Goal: Task Accomplishment & Management: Complete application form

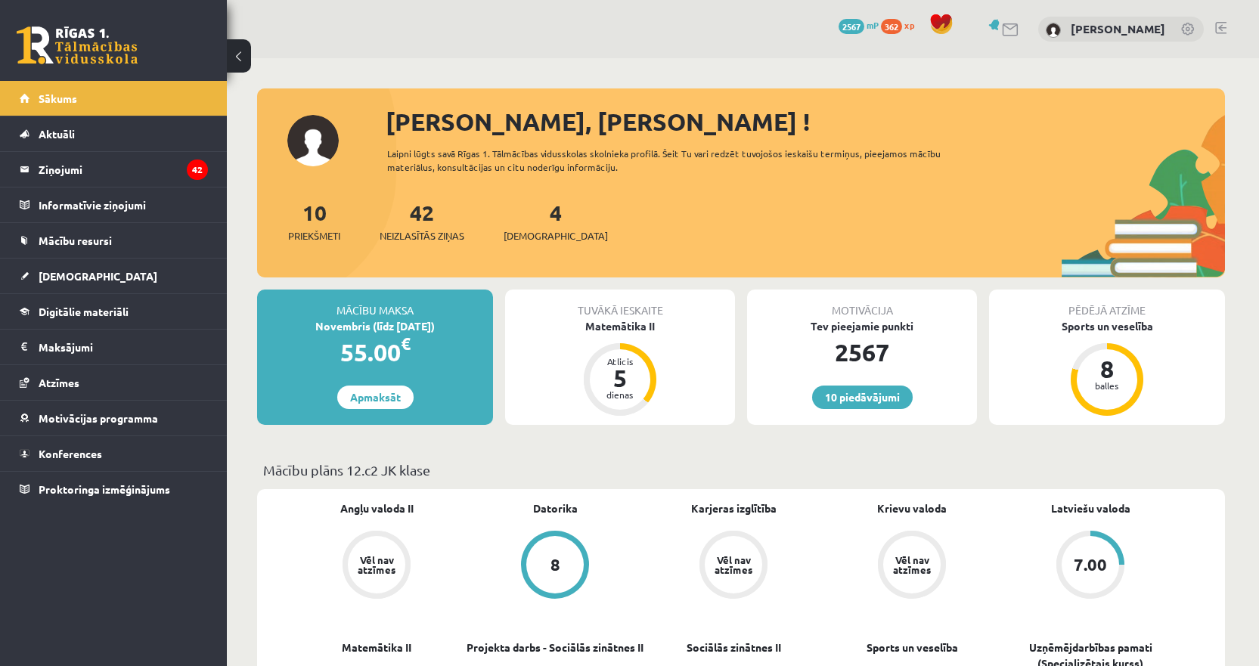
click at [647, 359] on div "Atlicis 5 dienas" at bounding box center [620, 379] width 73 height 73
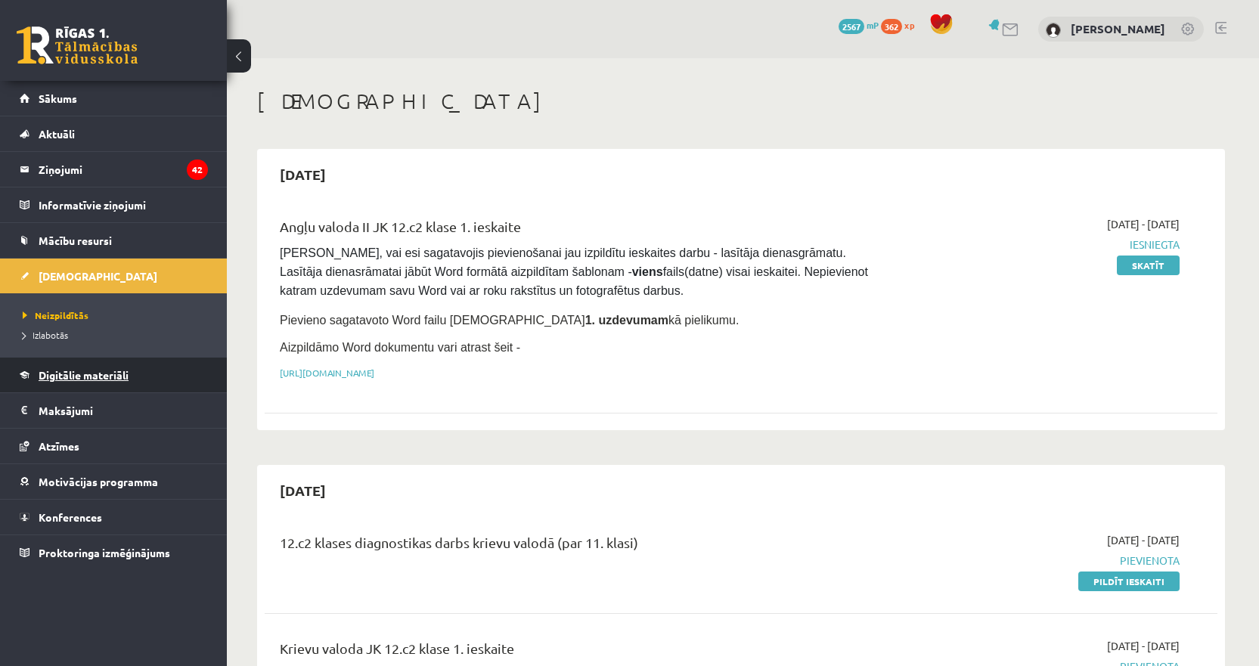
click at [57, 384] on link "Digitālie materiāli" at bounding box center [114, 375] width 188 height 35
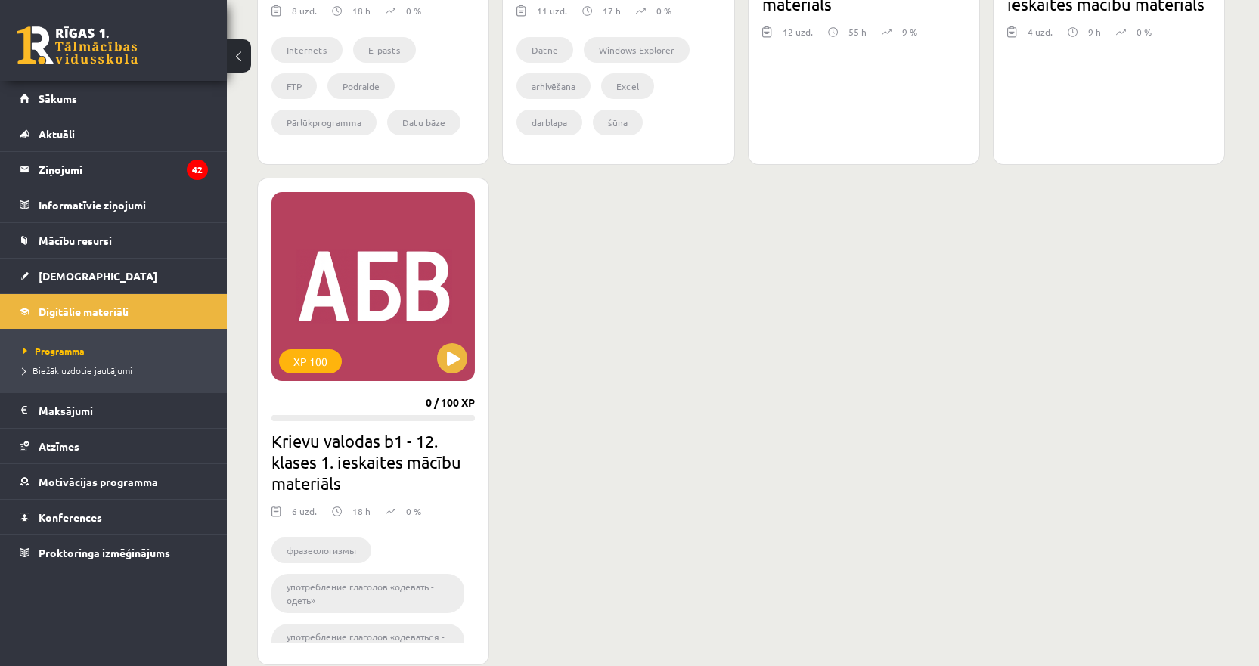
scroll to position [756, 0]
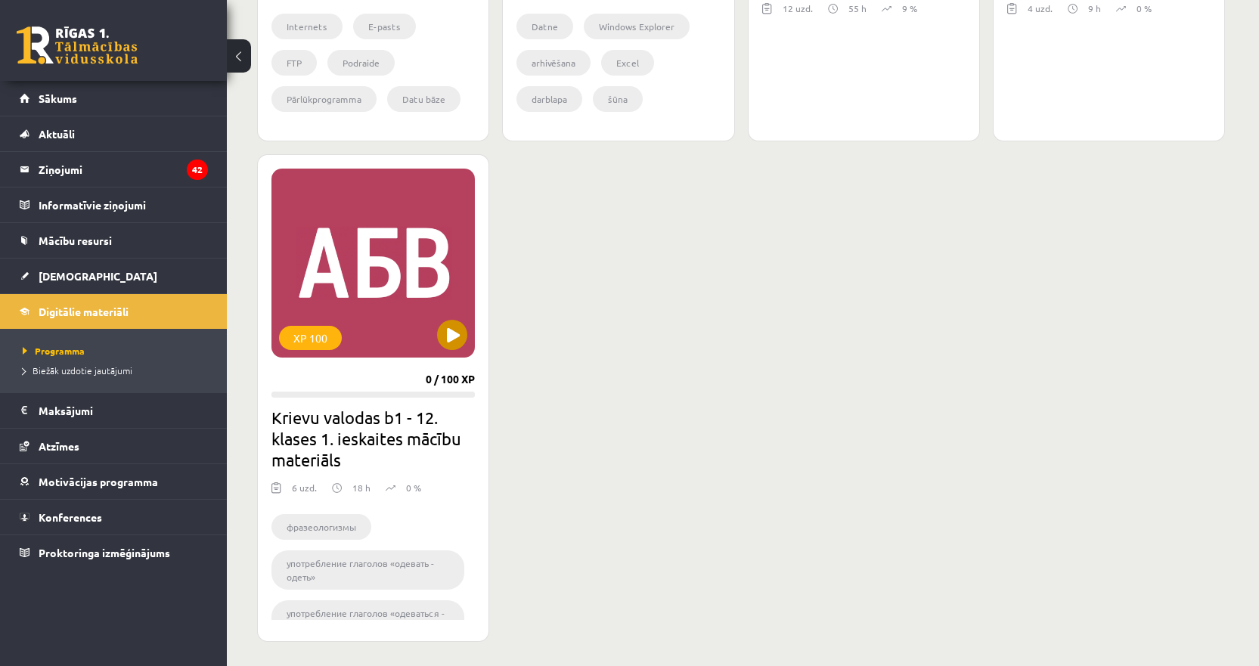
drag, startPoint x: 397, startPoint y: 290, endPoint x: 416, endPoint y: 282, distance: 20.4
click at [416, 282] on div "XP 100" at bounding box center [372, 263] width 203 height 189
click at [383, 270] on div "XP 100" at bounding box center [372, 263] width 203 height 189
click at [439, 259] on div "XP 100" at bounding box center [372, 263] width 203 height 189
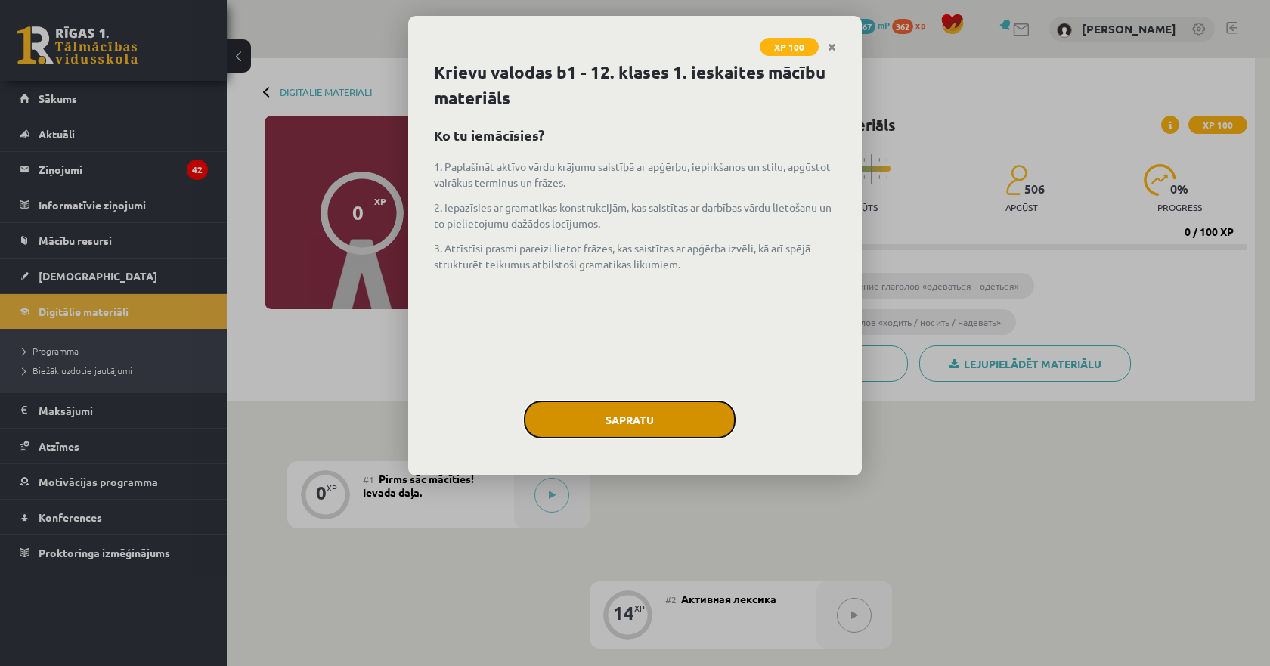
click at [575, 419] on button "Sapratu" at bounding box center [630, 420] width 212 height 38
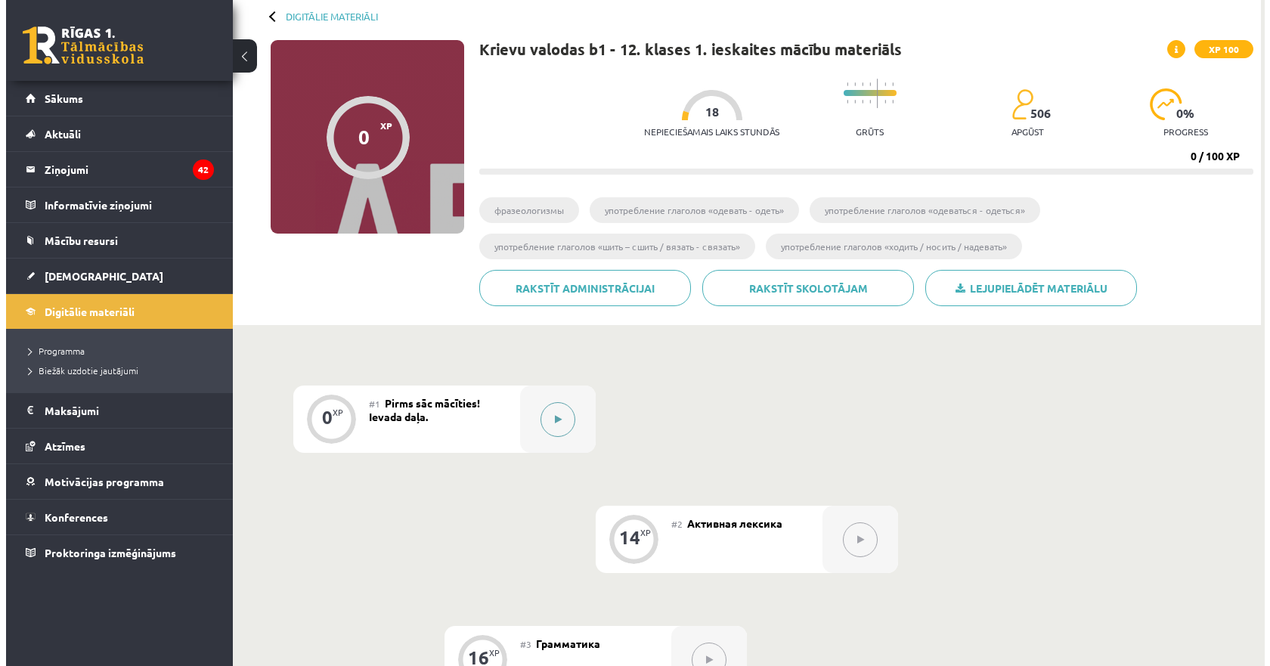
scroll to position [151, 0]
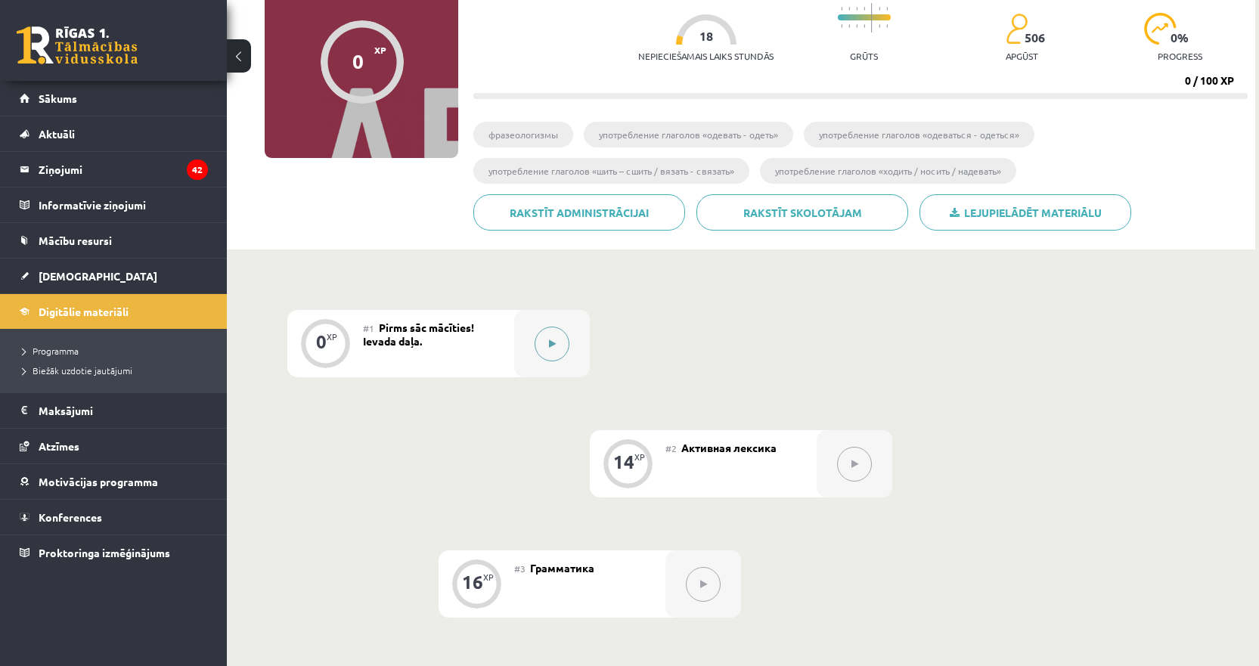
click at [559, 352] on button at bounding box center [552, 344] width 35 height 35
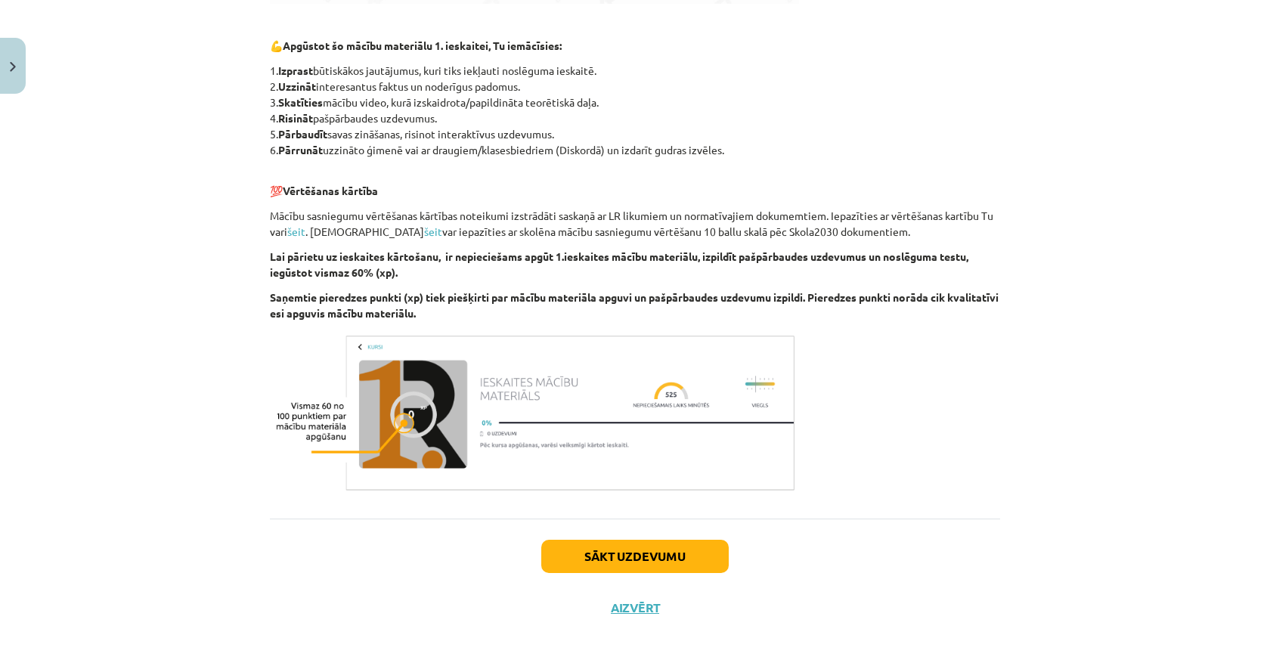
scroll to position [777, 0]
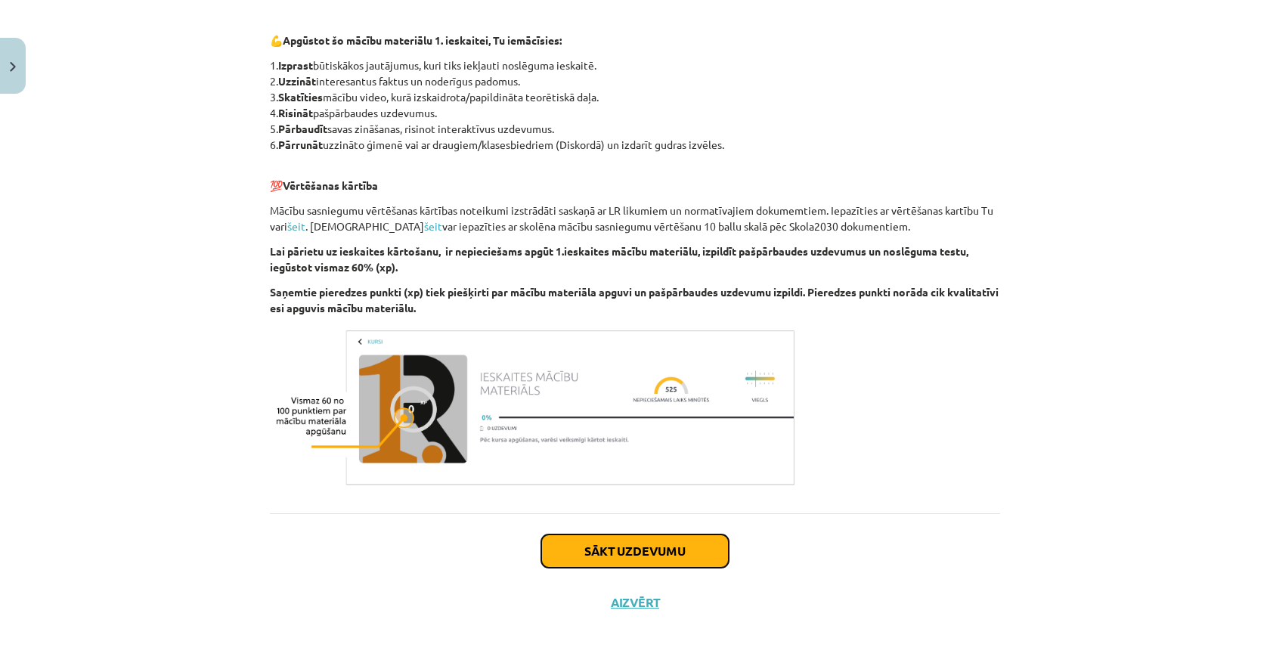
click at [606, 550] on button "Sākt uzdevumu" at bounding box center [635, 551] width 188 height 33
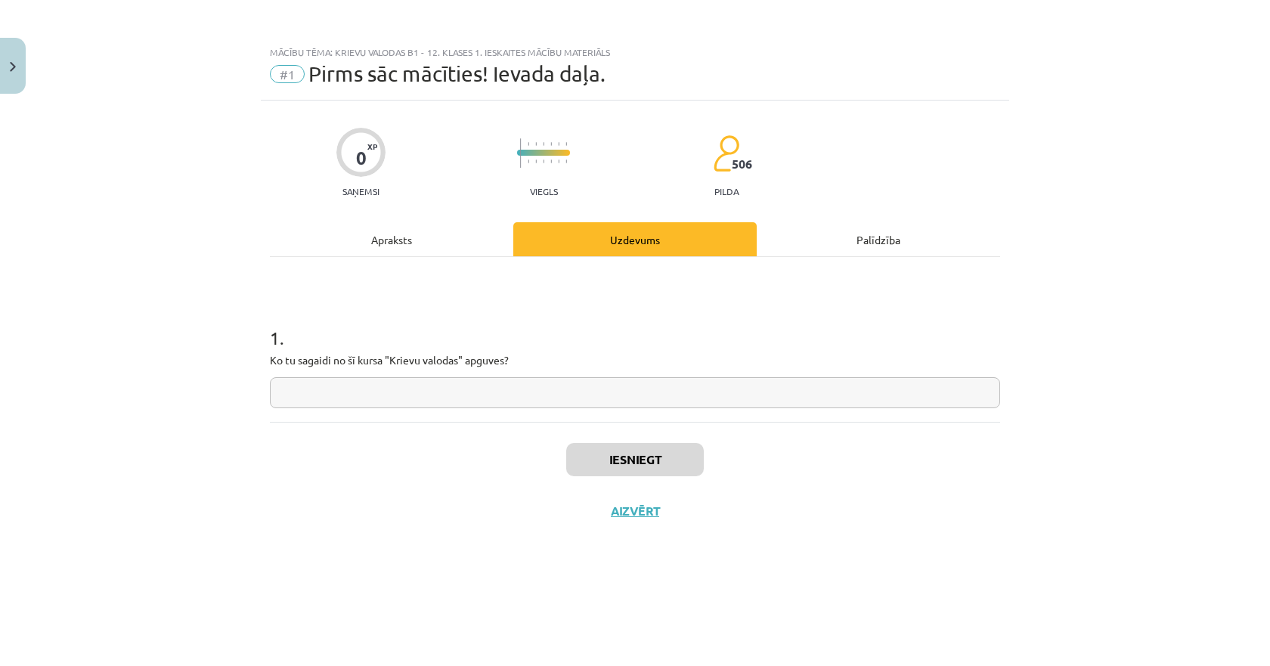
scroll to position [0, 0]
click at [501, 395] on input "text" at bounding box center [635, 392] width 730 height 31
type input "**********"
click at [650, 464] on button "Iesniegt" at bounding box center [635, 459] width 138 height 33
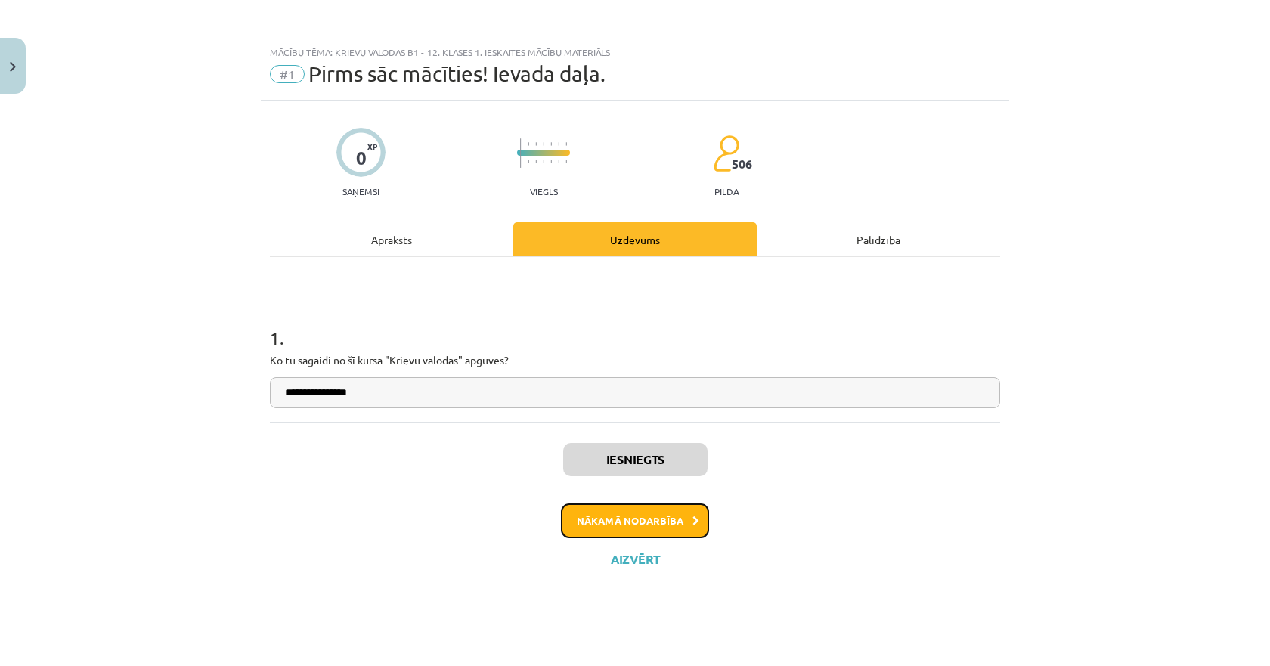
click at [619, 516] on button "Nākamā nodarbība" at bounding box center [635, 521] width 148 height 35
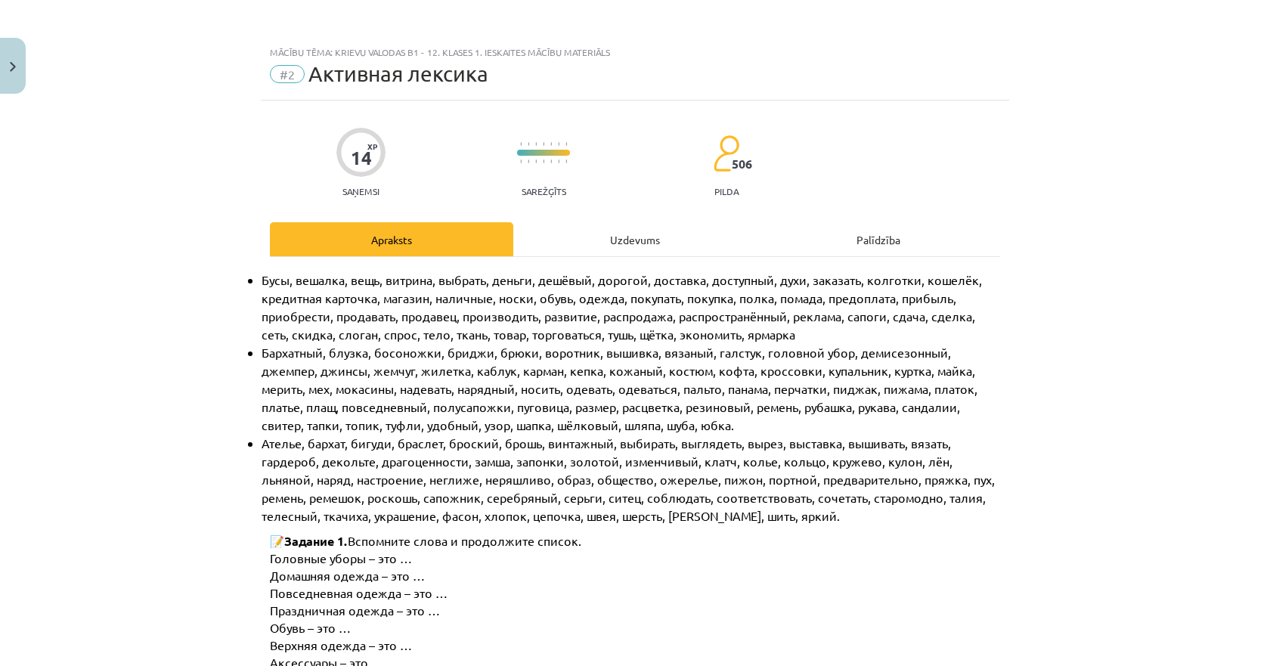
click at [609, 571] on p "Домашняя одежда – это …" at bounding box center [647, 575] width 755 height 17
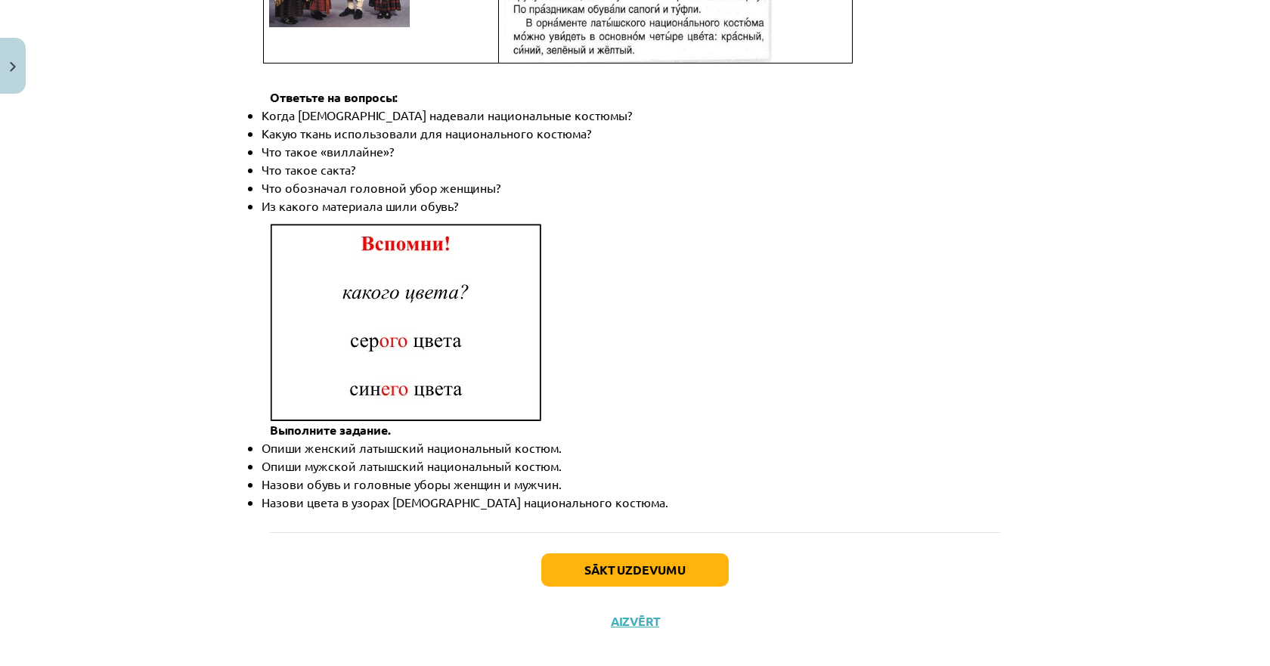
scroll to position [2123, 0]
click at [656, 553] on button "Sākt uzdevumu" at bounding box center [635, 569] width 188 height 33
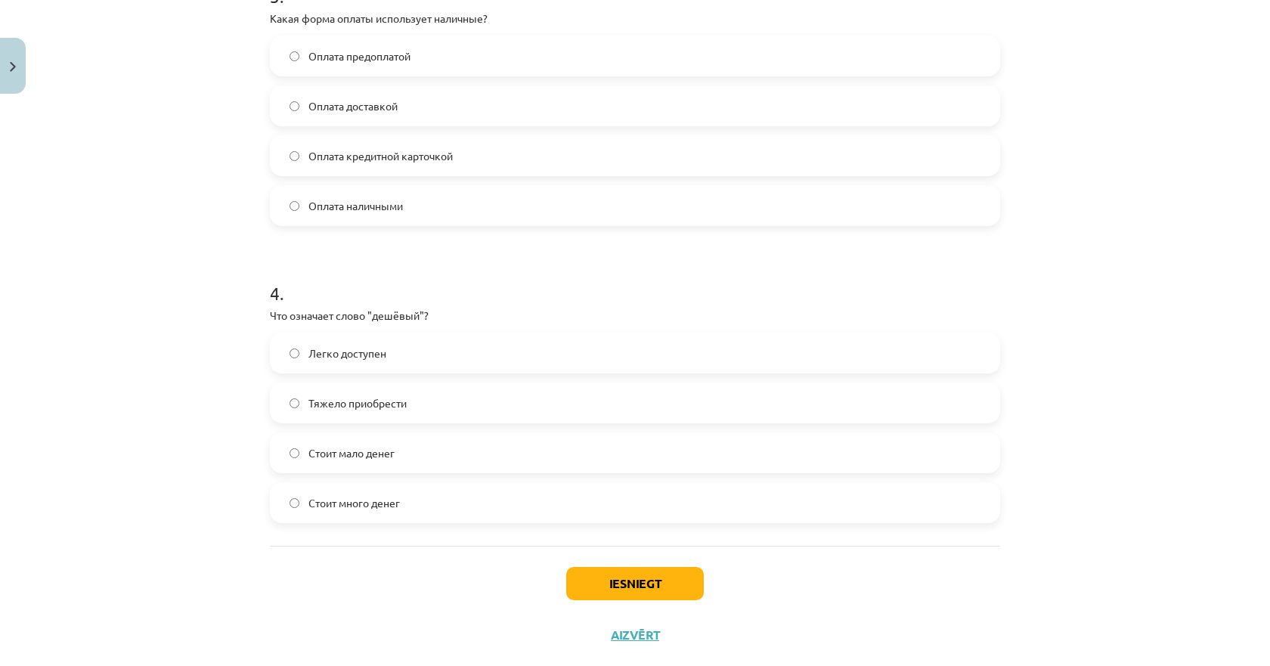
scroll to position [945, 0]
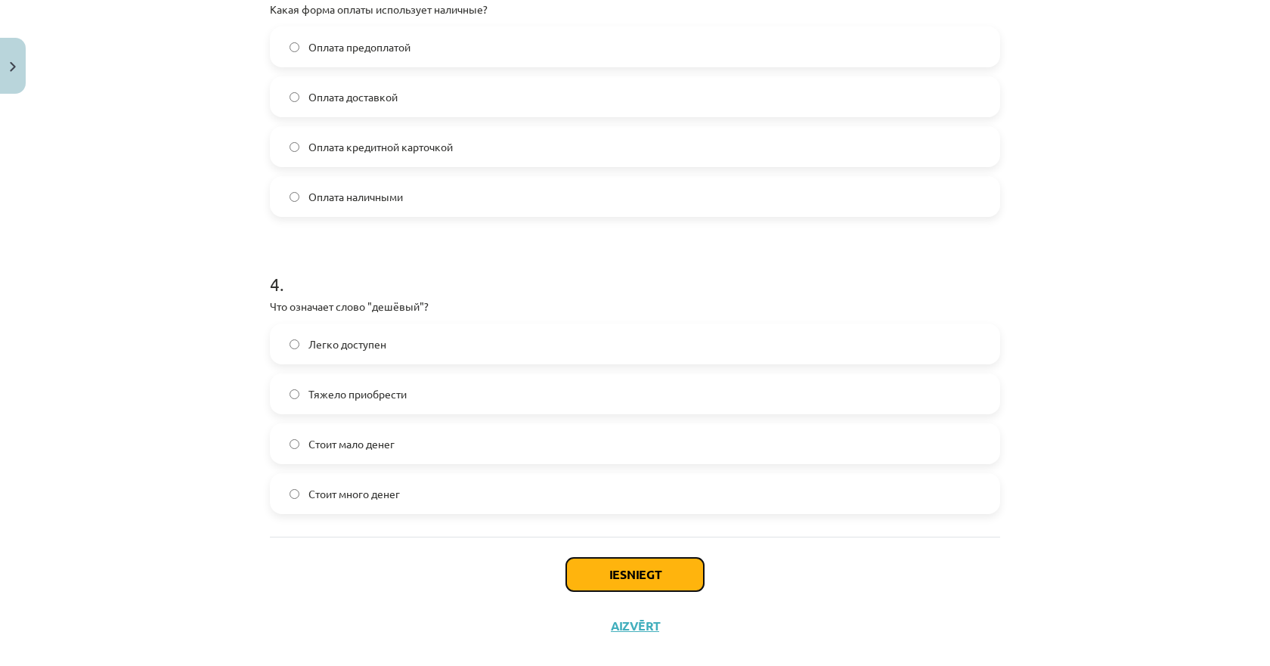
click at [609, 569] on button "Iesniegt" at bounding box center [635, 574] width 138 height 33
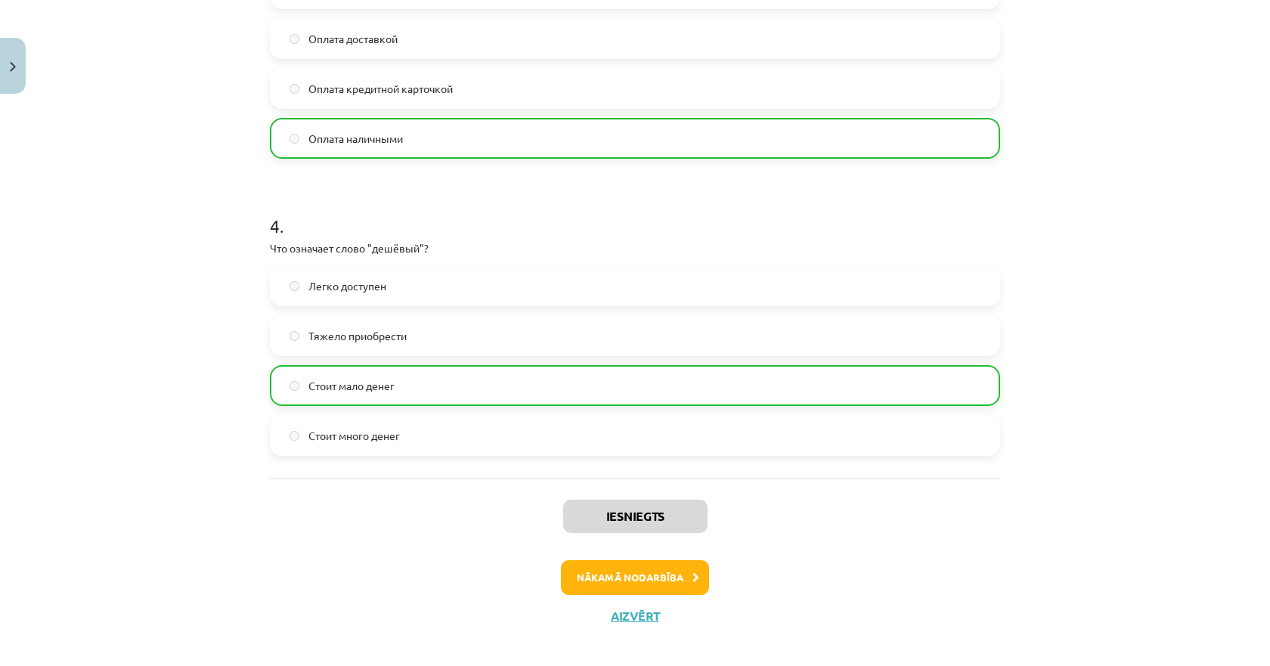
scroll to position [1017, 0]
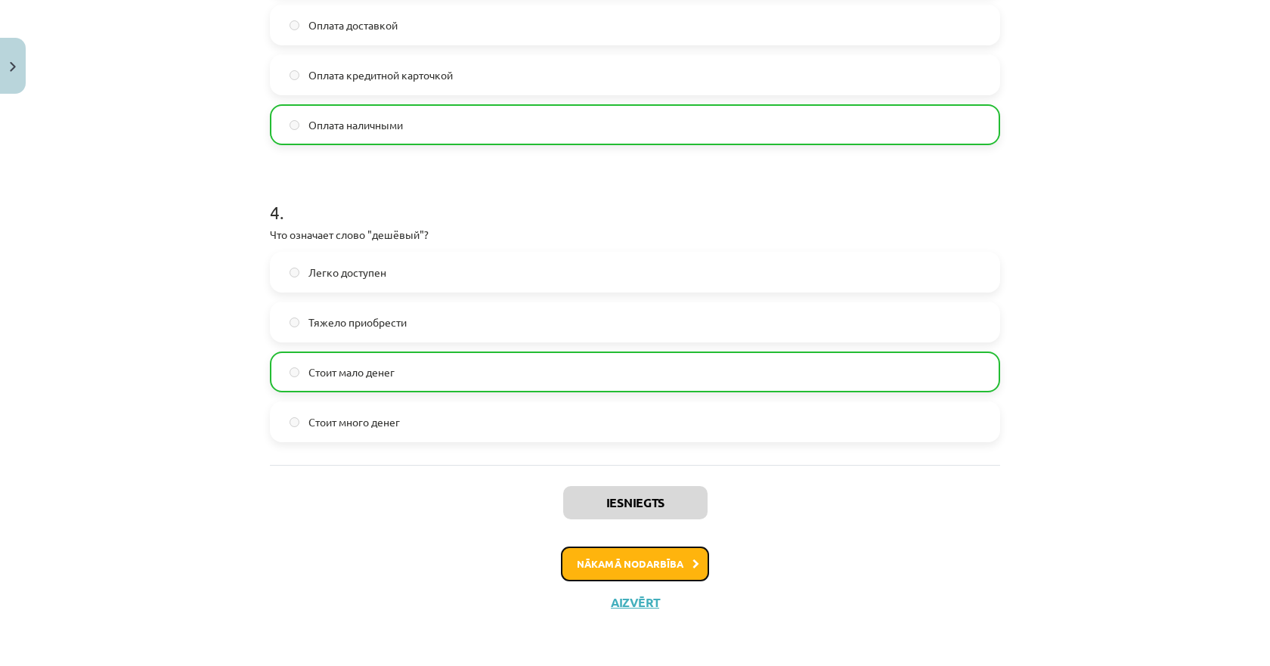
click at [614, 559] on button "Nākamā nodarbība" at bounding box center [635, 564] width 148 height 35
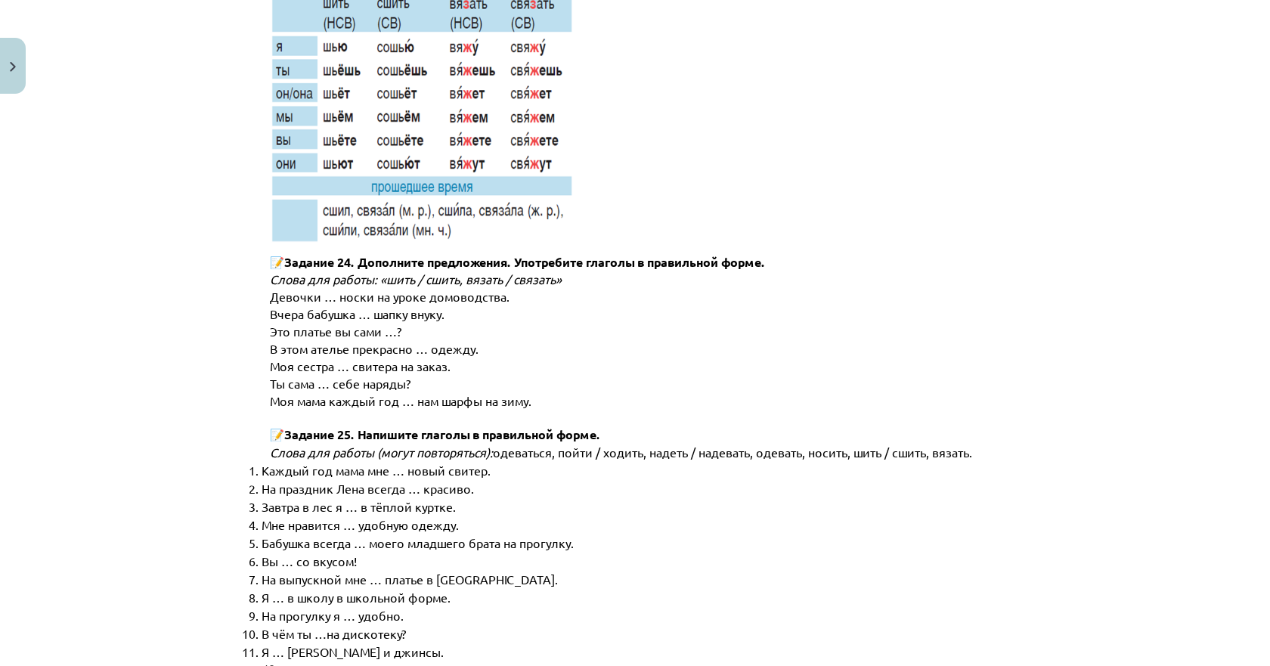
scroll to position [7665, 0]
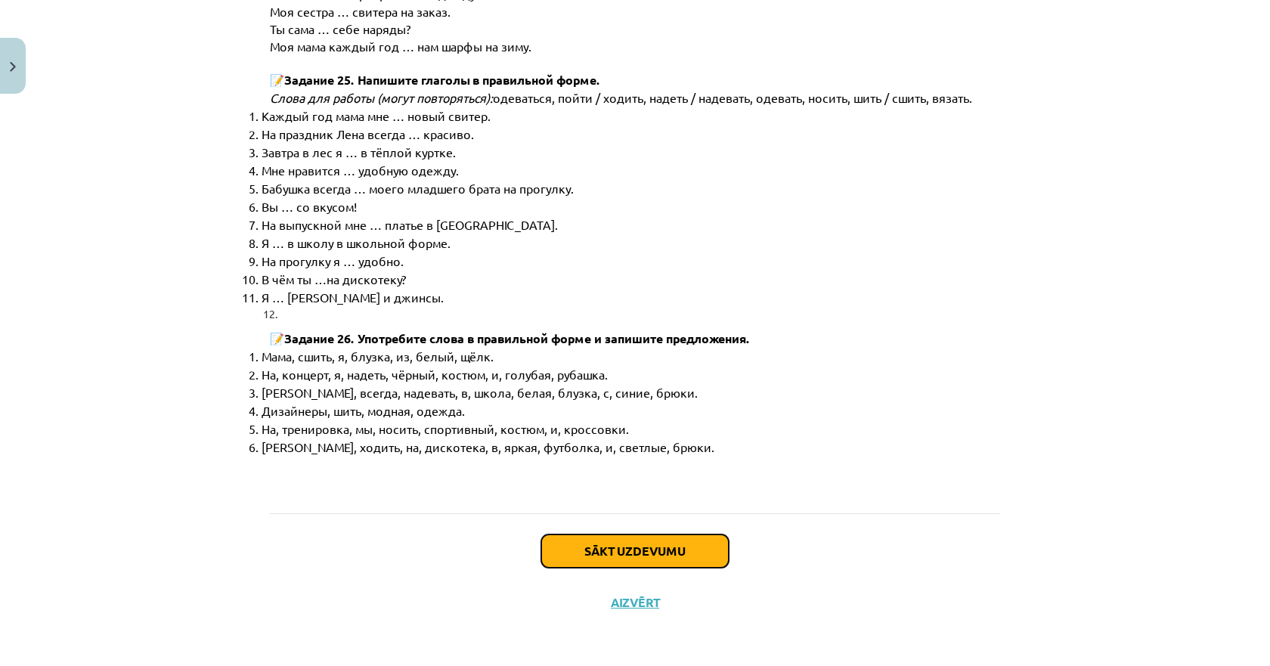
click at [580, 557] on button "Sākt uzdevumu" at bounding box center [635, 551] width 188 height 33
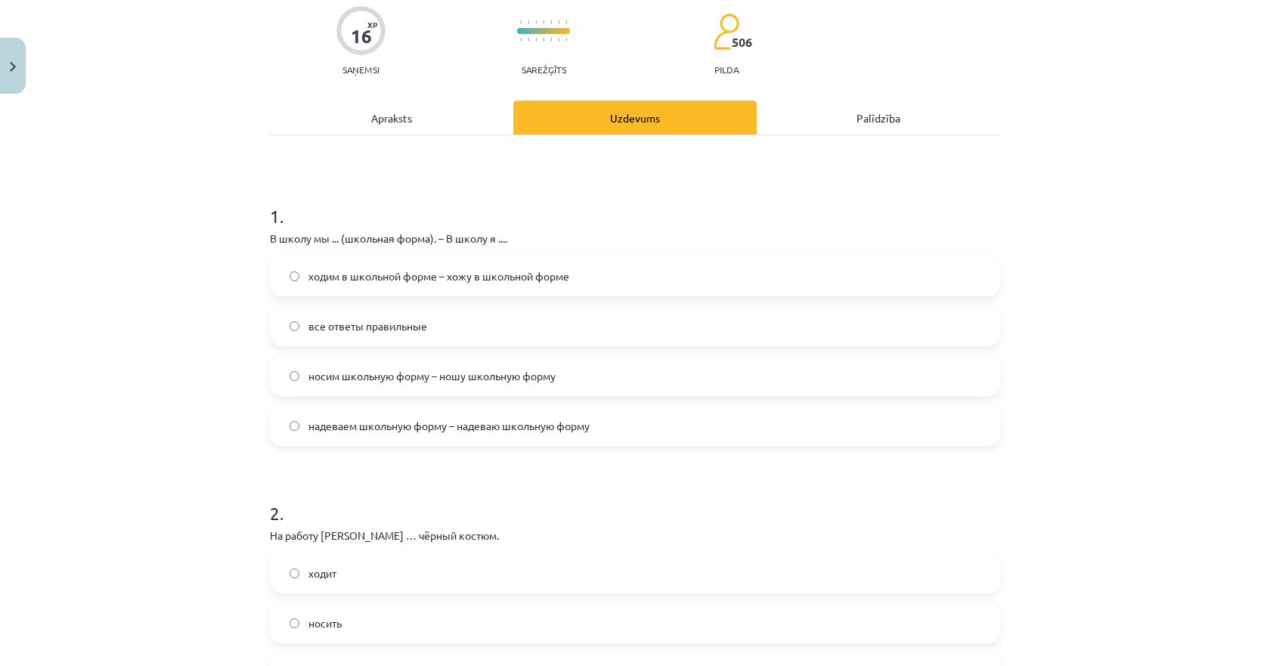
scroll to position [265, 0]
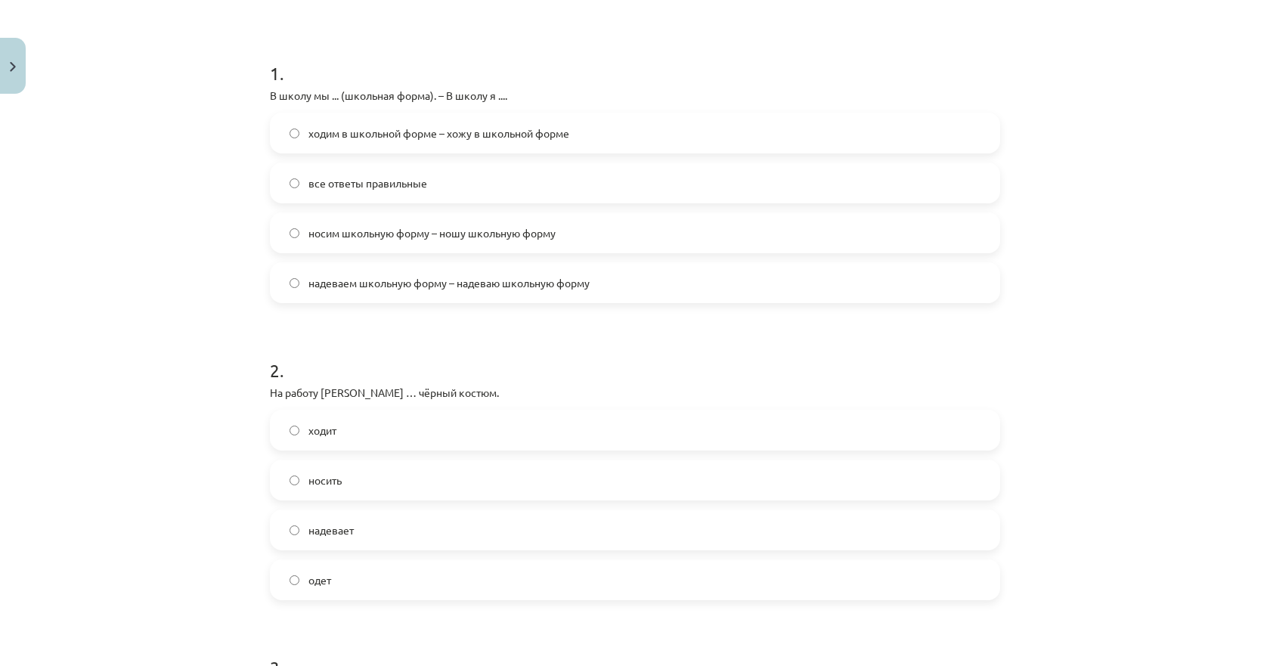
click at [281, 530] on label "надевает" at bounding box center [634, 530] width 727 height 38
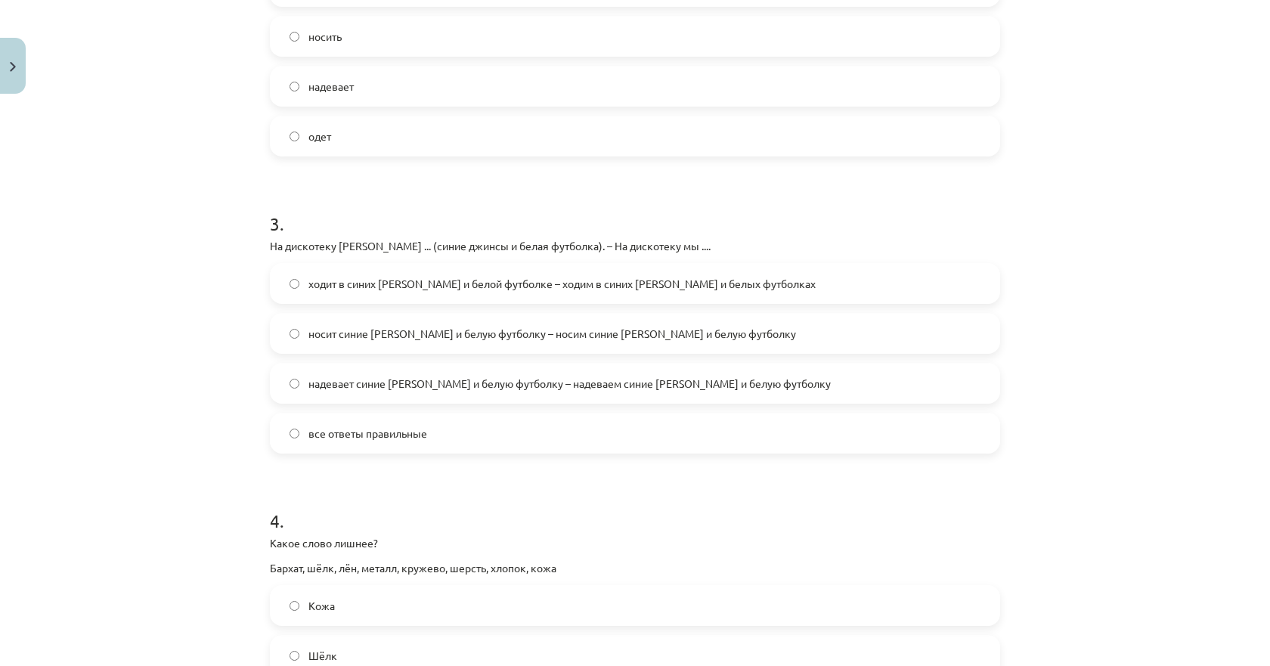
scroll to position [718, 0]
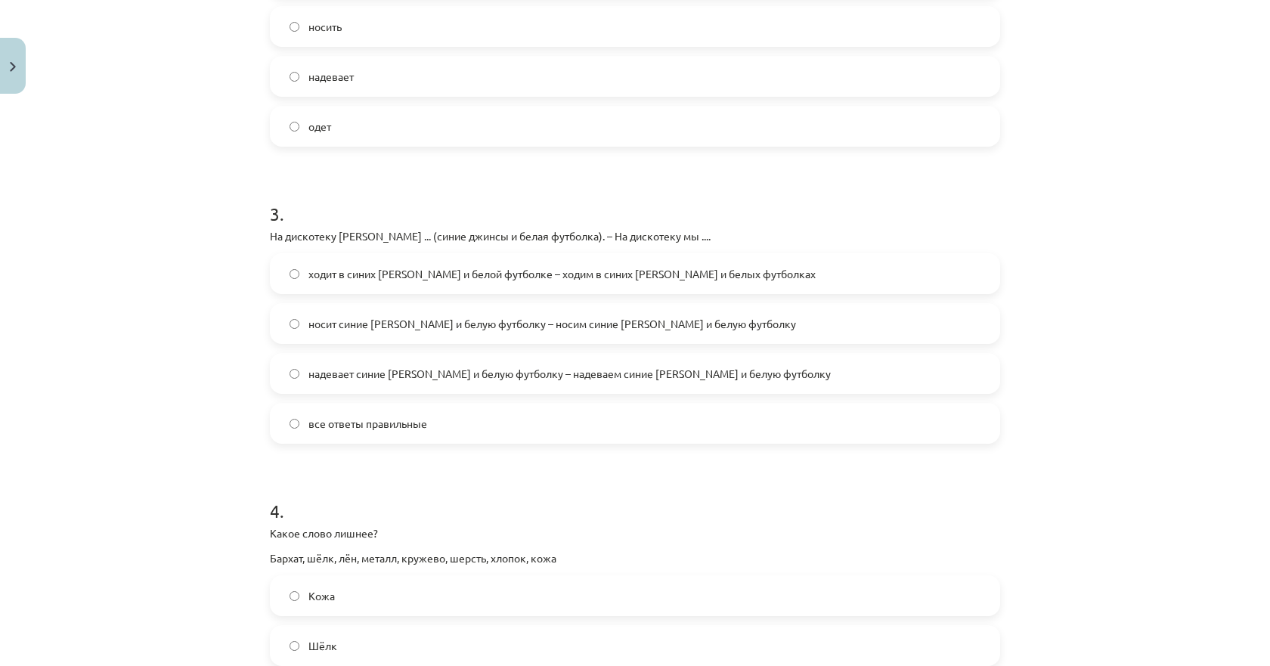
click at [301, 376] on label "надевает синие джинсы и белую футболку – надеваем синие джинсы и белую футболку" at bounding box center [634, 374] width 727 height 38
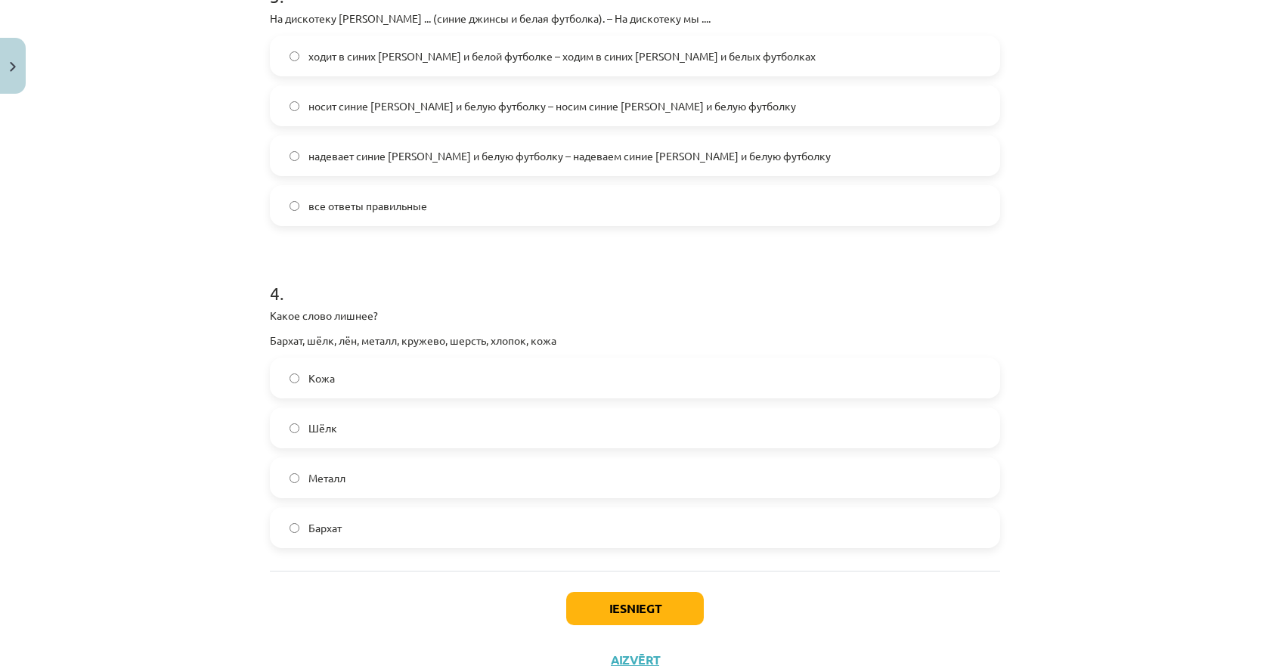
scroll to position [945, 0]
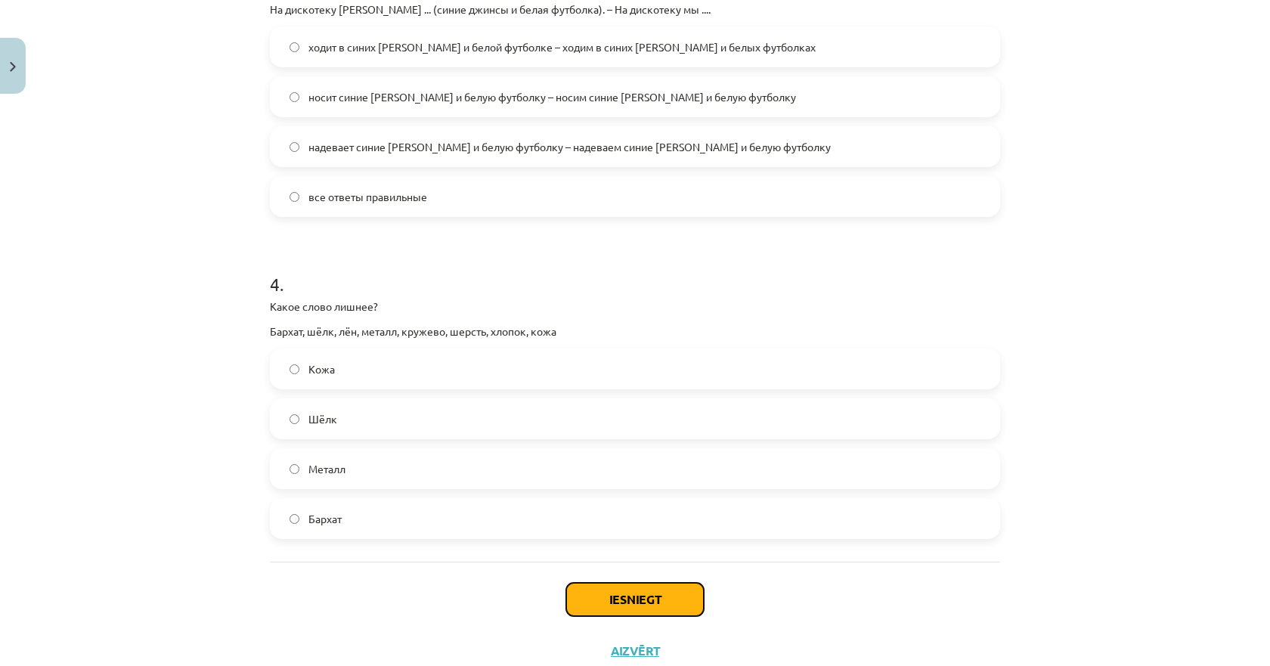
click at [649, 591] on button "Iesniegt" at bounding box center [635, 599] width 138 height 33
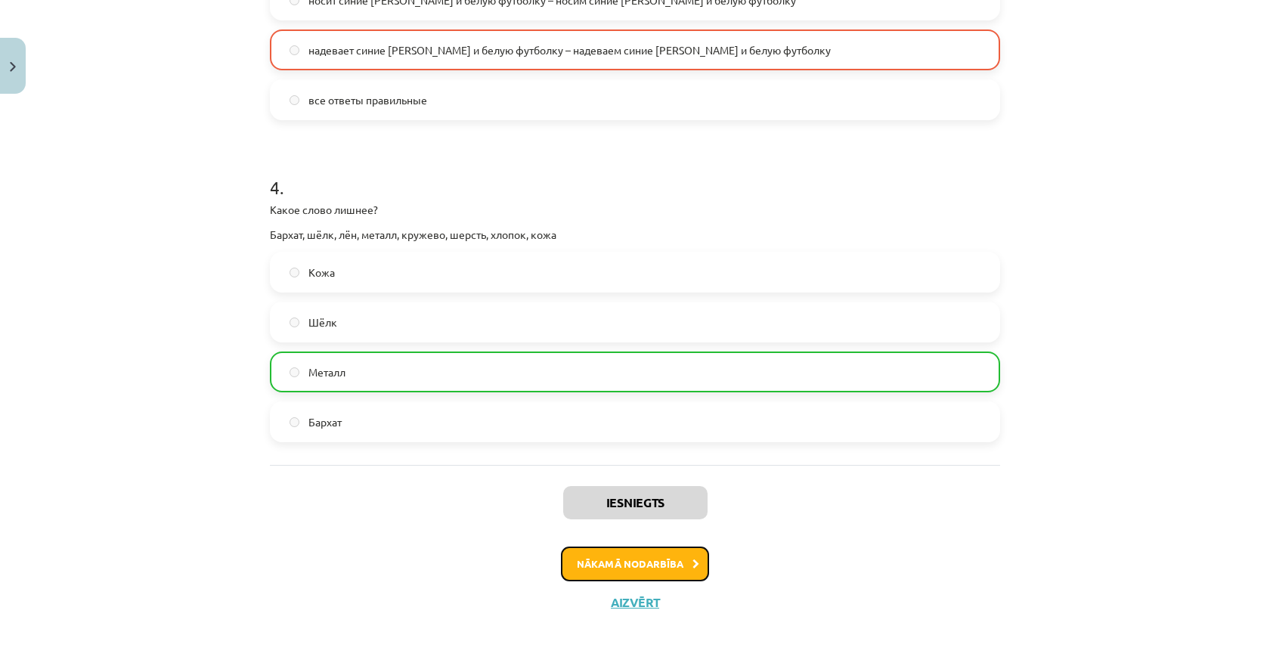
click at [636, 559] on button "Nākamā nodarbība" at bounding box center [635, 564] width 148 height 35
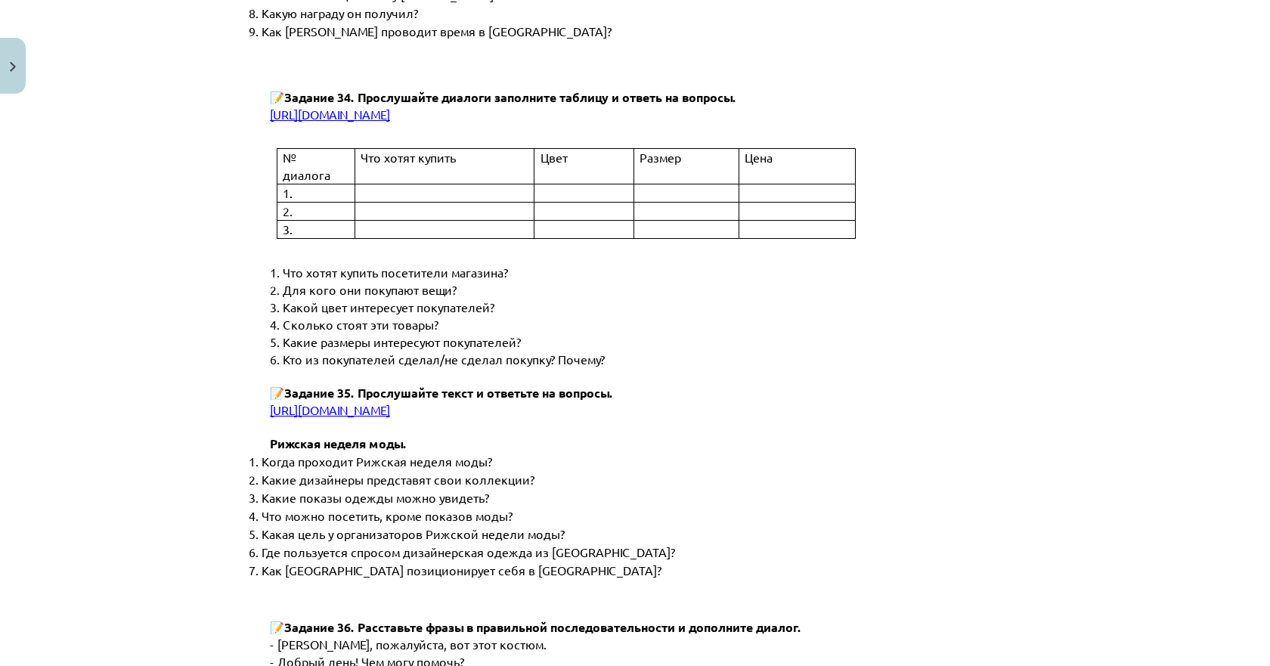
scroll to position [4499, 0]
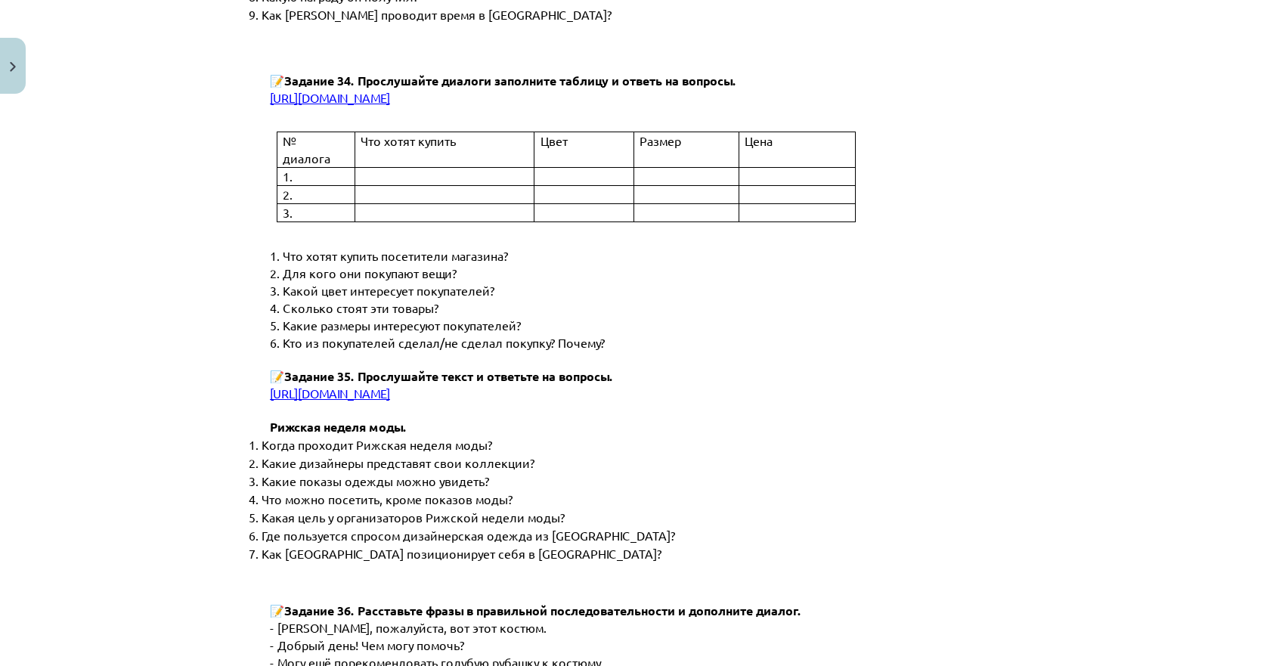
click at [390, 105] on span "https://www.zvaigzne.lv/upload/audio/100Urokov/2/69%203%203.mp3" at bounding box center [330, 97] width 120 height 15
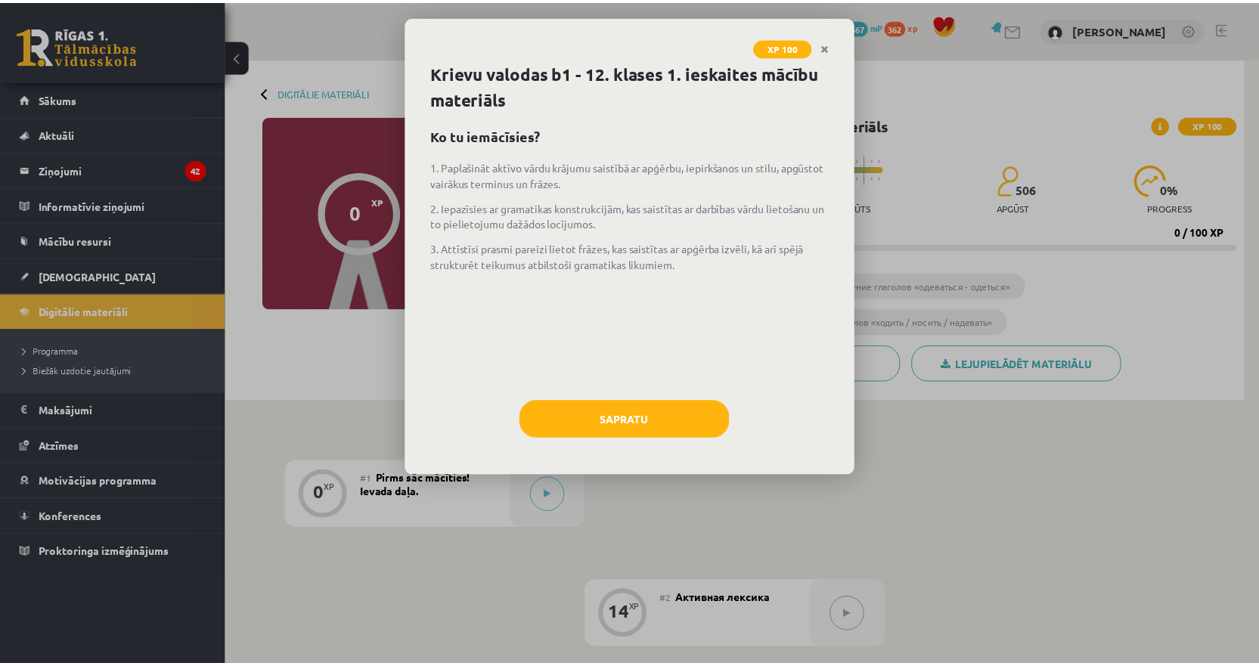
scroll to position [151, 0]
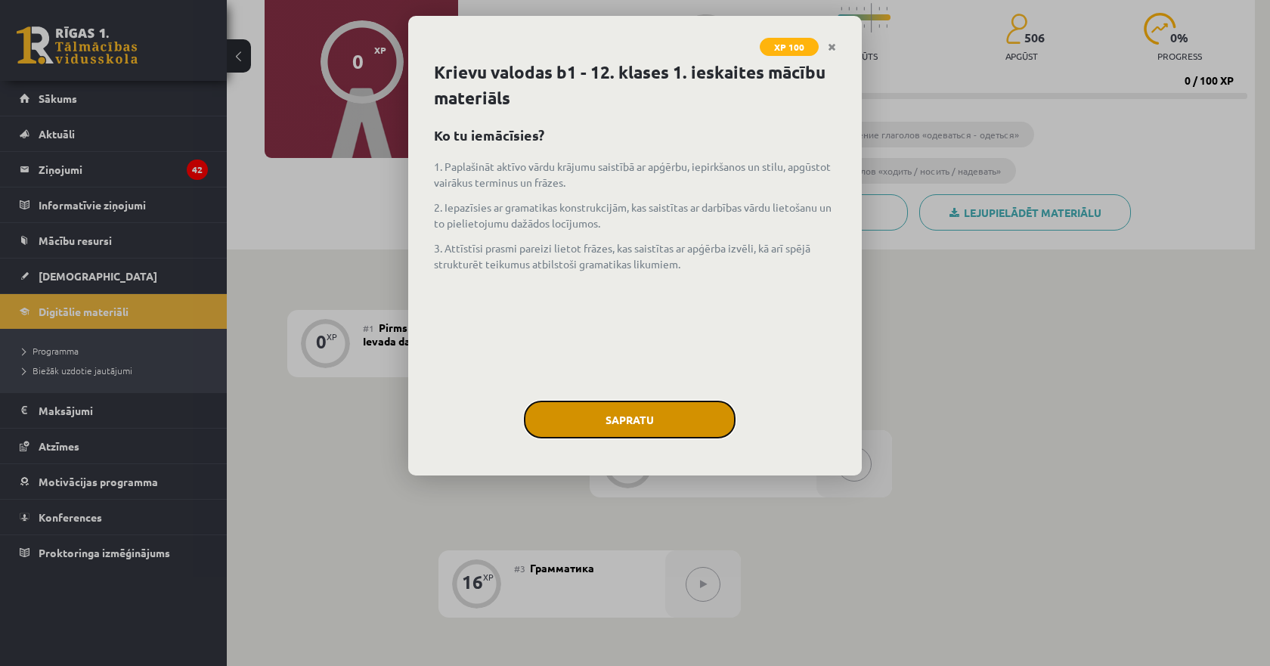
click at [699, 413] on button "Sapratu" at bounding box center [630, 420] width 212 height 38
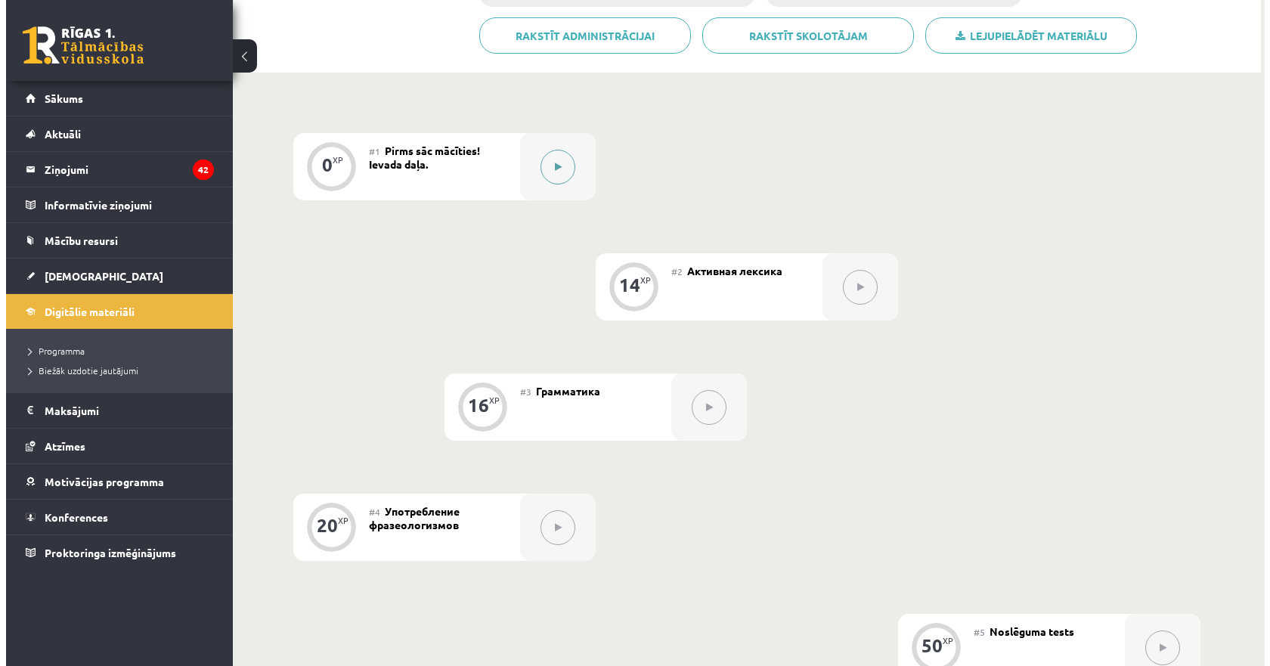
scroll to position [378, 0]
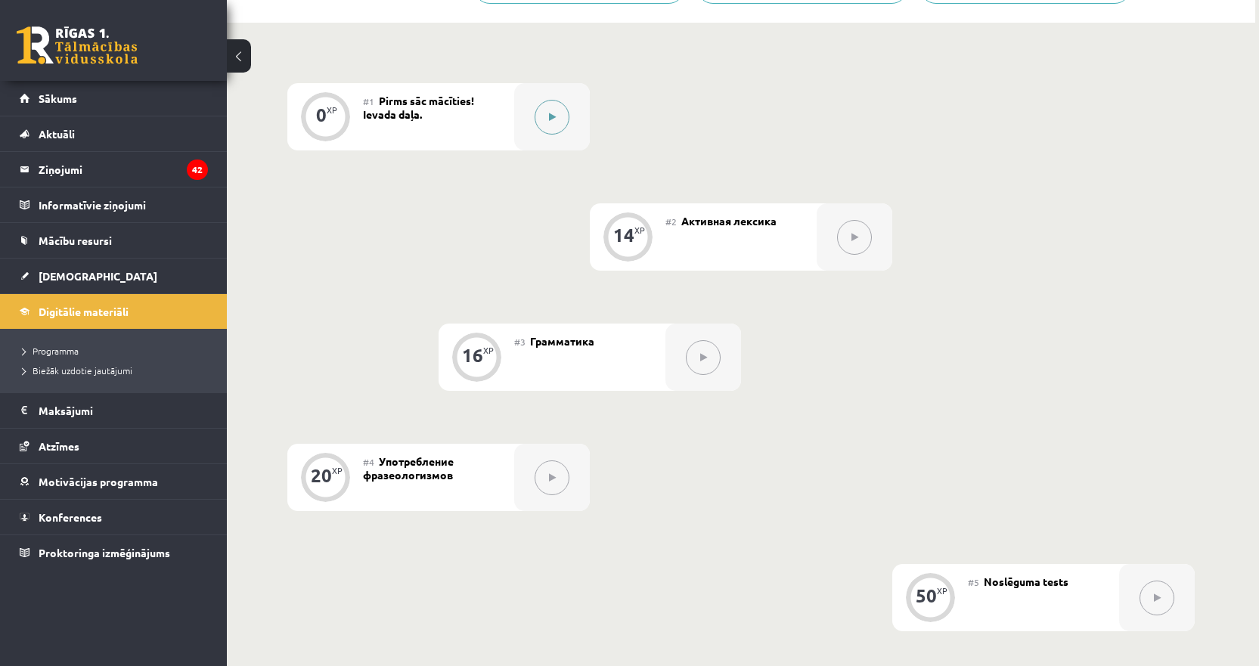
click at [539, 114] on button at bounding box center [552, 117] width 35 height 35
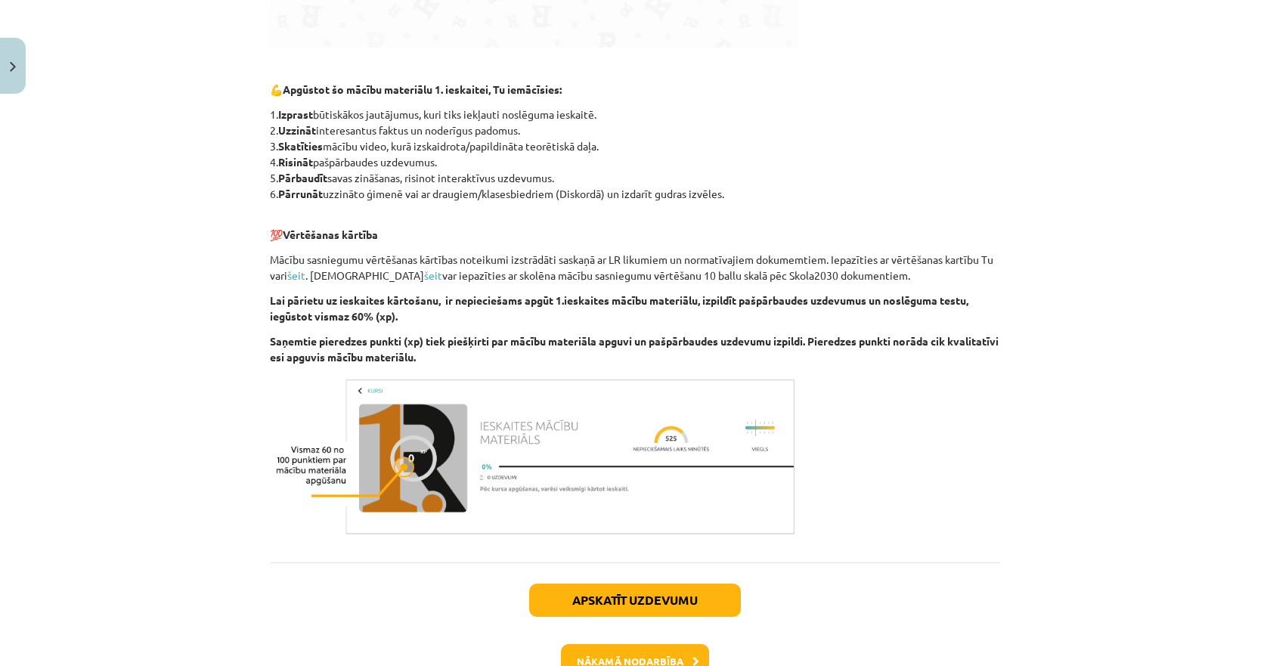
scroll to position [777, 0]
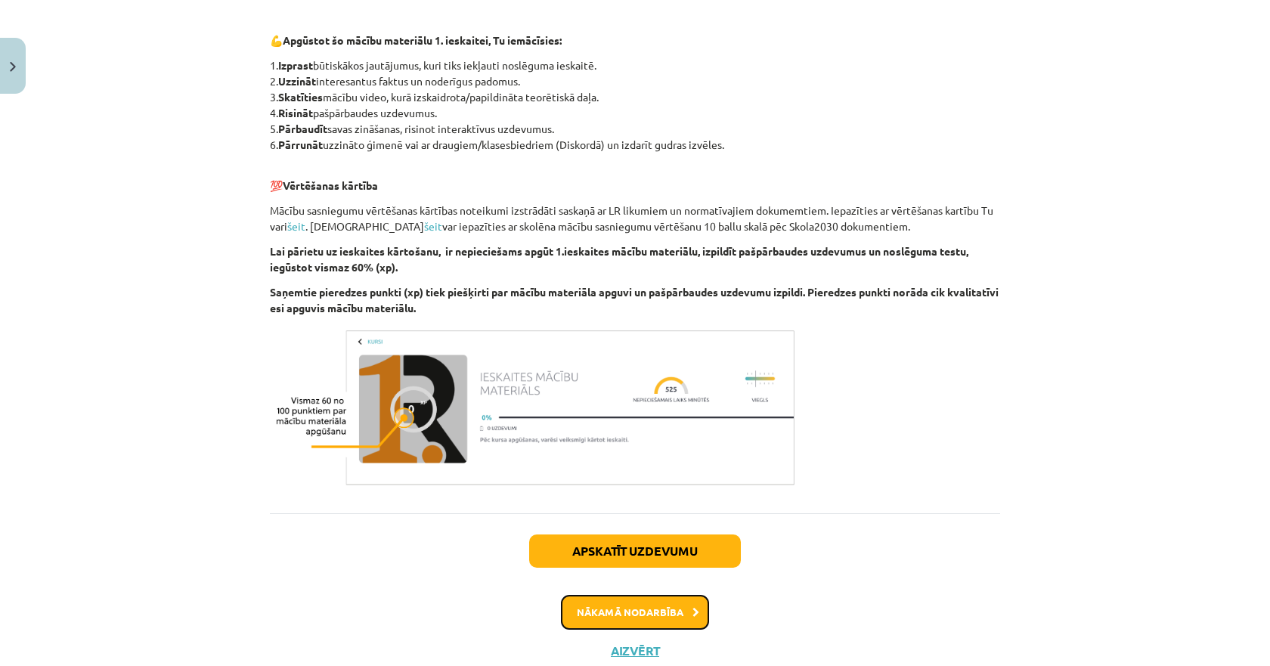
click at [636, 606] on button "Nākamā nodarbība" at bounding box center [635, 612] width 148 height 35
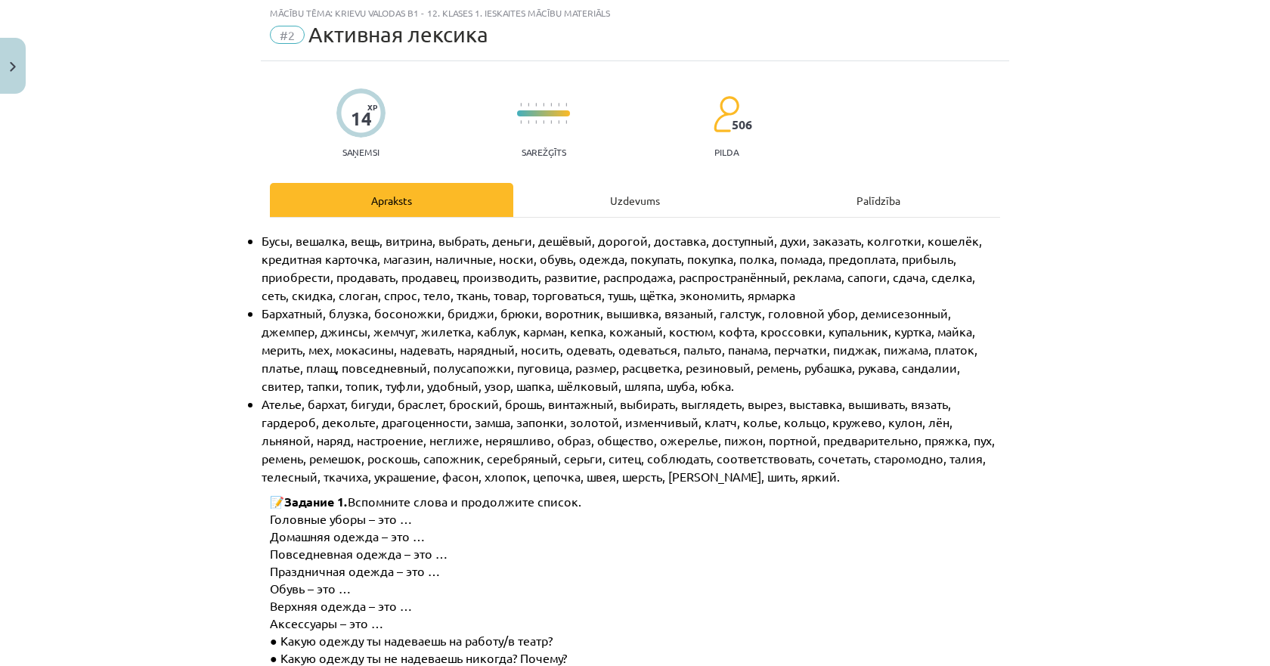
scroll to position [38, 0]
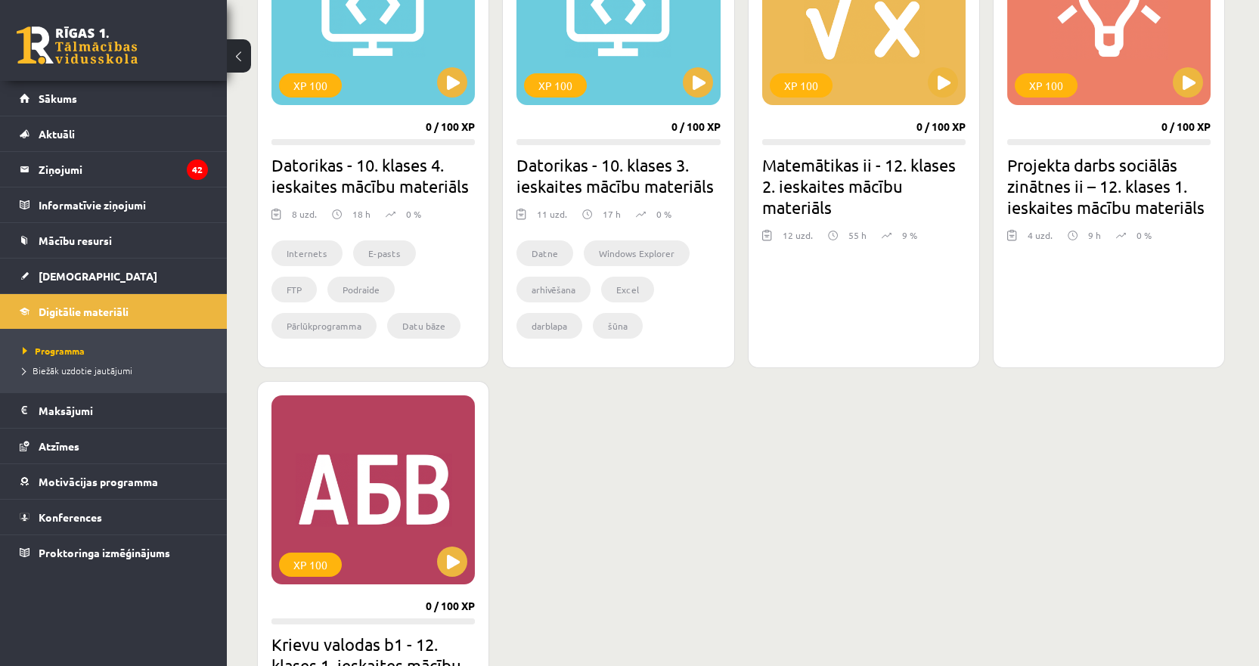
scroll to position [681, 0]
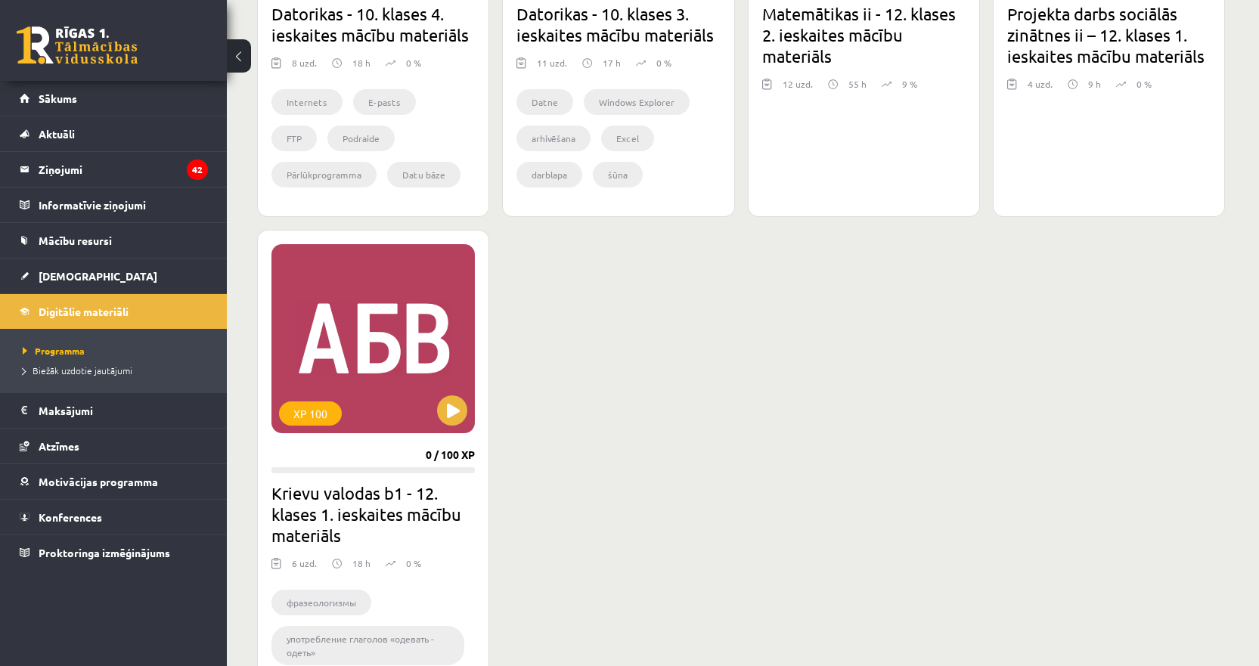
click at [371, 498] on h2 "Krievu valodas b1 - 12. klases 1. ieskaites mācību materiāls" at bounding box center [372, 514] width 203 height 64
click at [410, 373] on div "XP 100" at bounding box center [372, 338] width 203 height 189
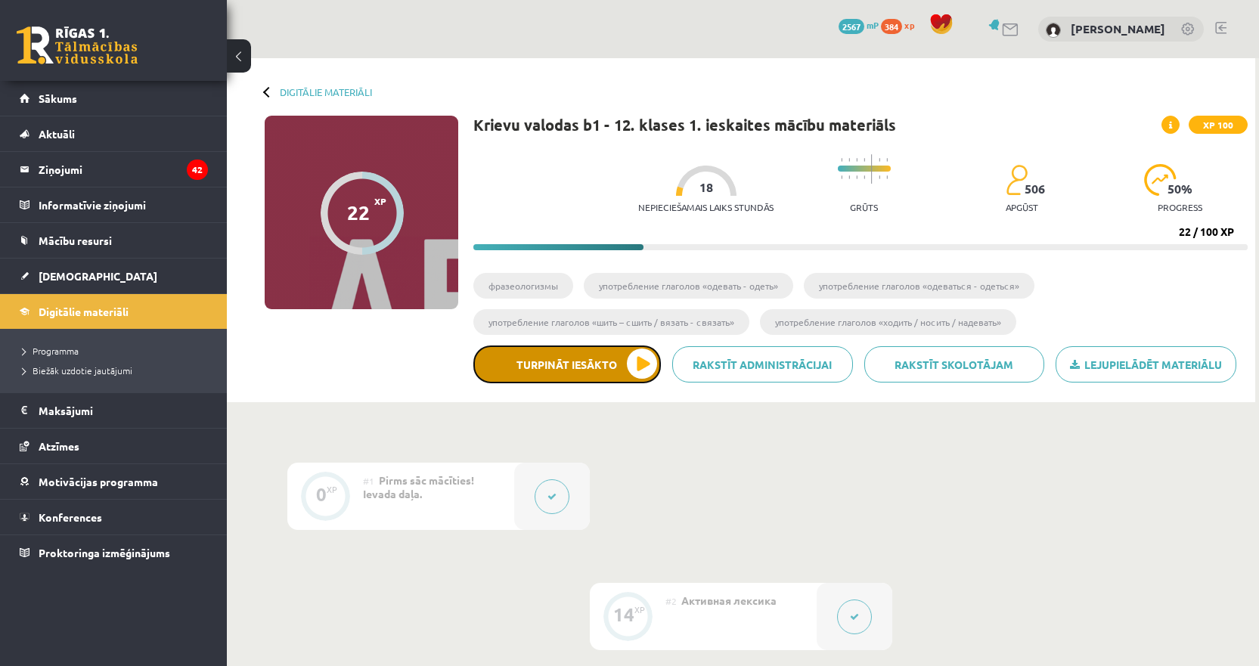
click at [616, 368] on button "Turpināt iesākto" at bounding box center [567, 365] width 188 height 38
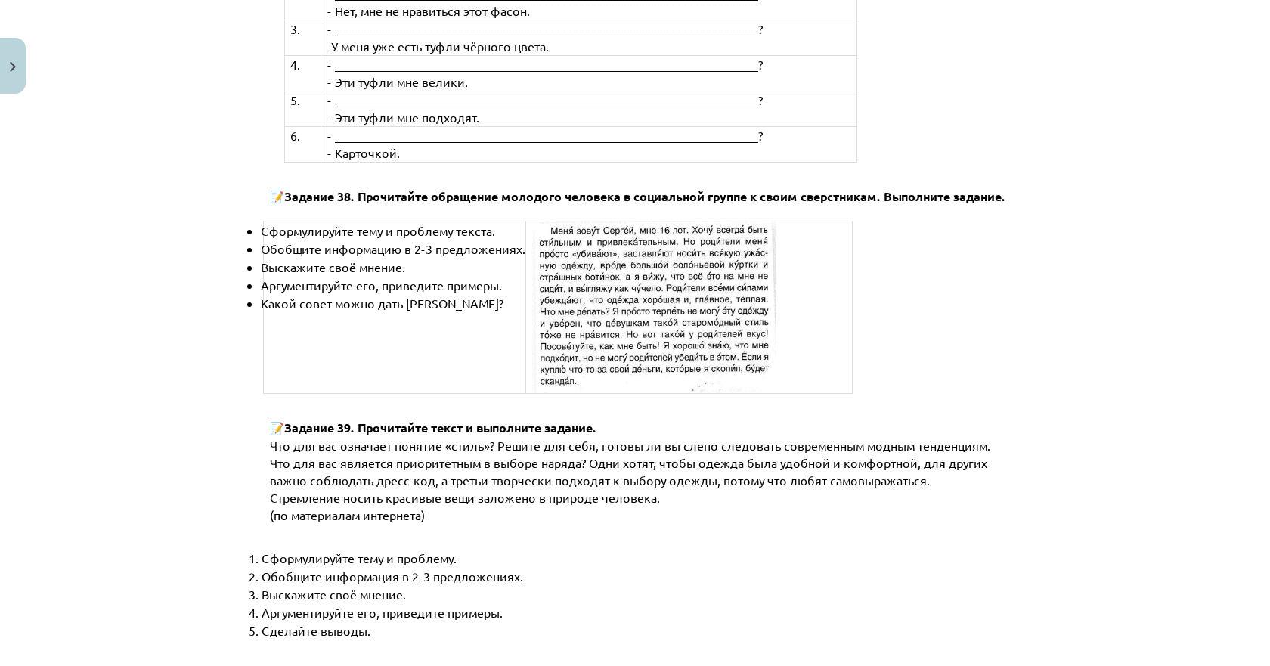
scroll to position [5735, 0]
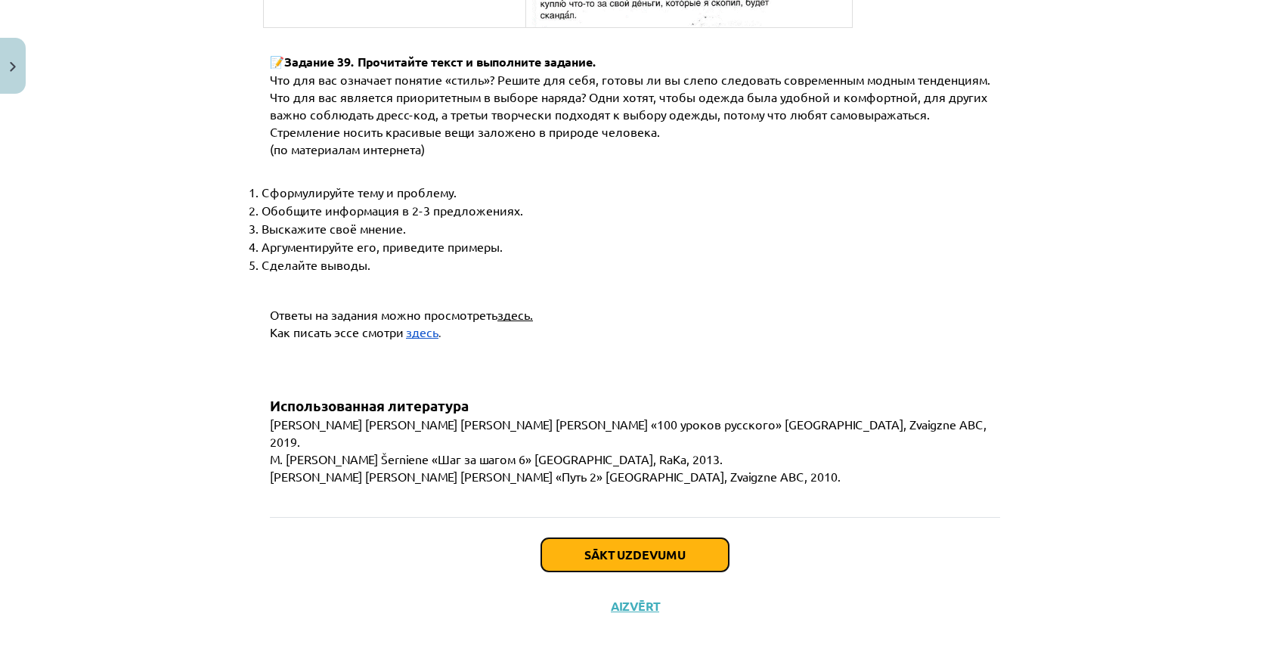
click at [659, 547] on button "Sākt uzdevumu" at bounding box center [635, 554] width 188 height 33
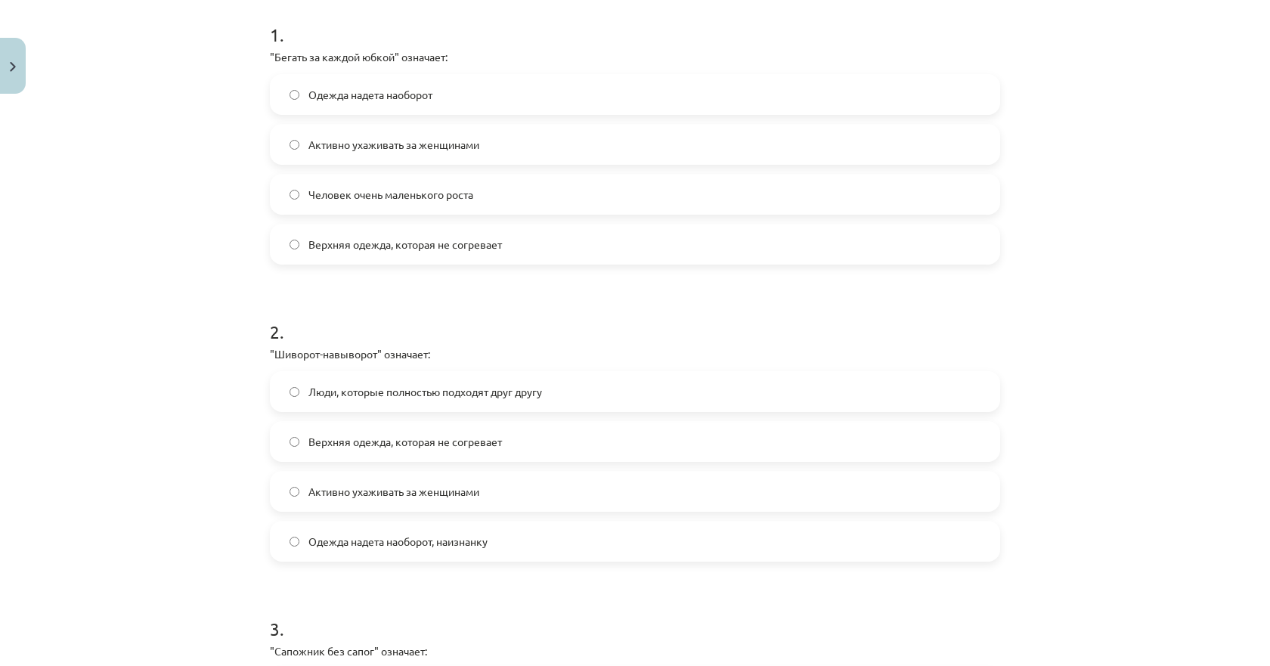
scroll to position [340, 0]
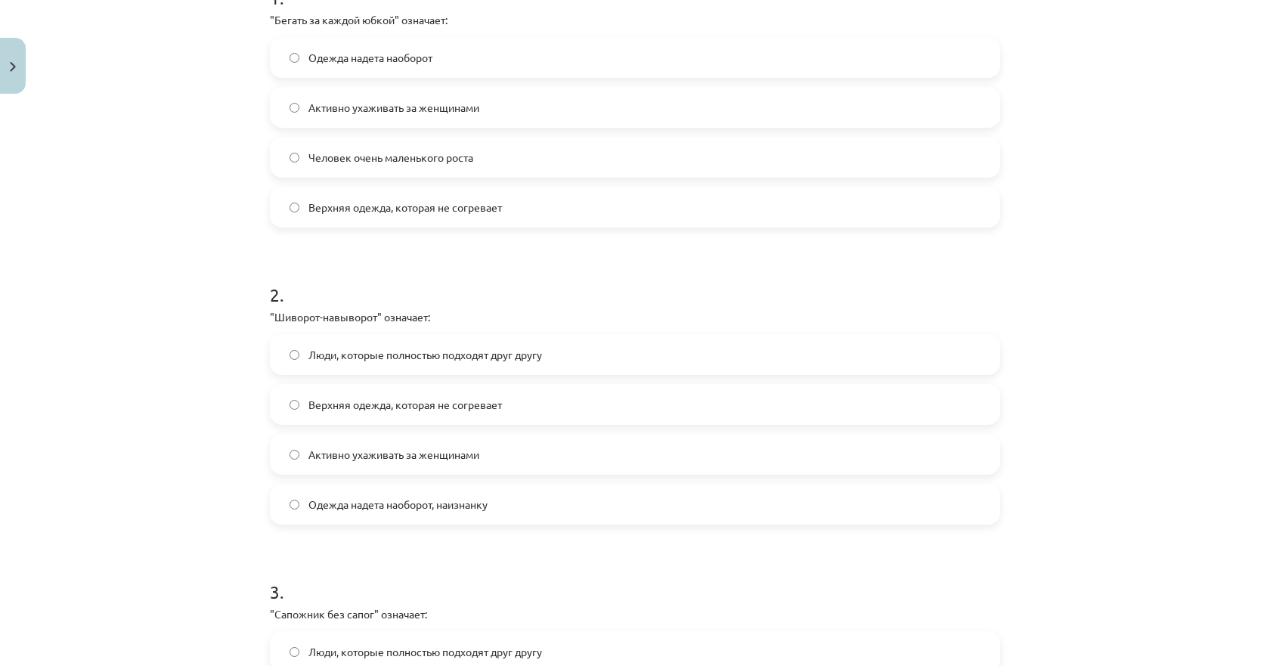
click at [394, 360] on span "Люди, которые полностью подходят друг другу" at bounding box center [426, 355] width 234 height 16
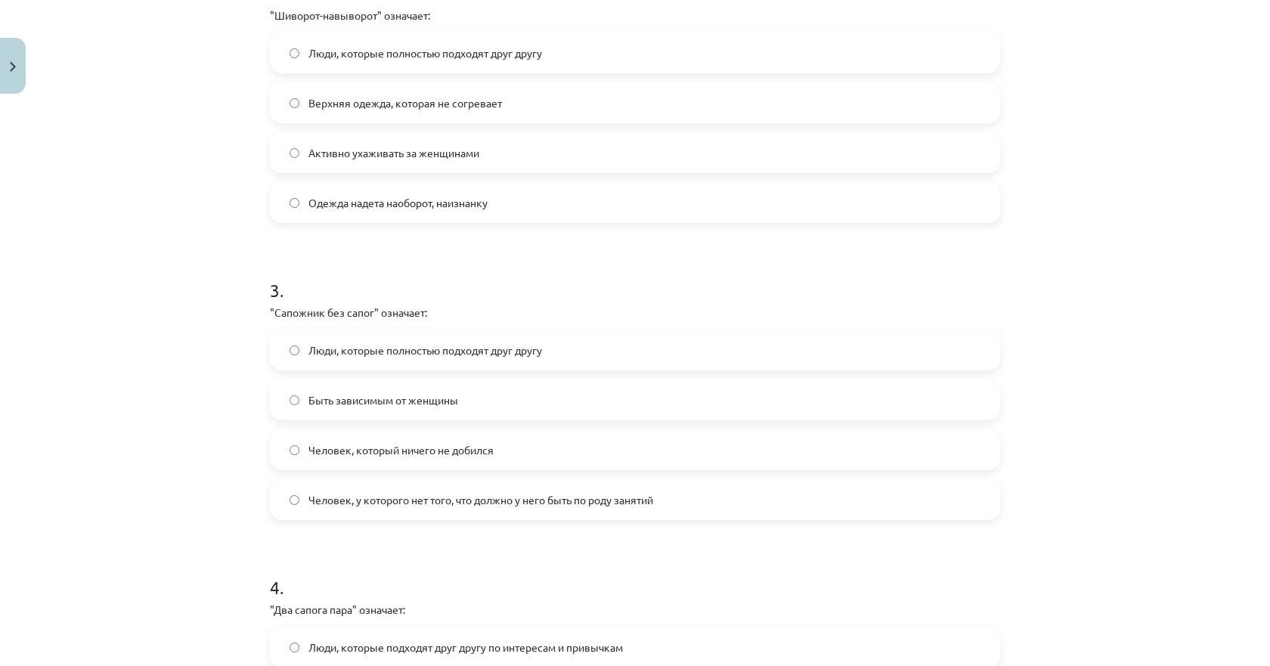
scroll to position [643, 0]
click at [344, 501] on span "Человек, у которого нет того, что должно у него быть по роду занятий" at bounding box center [481, 500] width 345 height 16
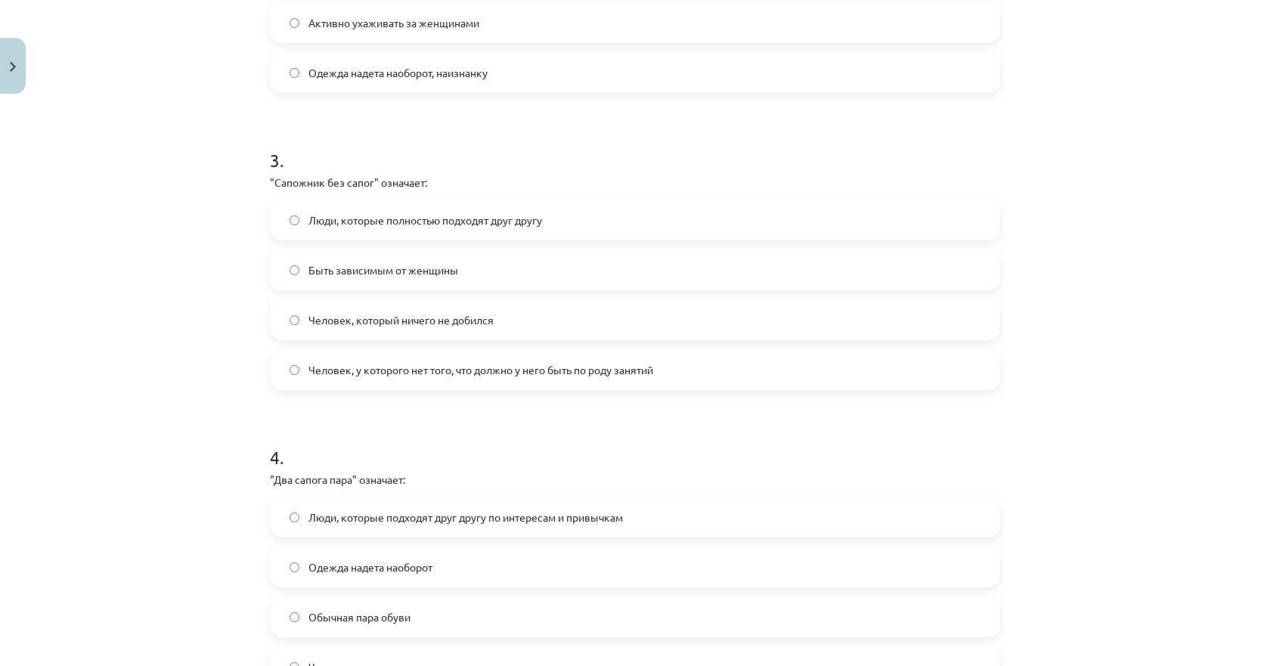
scroll to position [969, 0]
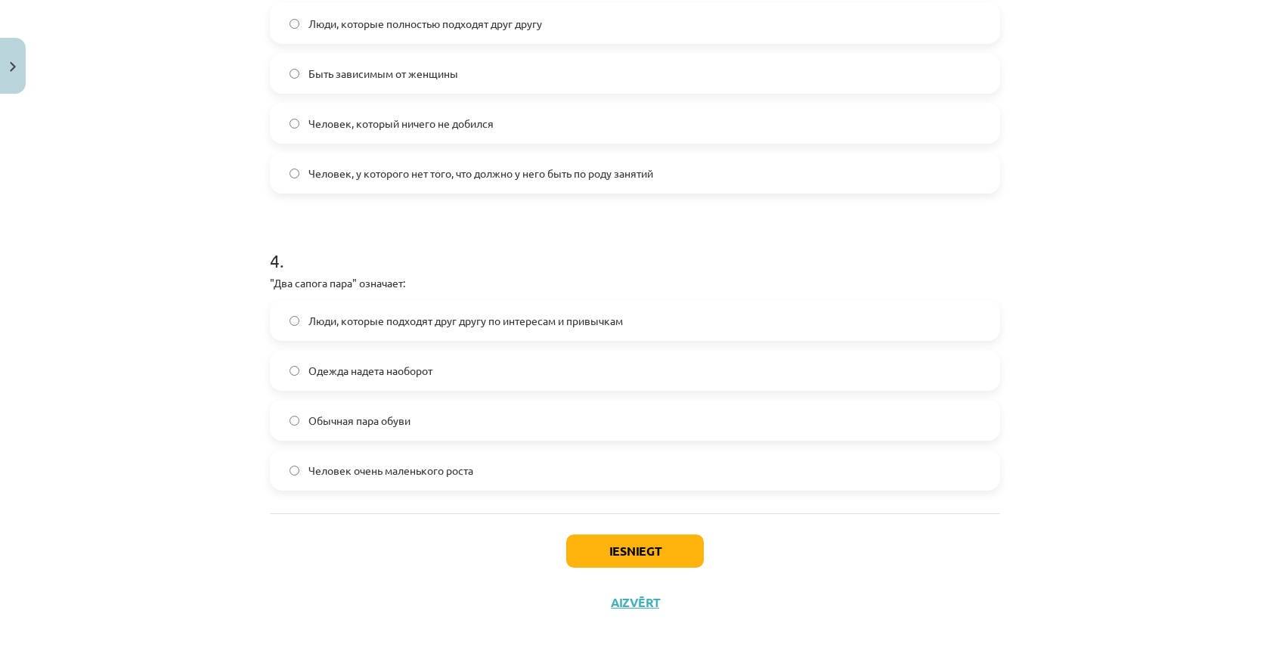
click at [373, 318] on span "Люди, которые подходят друг другу по интересам и привычкам" at bounding box center [466, 321] width 315 height 16
click at [699, 540] on div "Iesniegt Aizvērt" at bounding box center [635, 566] width 730 height 106
click at [663, 548] on button "Iesniegt" at bounding box center [635, 551] width 138 height 33
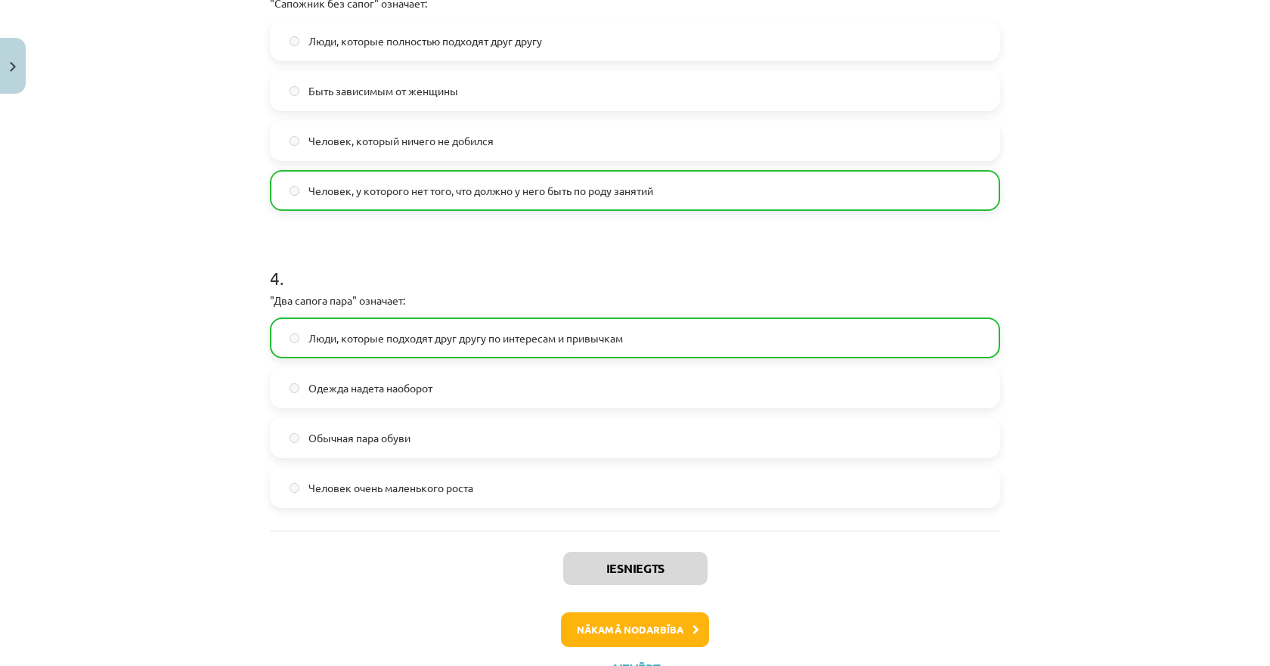
scroll to position [1017, 0]
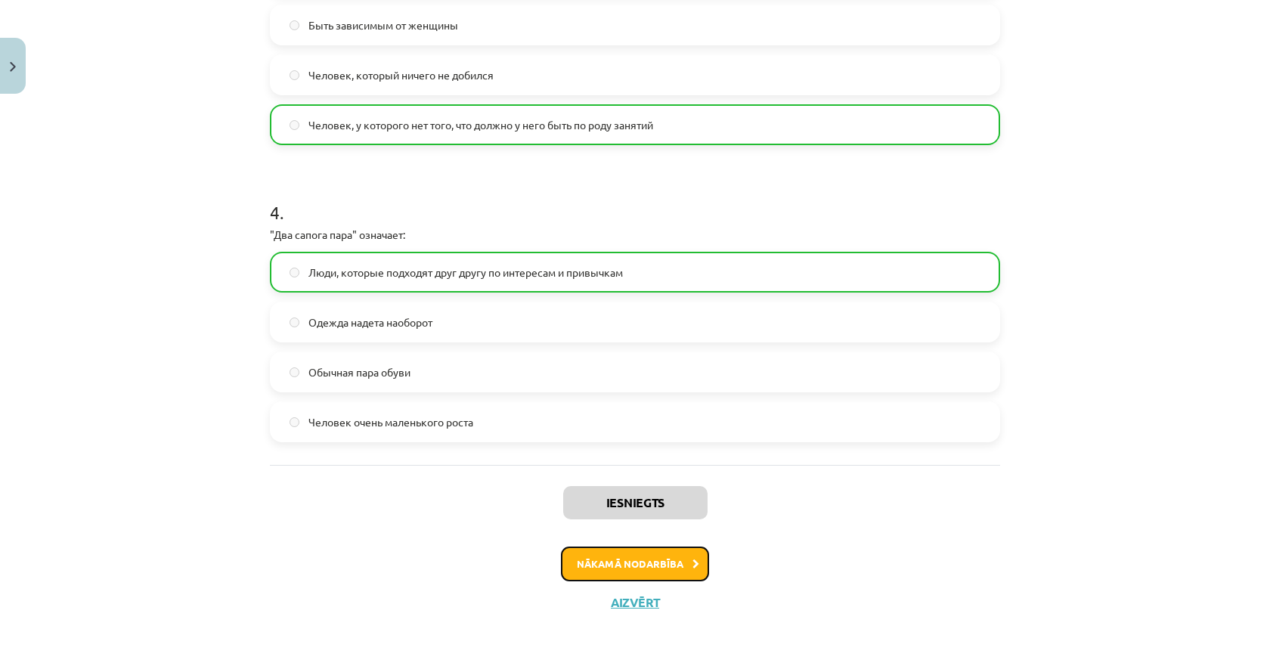
click at [654, 565] on button "Nākamā nodarbība" at bounding box center [635, 564] width 148 height 35
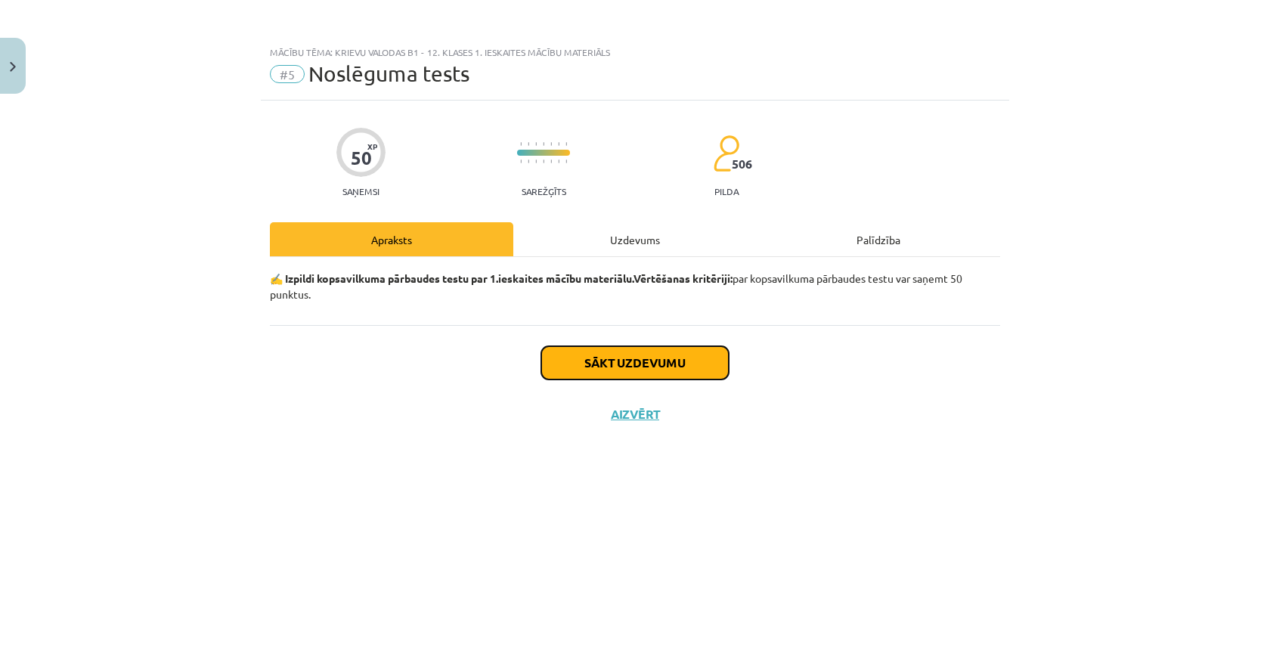
click at [638, 355] on button "Sākt uzdevumu" at bounding box center [635, 362] width 188 height 33
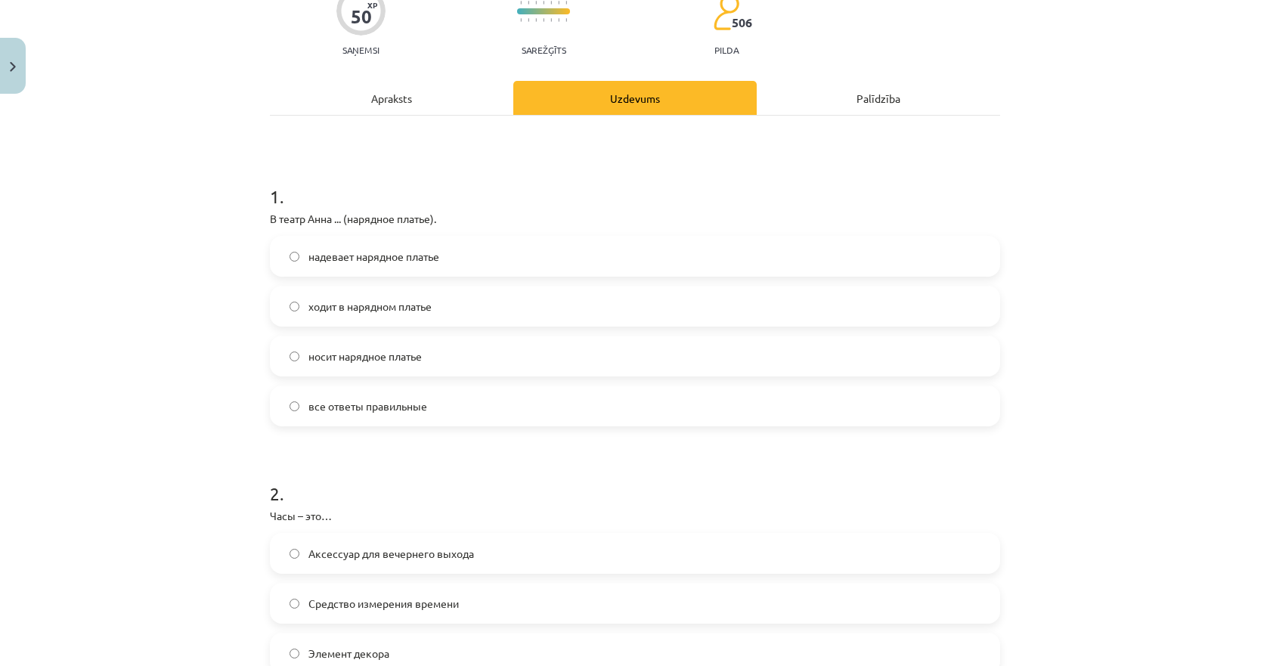
scroll to position [151, 0]
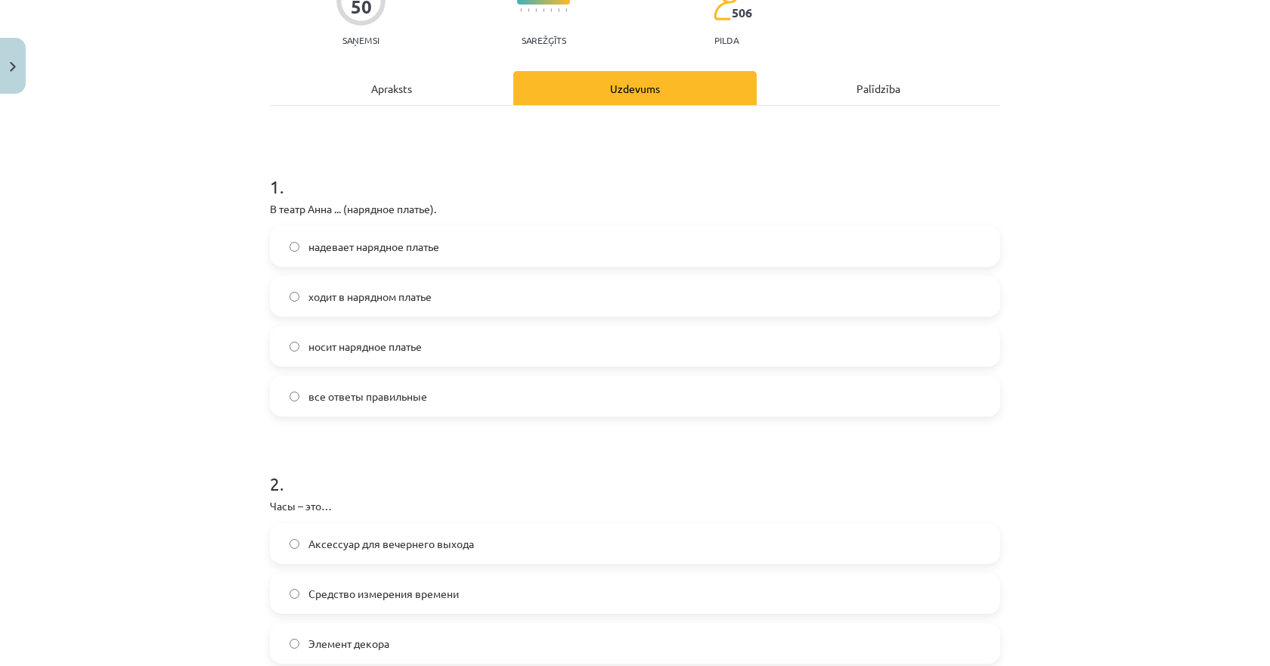
click at [297, 295] on label "ходит в нарядном платье" at bounding box center [634, 297] width 727 height 38
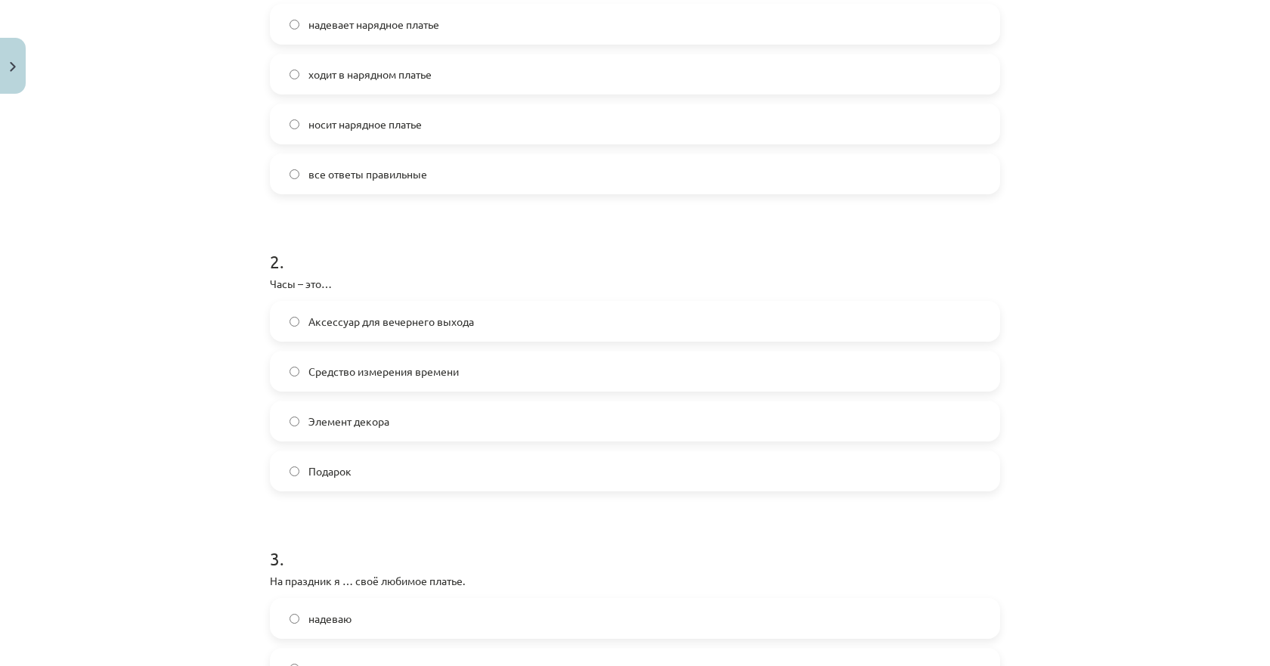
scroll to position [378, 0]
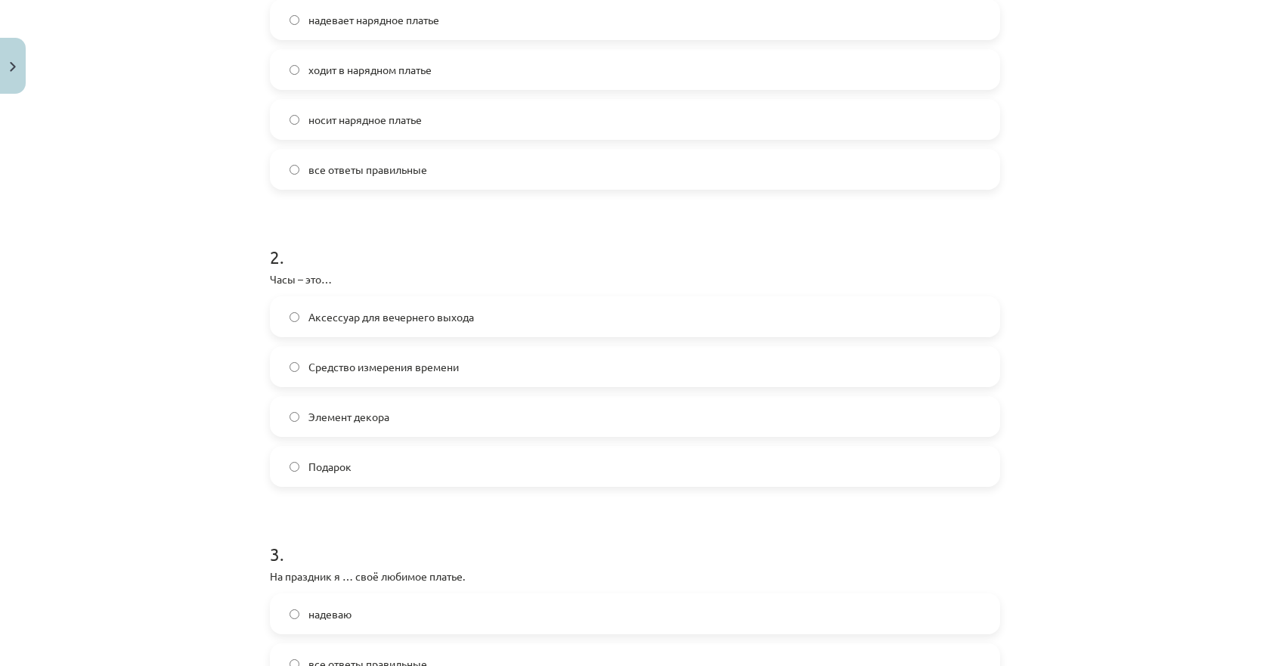
click at [318, 420] on span "Элемент декора" at bounding box center [349, 417] width 81 height 16
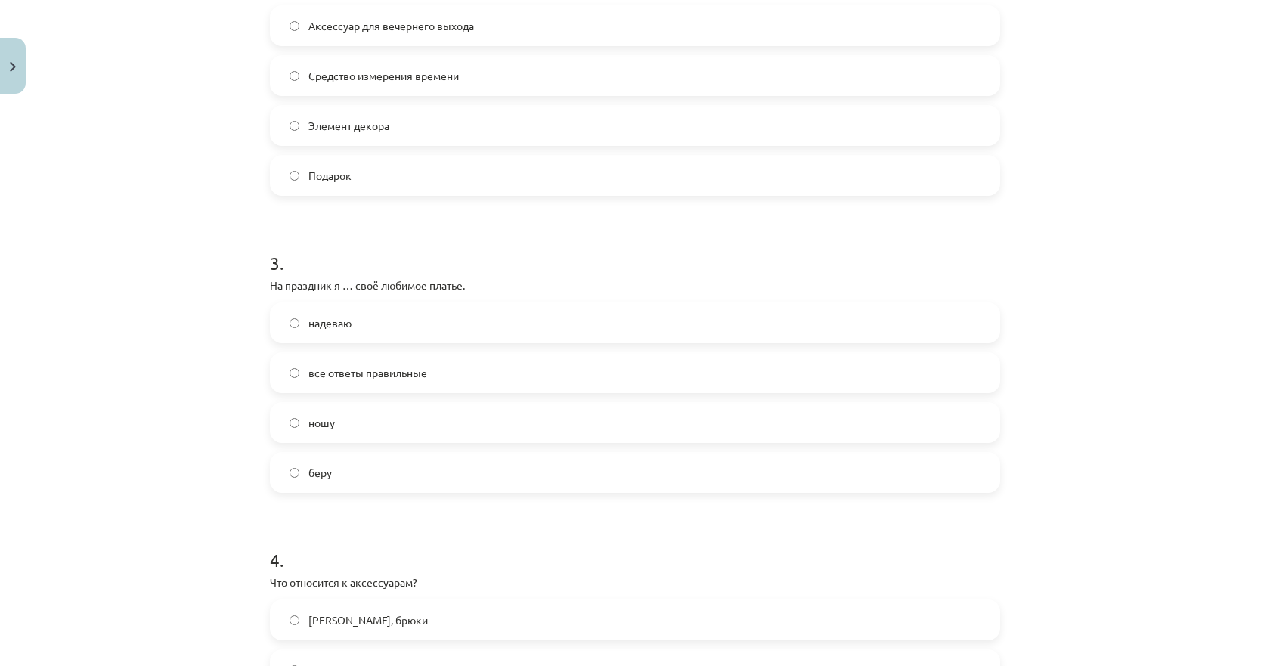
scroll to position [681, 0]
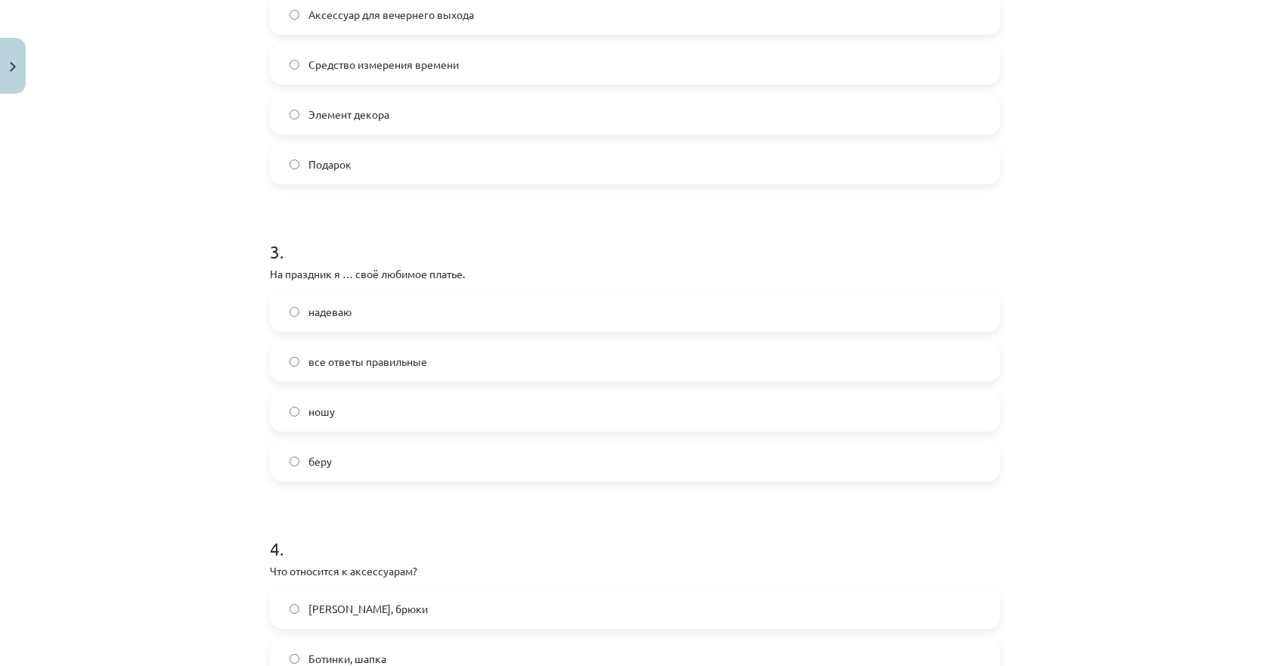
click at [333, 308] on span "надеваю" at bounding box center [330, 312] width 43 height 16
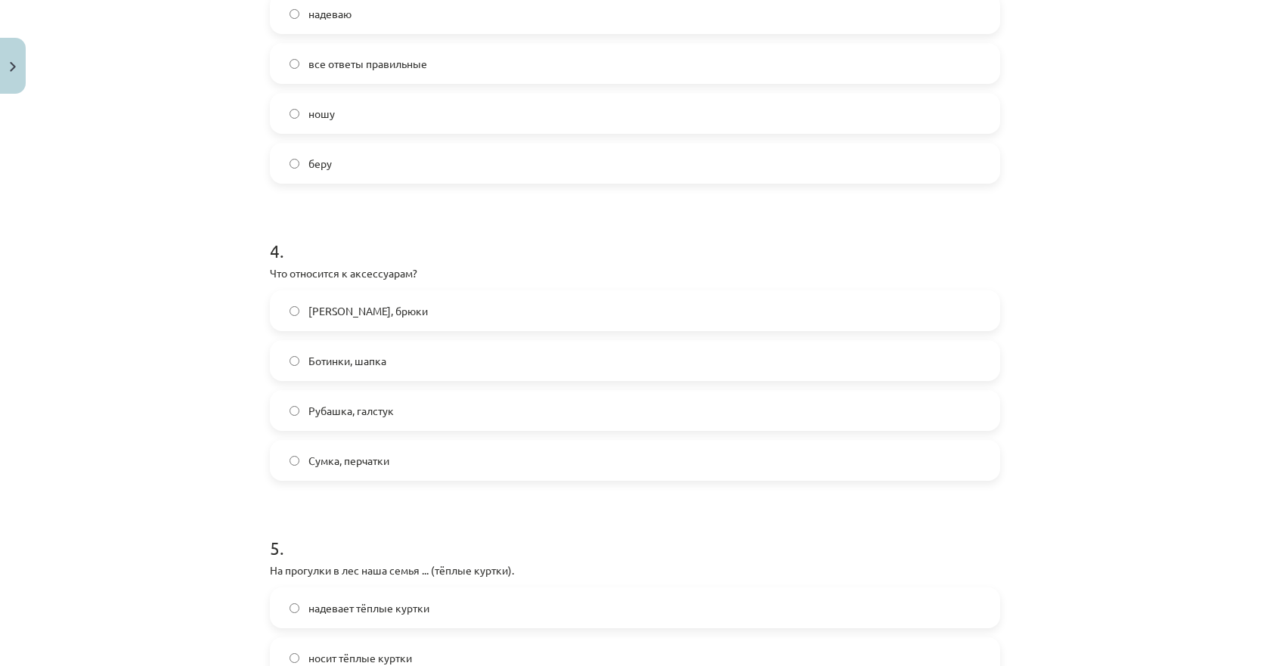
scroll to position [983, 0]
drag, startPoint x: 294, startPoint y: 459, endPoint x: 306, endPoint y: 474, distance: 19.4
click at [295, 459] on label "Сумка, перчатки" at bounding box center [634, 456] width 727 height 38
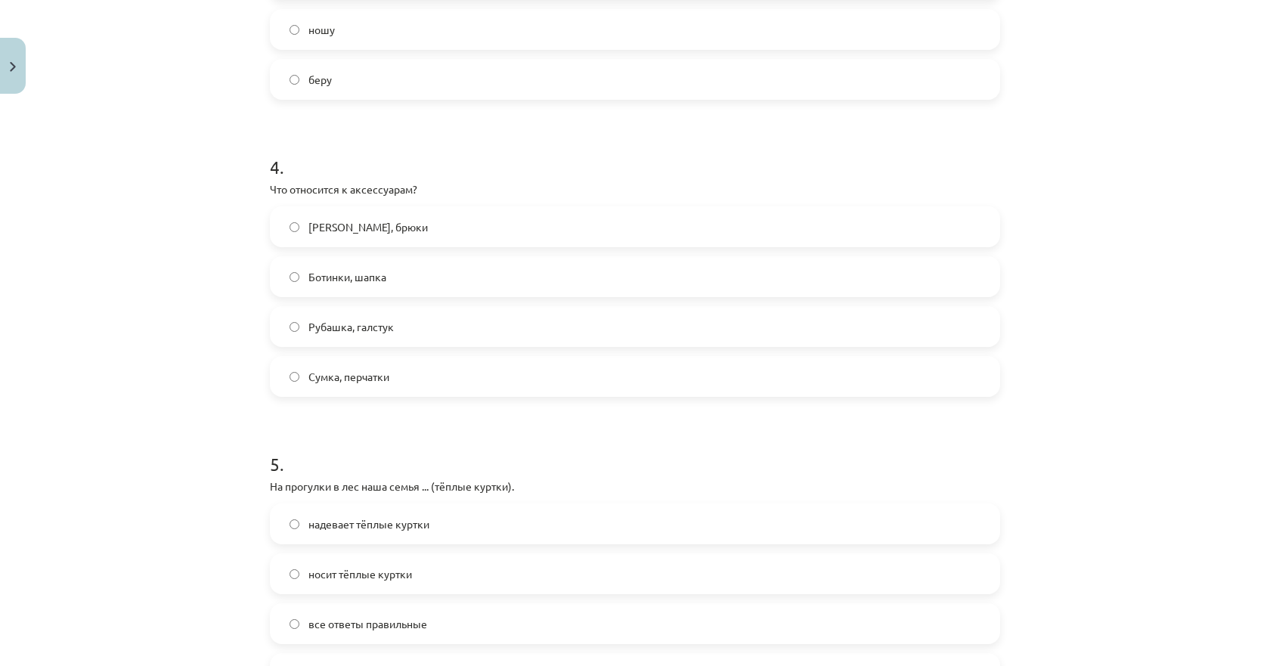
scroll to position [1210, 0]
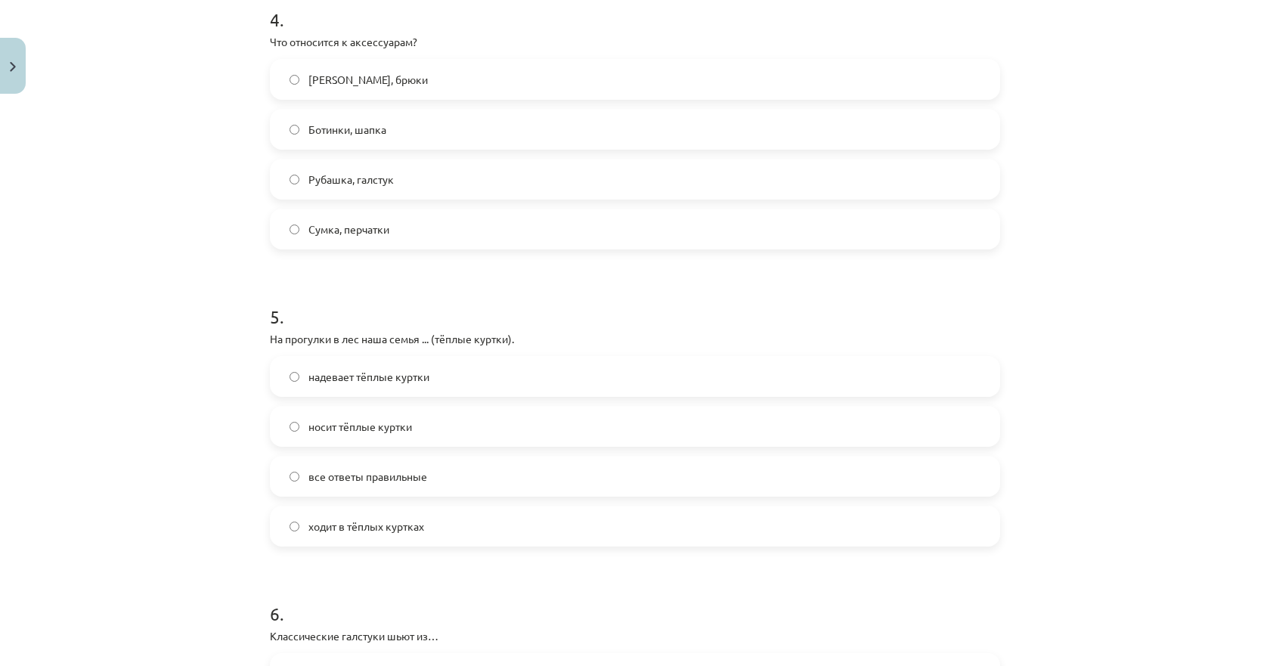
click at [319, 375] on span "надевает тёплые куртки" at bounding box center [369, 377] width 121 height 16
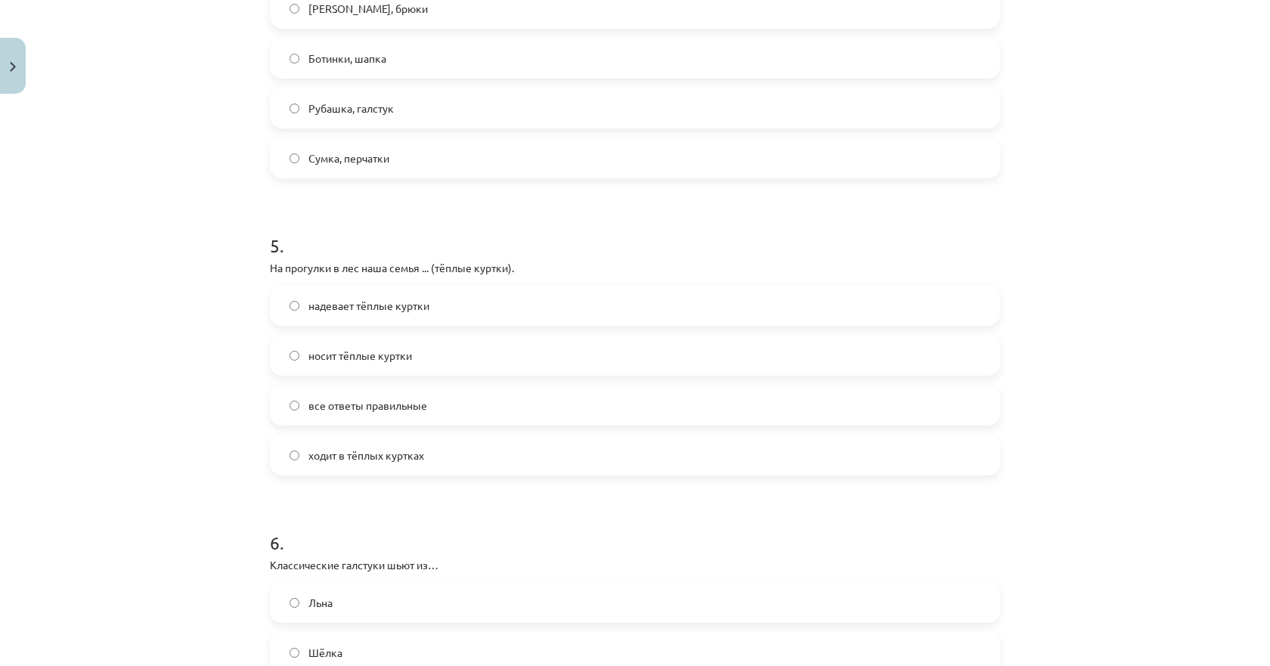
scroll to position [1512, 0]
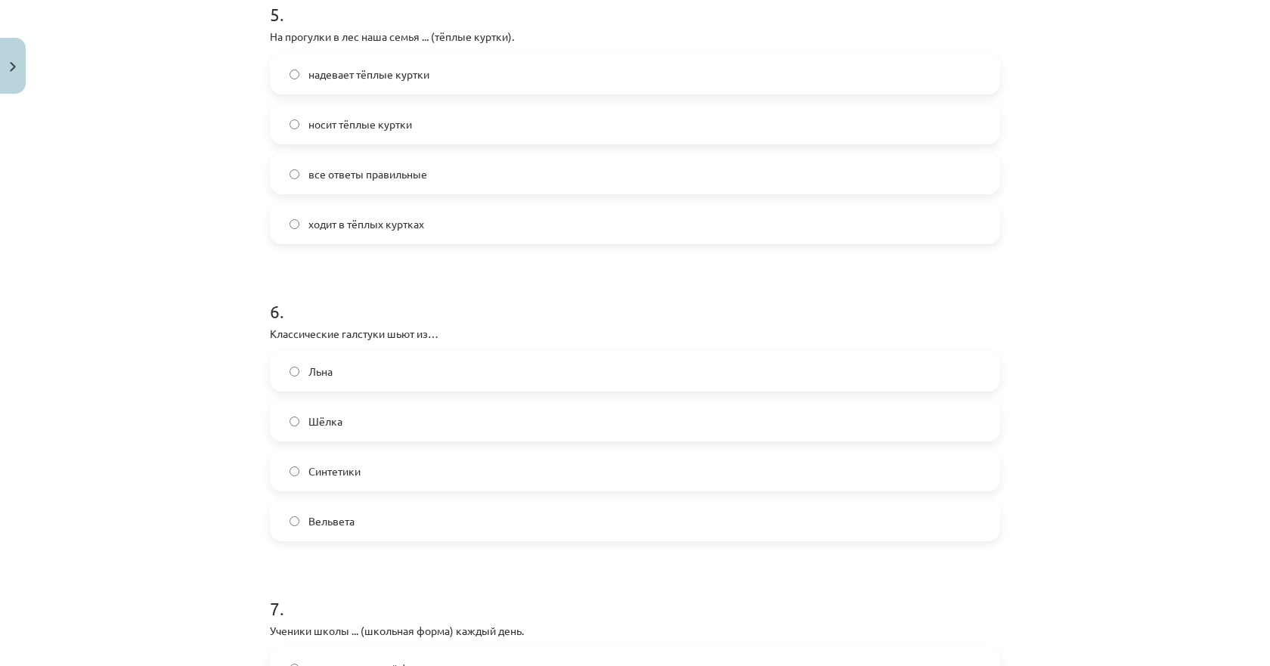
click at [309, 423] on span "Шёлка" at bounding box center [326, 422] width 34 height 16
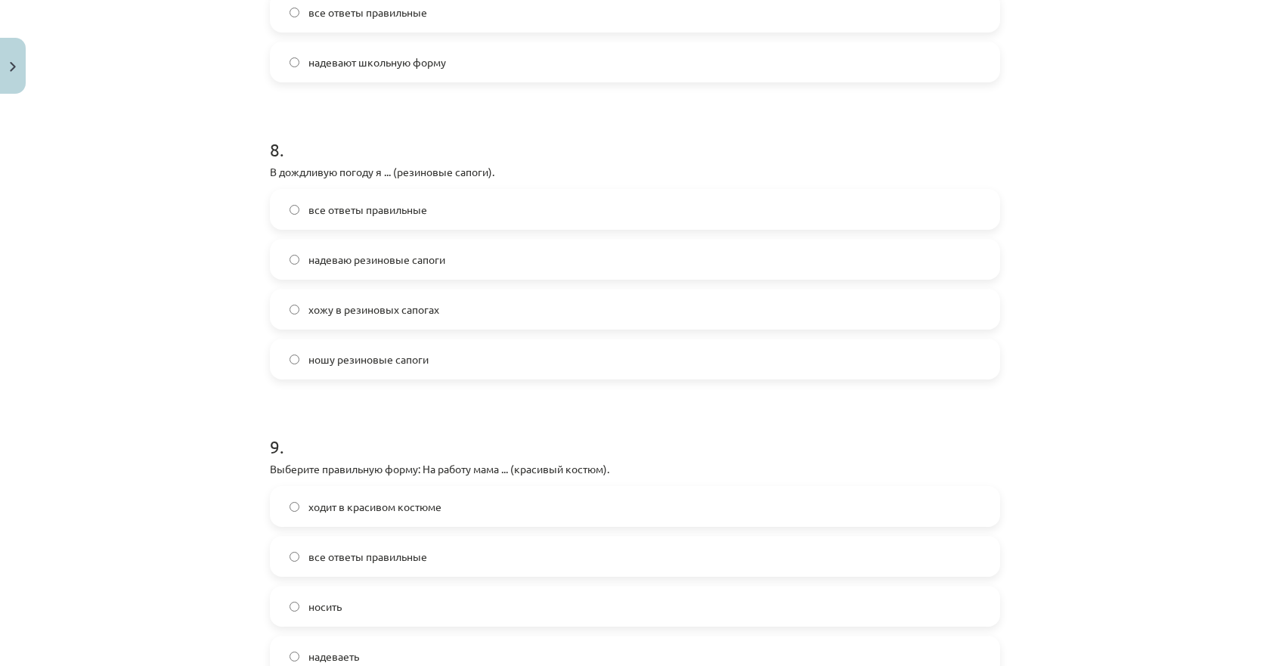
click at [294, 264] on label "надеваю резиновые сапоги" at bounding box center [634, 259] width 727 height 38
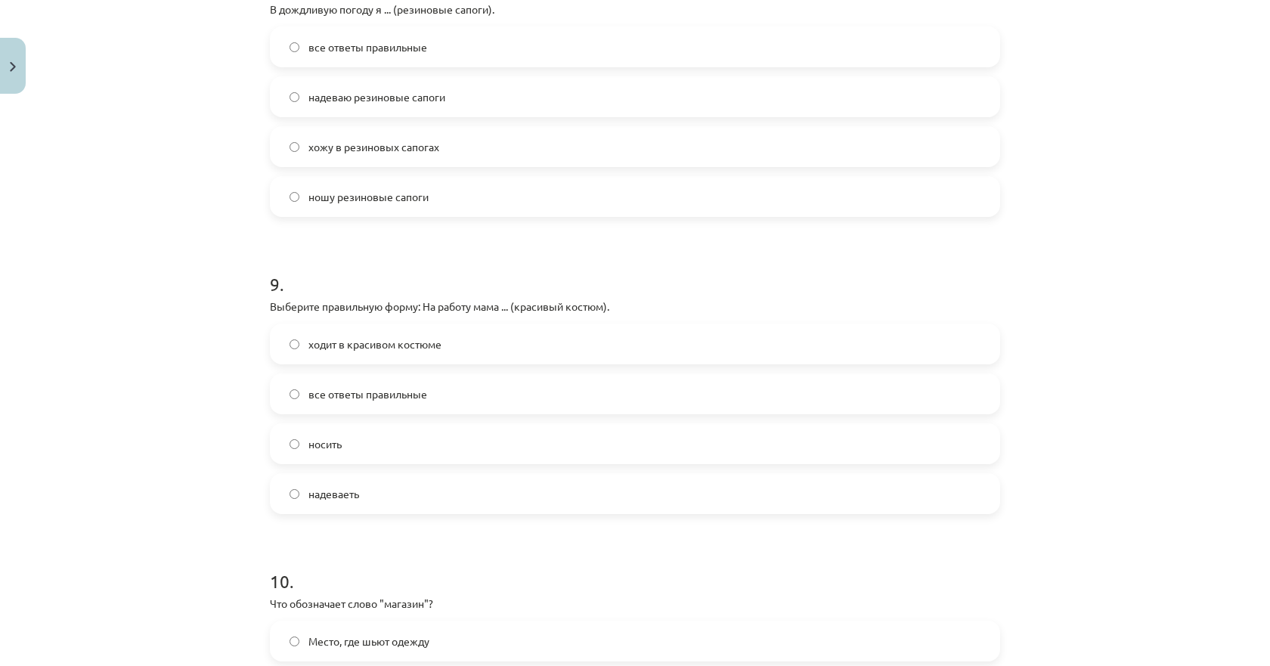
scroll to position [2420, 0]
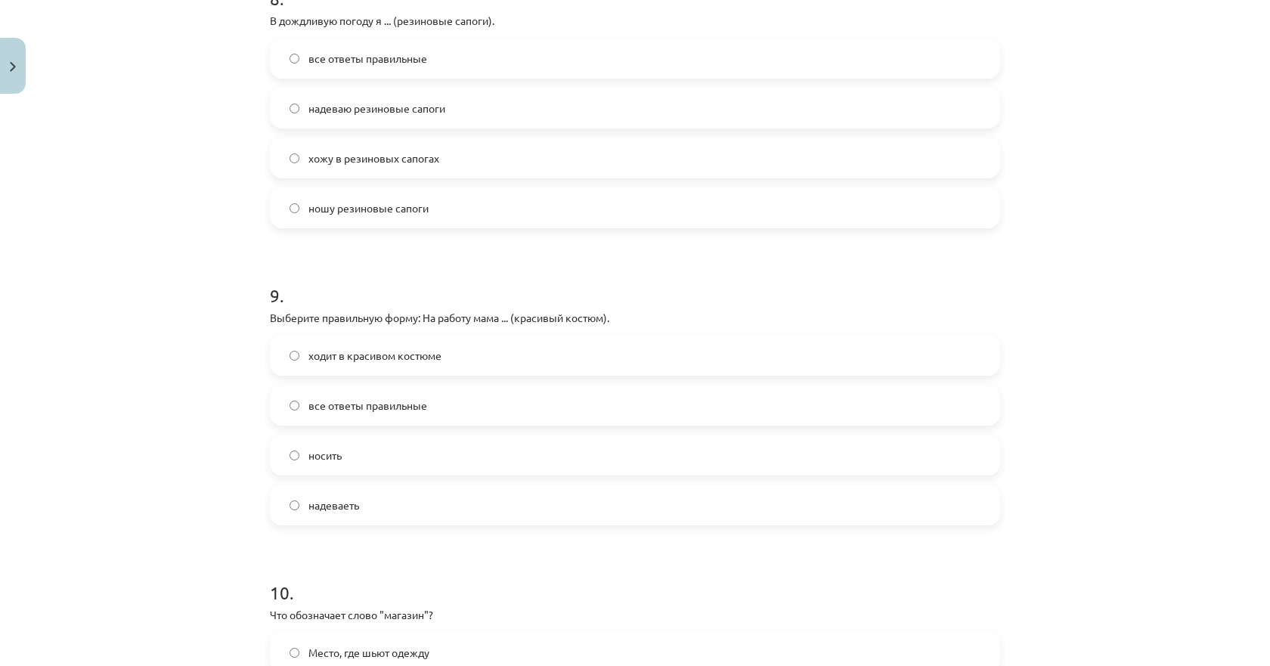
click at [291, 361] on label "ходит в красивом костюме" at bounding box center [634, 356] width 727 height 38
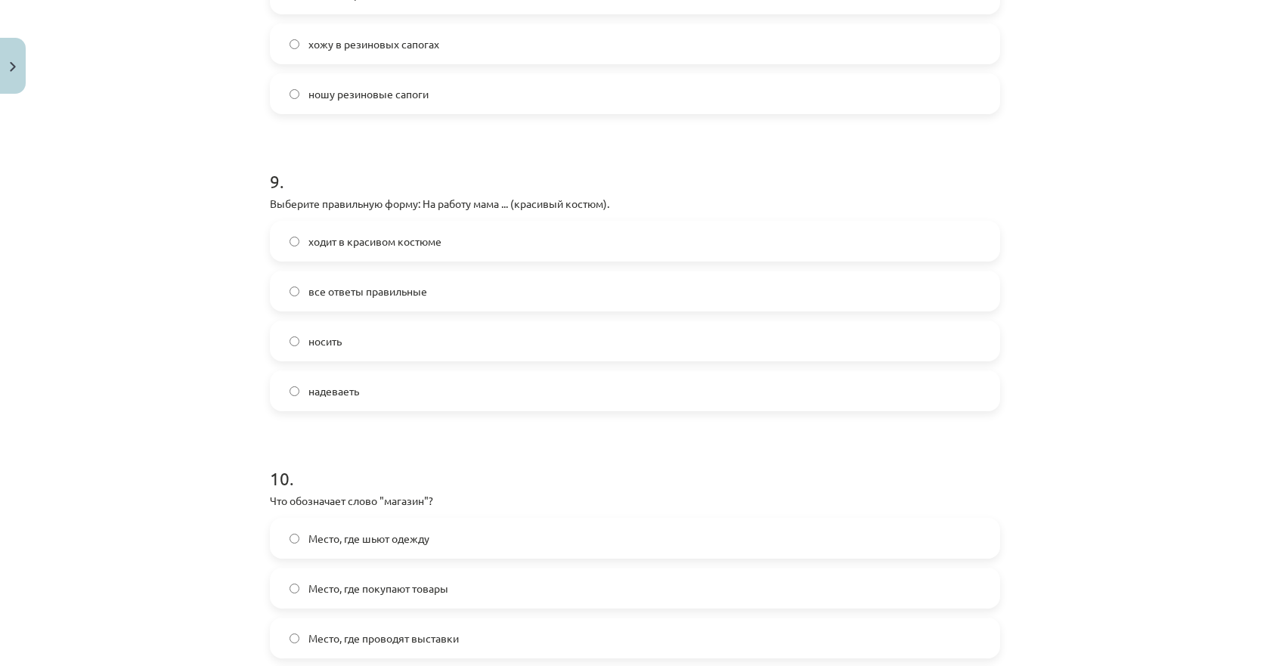
scroll to position [2722, 0]
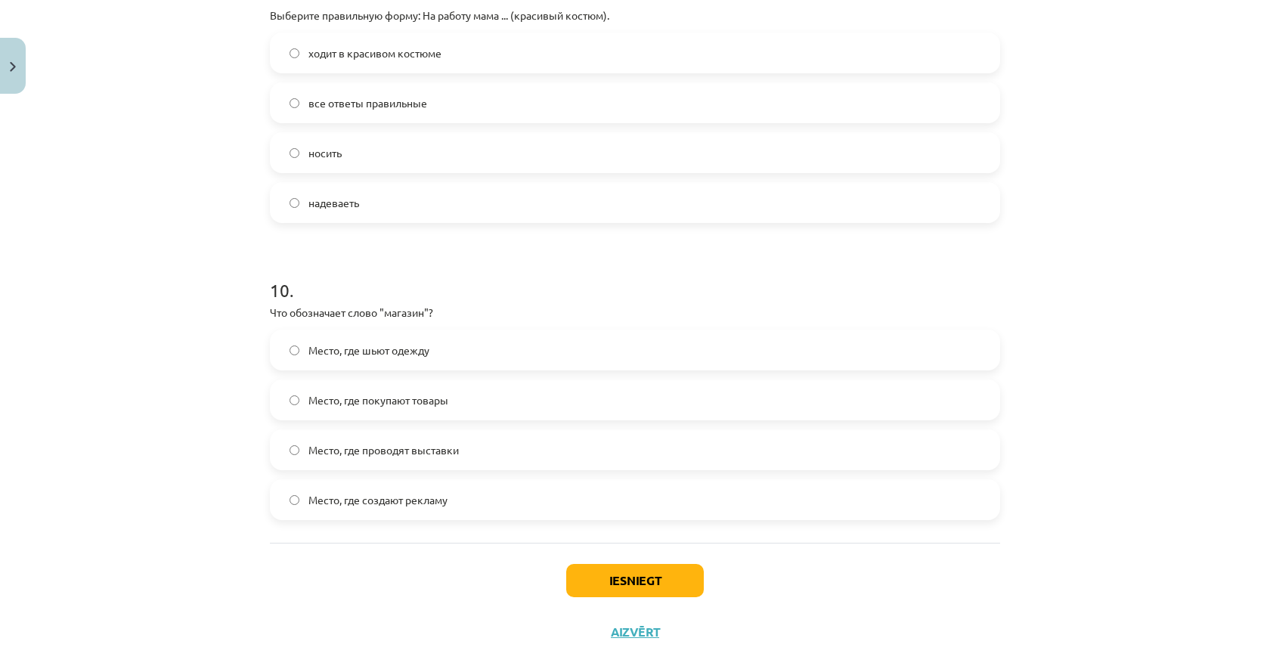
click at [295, 402] on label "Место, где покупают товары" at bounding box center [634, 400] width 727 height 38
click at [616, 580] on button "Iesniegt" at bounding box center [635, 580] width 138 height 33
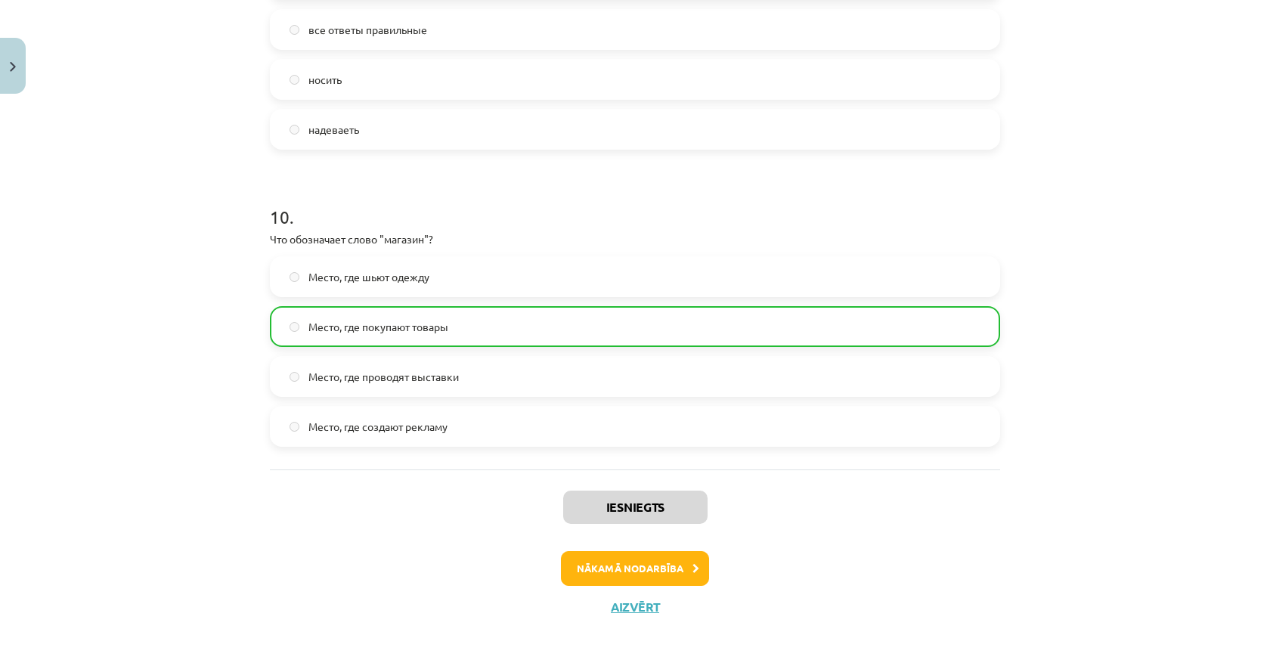
scroll to position [2800, 0]
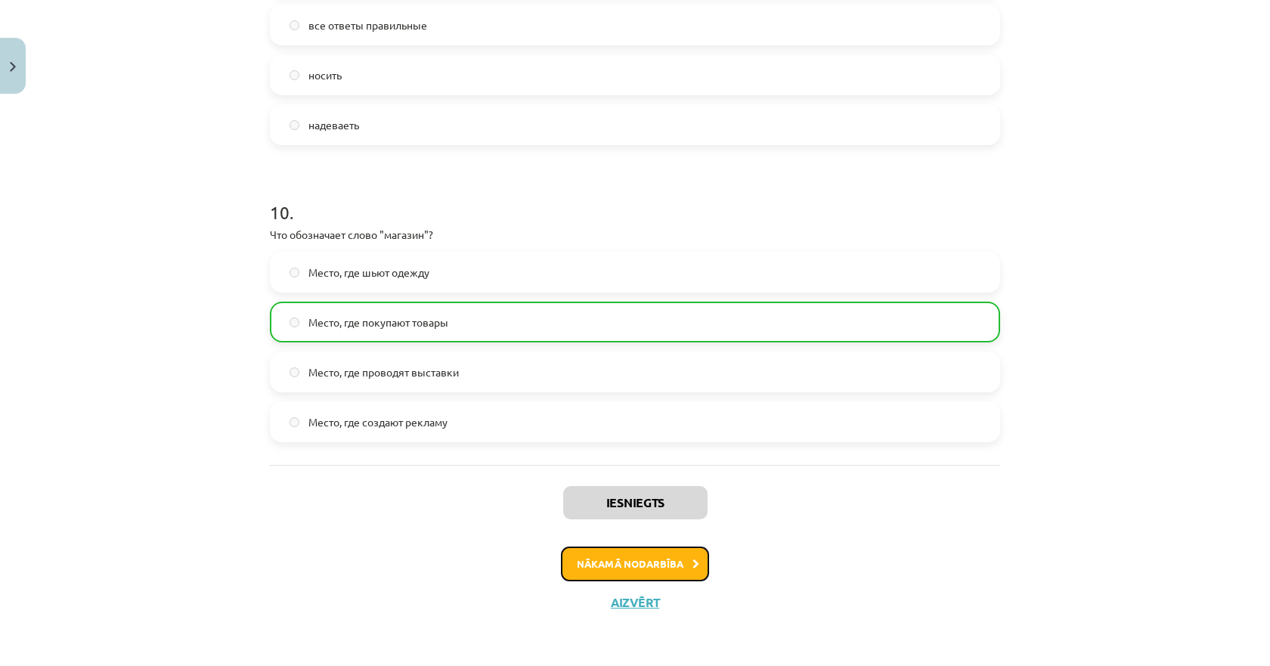
click at [611, 557] on button "Nākamā nodarbība" at bounding box center [635, 564] width 148 height 35
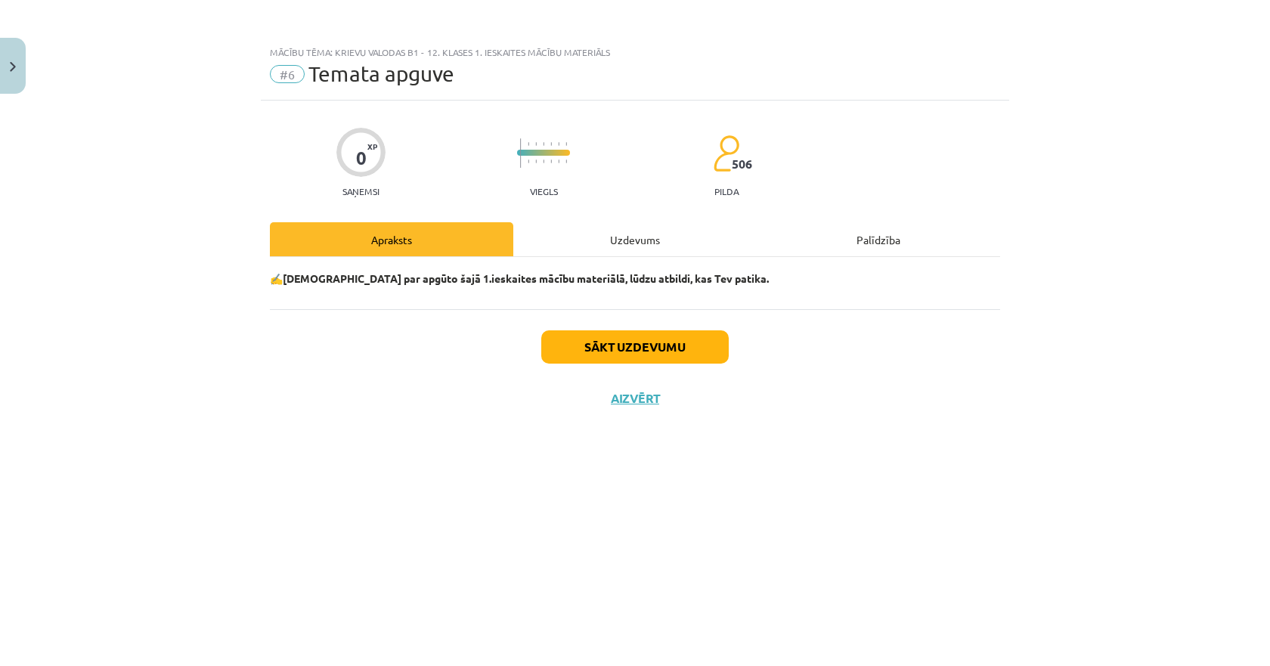
scroll to position [0, 0]
click at [594, 344] on button "Sākt uzdevumu" at bounding box center [635, 346] width 188 height 33
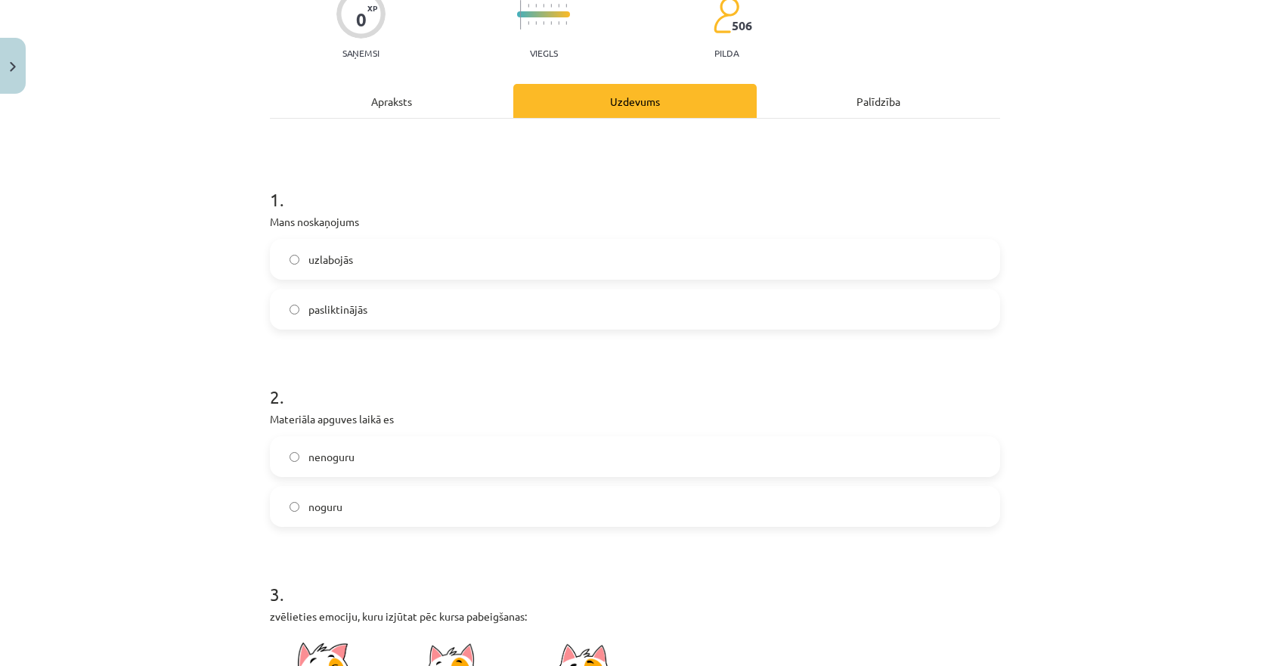
scroll to position [151, 0]
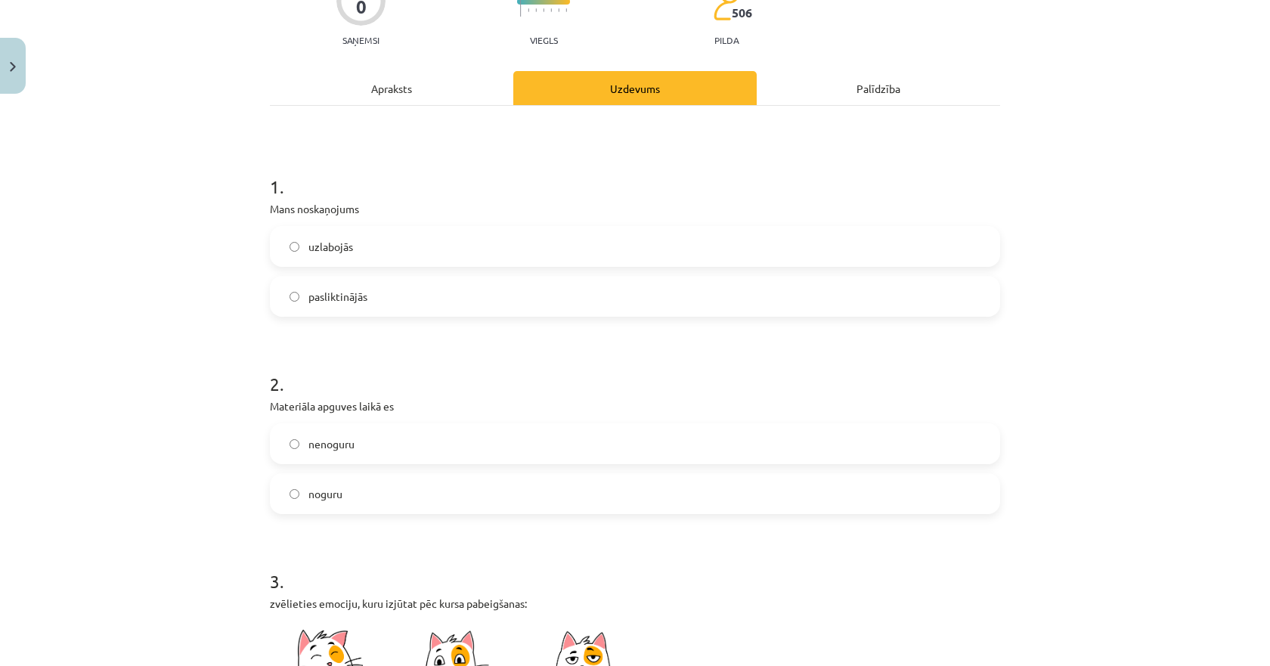
click at [299, 445] on label "nenoguru" at bounding box center [634, 444] width 727 height 38
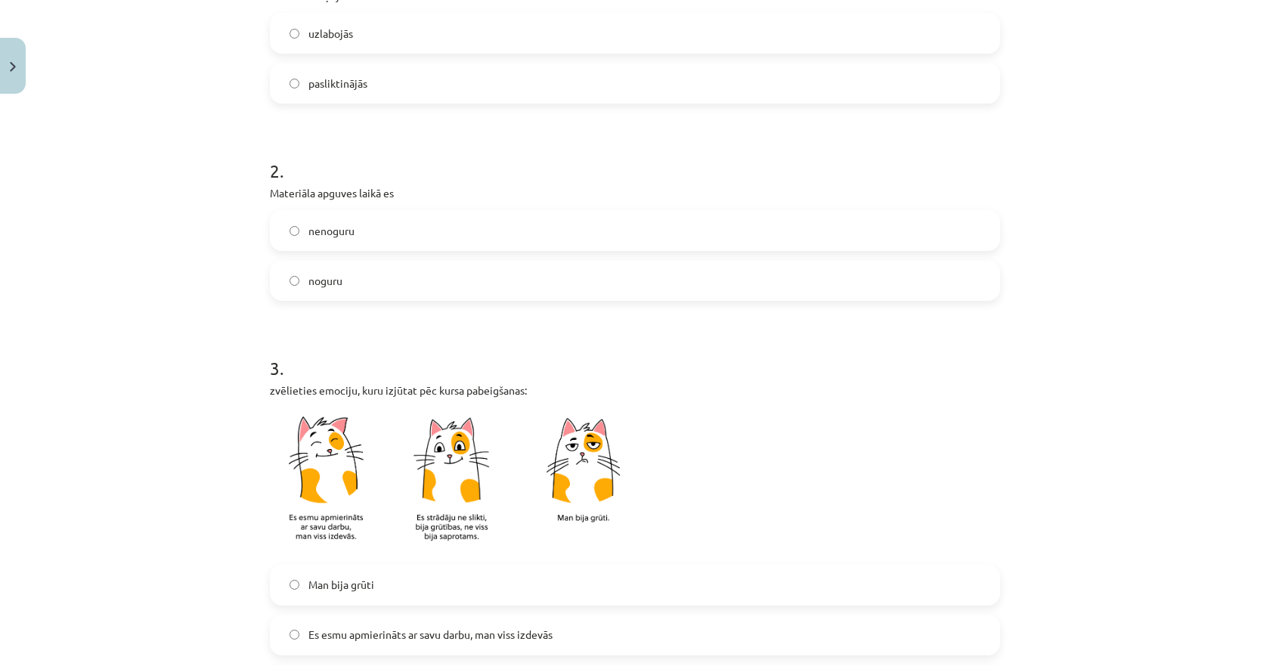
scroll to position [378, 0]
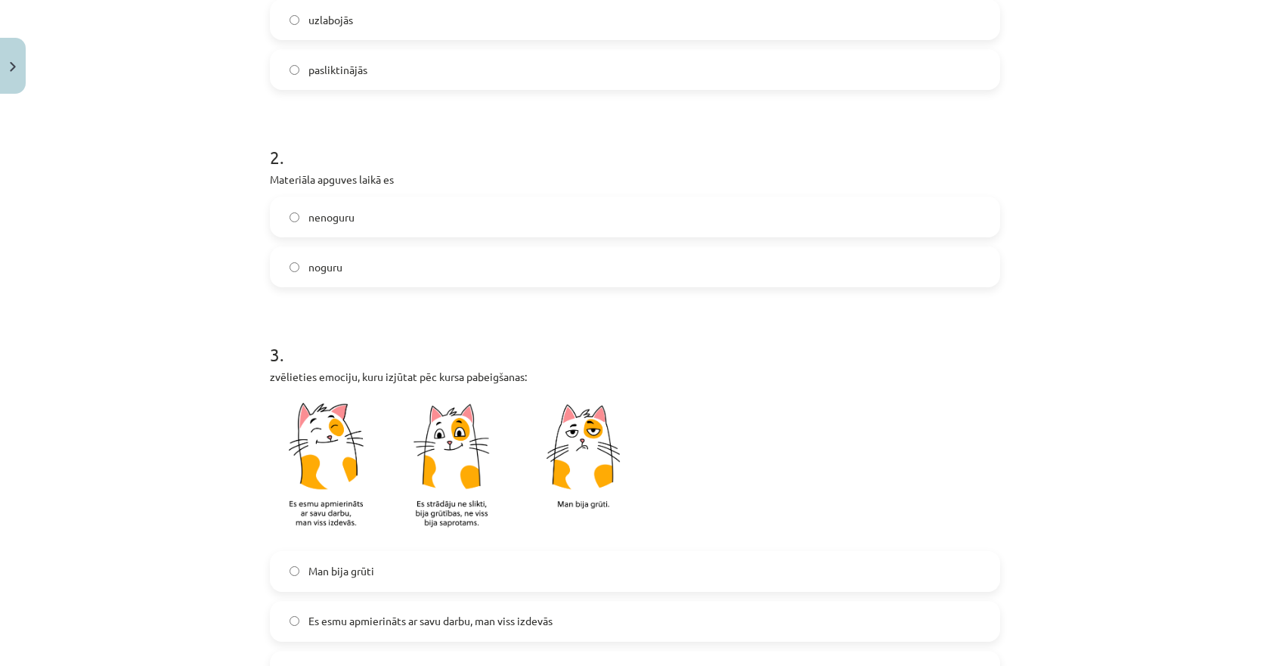
click at [455, 496] on img at bounding box center [459, 468] width 378 height 148
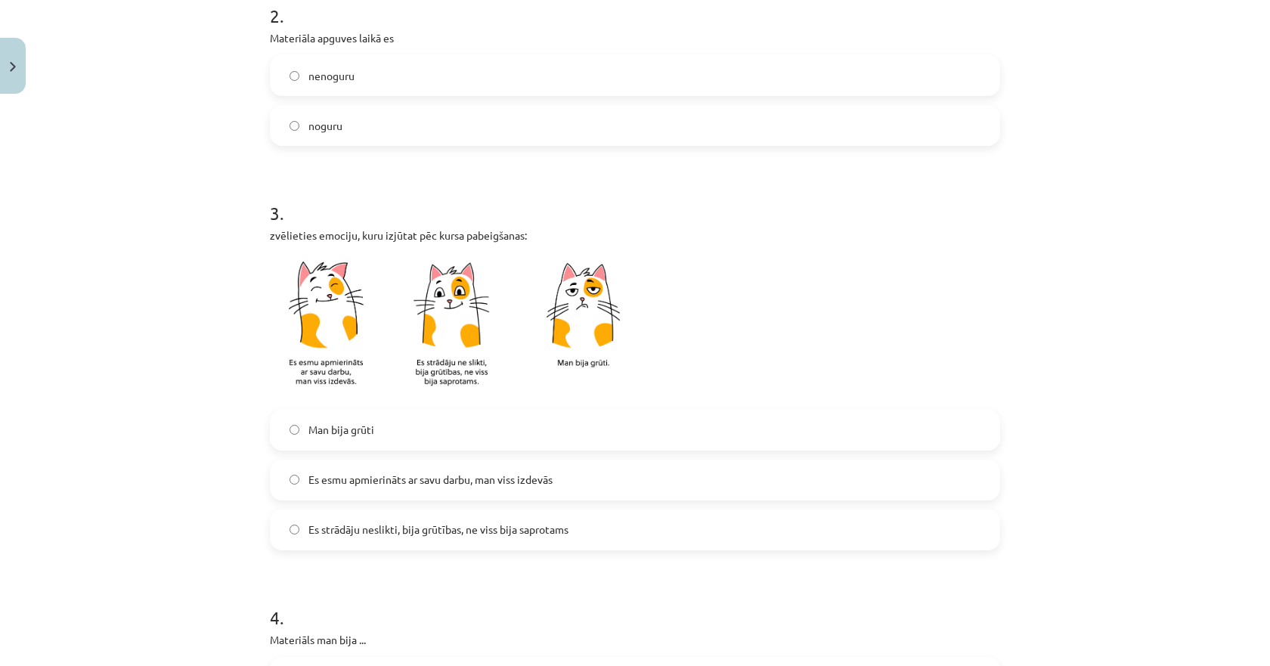
scroll to position [529, 0]
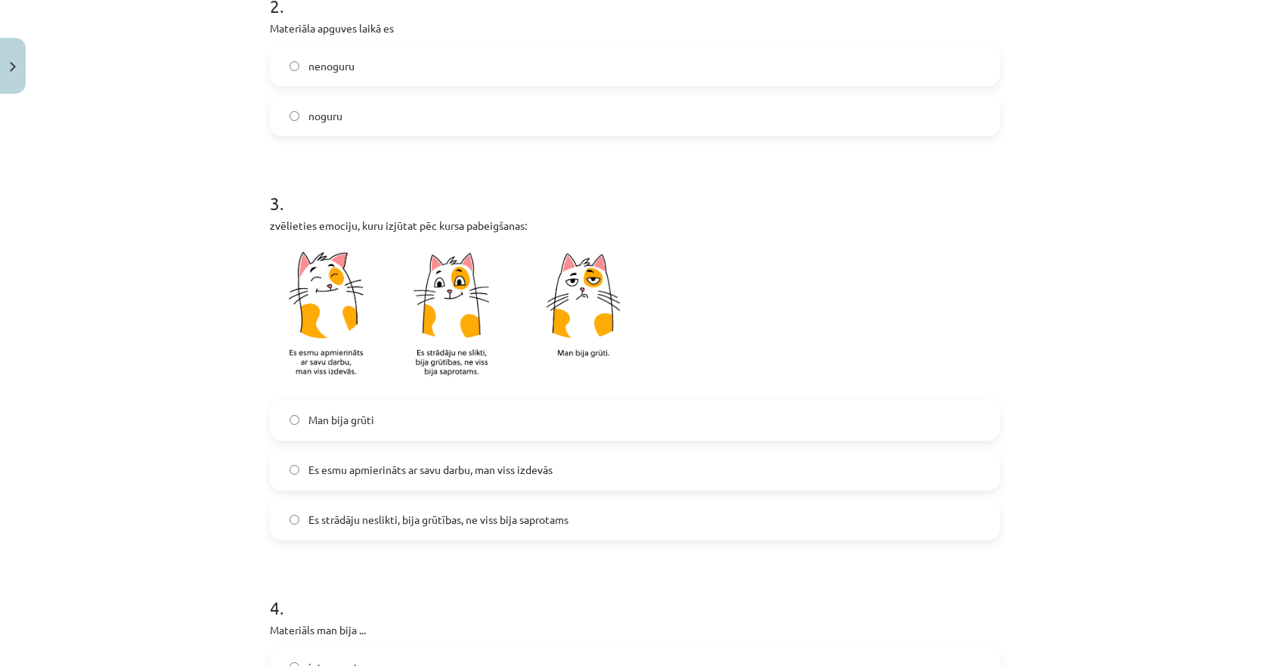
click at [395, 516] on span "Es strādāju neslikti, bija grūtības, ne viss bija saprotams" at bounding box center [439, 520] width 260 height 16
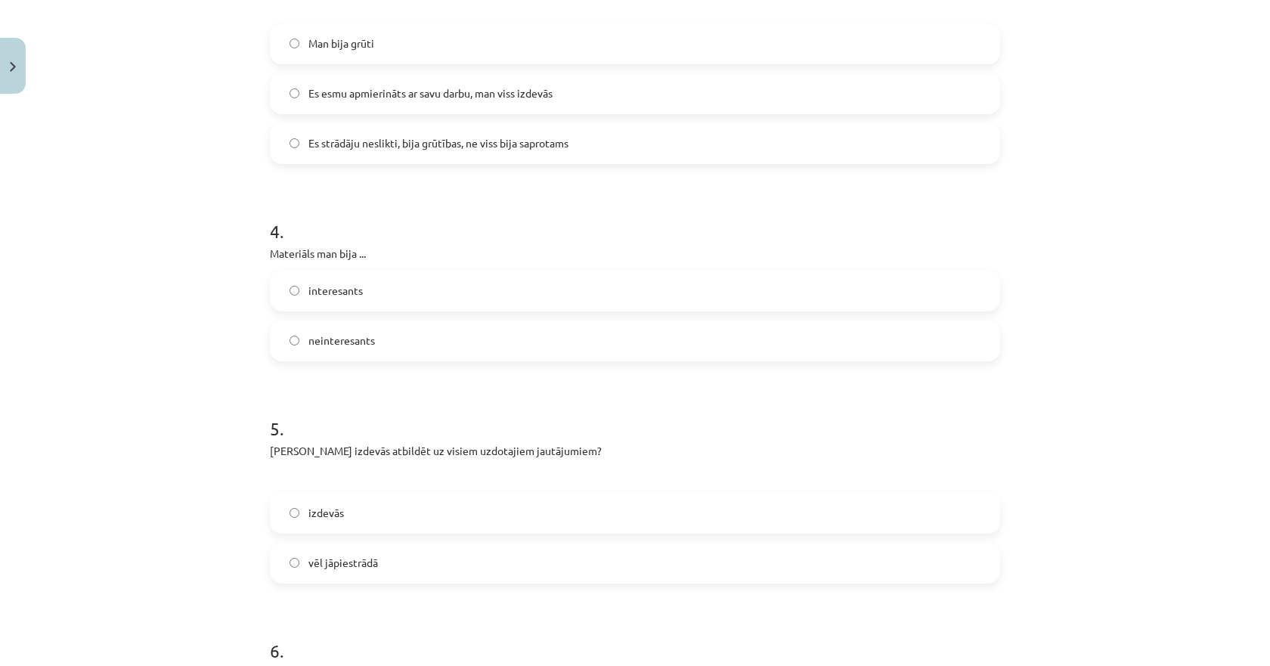
scroll to position [907, 0]
click at [324, 290] on span "interesants" at bounding box center [336, 289] width 54 height 16
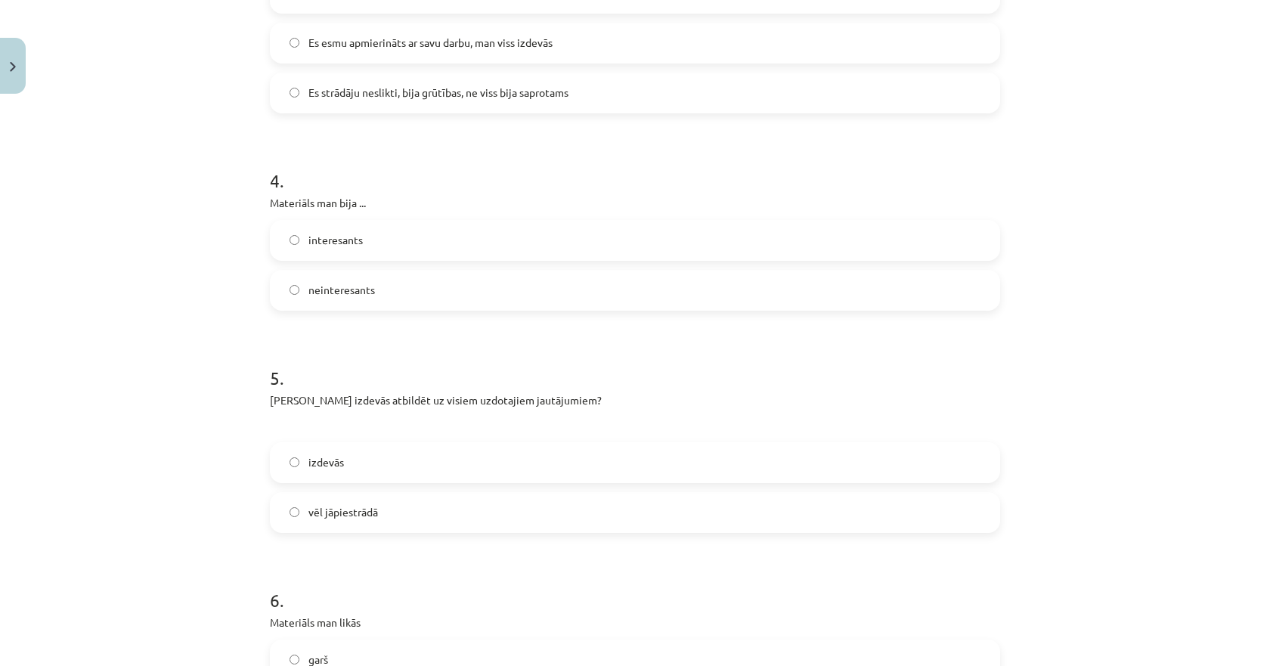
scroll to position [983, 0]
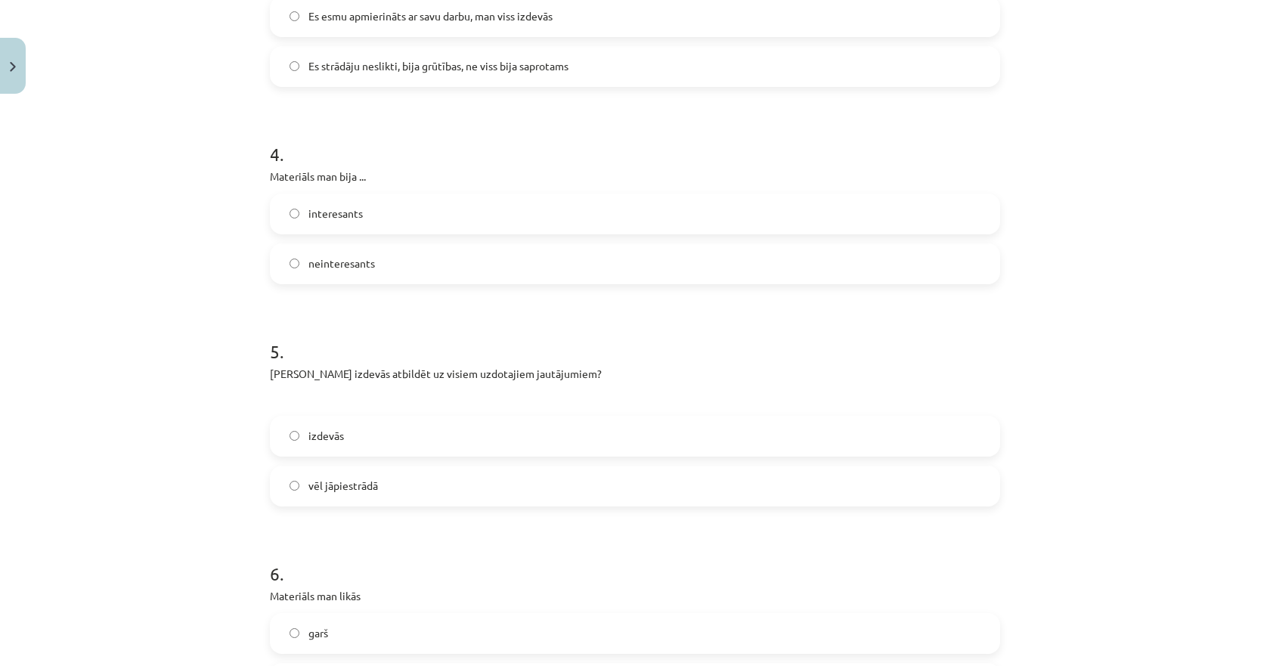
click at [345, 484] on span "vēl jāpiestrādā" at bounding box center [344, 486] width 70 height 16
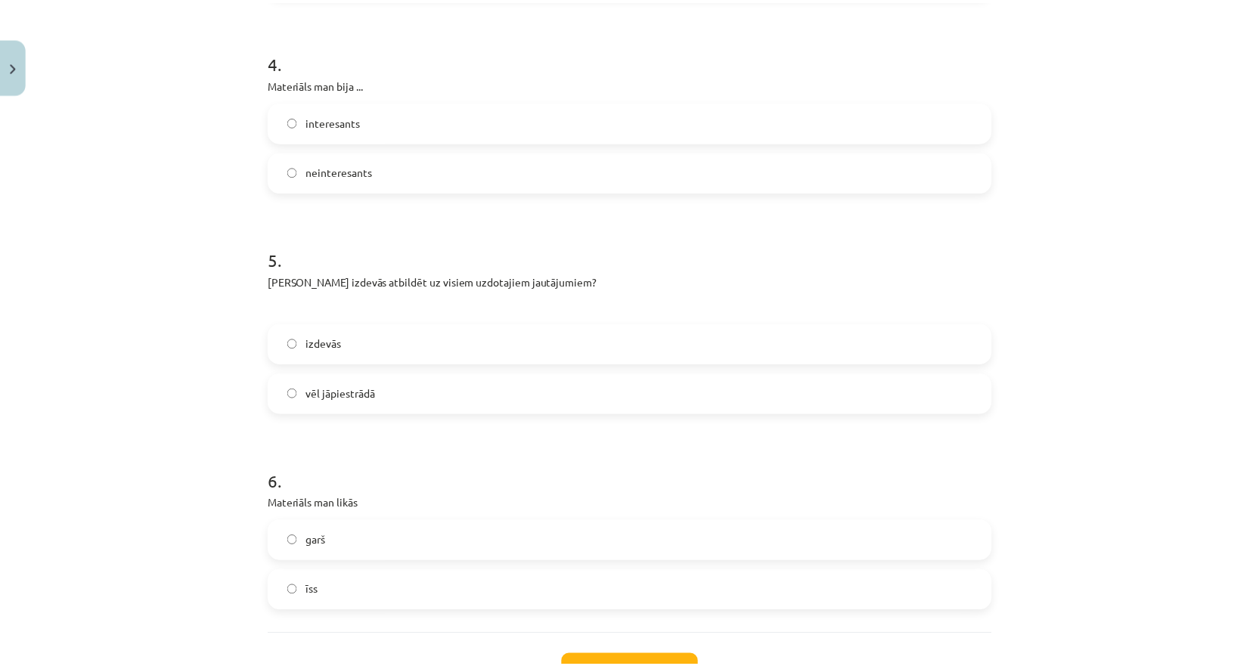
scroll to position [1196, 0]
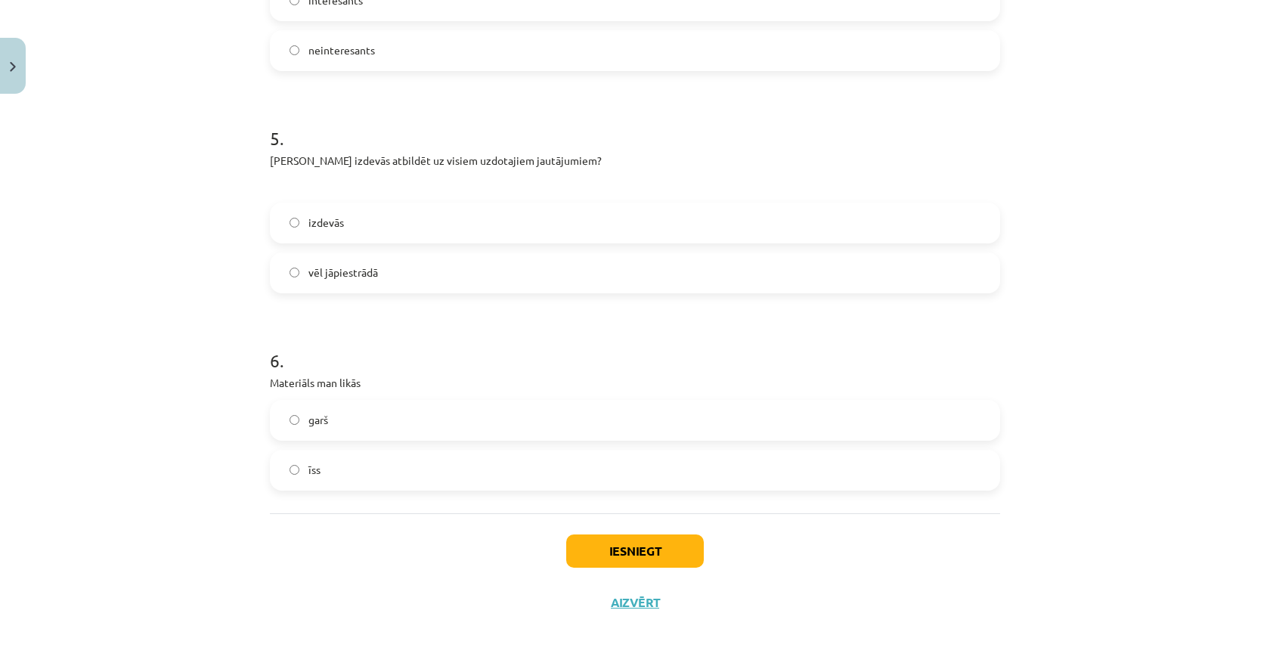
click at [321, 468] on label "īss" at bounding box center [634, 470] width 727 height 38
click at [634, 552] on button "Iesniegt" at bounding box center [635, 551] width 138 height 33
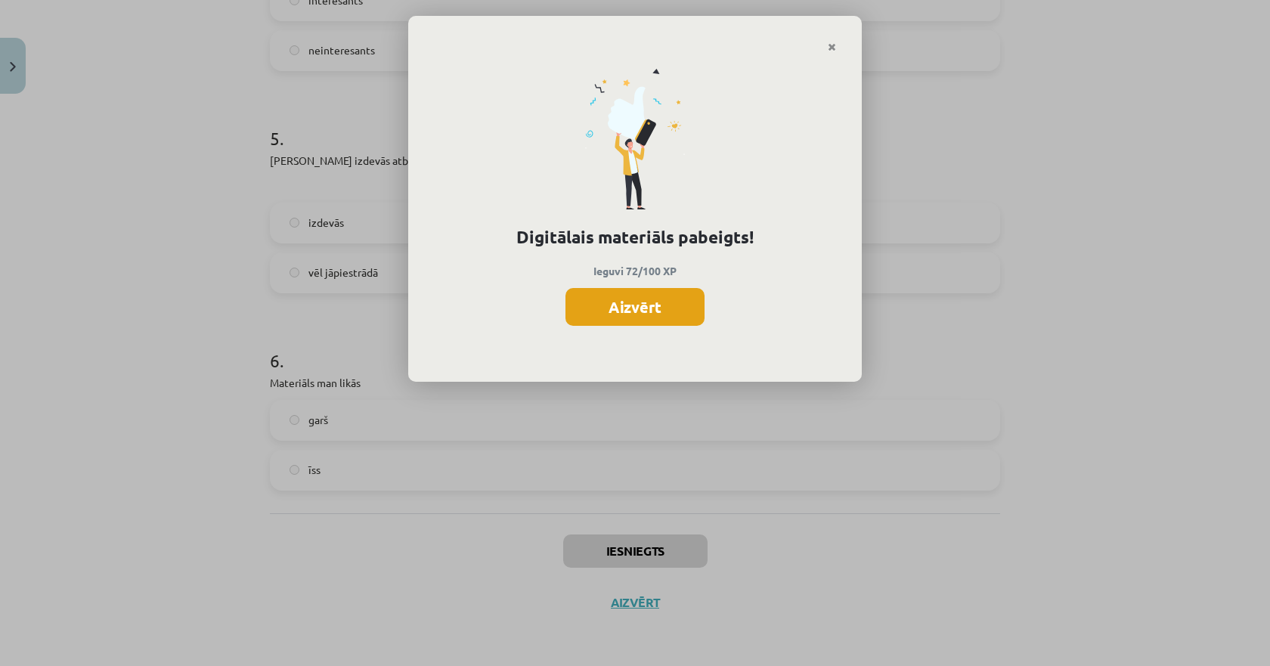
click at [617, 309] on button "Aizvērt" at bounding box center [635, 307] width 139 height 38
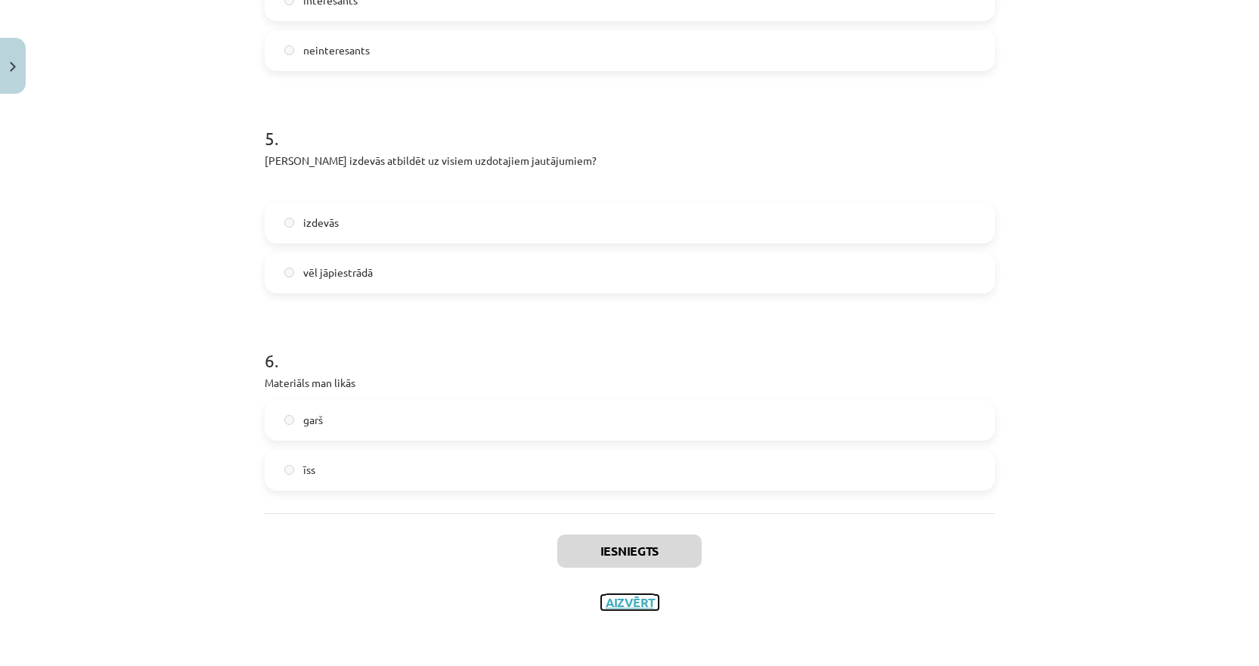
click at [628, 599] on button "Aizvērt" at bounding box center [629, 602] width 57 height 15
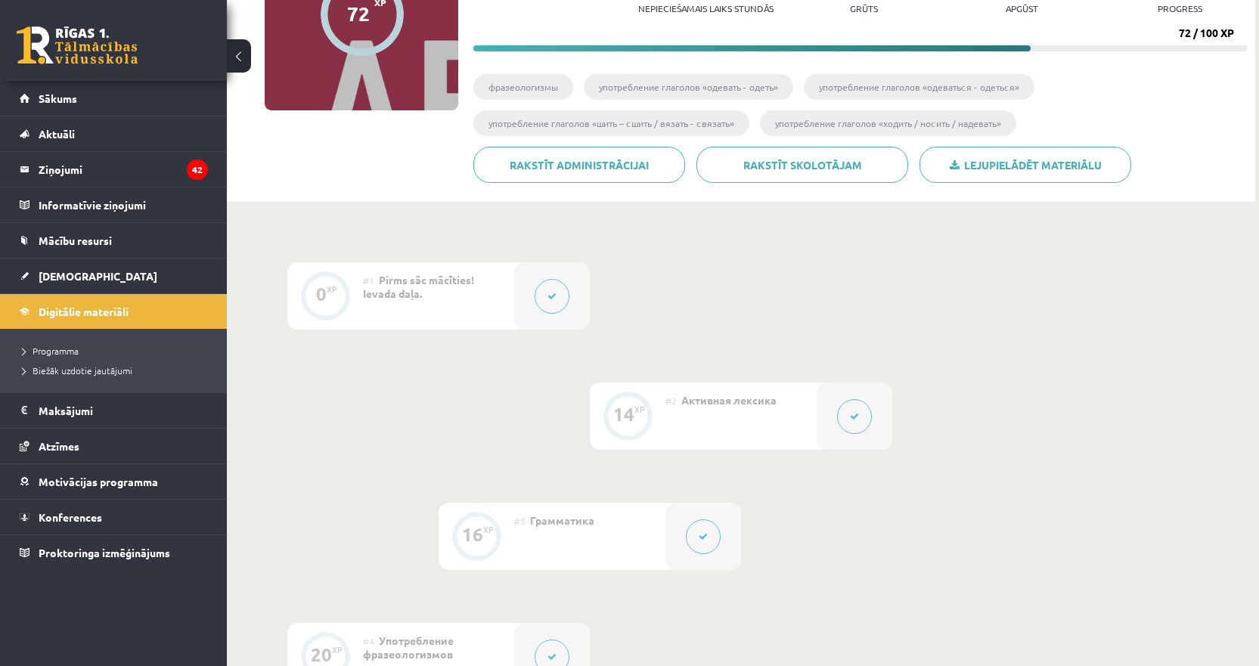
scroll to position [0, 0]
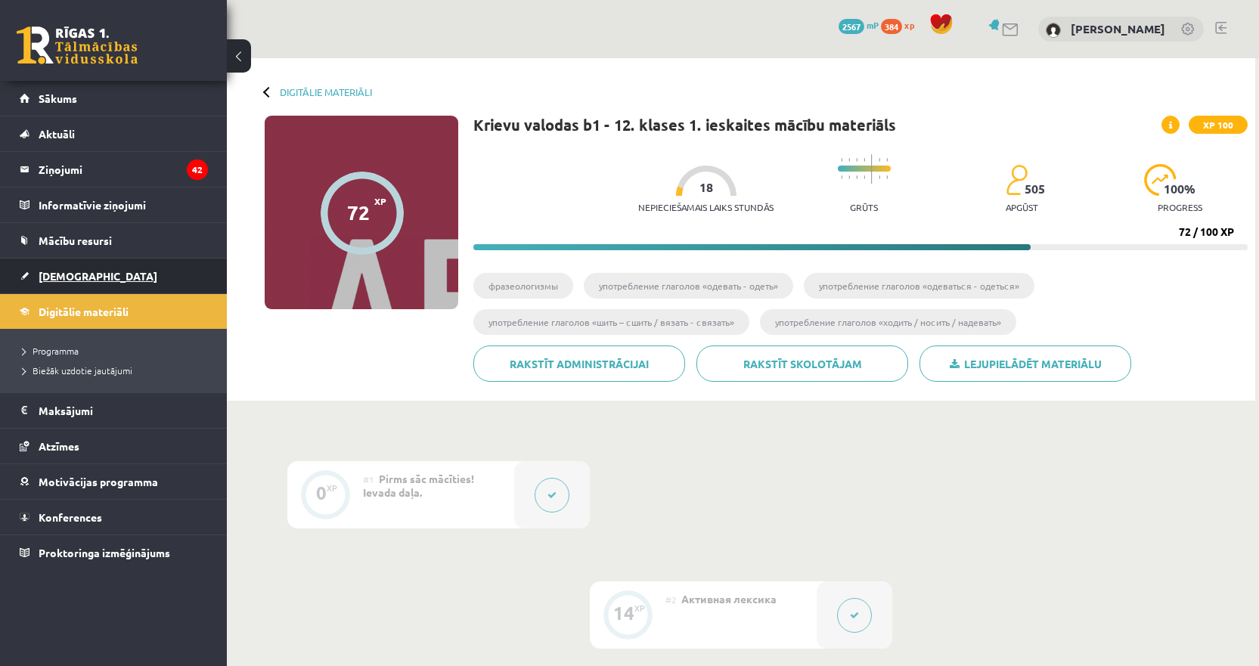
click at [60, 278] on span "[DEMOGRAPHIC_DATA]" at bounding box center [98, 276] width 119 height 14
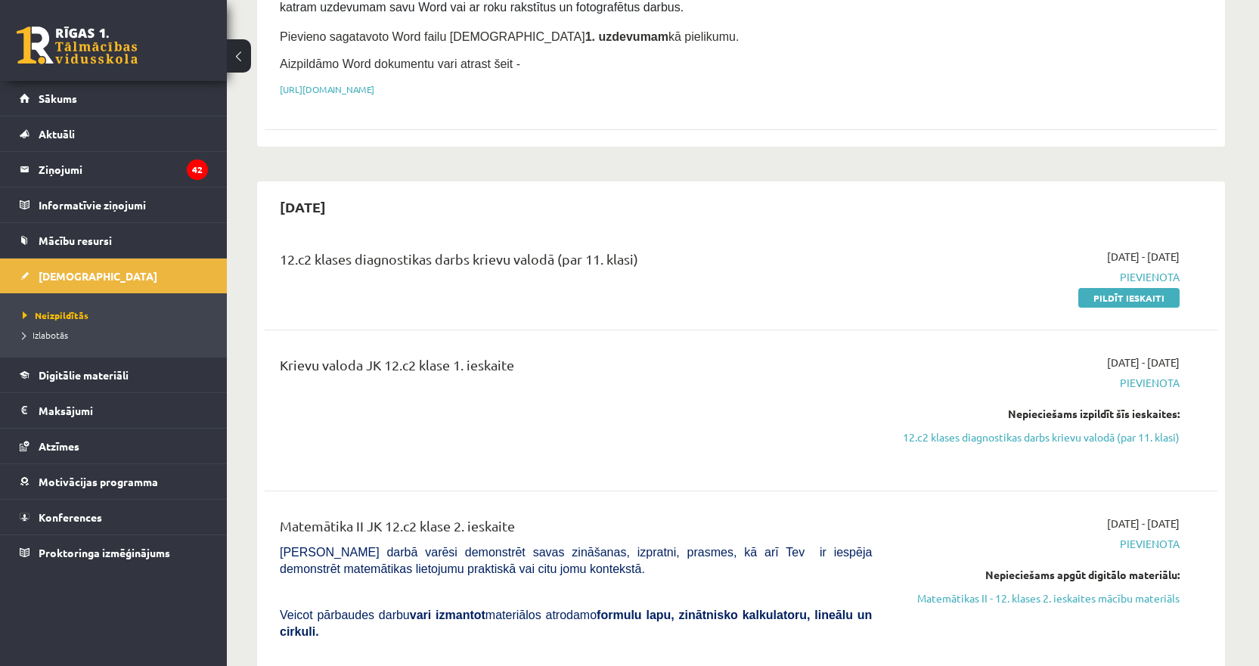
scroll to position [302, 0]
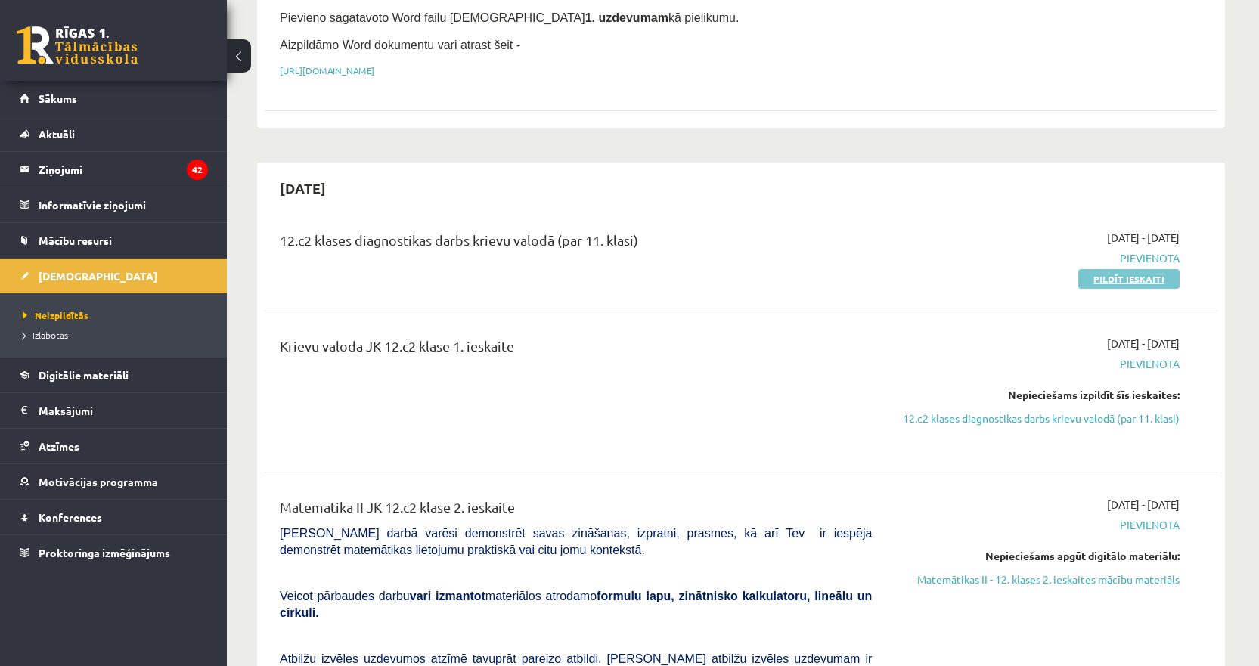
click at [1107, 274] on link "Pildīt ieskaiti" at bounding box center [1128, 279] width 101 height 20
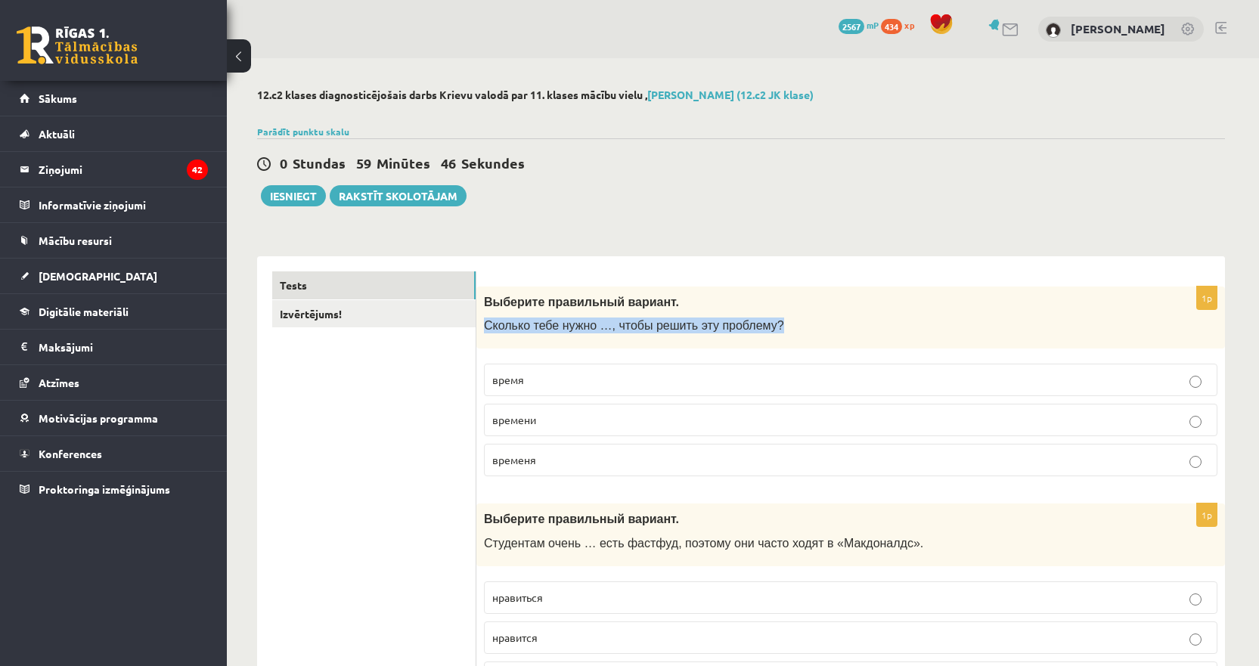
drag, startPoint x: 758, startPoint y: 326, endPoint x: 482, endPoint y: 316, distance: 275.4
click at [482, 316] on div "Выберите правильный вариант. Сколько тебе нужно …, чтобы решить эту проблему?" at bounding box center [850, 318] width 749 height 63
copy span "Сколько тебе нужно …, чтобы решить эту проблему?"
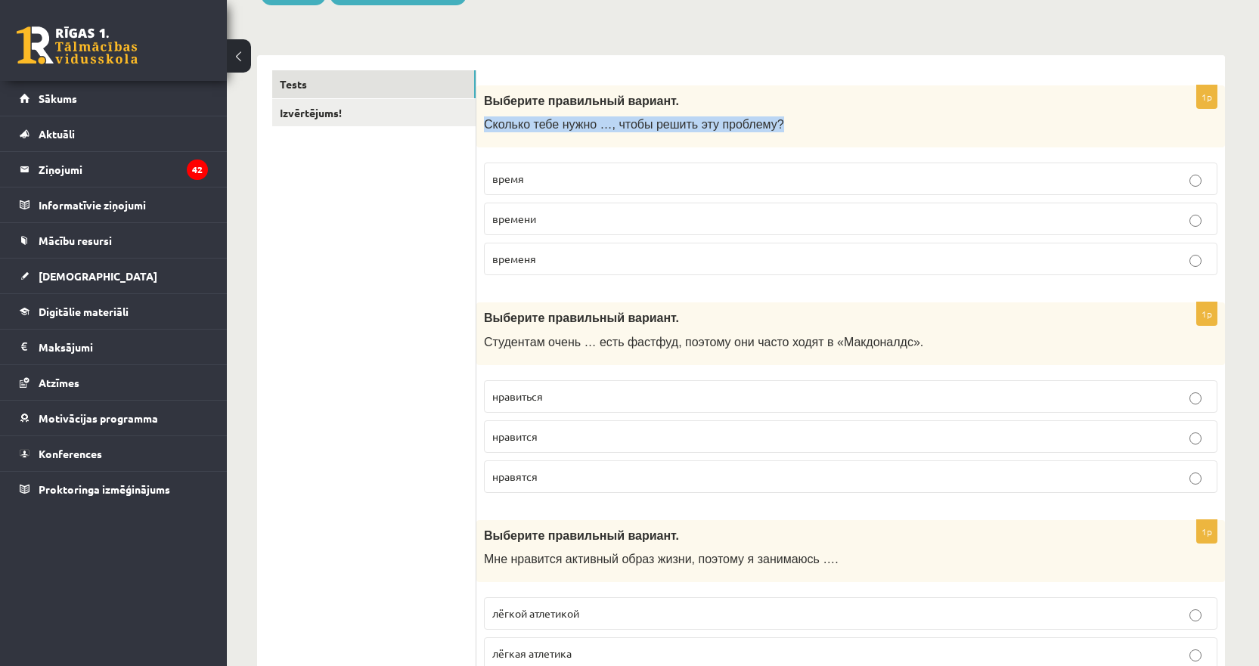
scroll to position [227, 0]
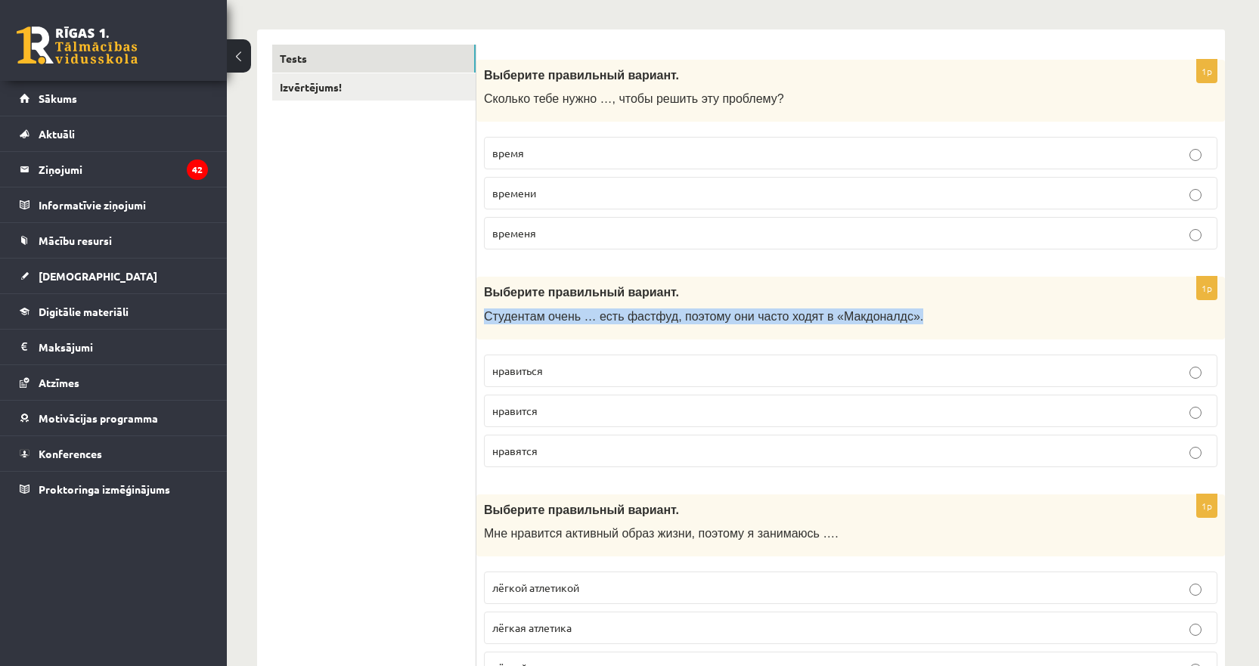
drag, startPoint x: 880, startPoint y: 318, endPoint x: 483, endPoint y: 307, distance: 397.2
click at [483, 307] on div "Выберите правильный вариант. Студентам очень … есть фастфуд, поэтому они часто …" at bounding box center [850, 308] width 749 height 63
copy span "Студентам очень … есть фастфуд, поэтому они часто ходят в «Макдоналдс»."
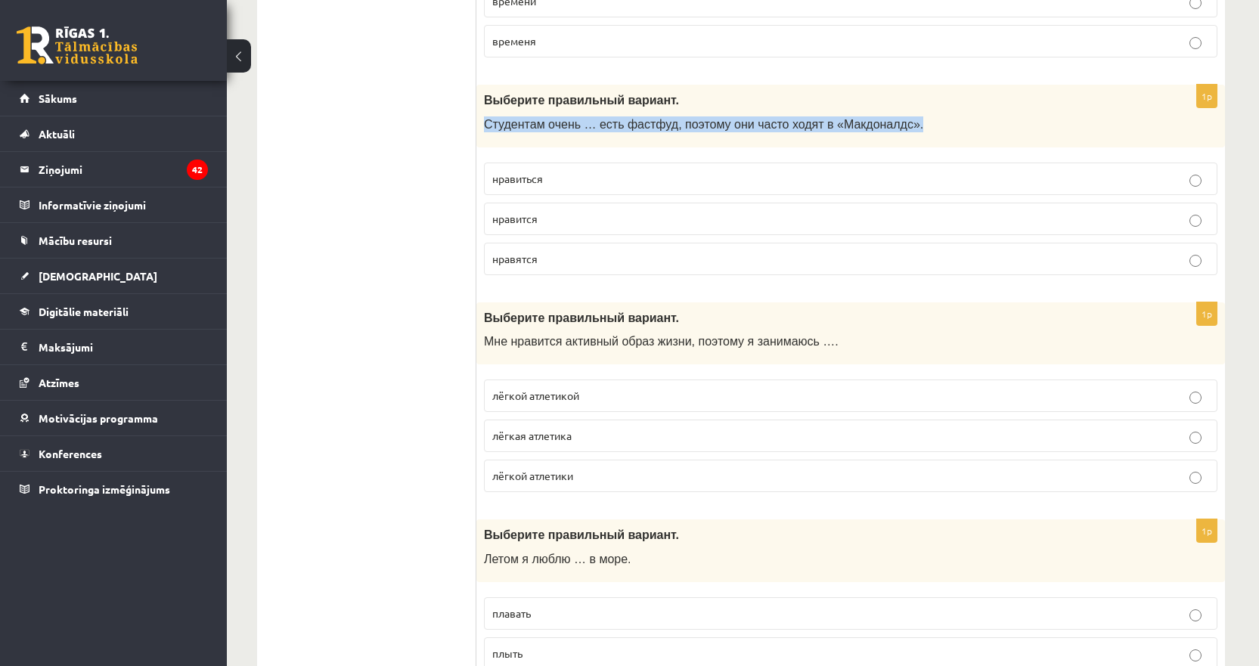
scroll to position [454, 0]
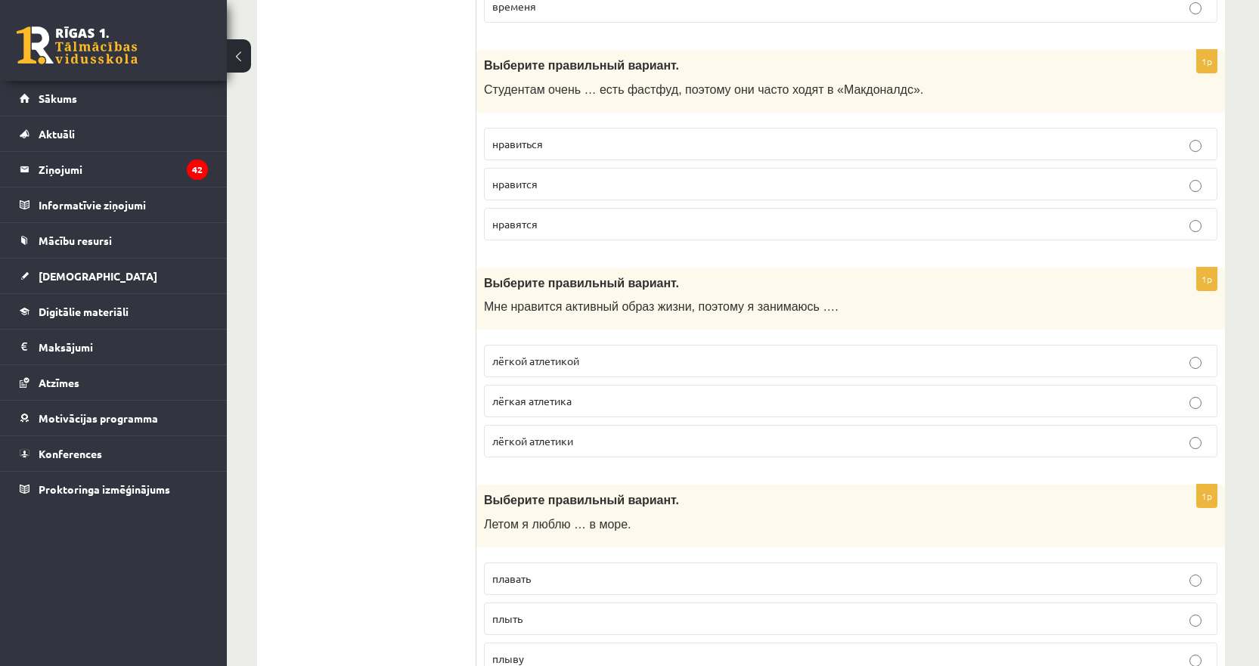
click at [759, 297] on div "Выберите правильный вариант. Мне нравится активный образ жизни, поэтому я заним…" at bounding box center [850, 299] width 749 height 63
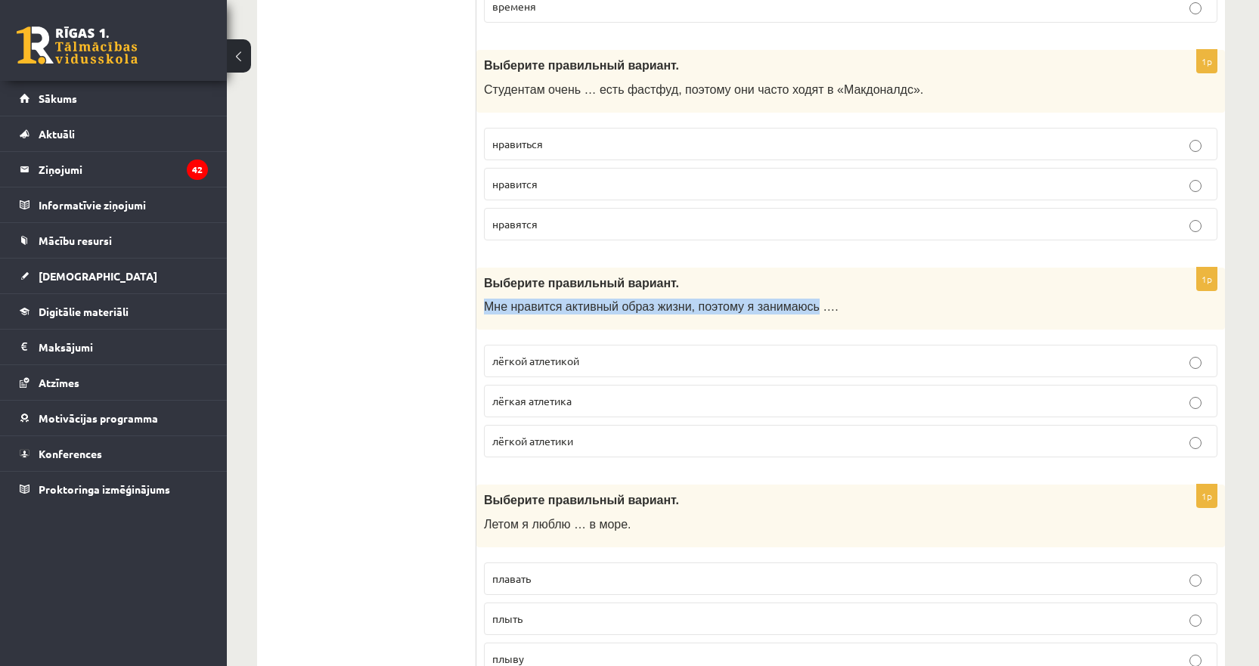
drag, startPoint x: 793, startPoint y: 308, endPoint x: 489, endPoint y: 304, distance: 304.8
click at [489, 304] on span "Мне нравится активный образ жизни, поэтому я занимаюсь …." at bounding box center [661, 306] width 355 height 13
copy span "Мне нравится активный образ жизни, поэтому я занимаюсь"
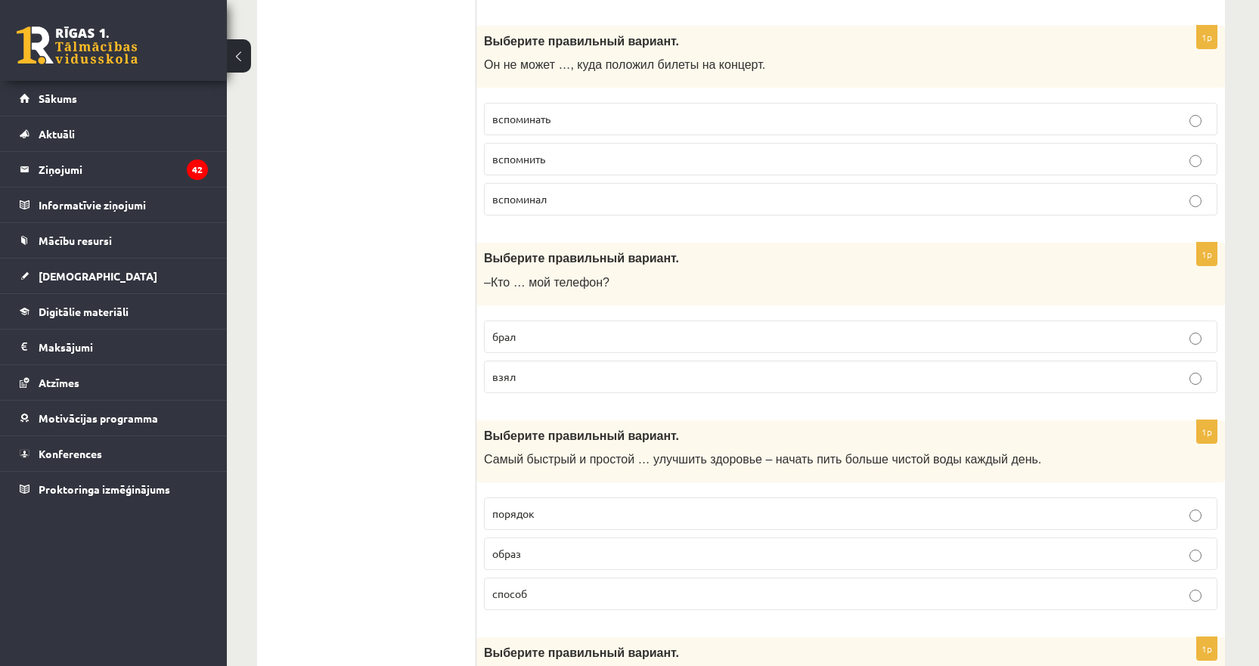
scroll to position [1286, 0]
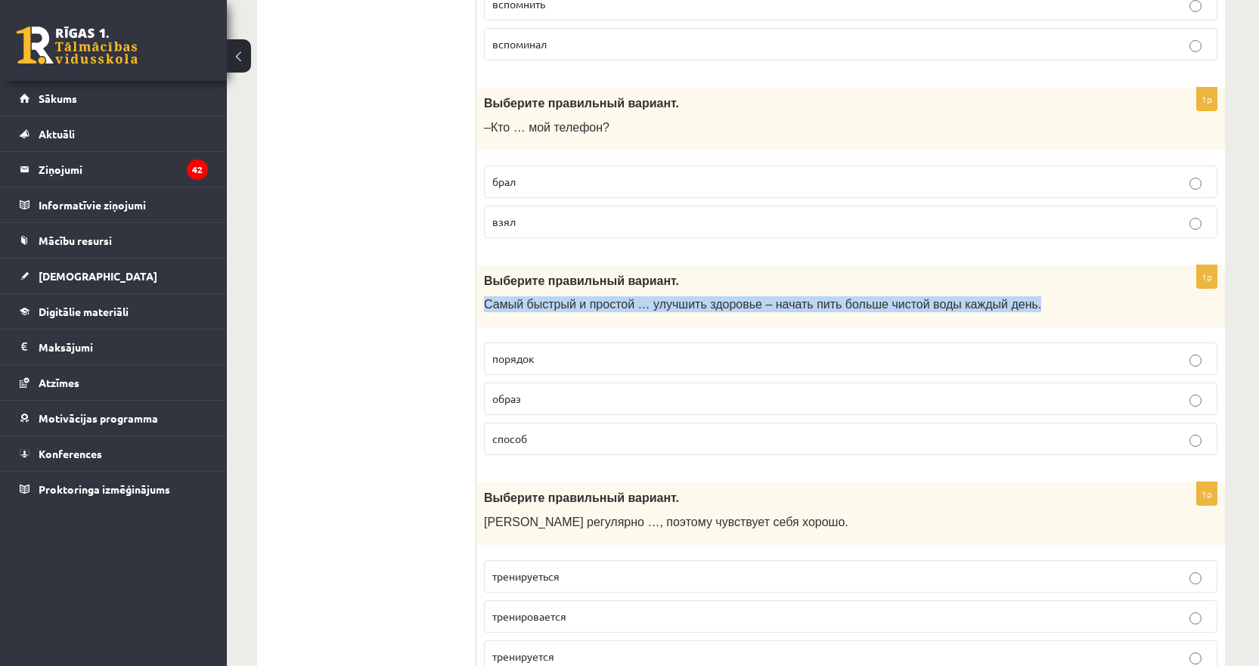
drag, startPoint x: 1010, startPoint y: 300, endPoint x: 477, endPoint y: 309, distance: 533.2
click at [477, 309] on div "Выберите правильный вариант. Самый быстрый и простой … улучшить здоровье – нача…" at bounding box center [850, 296] width 749 height 63
copy span "Самый быстрый и простой … улучшить здоровье – начать пить больше чистой воды ка…"
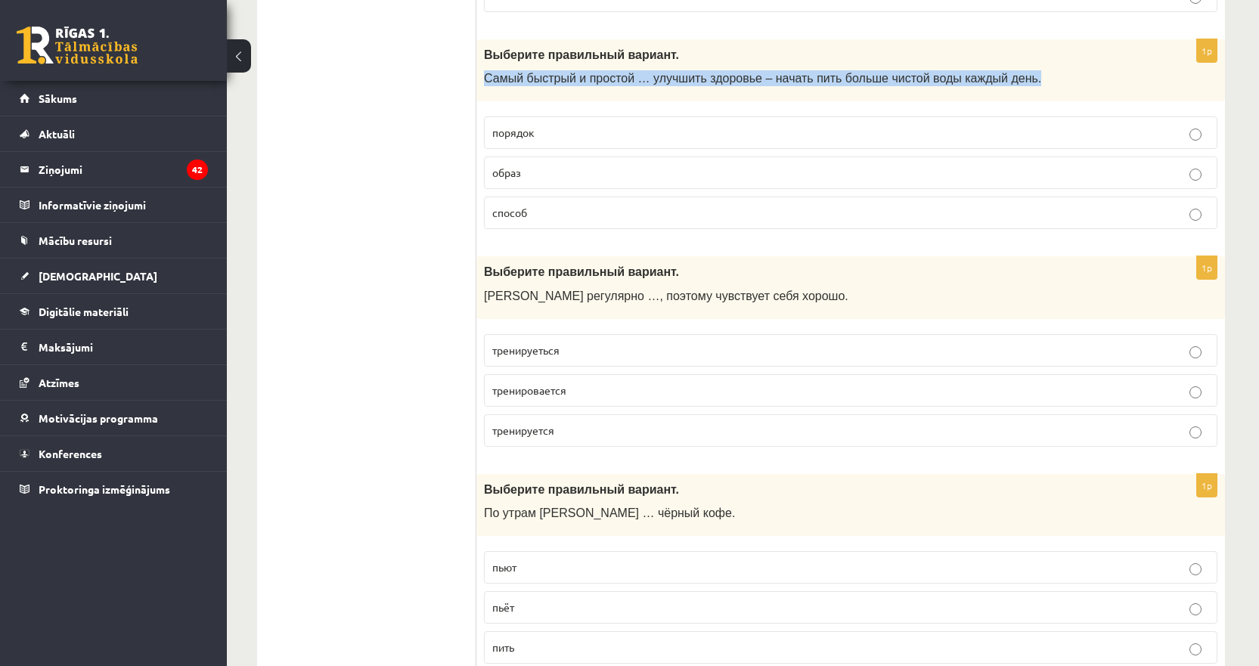
scroll to position [1512, 0]
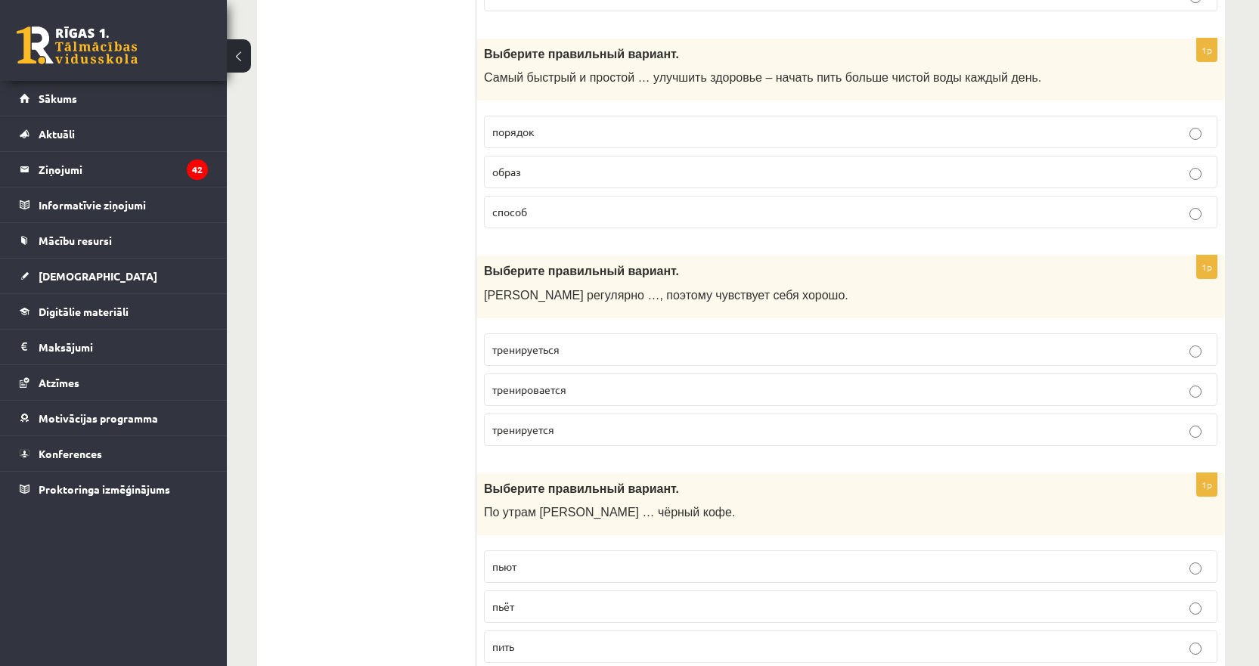
click at [645, 294] on span "Марис регулярно …, поэтому чувствует себя хорошо." at bounding box center [666, 295] width 364 height 13
drag, startPoint x: 761, startPoint y: 294, endPoint x: 485, endPoint y: 314, distance: 276.0
click at [485, 314] on div "Выберите правильный вариант. Марис регулярно …, поэтому чувствует себя хорошо." at bounding box center [850, 287] width 749 height 63
copy span "Марис регулярно …, поэтому чувствует себя хорошо."
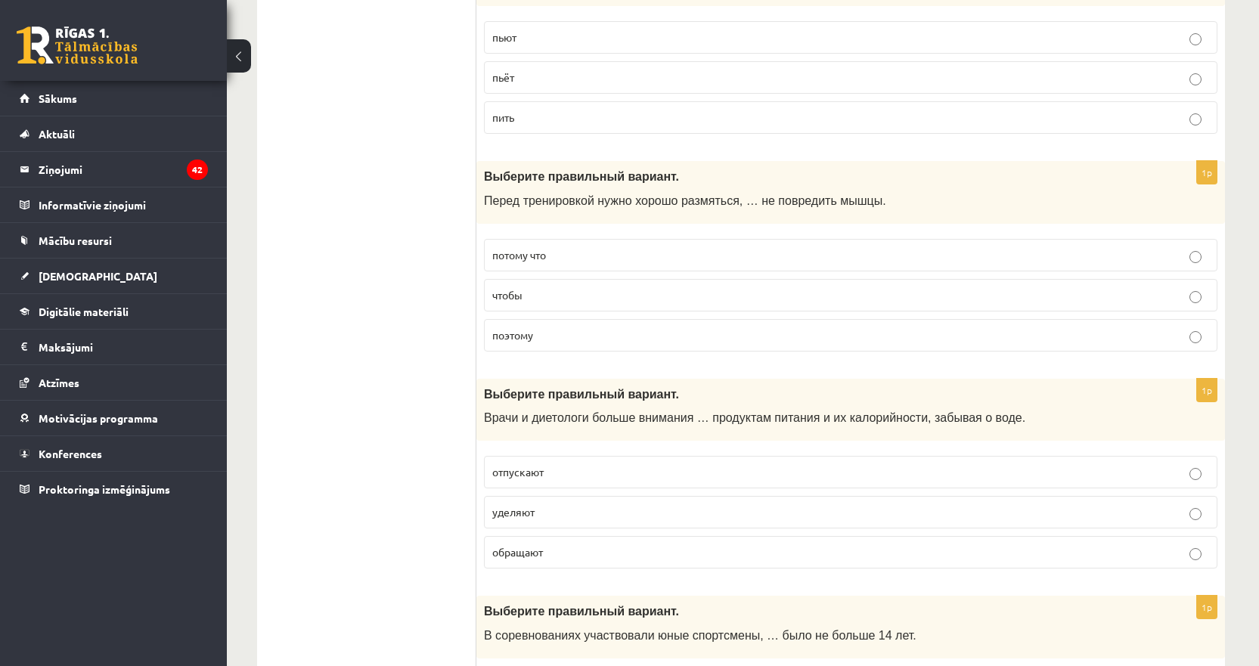
scroll to position [2269, 0]
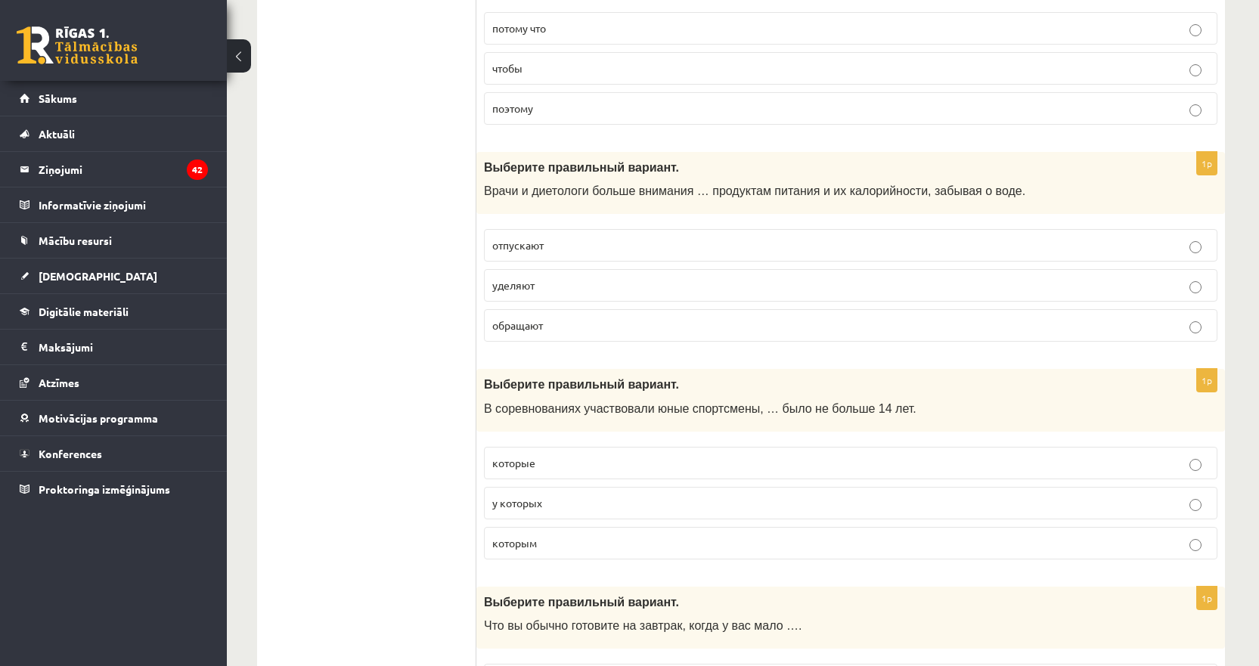
click at [951, 179] on div "Выберите правильный вариант. Врачи и диетологи больше внимания … продуктам пита…" at bounding box center [850, 183] width 749 height 63
drag, startPoint x: 982, startPoint y: 193, endPoint x: 474, endPoint y: 196, distance: 507.4
drag, startPoint x: 565, startPoint y: 195, endPoint x: 594, endPoint y: 186, distance: 30.9
click at [566, 194] on span "Врачи и диетологи больше внимания … продуктам питания и их калорийности, забыва…" at bounding box center [754, 191] width 541 height 13
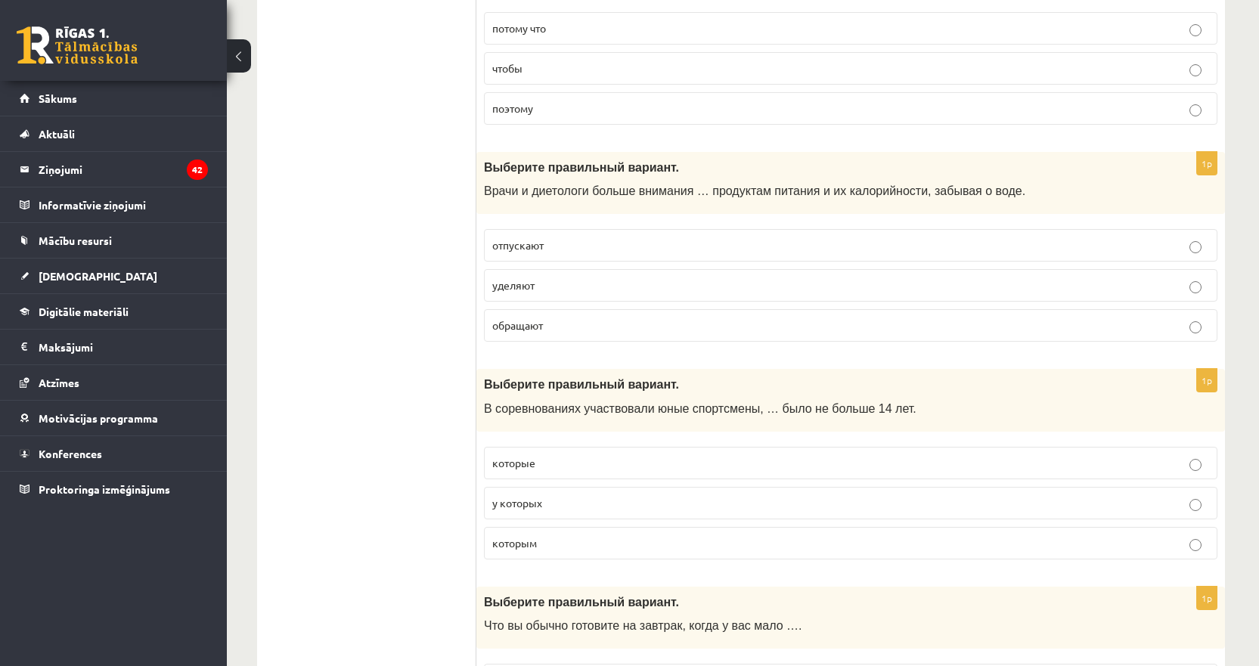
click at [1028, 210] on div "Выберите правильный вариант. Врачи и диетологи больше внимания … продуктам пита…" at bounding box center [850, 183] width 749 height 63
click at [1016, 184] on p "Врачи и диетологи больше внимания … продуктам питания и их калорийности, забыва…" at bounding box center [813, 191] width 658 height 16
click at [1004, 165] on p "Выберите правильный вариант." at bounding box center [813, 168] width 658 height 16
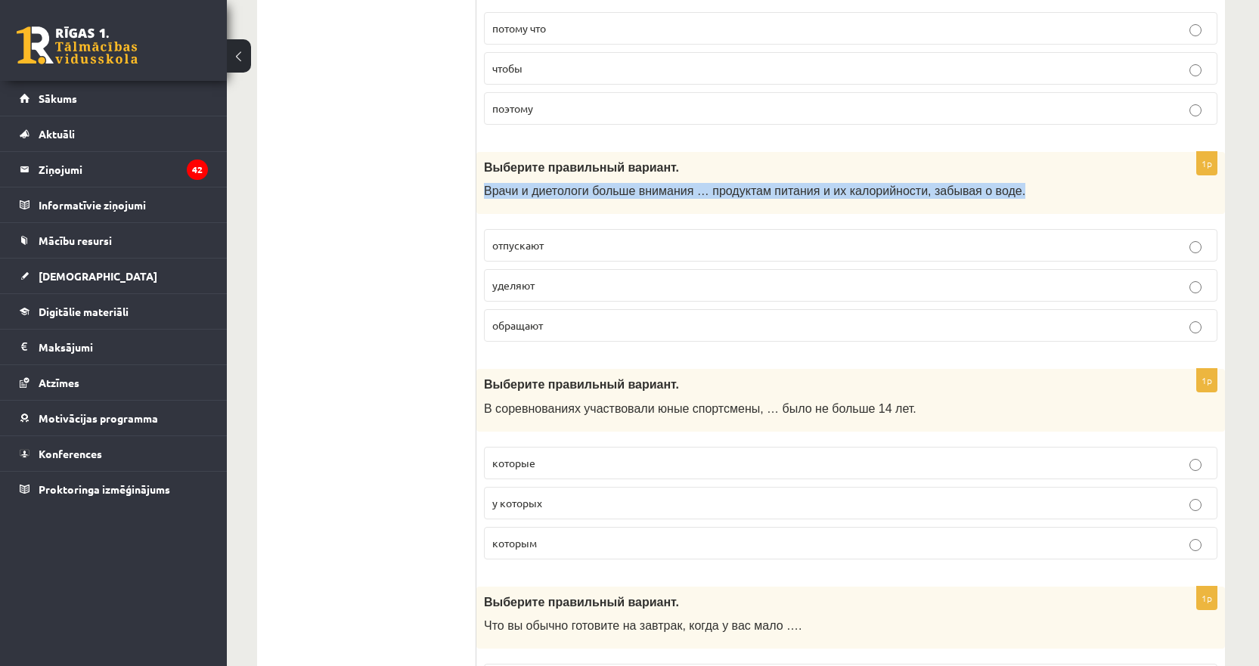
drag, startPoint x: 979, startPoint y: 192, endPoint x: 476, endPoint y: 199, distance: 502.9
click at [483, 198] on div "Выберите правильный вариант. Врачи и диетологи больше внимания … продуктам пита…" at bounding box center [850, 183] width 749 height 63
copy span "Врачи и диетологи больше внимания … продуктам питания и их калорийности, забыва…"
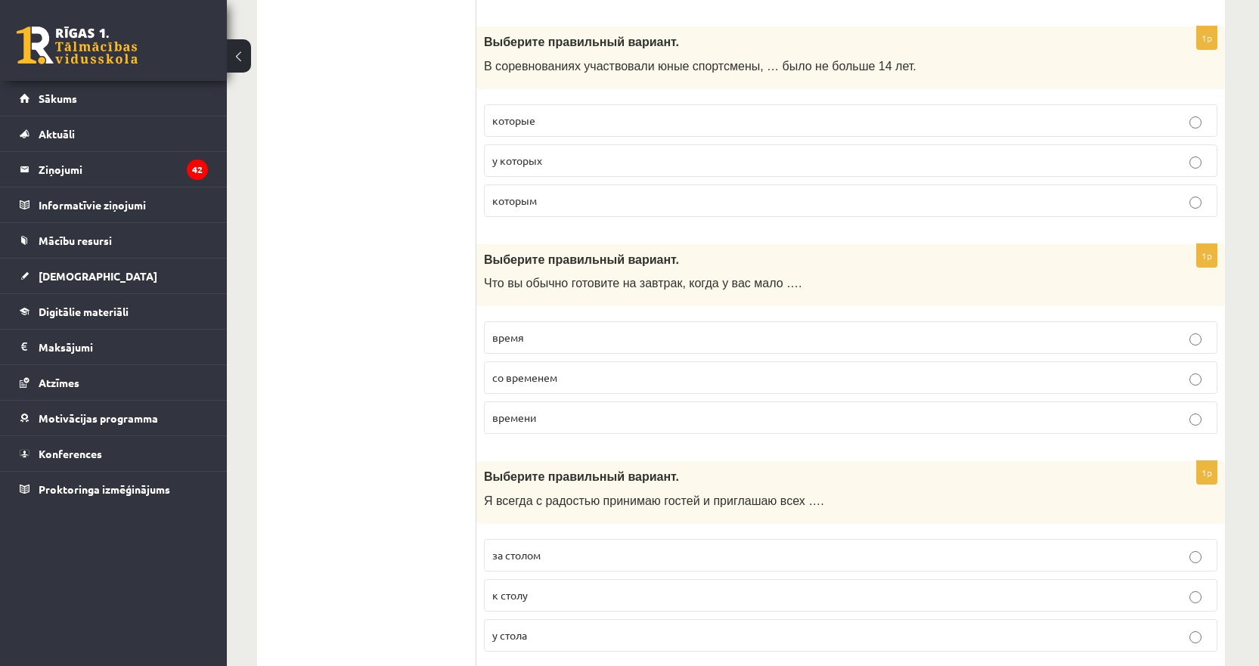
scroll to position [2488, 0]
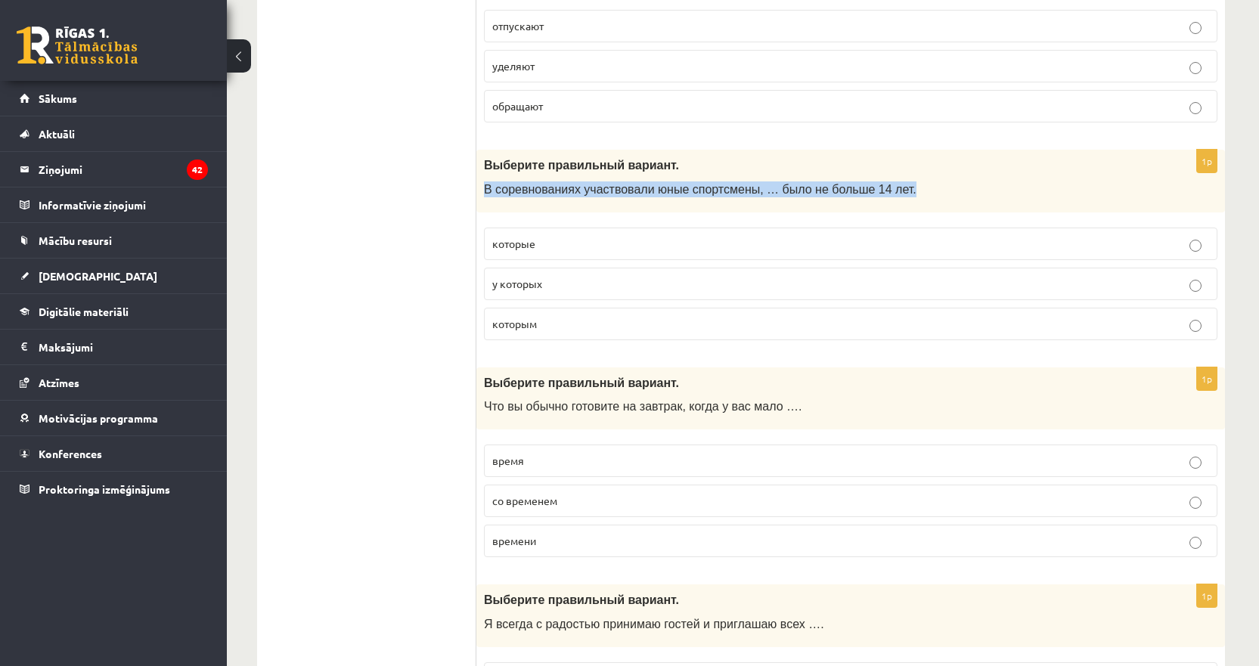
drag, startPoint x: 874, startPoint y: 191, endPoint x: 484, endPoint y: 207, distance: 390.6
click at [484, 207] on div "Выберите правильный вариант. В соревнованиях участвовали юные спортсмены, … был…" at bounding box center [850, 181] width 749 height 63
copy span "В соревнованиях участвовали юные спортсмены, … было не больше 14 лет."
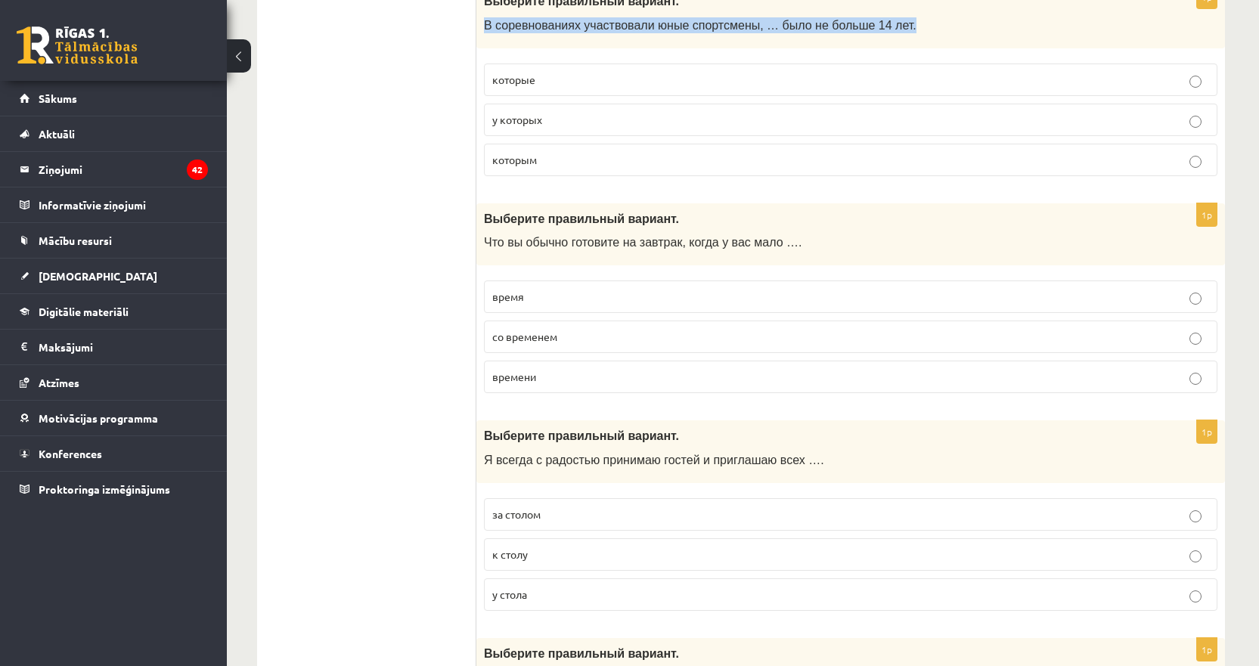
scroll to position [2715, 0]
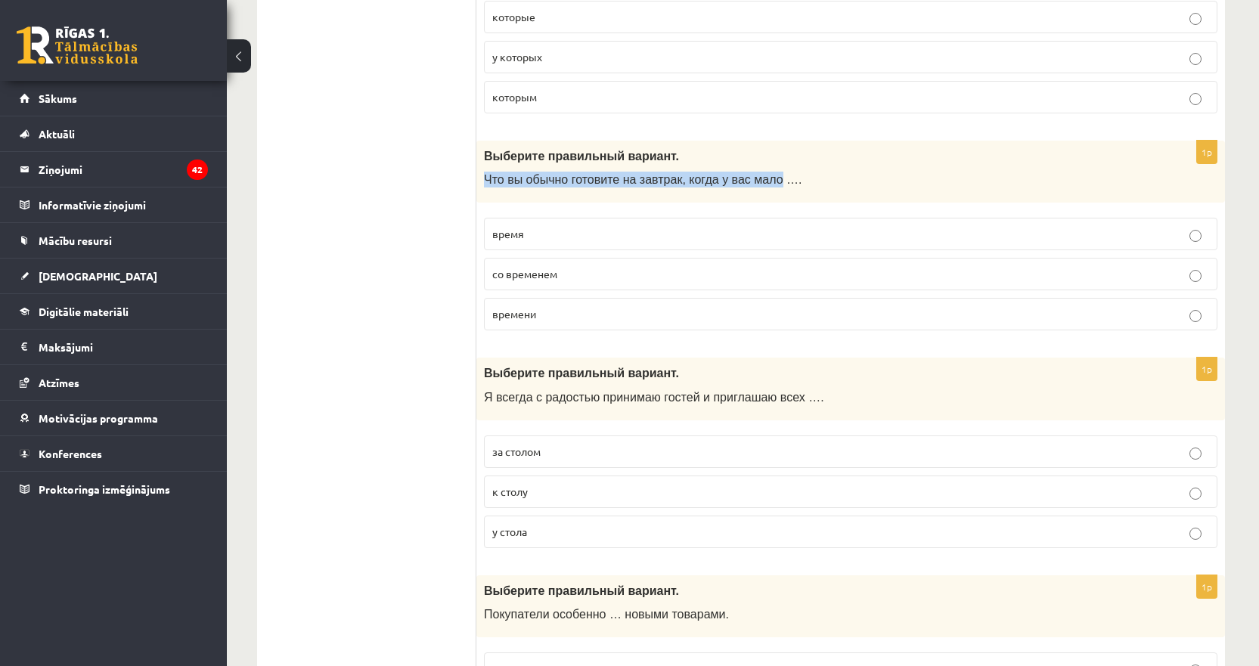
drag, startPoint x: 755, startPoint y: 178, endPoint x: 482, endPoint y: 191, distance: 274.0
click at [482, 191] on div "Выберите правильный вариант. Что вы обычно готовите на завтрак, когда у вас мал…" at bounding box center [850, 172] width 749 height 63
copy span "Что вы обычно готовите на завтрак, когда у вас мало"
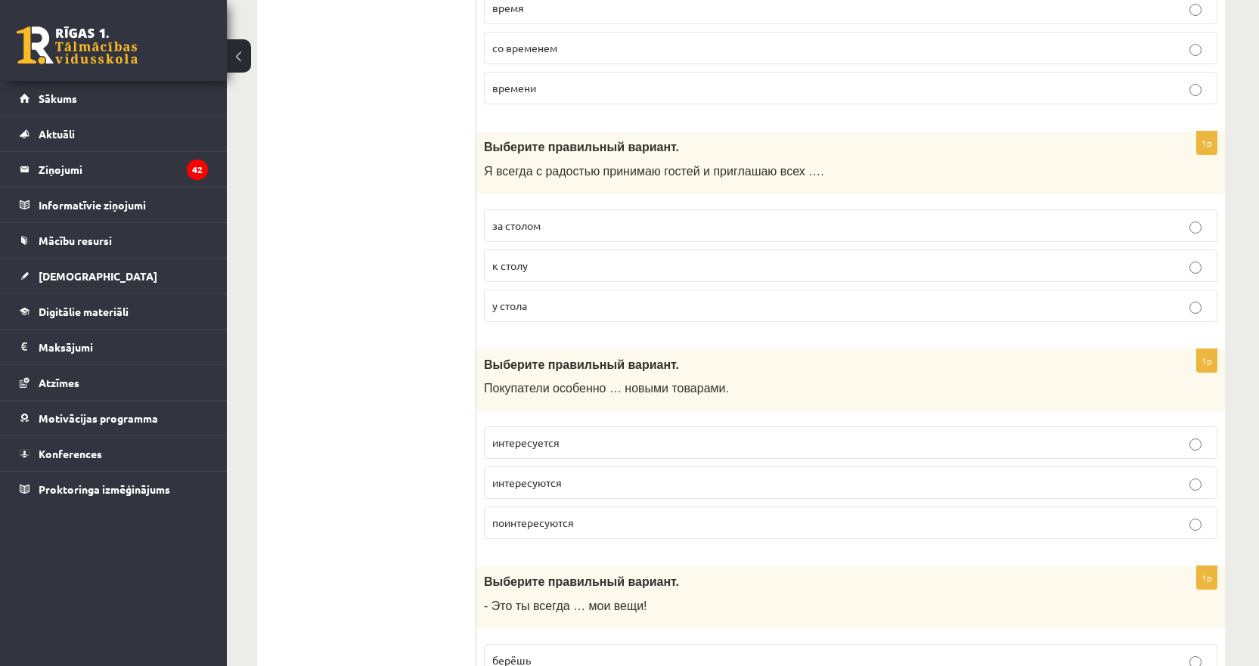
scroll to position [2942, 0]
drag, startPoint x: 767, startPoint y: 163, endPoint x: 485, endPoint y: 169, distance: 282.1
click at [485, 169] on p "Я всегда с радостью принимаю гостей и приглашаю всех …." at bounding box center [813, 171] width 658 height 16
copy span "Я всегда с радостью принимаю гостей и приглашаю всех …."
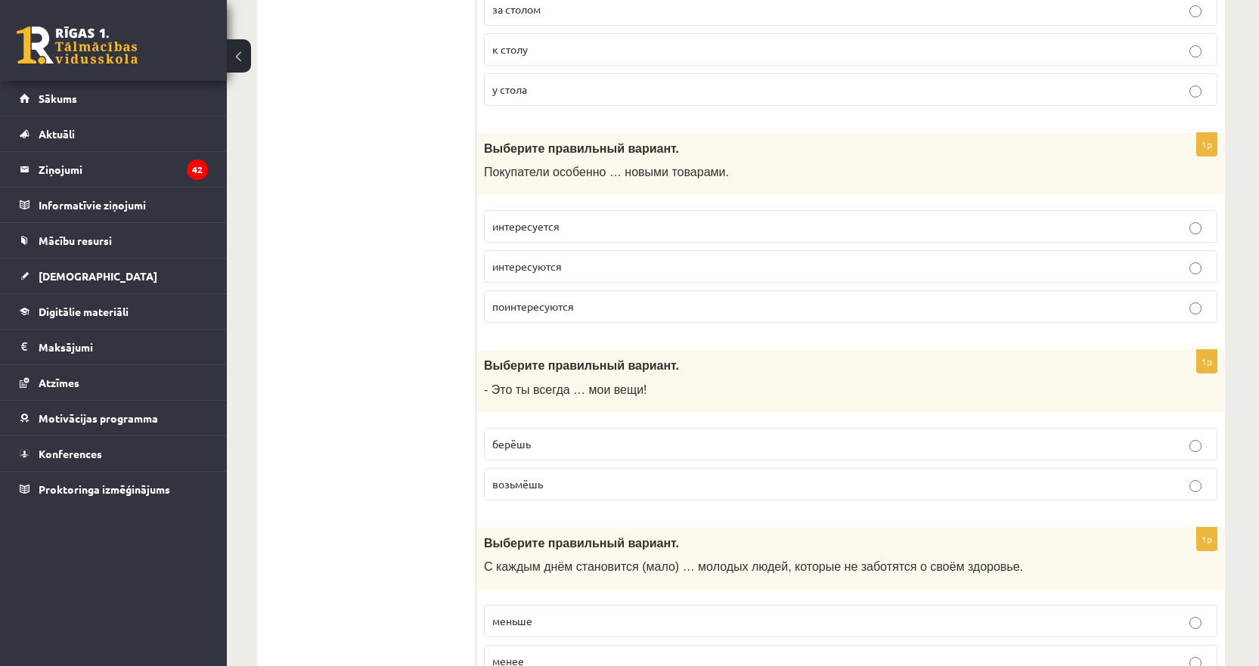
scroll to position [3168, 0]
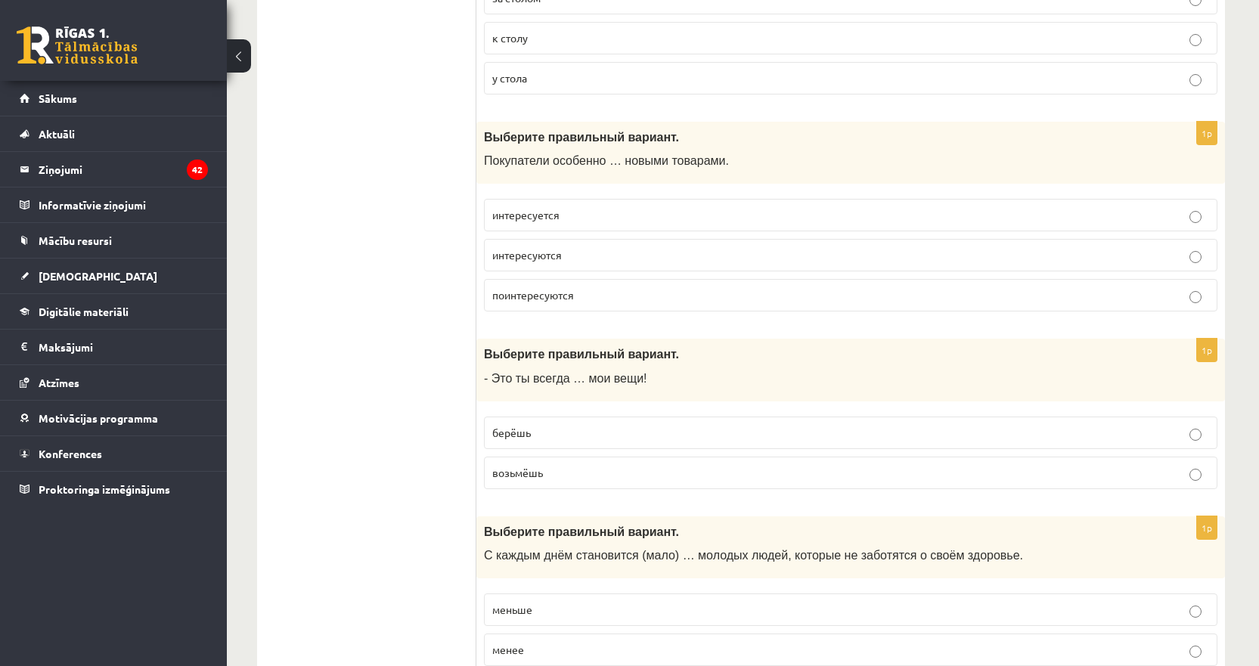
click at [1201, 211] on p "интересуется" at bounding box center [850, 215] width 717 height 16
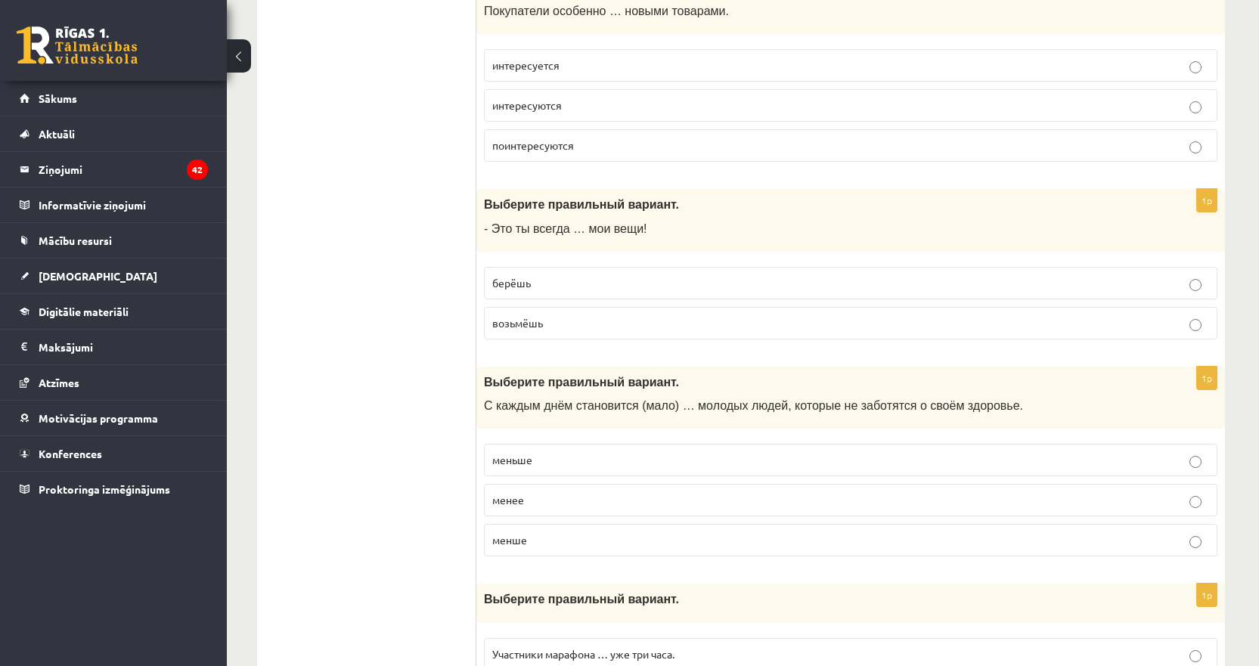
scroll to position [3320, 0]
drag, startPoint x: 637, startPoint y: 228, endPoint x: 487, endPoint y: 234, distance: 150.6
click at [487, 234] on p "- Это ты всегда … мои вещи!" at bounding box center [813, 227] width 658 height 16
copy span "Это ты всегда … мои вещи!"
click at [932, 225] on p "- Это ты всегда … мои вещи!" at bounding box center [813, 227] width 658 height 16
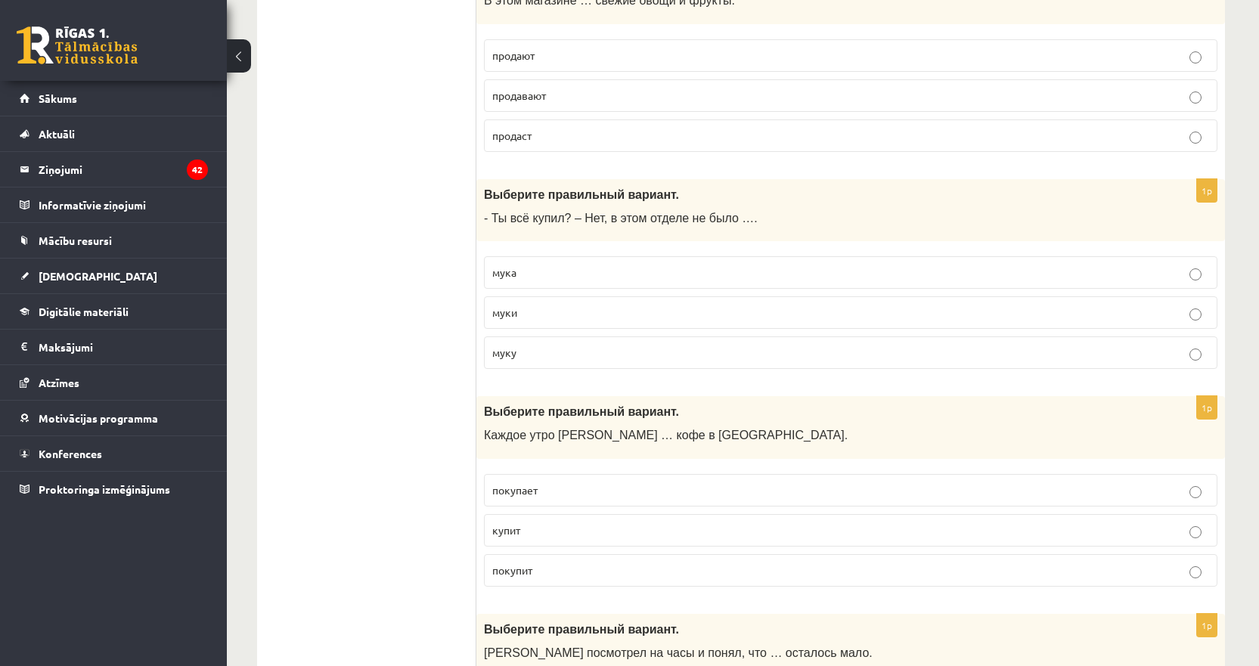
scroll to position [4378, 0]
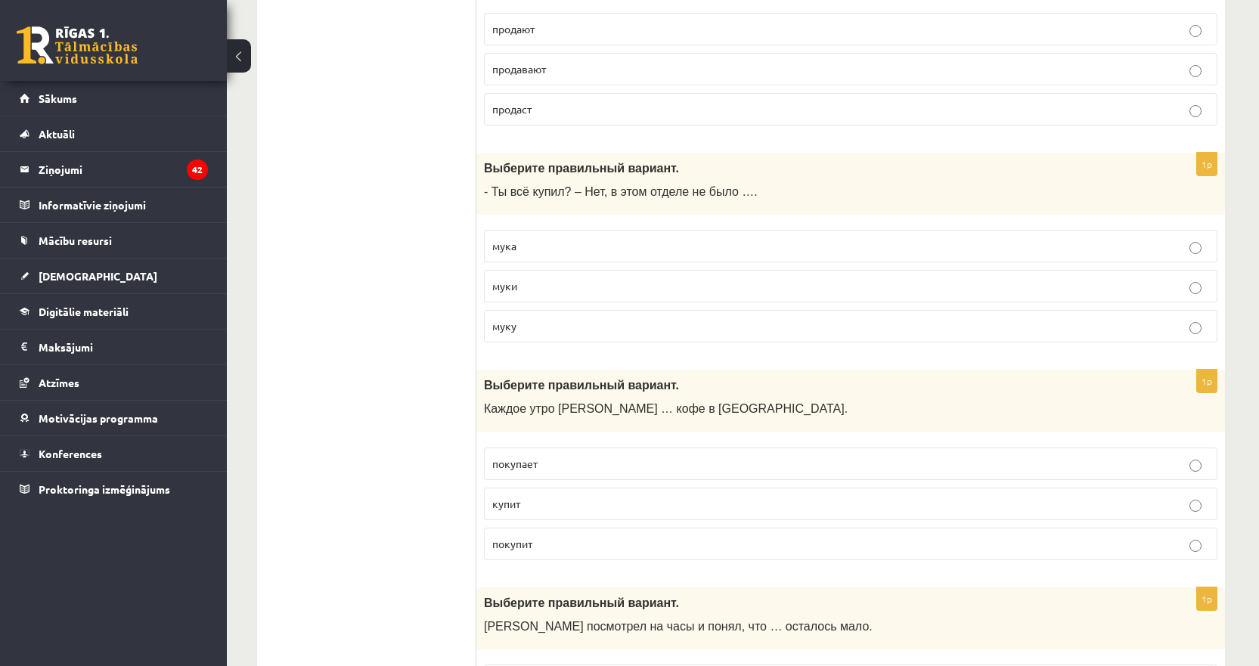
click at [710, 192] on span "- Ты всё купил? – Нет, в этом отделе не было …." at bounding box center [621, 191] width 274 height 13
drag, startPoint x: 710, startPoint y: 192, endPoint x: 485, endPoint y: 194, distance: 224.6
click at [485, 194] on span "- Ты всё купил? – Нет, в этом отделе не было …." at bounding box center [621, 191] width 274 height 13
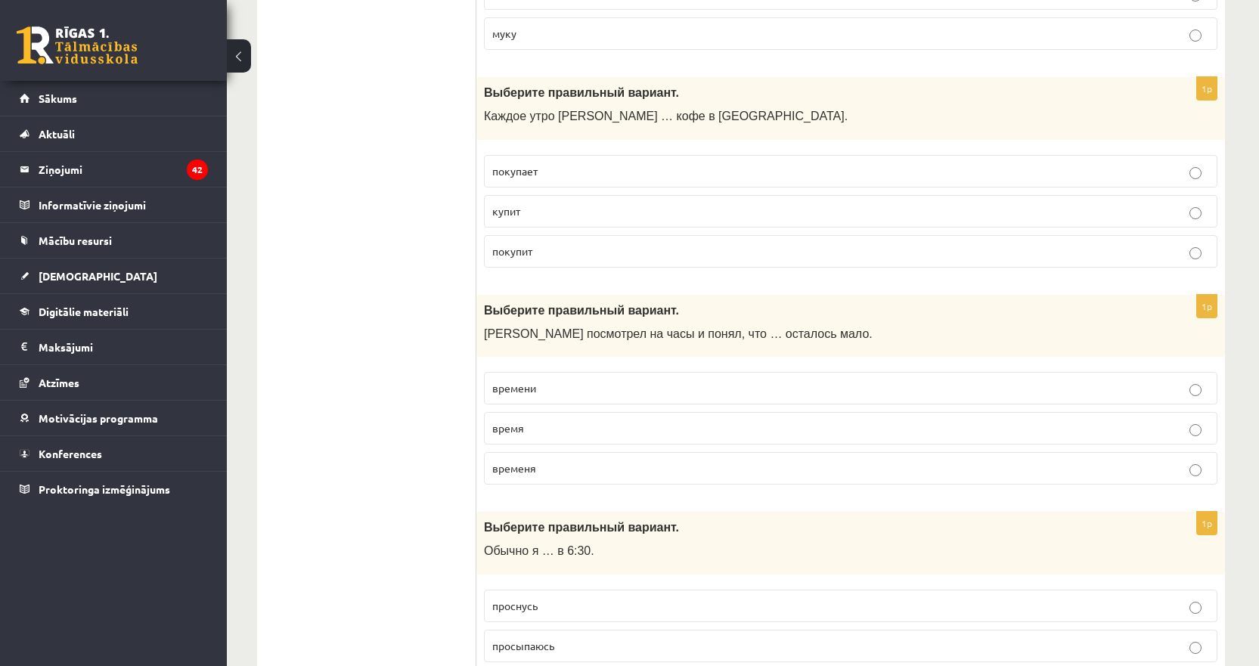
scroll to position [4756, 0]
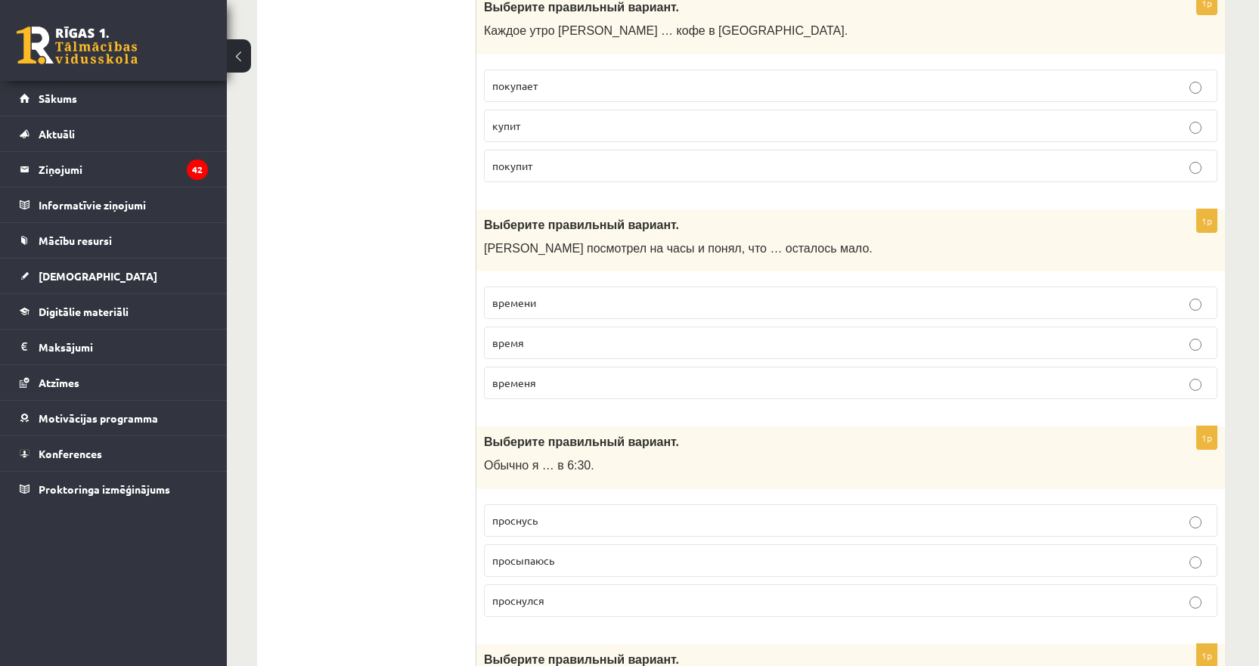
click at [797, 247] on p "Марис посмотрел на часы и понял, что … осталось мало." at bounding box center [813, 248] width 658 height 16
drag, startPoint x: 786, startPoint y: 249, endPoint x: 475, endPoint y: 251, distance: 310.8
click at [478, 251] on div "Выберите правильный вариант. Марис посмотрел на часы и понял, что … осталось ма…" at bounding box center [850, 240] width 749 height 63
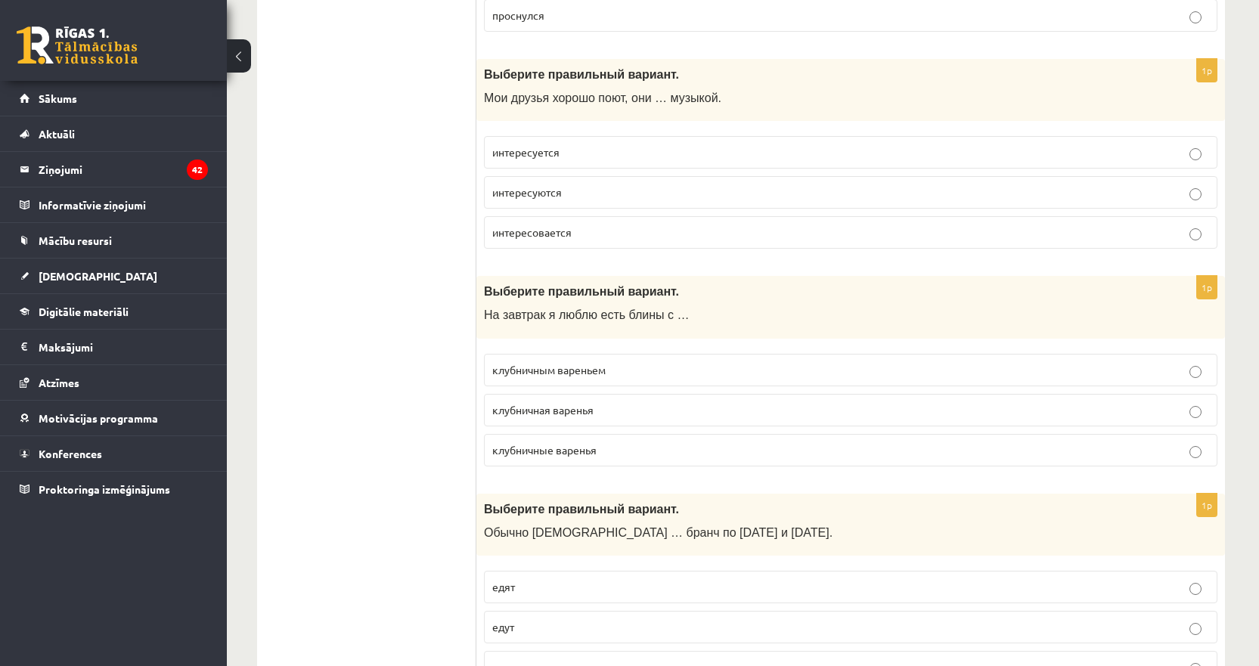
scroll to position [5361, 0]
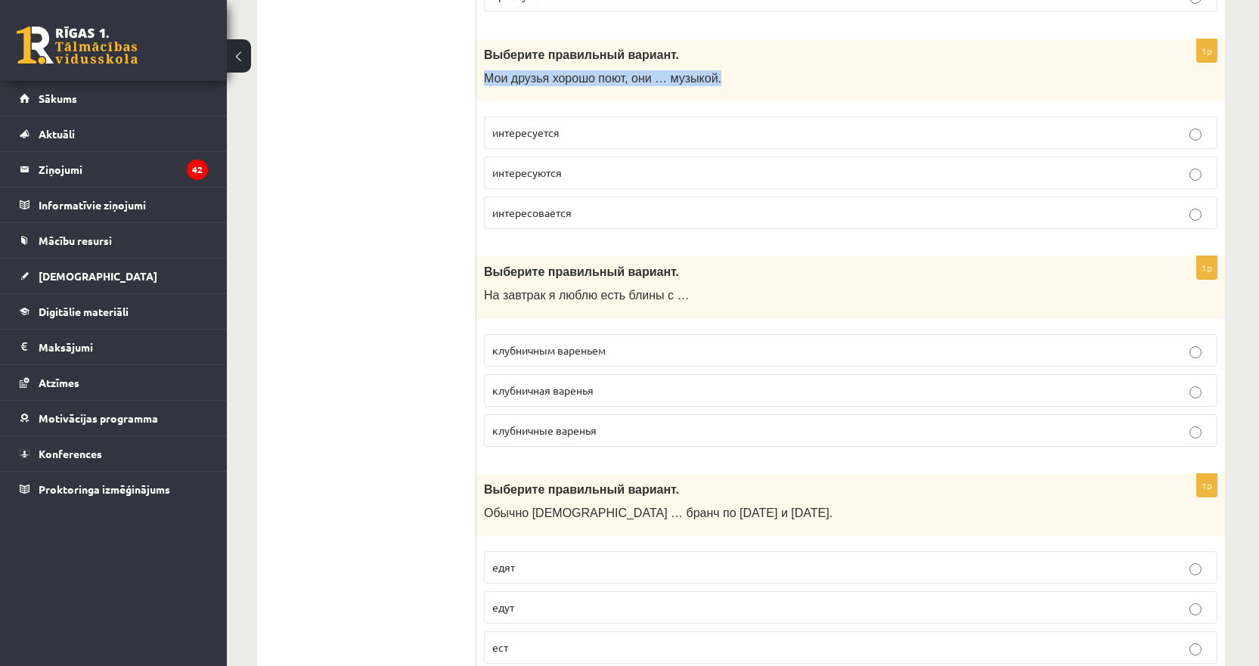
drag, startPoint x: 713, startPoint y: 78, endPoint x: 483, endPoint y: 88, distance: 230.1
click at [483, 88] on div "Выберите правильный вариант. Мои друзья хорошо поют, они … музыкой." at bounding box center [850, 70] width 749 height 63
click at [1202, 175] on p "интересуются" at bounding box center [850, 173] width 717 height 16
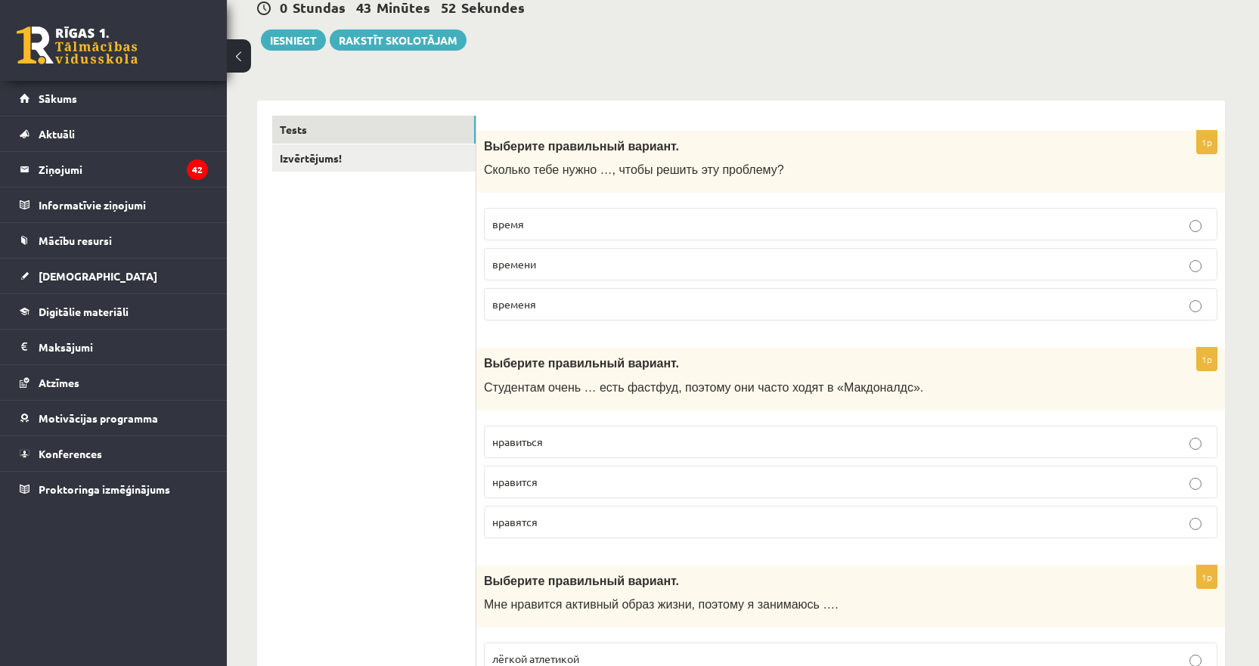
scroll to position [29, 0]
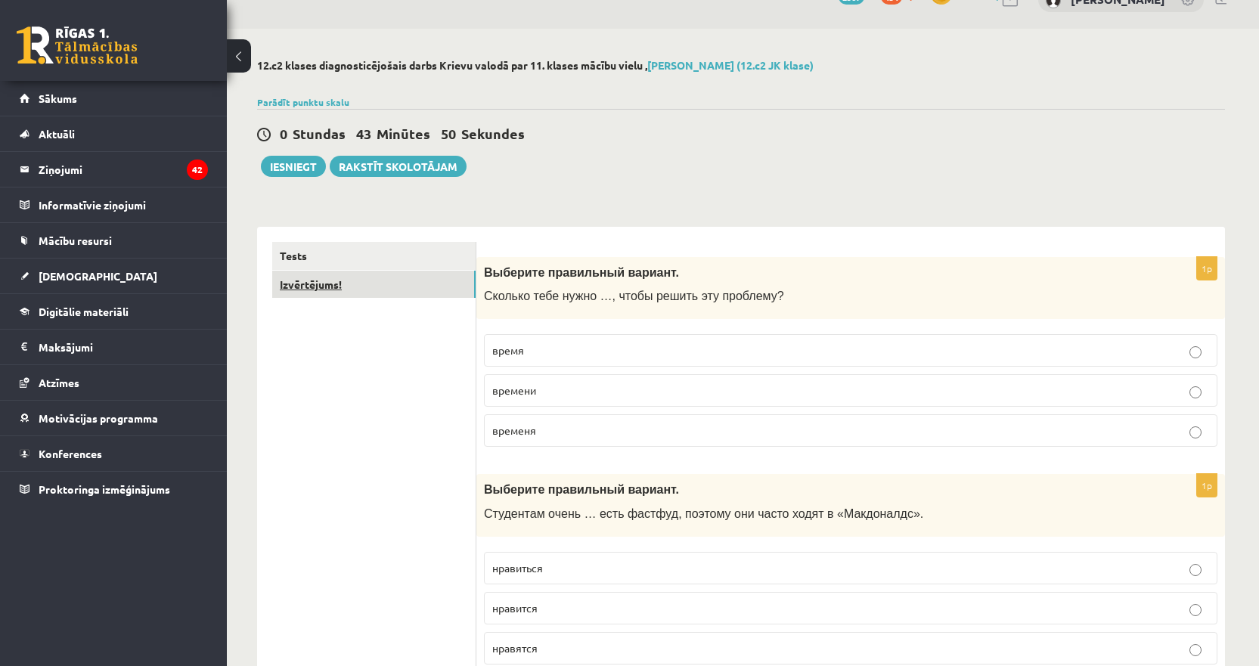
click at [298, 286] on link "Izvērtējums!" at bounding box center [373, 285] width 203 height 28
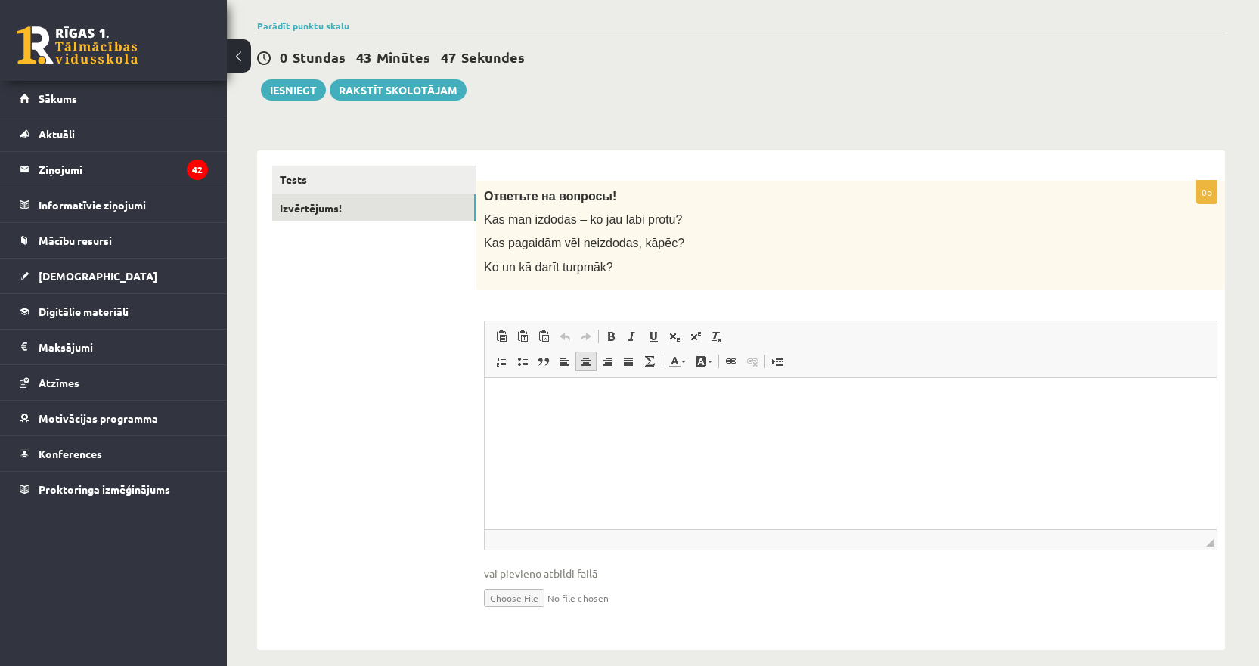
scroll to position [122, 0]
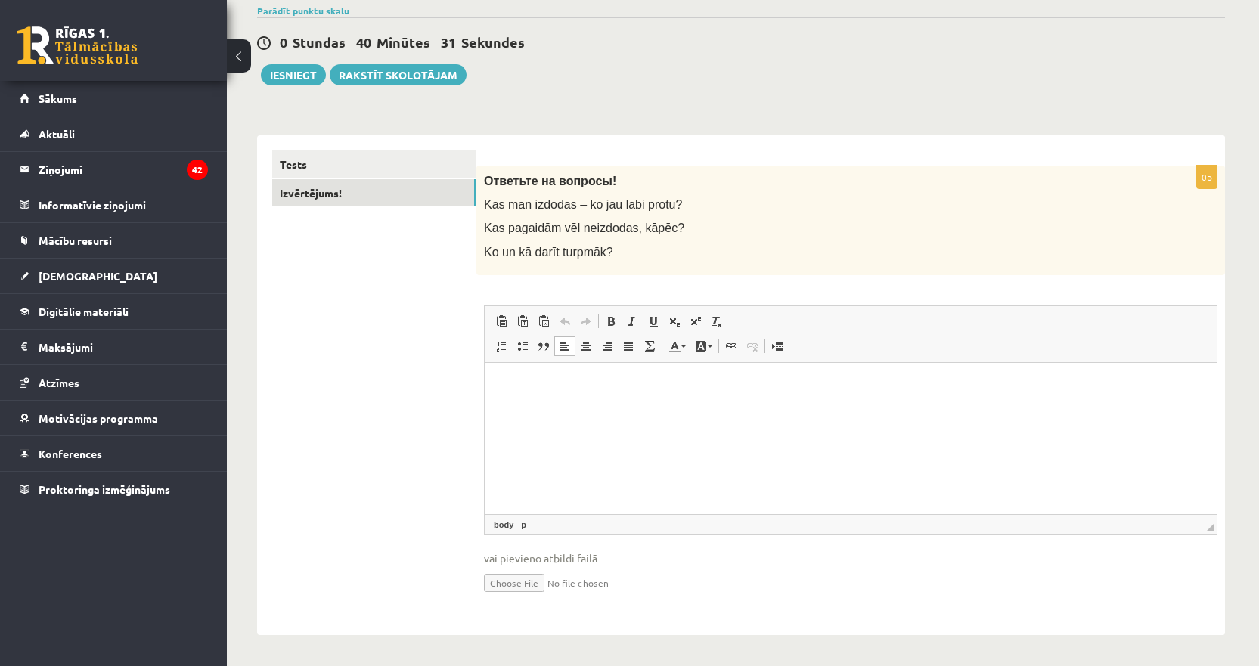
click at [567, 381] on p "Editor, wiswyg-editor-user-answer-47433990737840" at bounding box center [851, 385] width 702 height 16
click at [504, 413] on p "Editor, wiswyg-editor-user-answer-47433990737840" at bounding box center [851, 411] width 702 height 16
click at [630, 412] on pre "**********" at bounding box center [851, 411] width 702 height 16
drag, startPoint x: 635, startPoint y: 406, endPoint x: 957, endPoint y: 780, distance: 493.4
click at [485, 408] on html "**********" at bounding box center [851, 397] width 732 height 71
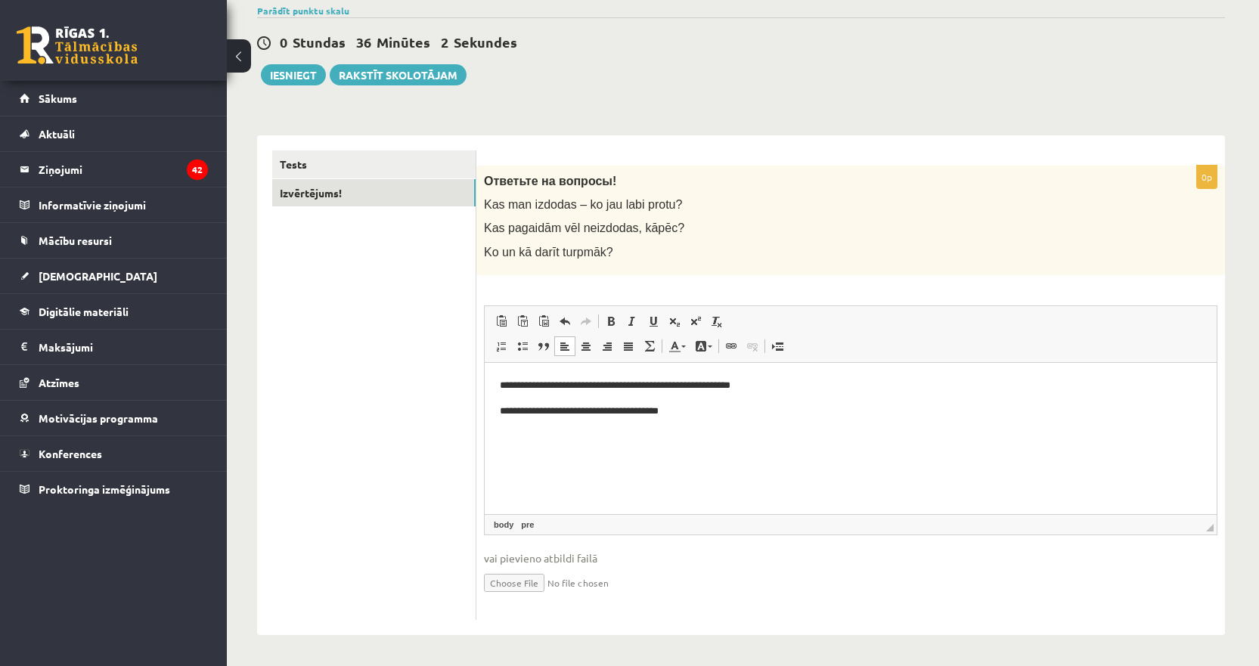
click at [515, 431] on html "**********" at bounding box center [851, 397] width 732 height 71
click at [513, 433] on html "**********" at bounding box center [851, 397] width 732 height 71
drag, startPoint x: 513, startPoint y: 441, endPoint x: 611, endPoint y: 445, distance: 98.4
click at [522, 433] on html "**********" at bounding box center [851, 397] width 732 height 71
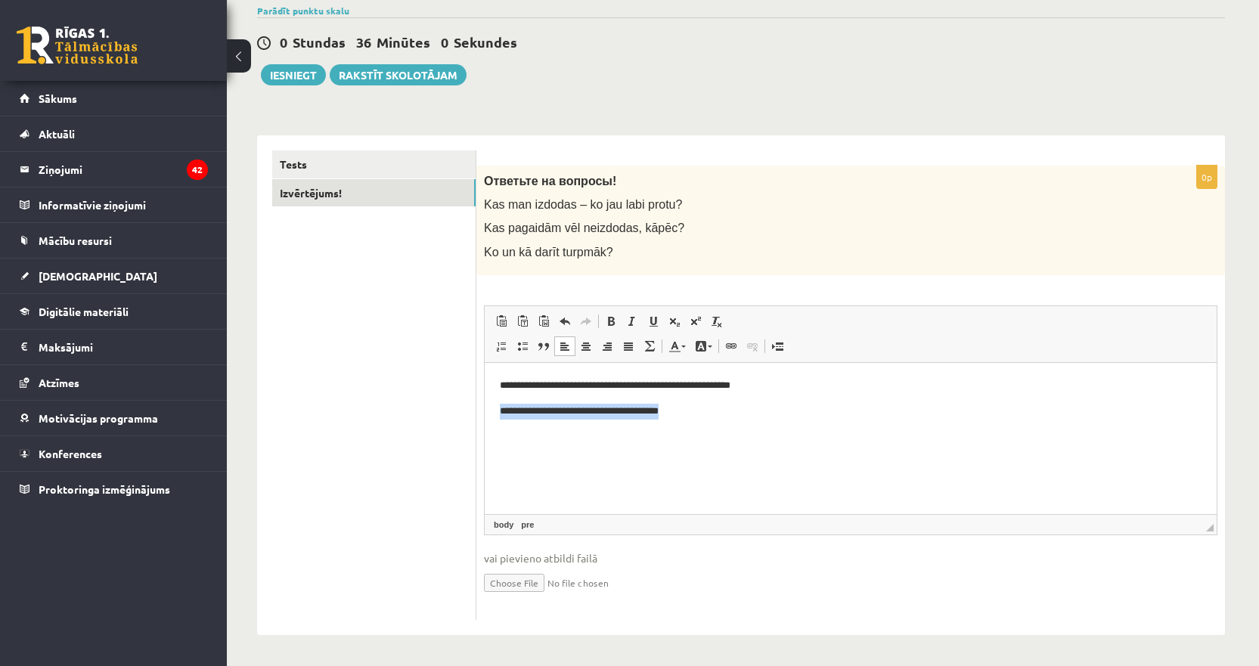
click at [752, 417] on pre "**********" at bounding box center [851, 411] width 702 height 16
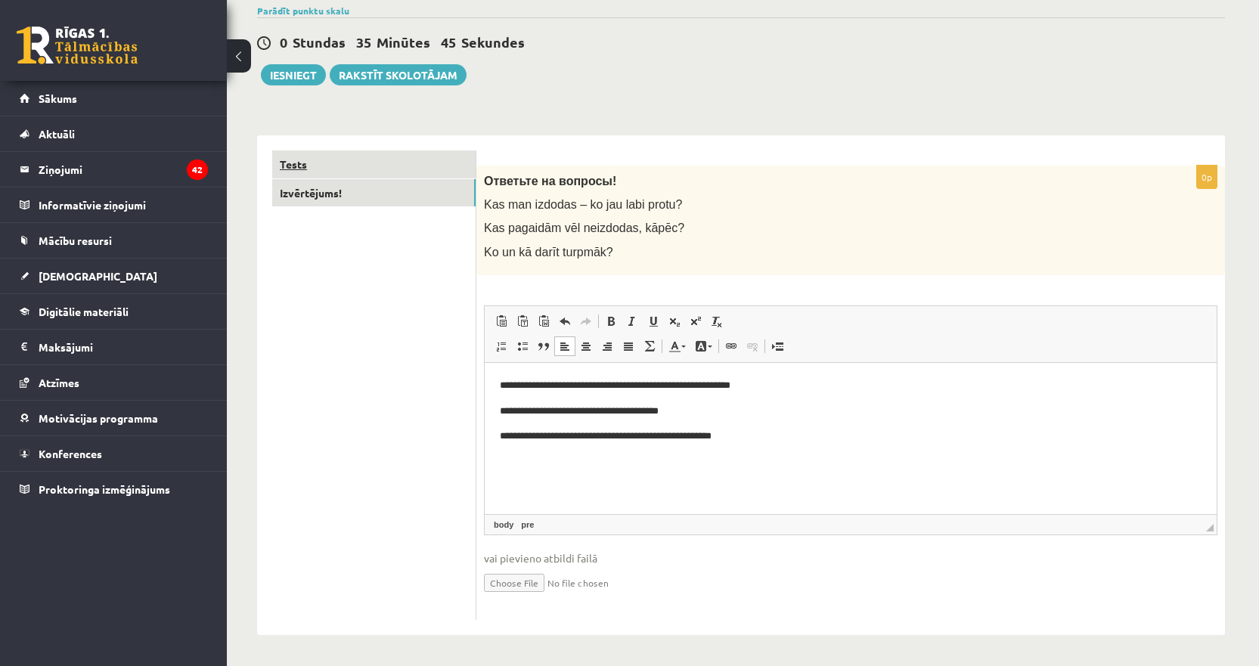
click at [303, 158] on link "Tests" at bounding box center [373, 164] width 203 height 28
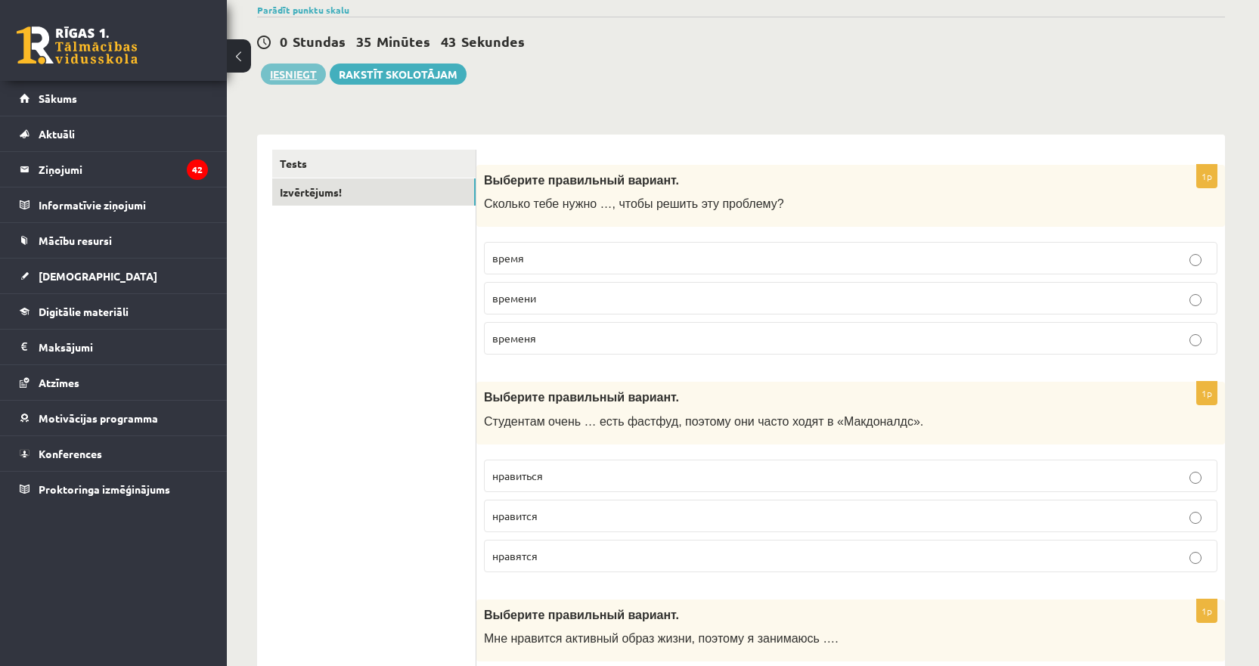
click at [316, 193] on link "Izvērtējums!" at bounding box center [373, 192] width 203 height 28
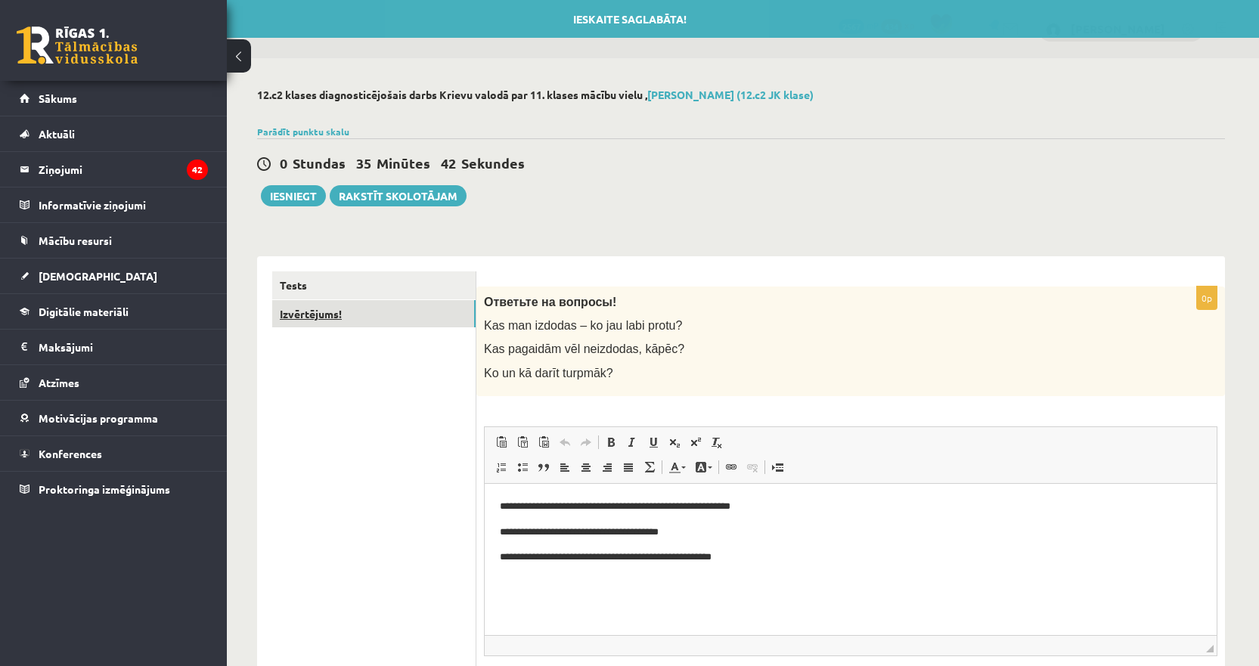
scroll to position [0, 0]
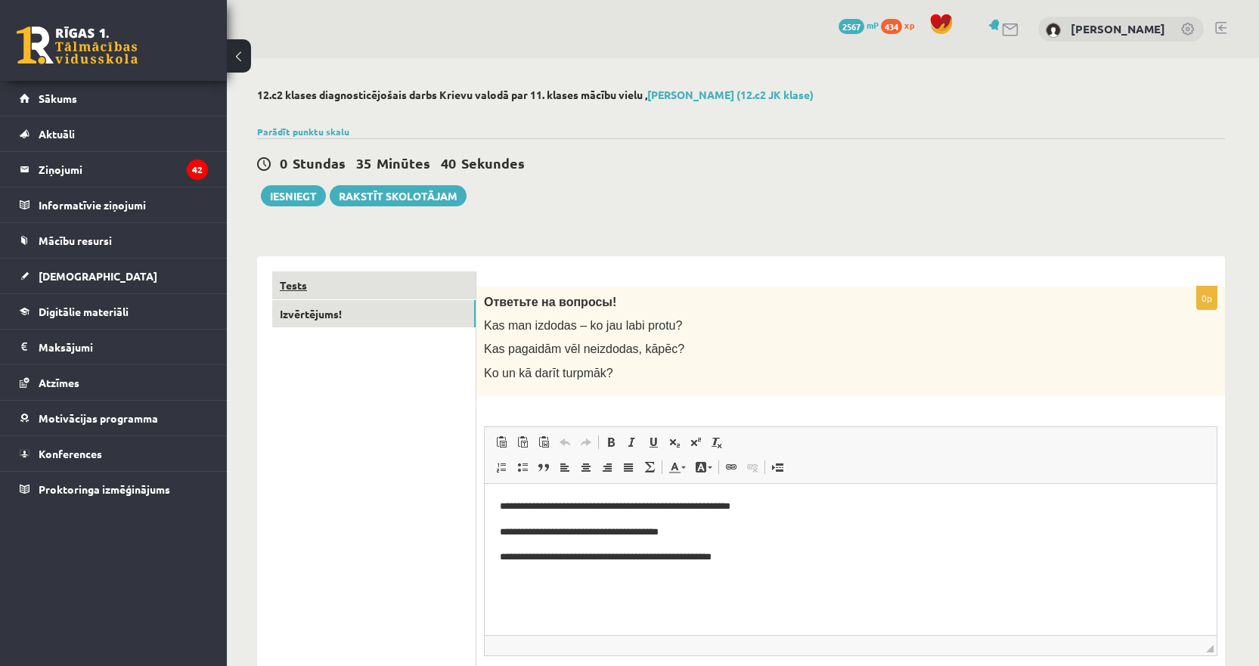
click at [300, 296] on link "Tests" at bounding box center [373, 285] width 203 height 28
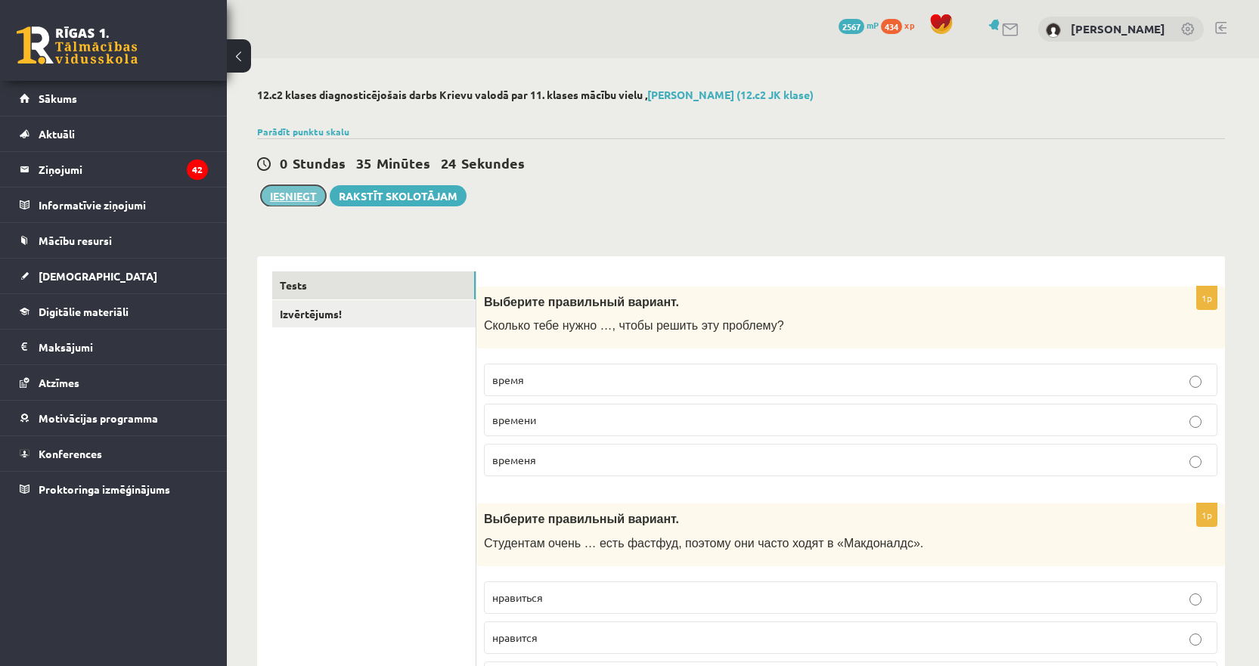
click at [284, 195] on button "Iesniegt" at bounding box center [293, 195] width 65 height 21
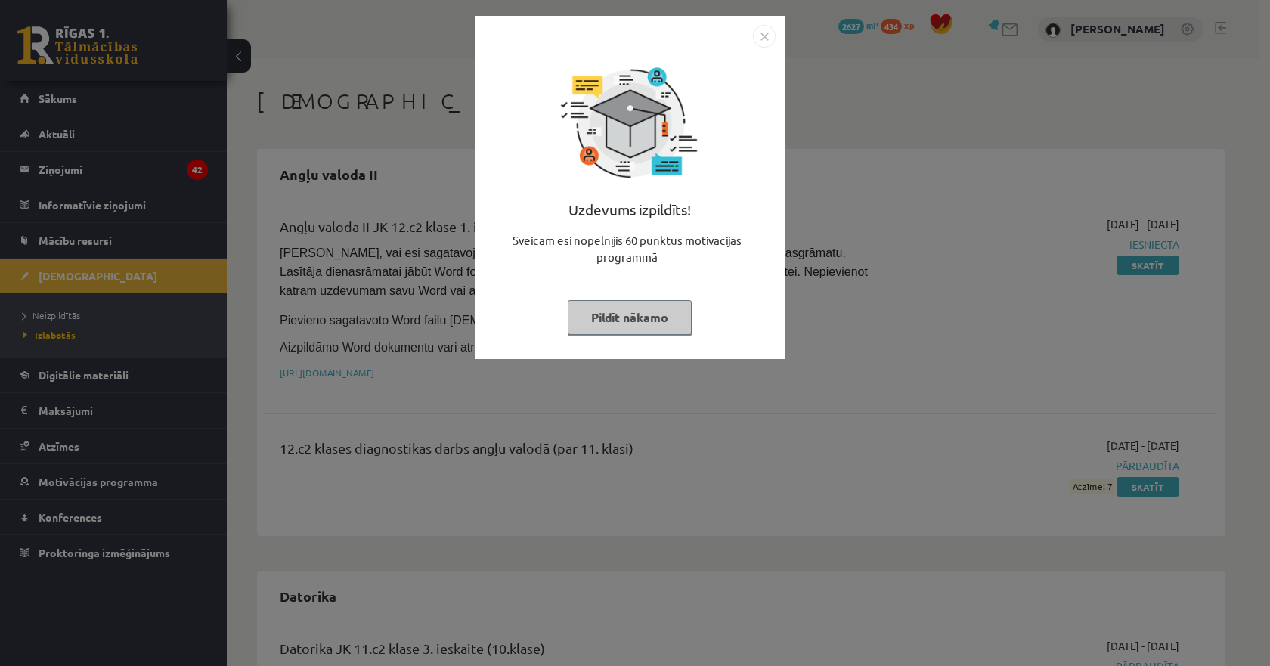
click at [621, 319] on button "Pildīt nākamo" at bounding box center [630, 317] width 124 height 35
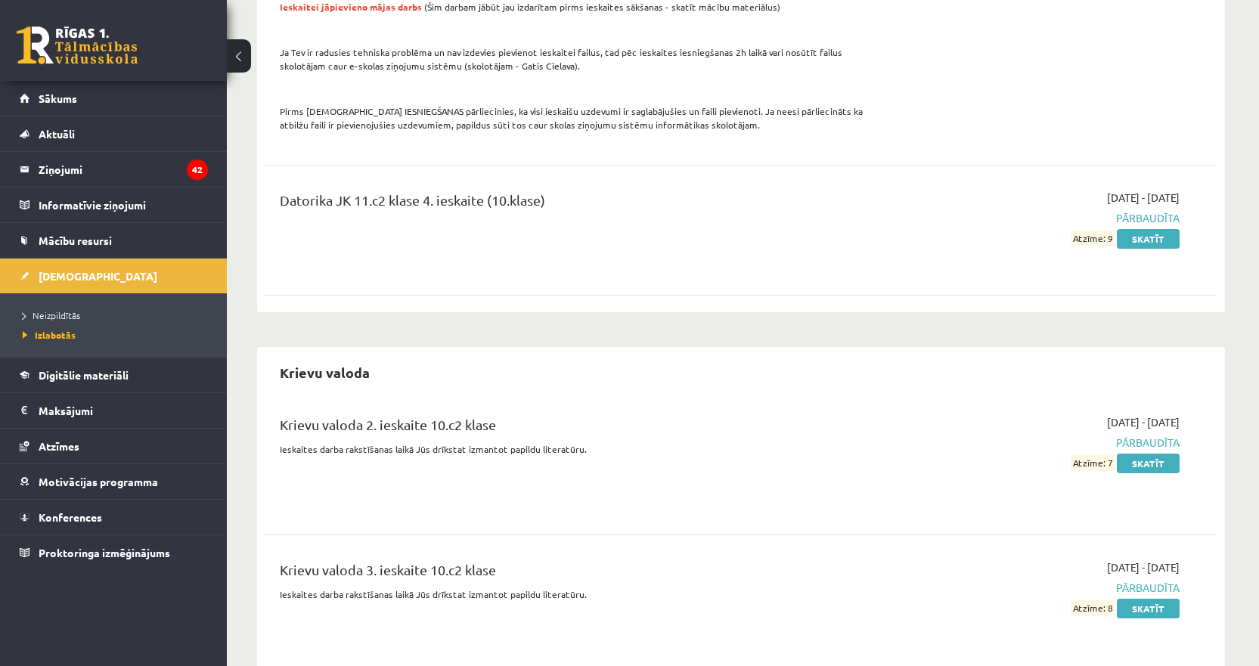
scroll to position [832, 0]
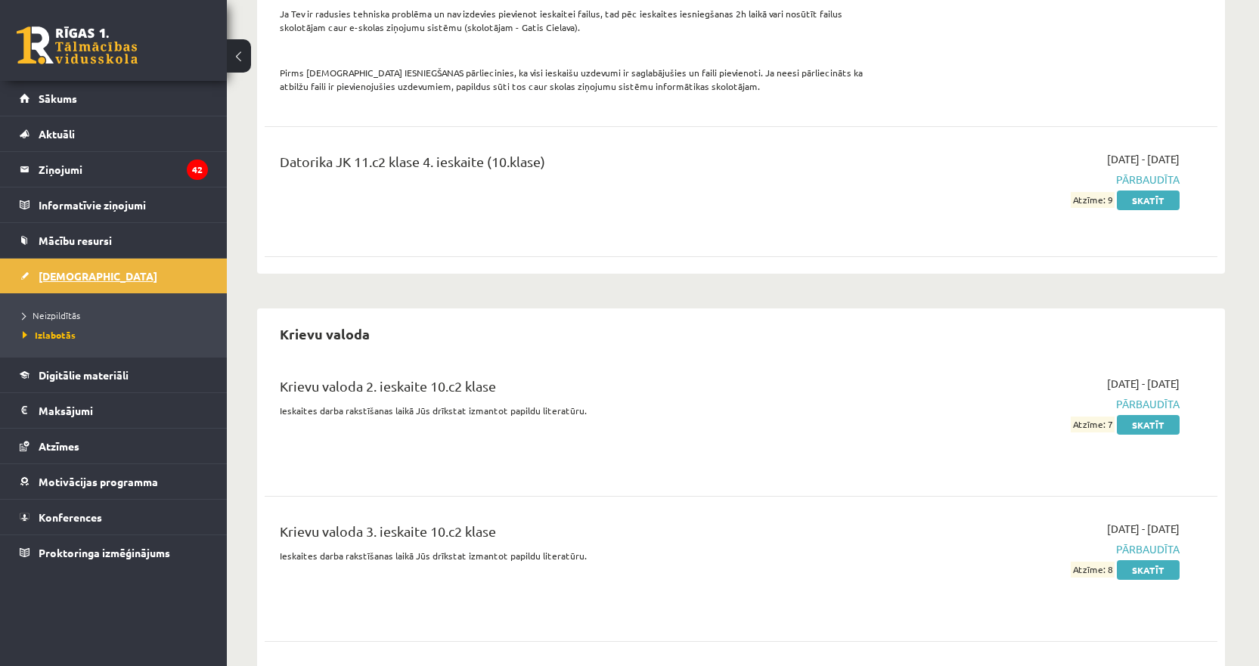
click at [53, 274] on span "[DEMOGRAPHIC_DATA]" at bounding box center [98, 276] width 119 height 14
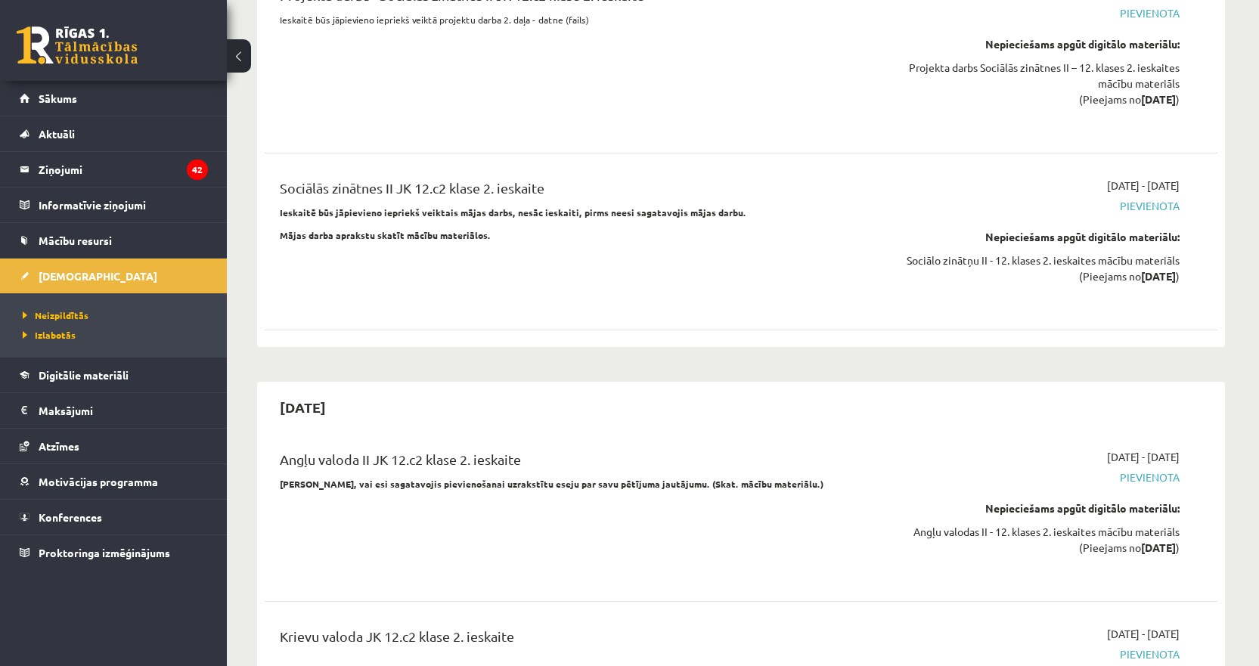
scroll to position [2647, 0]
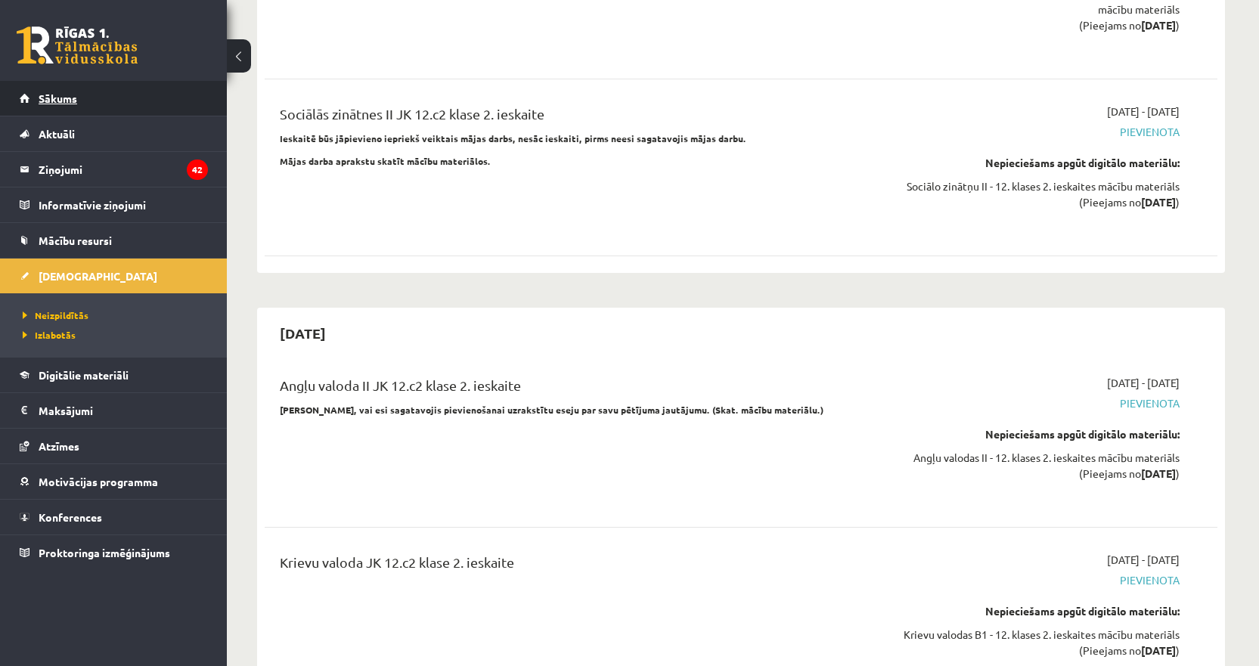
click at [48, 101] on span "Sākums" at bounding box center [58, 98] width 39 height 14
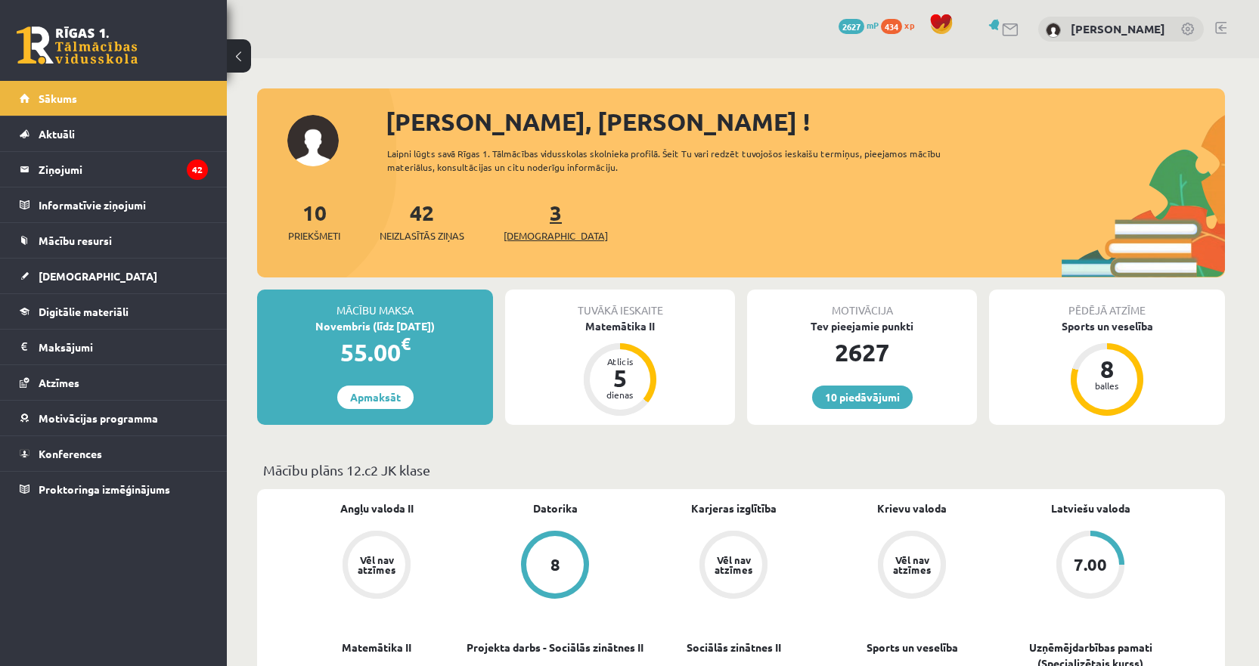
click at [532, 215] on link "3 Ieskaites" at bounding box center [556, 221] width 104 height 45
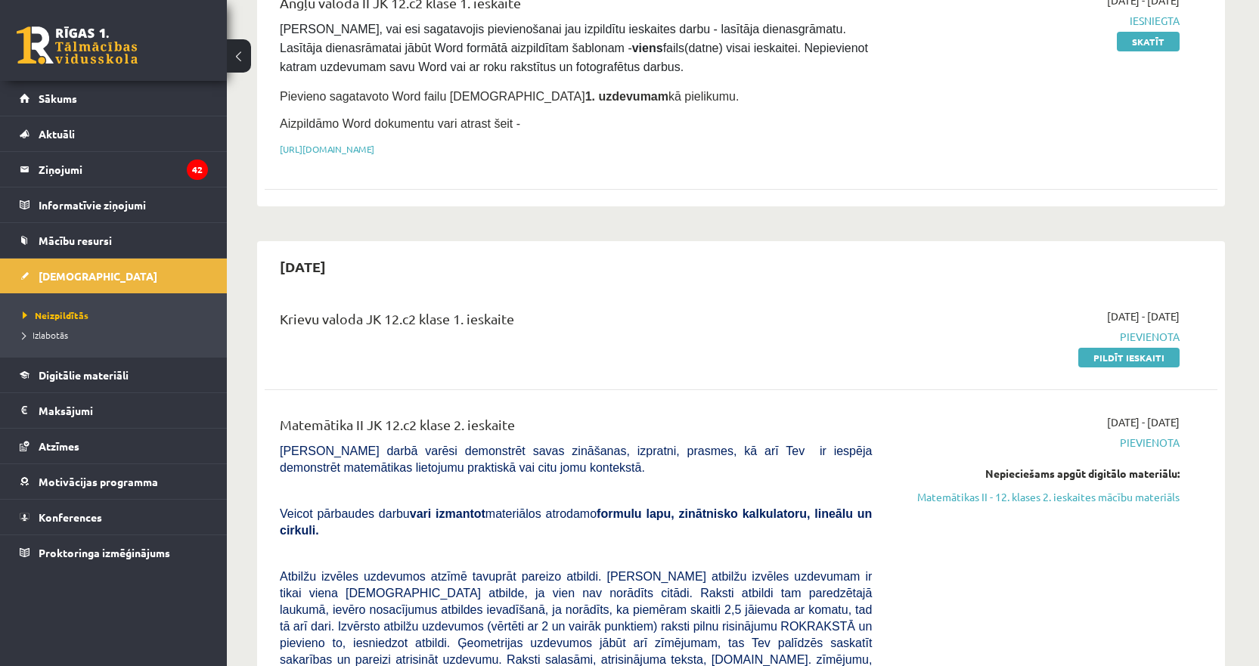
scroll to position [227, 0]
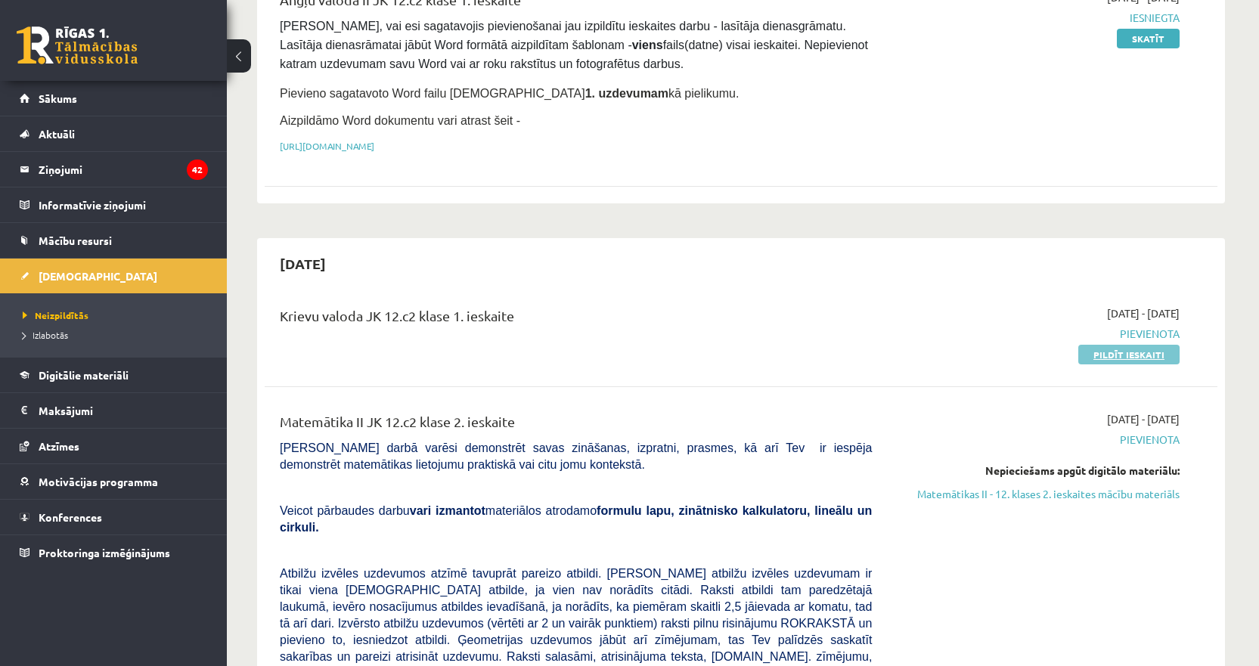
click at [1118, 354] on link "Pildīt ieskaiti" at bounding box center [1128, 355] width 101 height 20
click at [91, 239] on span "Mācību resursi" at bounding box center [75, 241] width 73 height 14
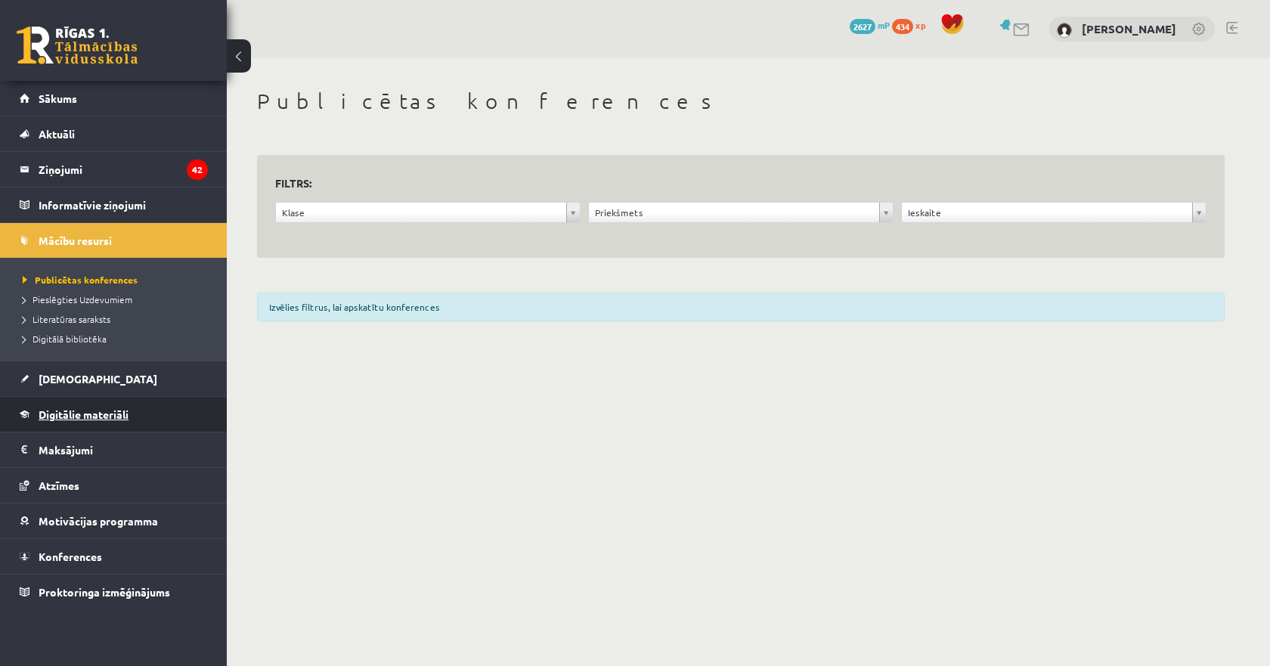
click at [95, 408] on span "Digitālie materiāli" at bounding box center [84, 415] width 90 height 14
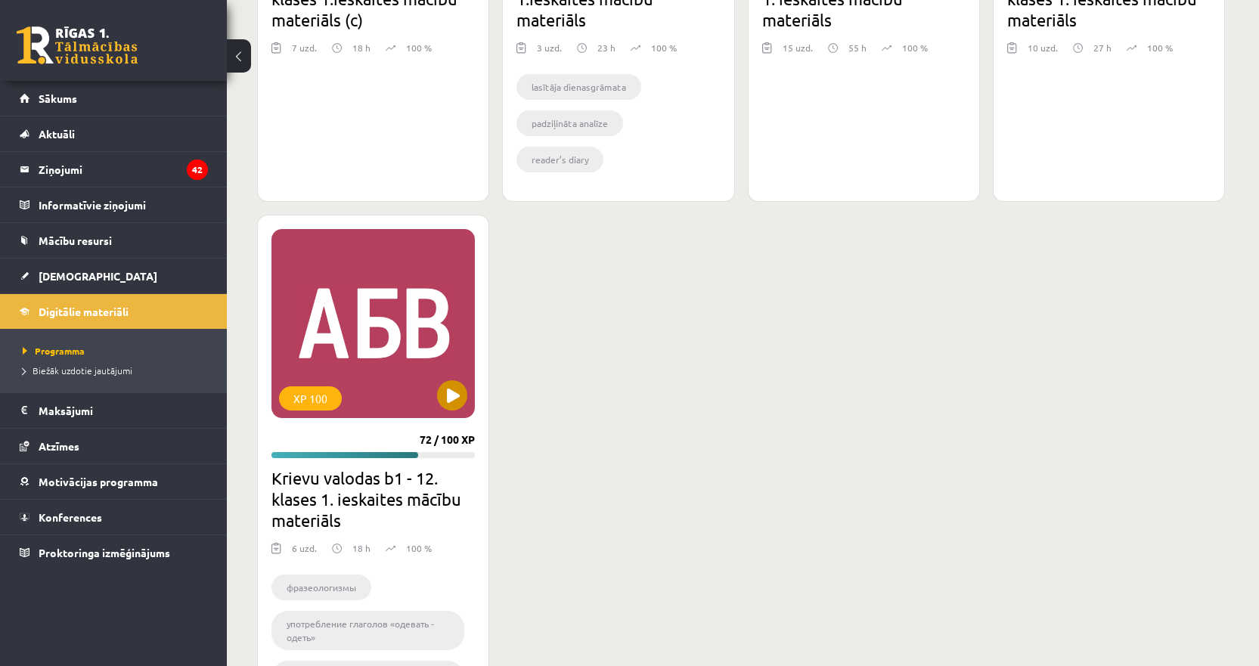
scroll to position [1335, 0]
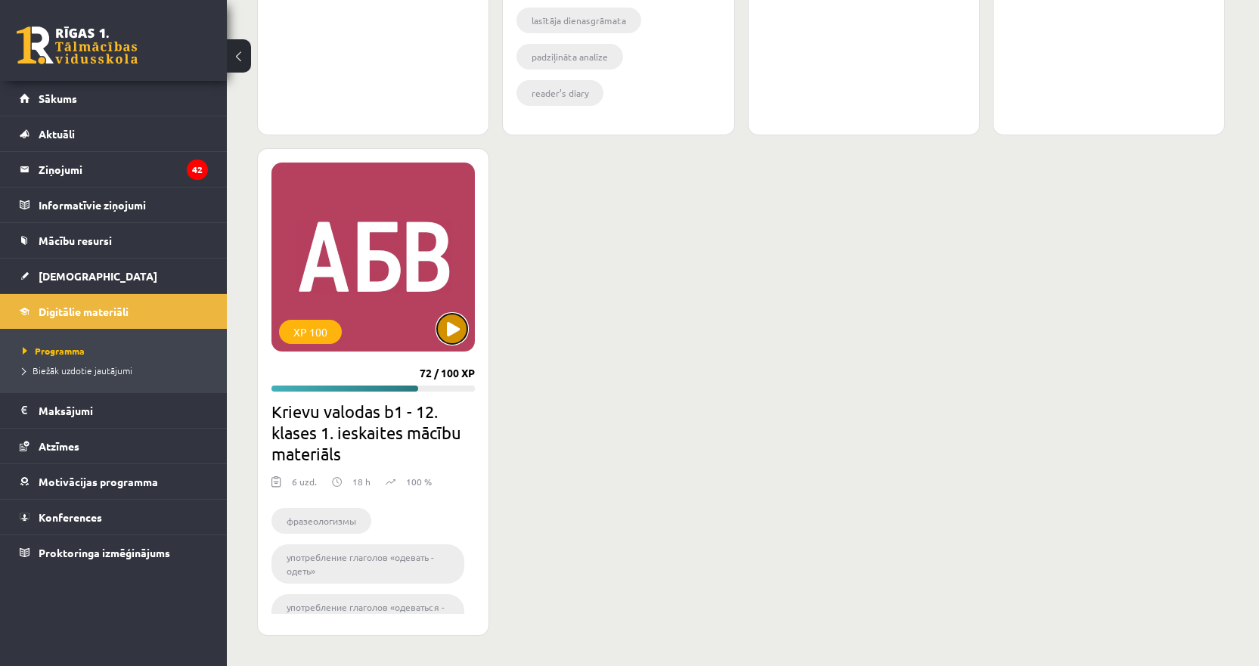
click at [454, 323] on button at bounding box center [452, 329] width 30 height 30
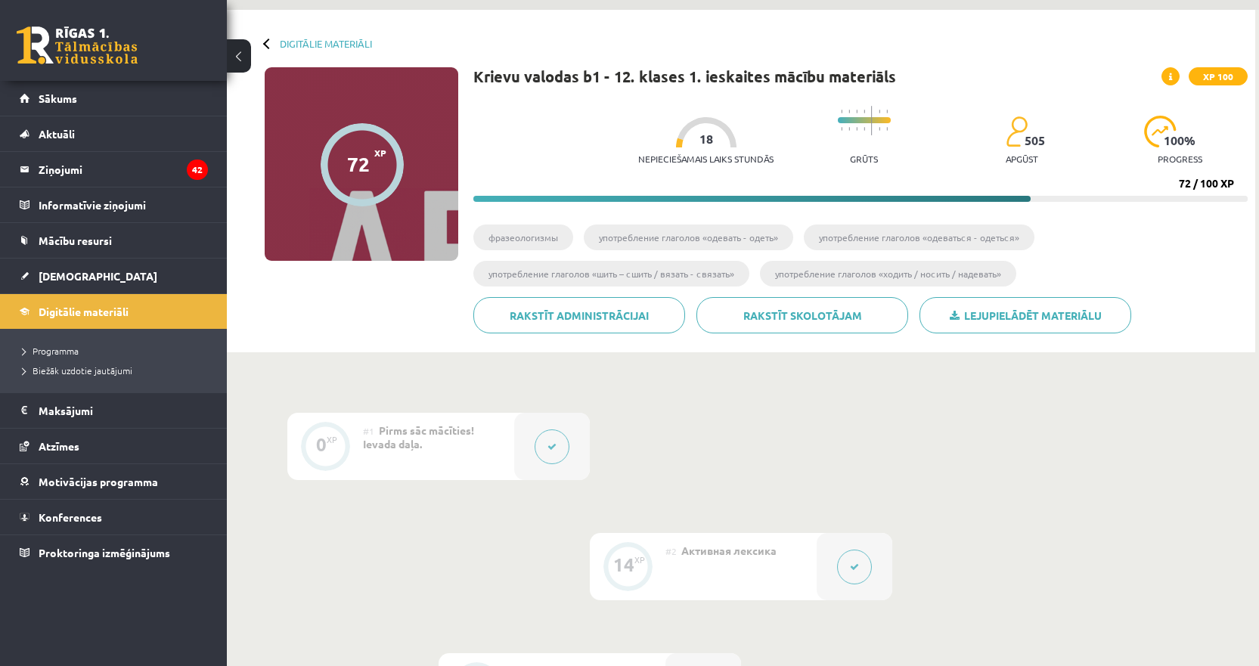
scroll to position [48, 0]
click at [73, 276] on span "[DEMOGRAPHIC_DATA]" at bounding box center [98, 276] width 119 height 14
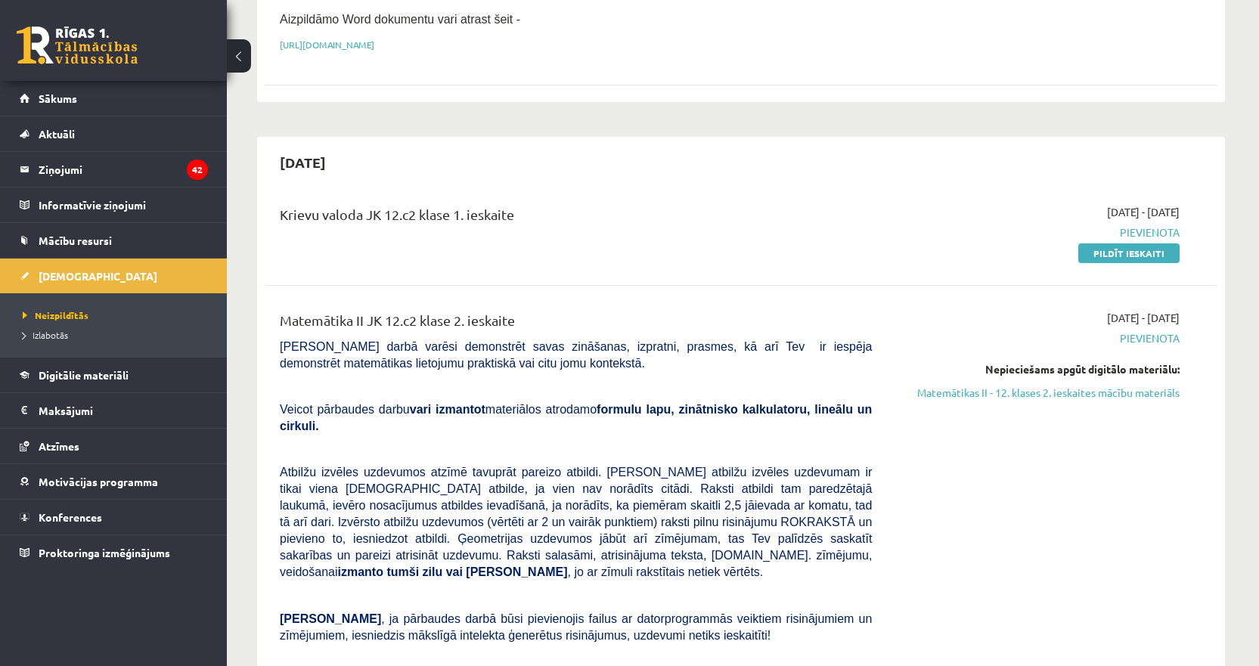
scroll to position [378, 0]
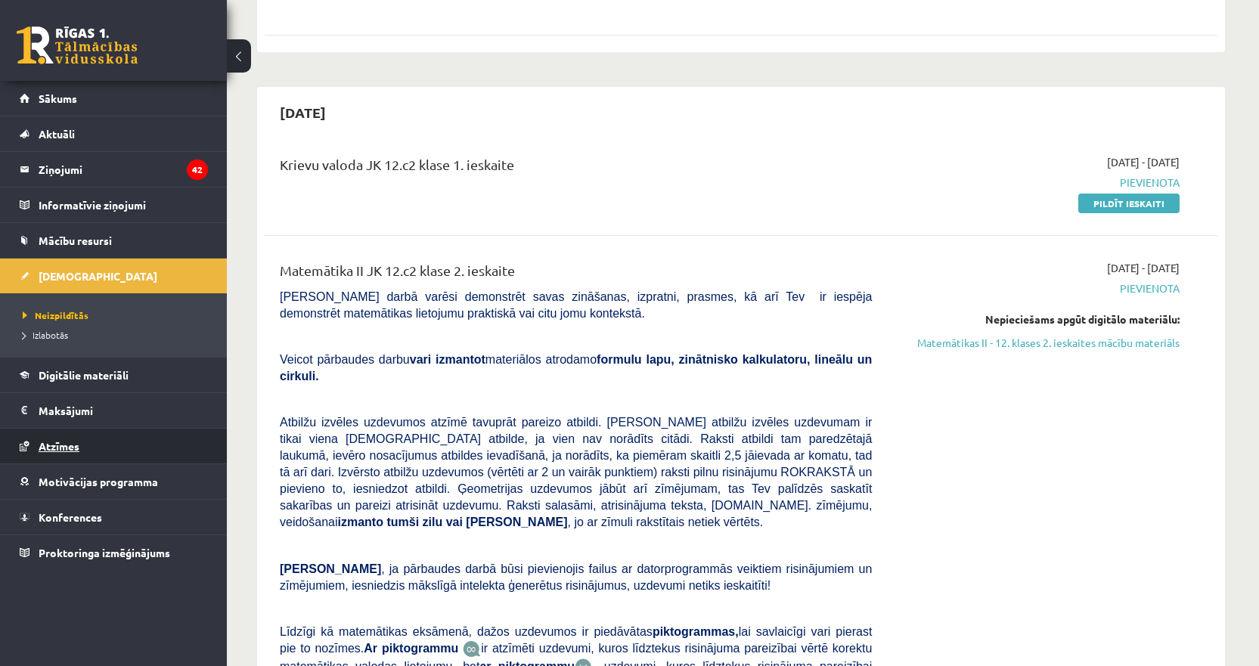
click at [53, 442] on span "Atzīmes" at bounding box center [59, 446] width 41 height 14
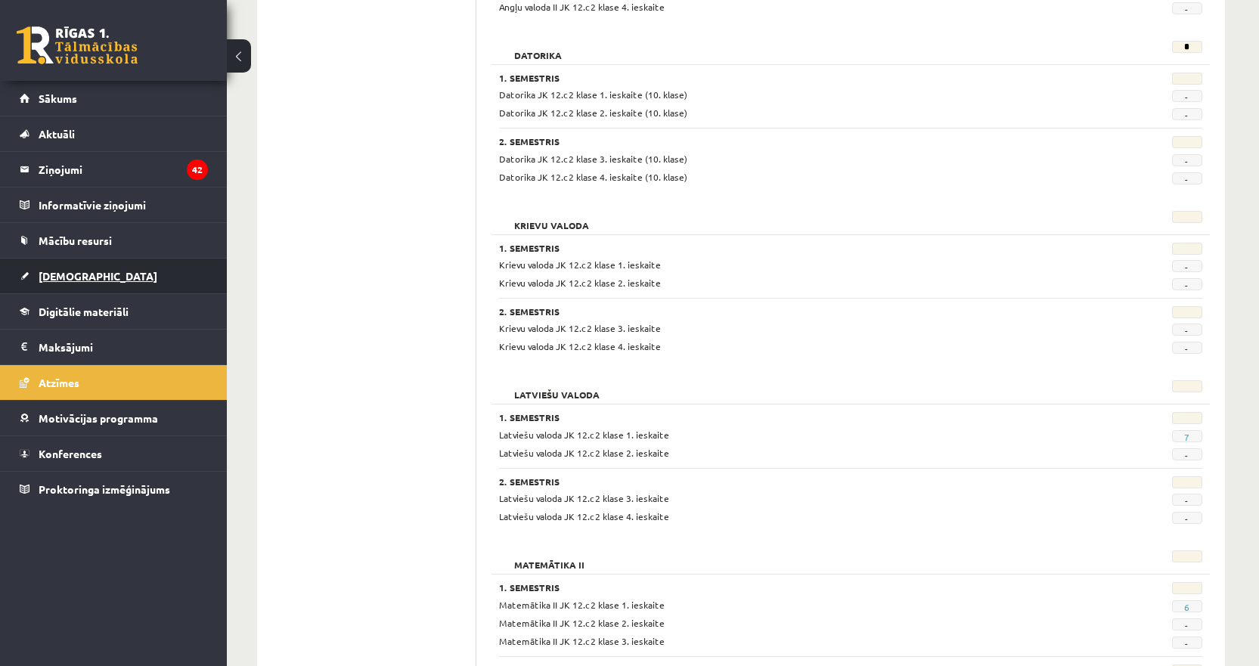
click at [63, 275] on span "[DEMOGRAPHIC_DATA]" at bounding box center [98, 276] width 119 height 14
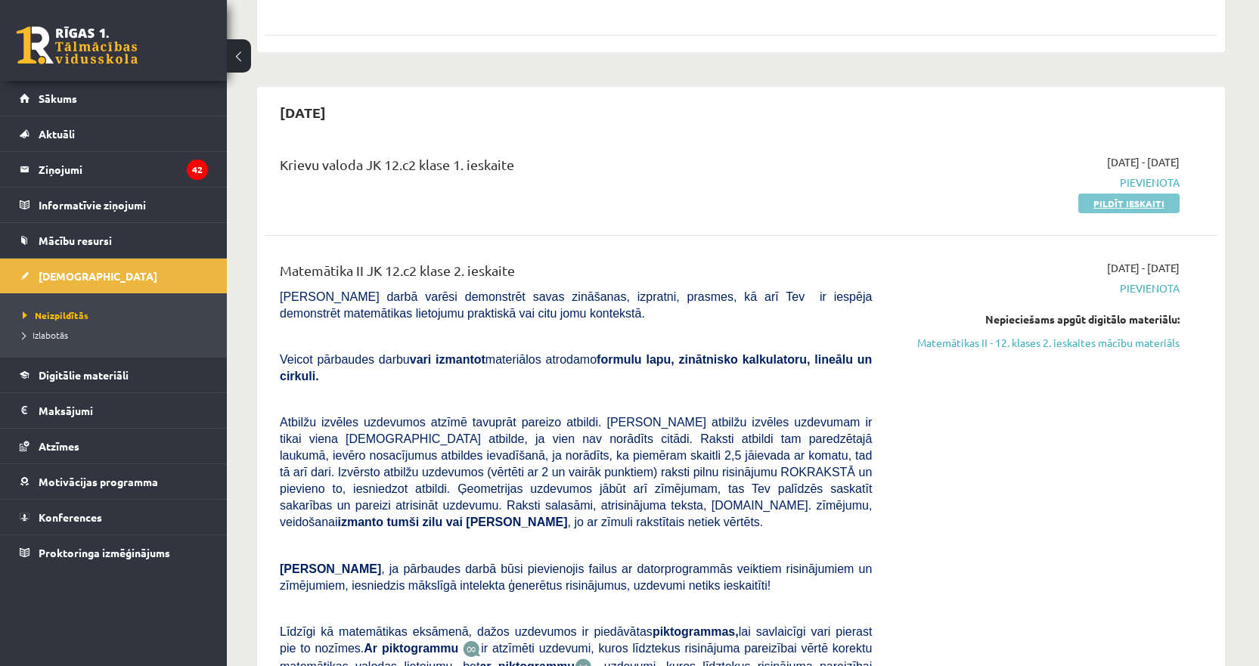
click at [1154, 201] on link "Pildīt ieskaiti" at bounding box center [1128, 204] width 101 height 20
click at [41, 201] on legend "Informatīvie ziņojumi 0" at bounding box center [123, 205] width 169 height 35
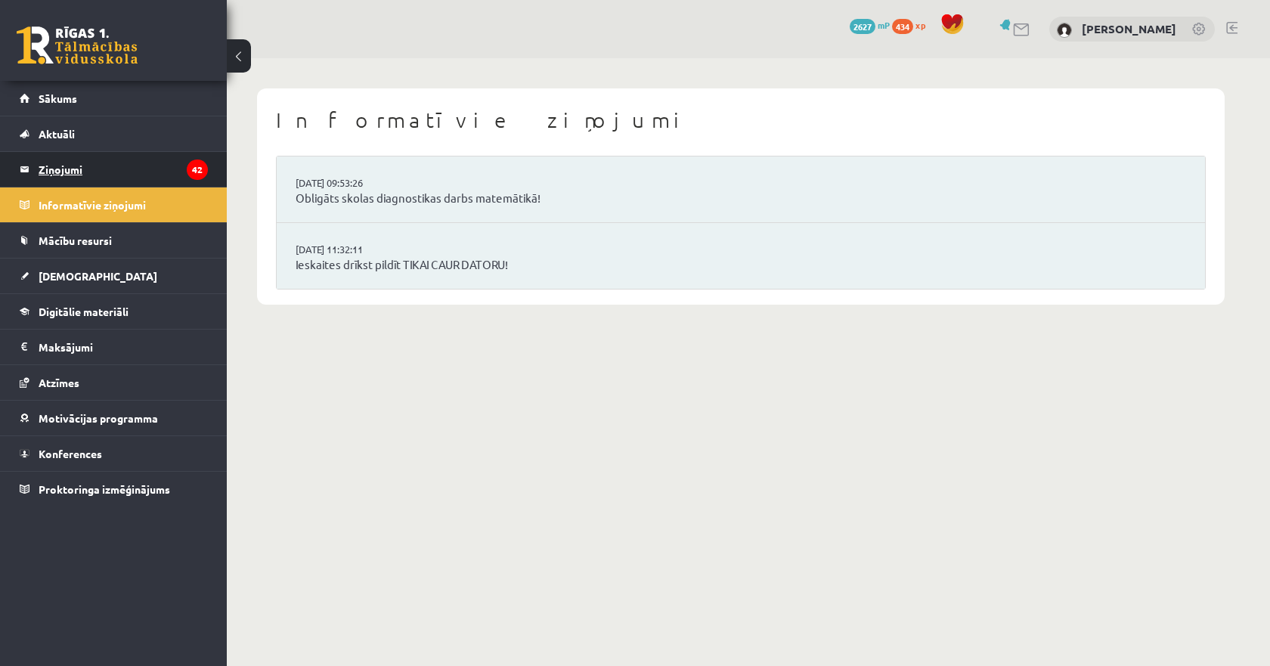
click at [57, 165] on legend "Ziņojumi 42" at bounding box center [123, 169] width 169 height 35
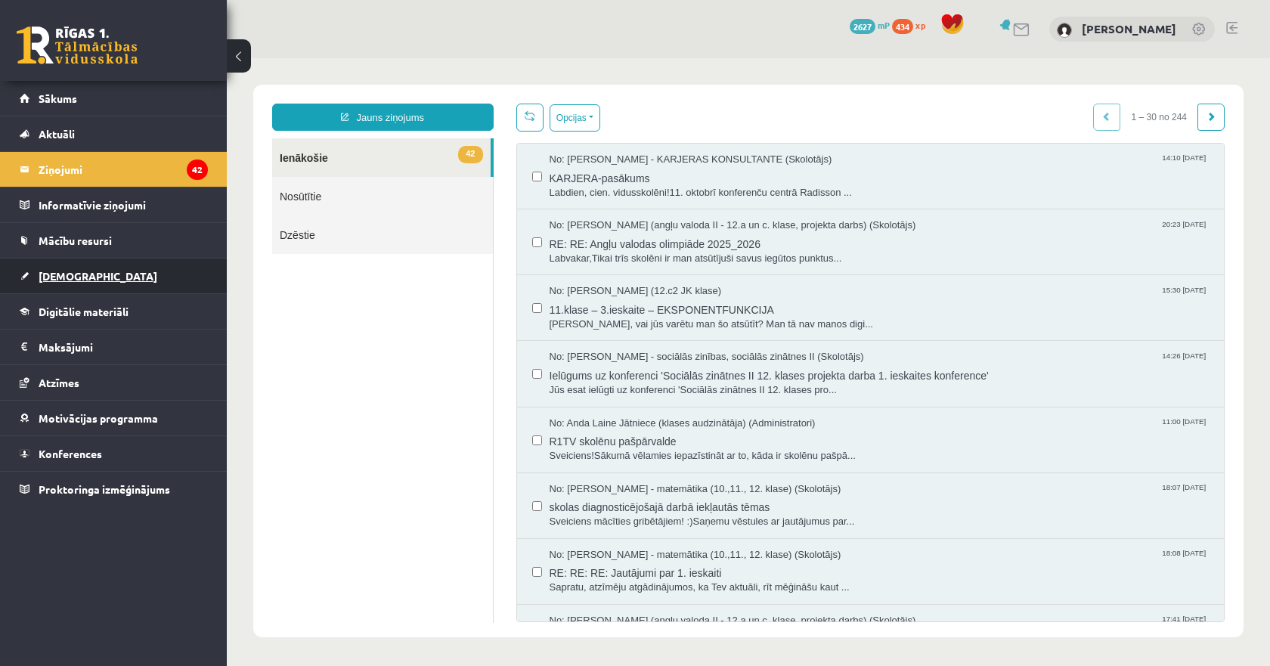
click at [49, 275] on span "[DEMOGRAPHIC_DATA]" at bounding box center [98, 276] width 119 height 14
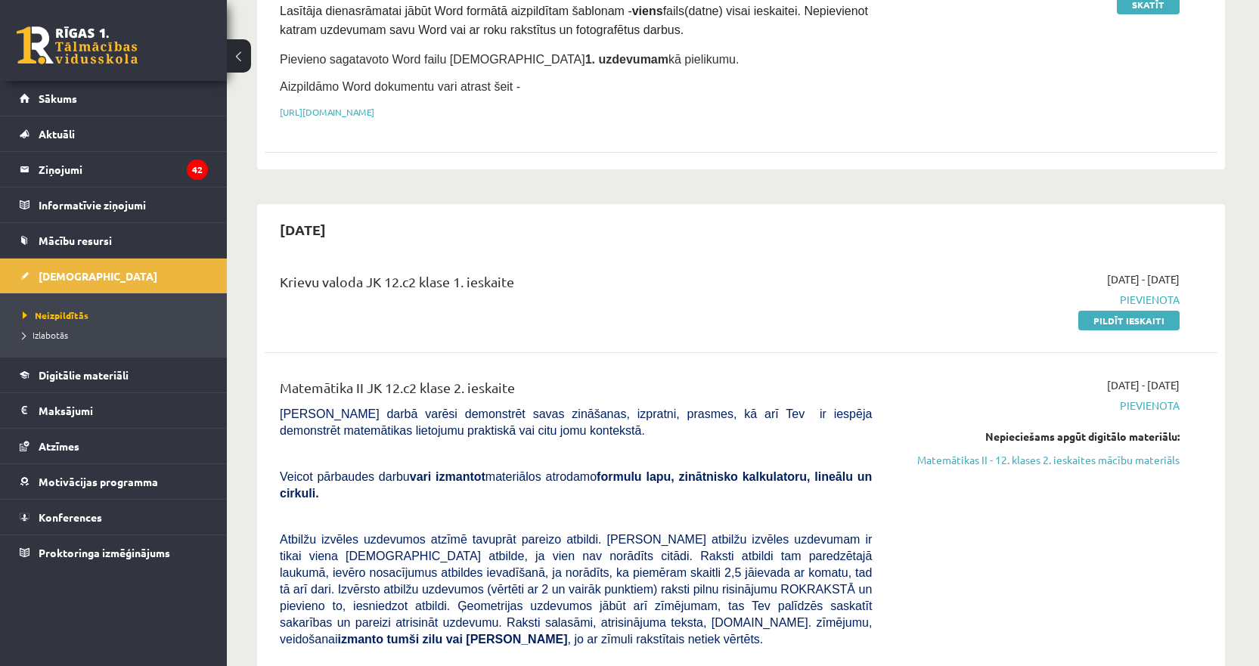
scroll to position [302, 0]
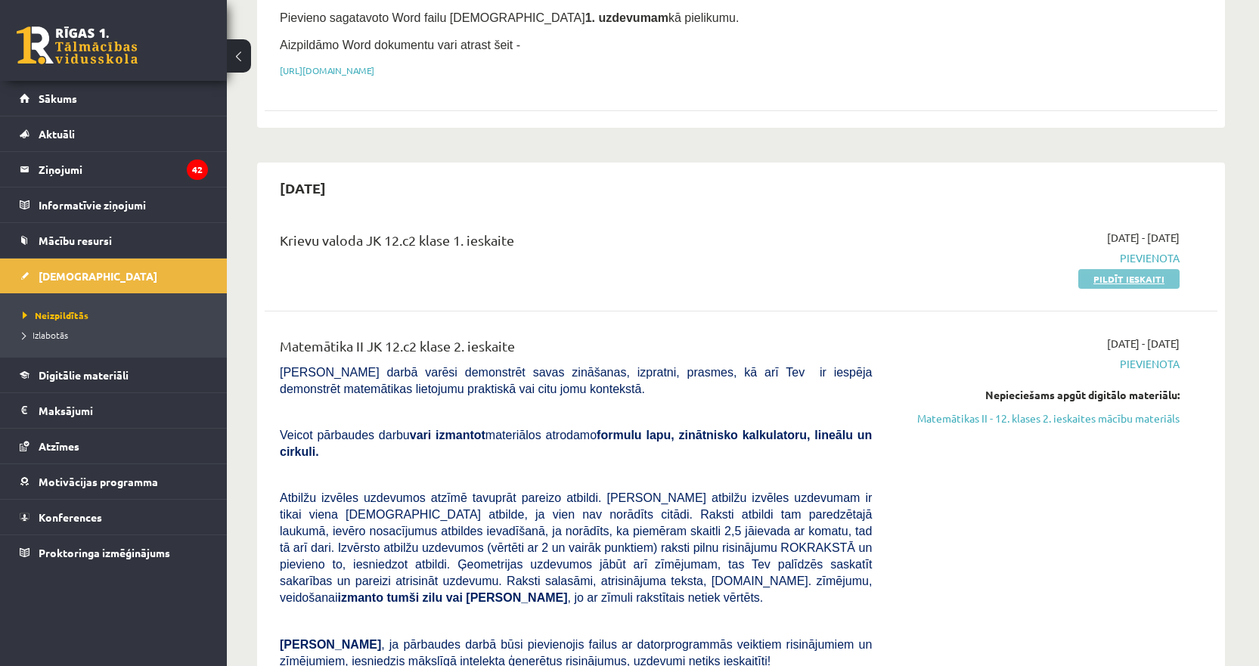
click at [1149, 278] on link "Pildīt ieskaiti" at bounding box center [1128, 279] width 101 height 20
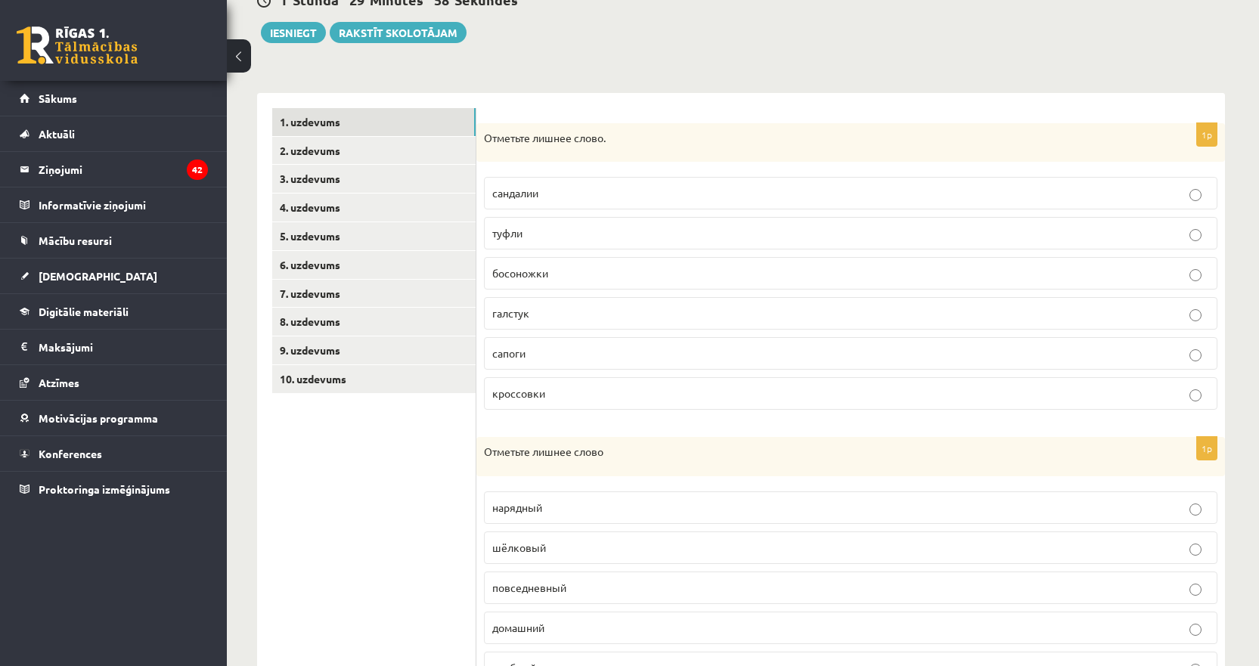
scroll to position [151, 0]
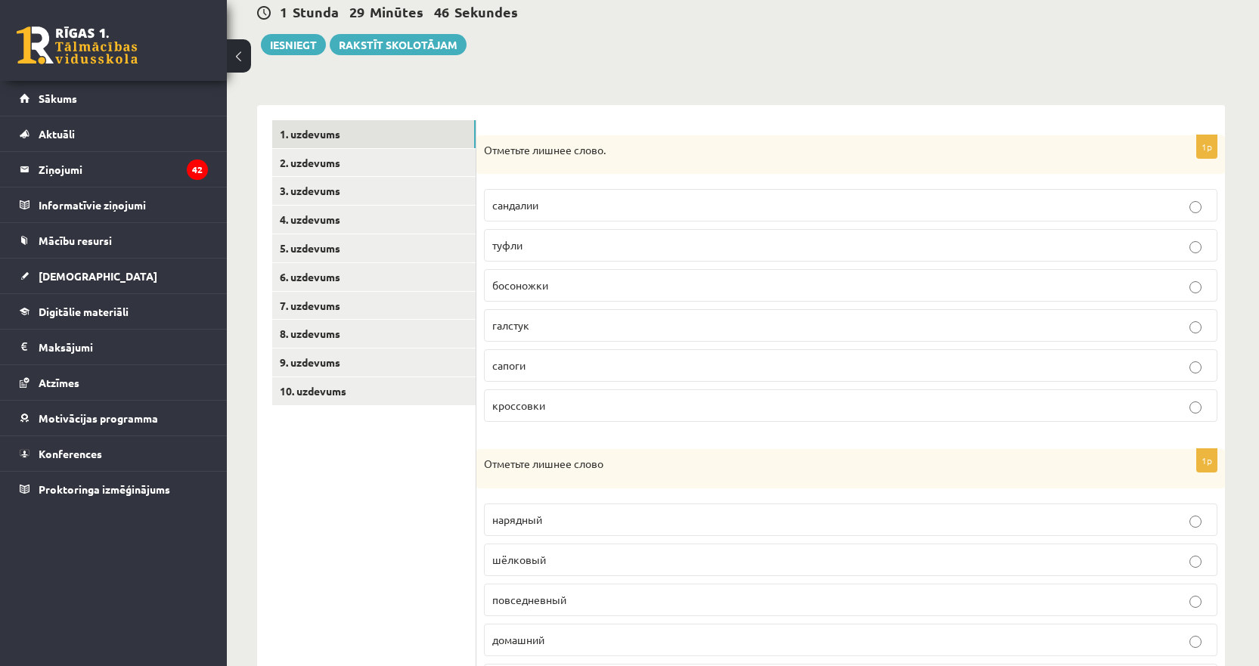
click at [1189, 330] on p "галстук" at bounding box center [850, 326] width 717 height 16
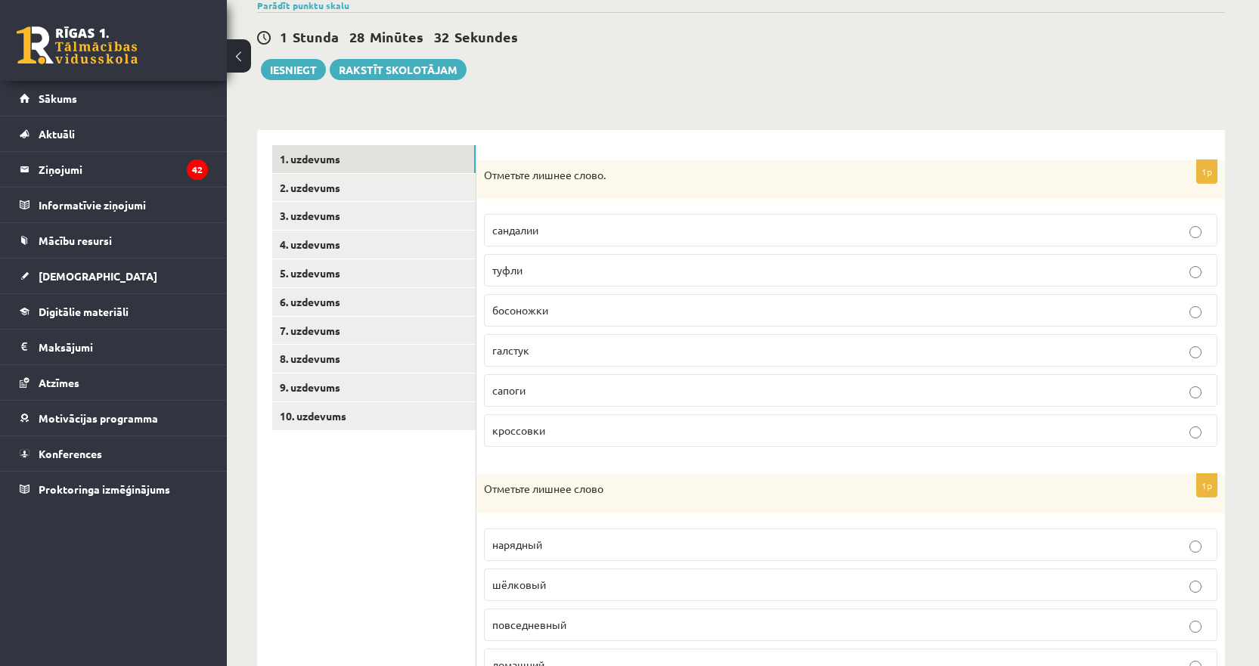
scroll to position [101, 0]
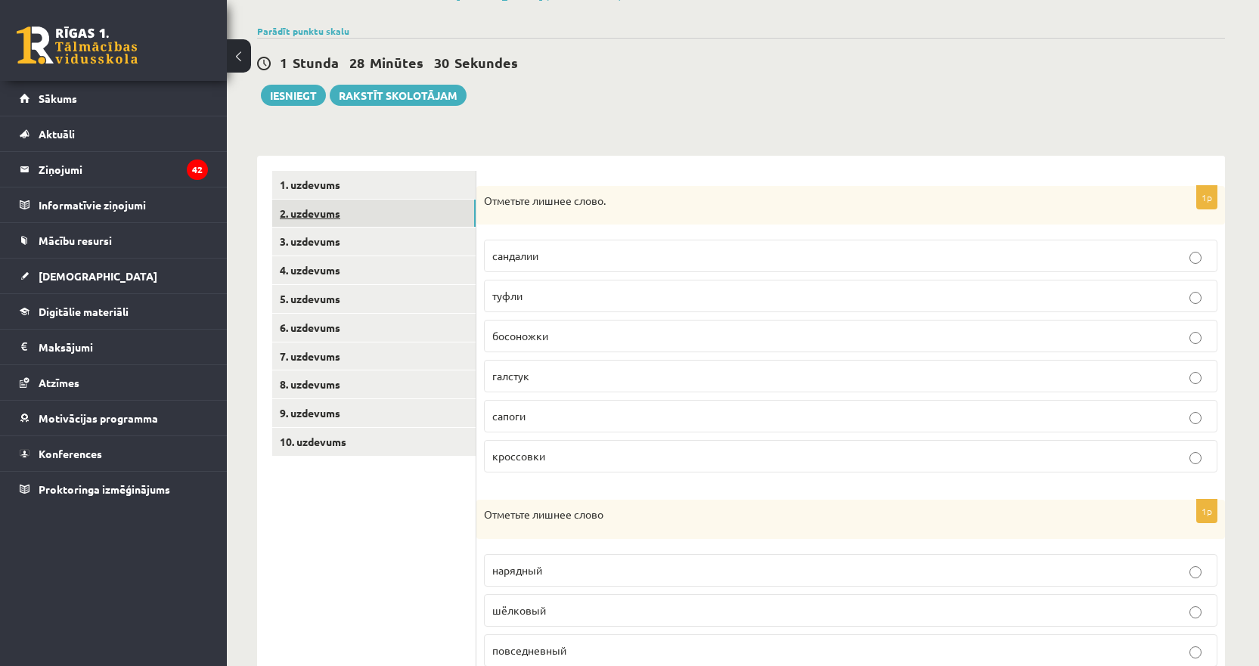
click at [331, 213] on link "2. uzdevums" at bounding box center [373, 214] width 203 height 28
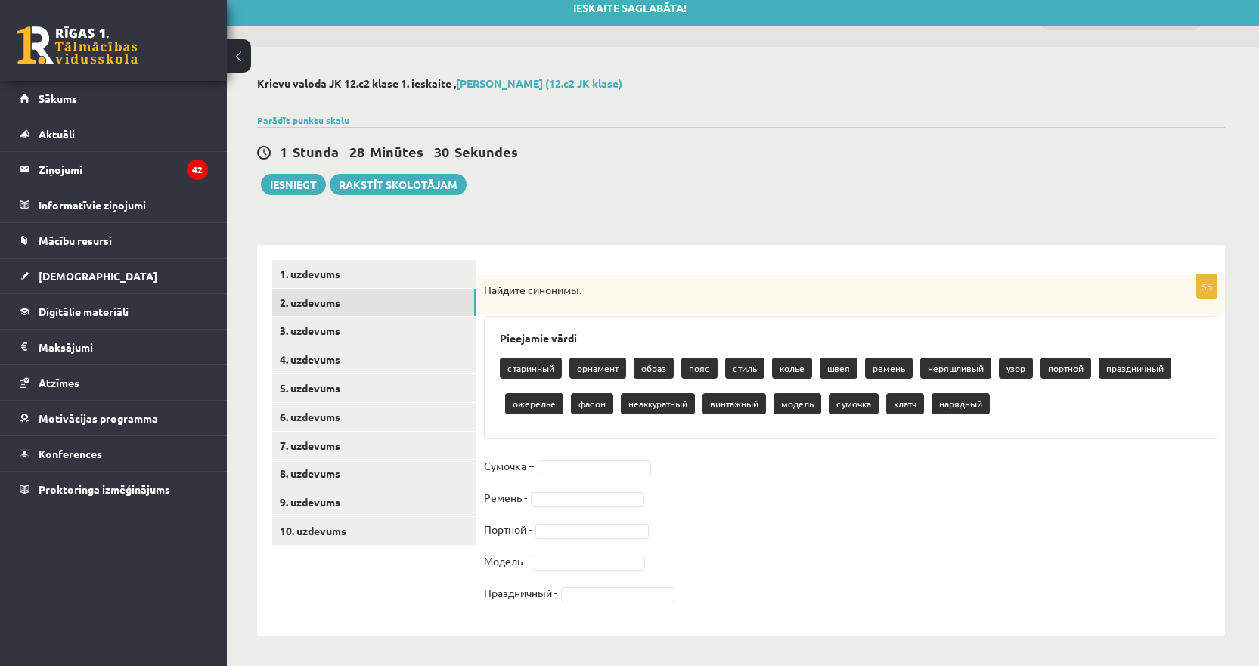
scroll to position [12, 0]
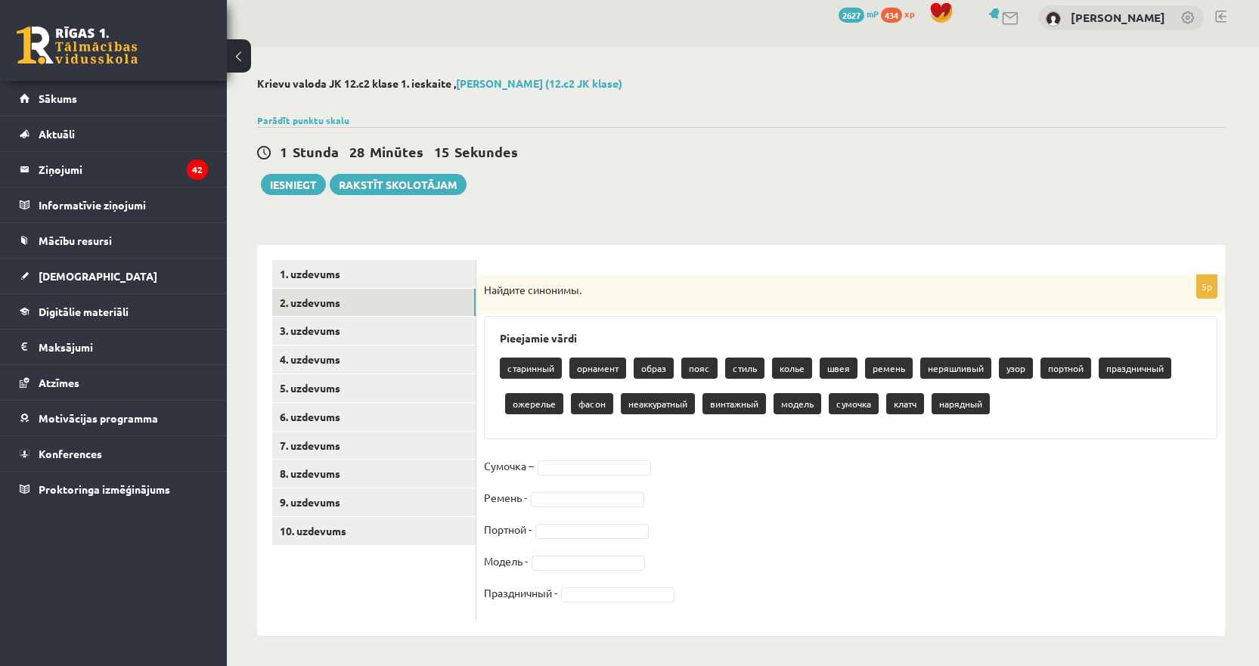
click at [912, 407] on p "клатч" at bounding box center [905, 403] width 38 height 21
click at [523, 464] on p "Сумочка –" at bounding box center [509, 465] width 50 height 23
click at [917, 404] on p "клатч" at bounding box center [905, 403] width 38 height 21
click at [837, 519] on fieldset "Сумочка – клатч ***** Ремень - Портной - Модель - Праздничный -" at bounding box center [851, 533] width 734 height 159
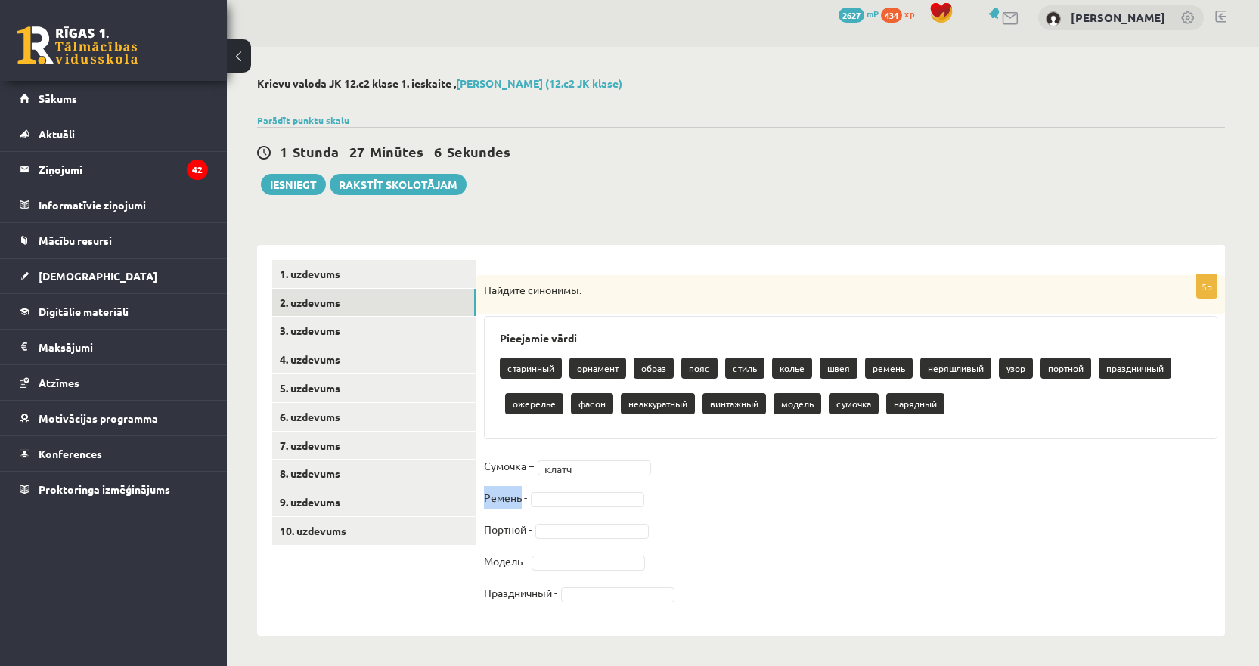
drag, startPoint x: 520, startPoint y: 498, endPoint x: 485, endPoint y: 501, distance: 35.0
click at [485, 501] on p "Ремень -" at bounding box center [505, 497] width 43 height 23
copy p "Ремень"
drag, startPoint x: 709, startPoint y: 364, endPoint x: 687, endPoint y: 367, distance: 21.3
click at [687, 367] on p "пояс" at bounding box center [699, 368] width 36 height 21
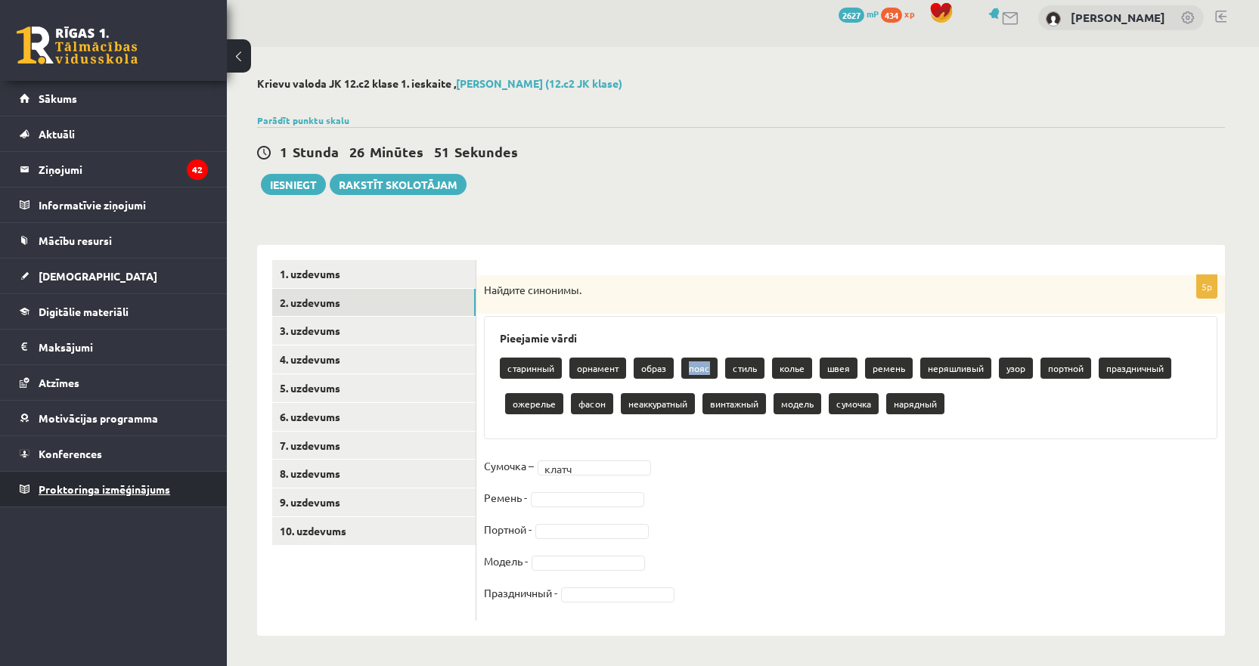
copy p "пояс"
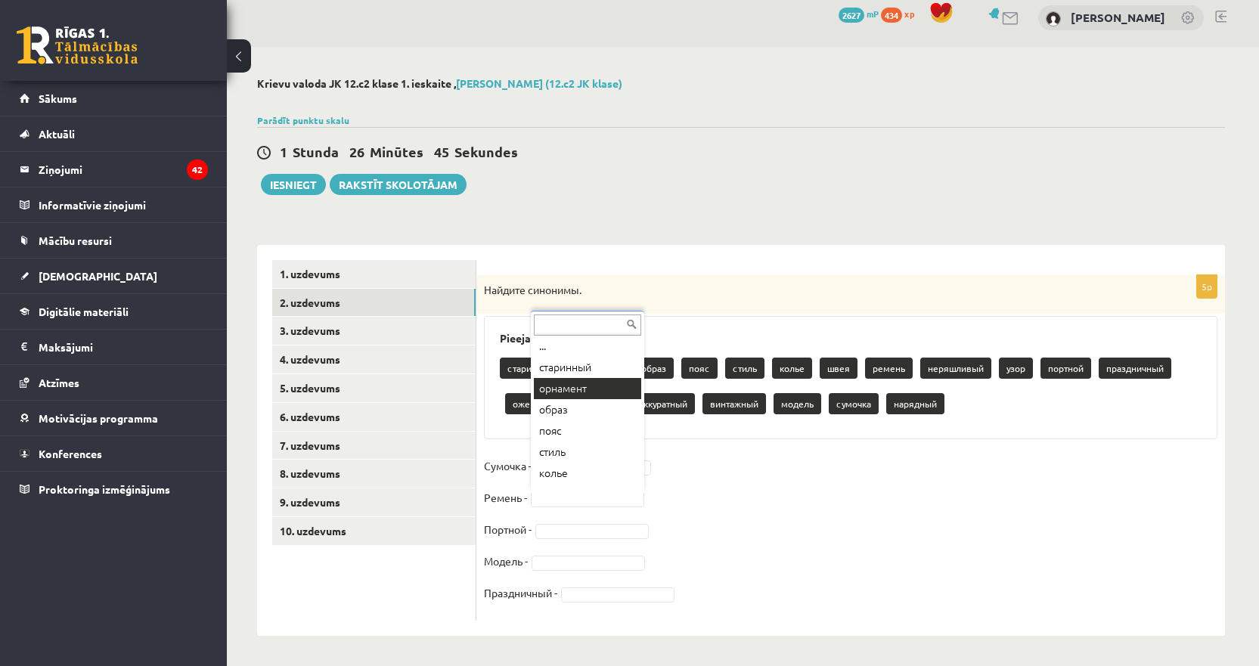
scroll to position [0, 0]
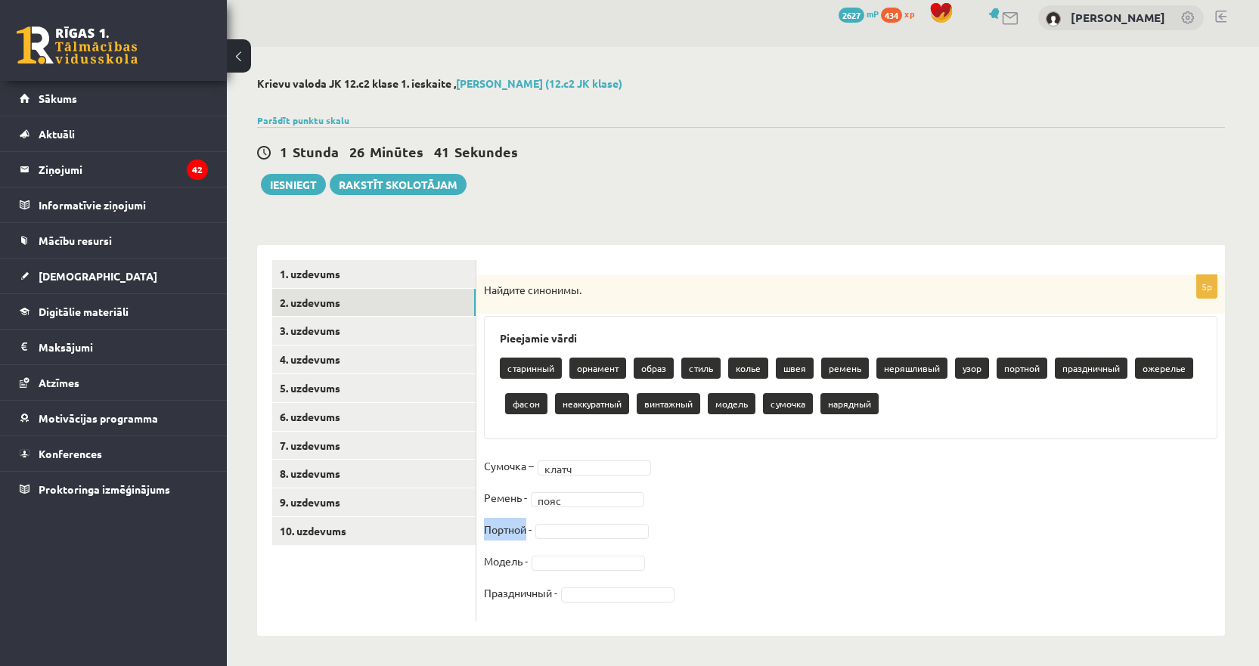
drag, startPoint x: 526, startPoint y: 529, endPoint x: 479, endPoint y: 526, distance: 47.8
click at [479, 526] on div "5p Найдите синонимы. Pieejamie vārdi старинный орнамент образ стиль колье швея …" at bounding box center [850, 448] width 749 height 346
copy p "Портной"
drag, startPoint x: 761, startPoint y: 368, endPoint x: 732, endPoint y: 371, distance: 29.0
click at [733, 369] on p "колье" at bounding box center [748, 368] width 40 height 21
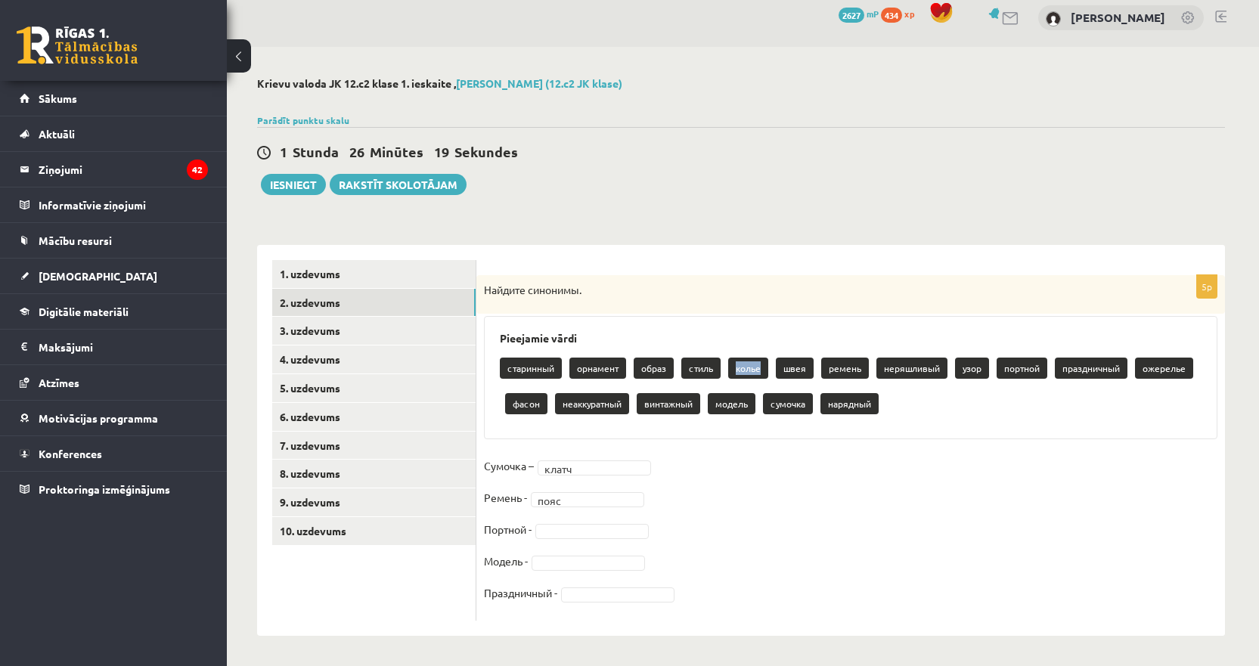
copy p "колье"
drag, startPoint x: 805, startPoint y: 366, endPoint x: 784, endPoint y: 370, distance: 21.5
click at [783, 370] on p "швея" at bounding box center [795, 368] width 38 height 21
copy p "швея"
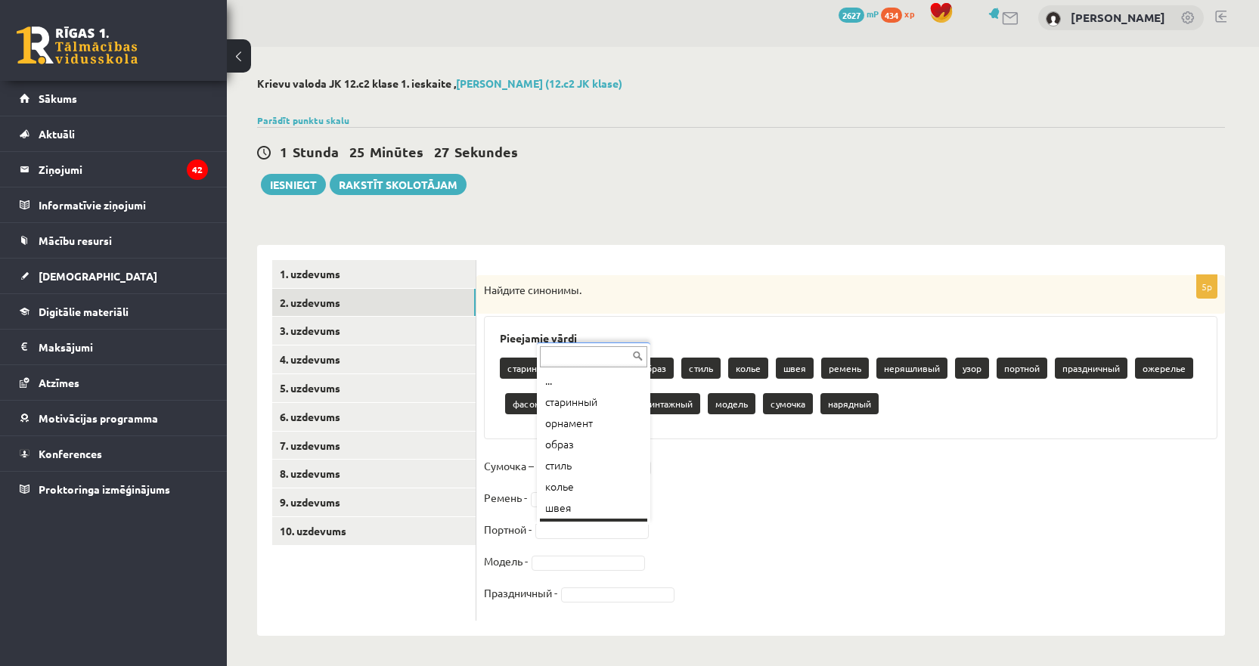
scroll to position [18, 0]
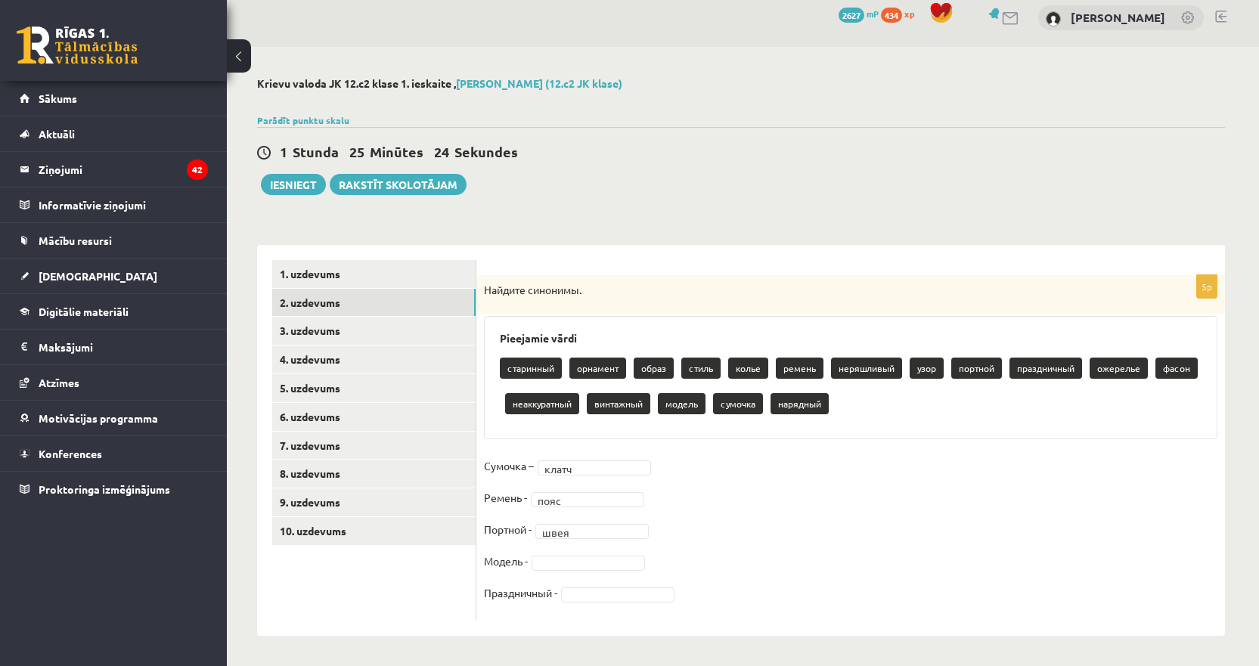
drag, startPoint x: 1081, startPoint y: 521, endPoint x: 1072, endPoint y: 521, distance: 9.8
click at [1082, 521] on fieldset "Сумочка – клатч ***** Ремень - пояс **** Портной - швея **** Модель - Праздничн…" at bounding box center [851, 533] width 734 height 159
drag, startPoint x: 935, startPoint y: 367, endPoint x: 914, endPoint y: 368, distance: 21.2
click at [914, 368] on p "узор" at bounding box center [927, 368] width 34 height 21
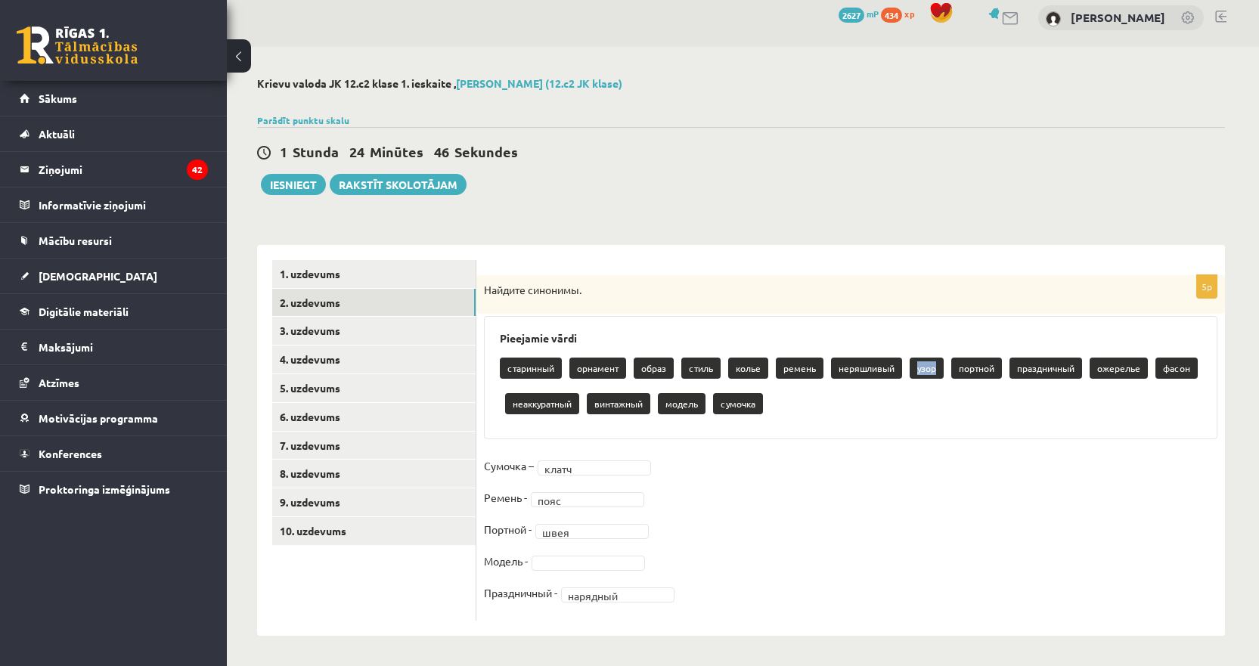
copy p "узор"
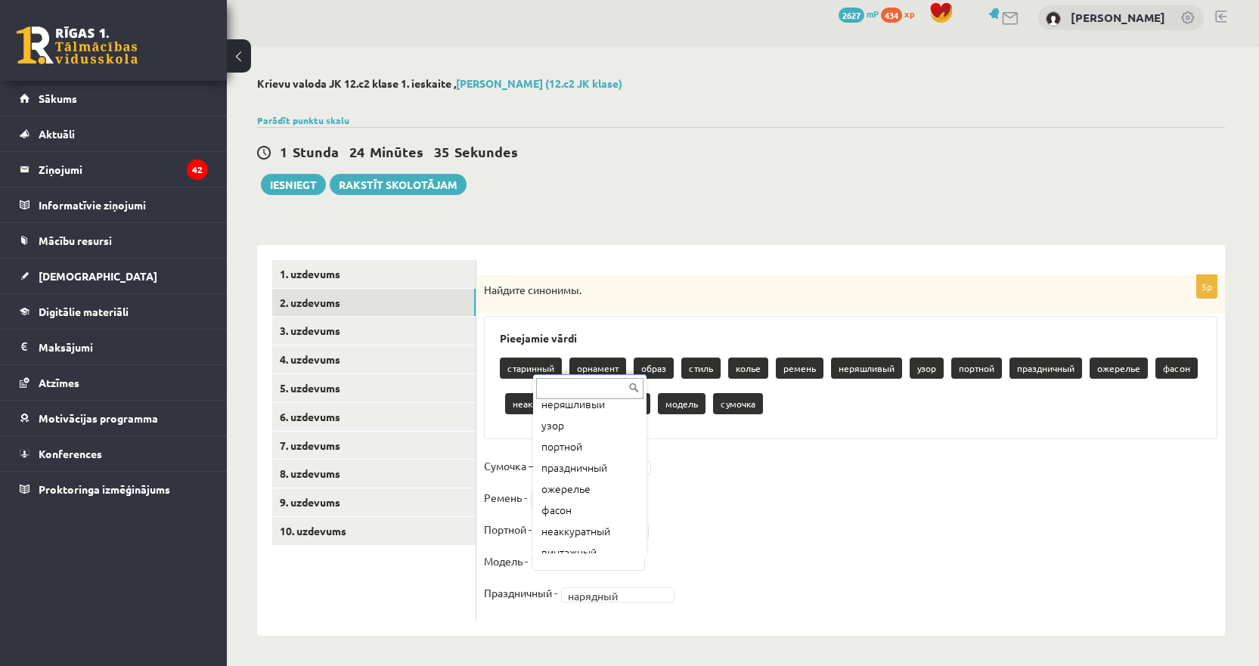
scroll to position [133, 0]
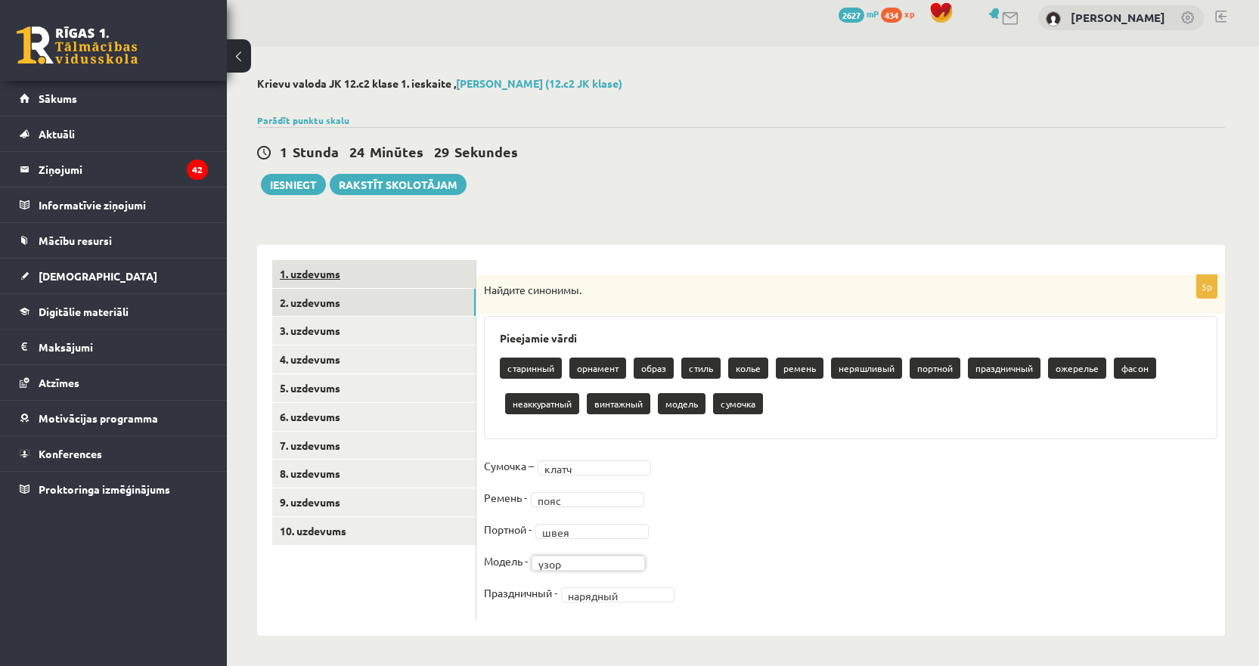
click at [311, 270] on link "1. uzdevums" at bounding box center [373, 274] width 203 height 28
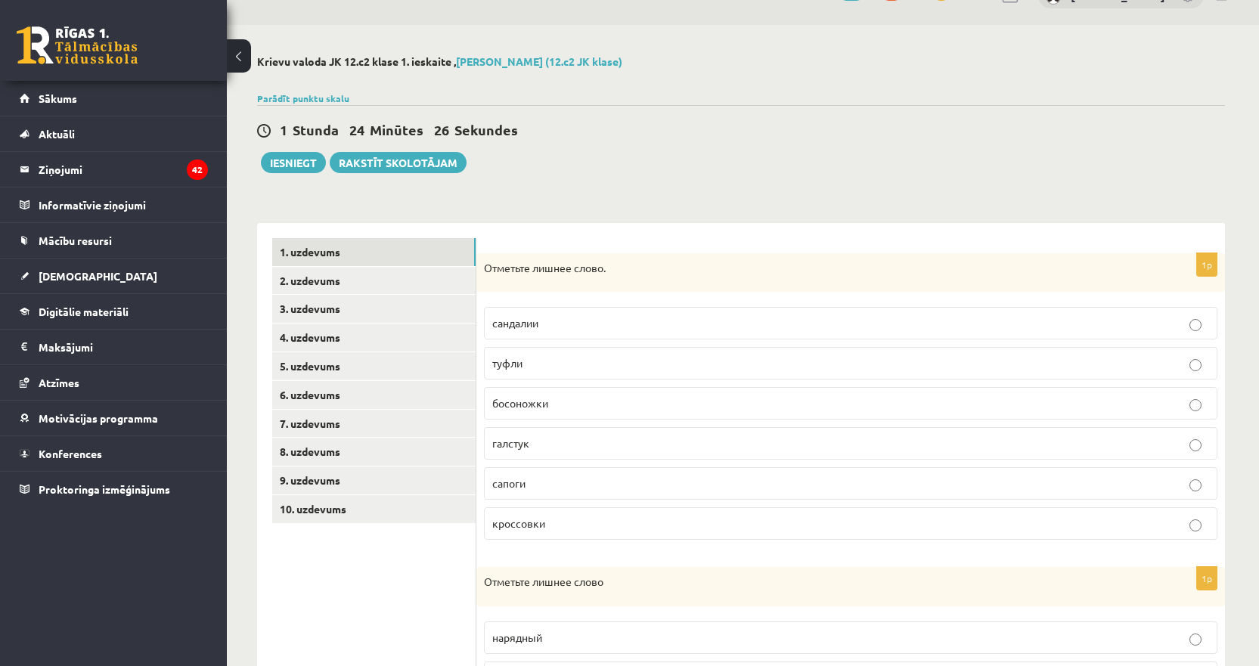
scroll to position [0, 0]
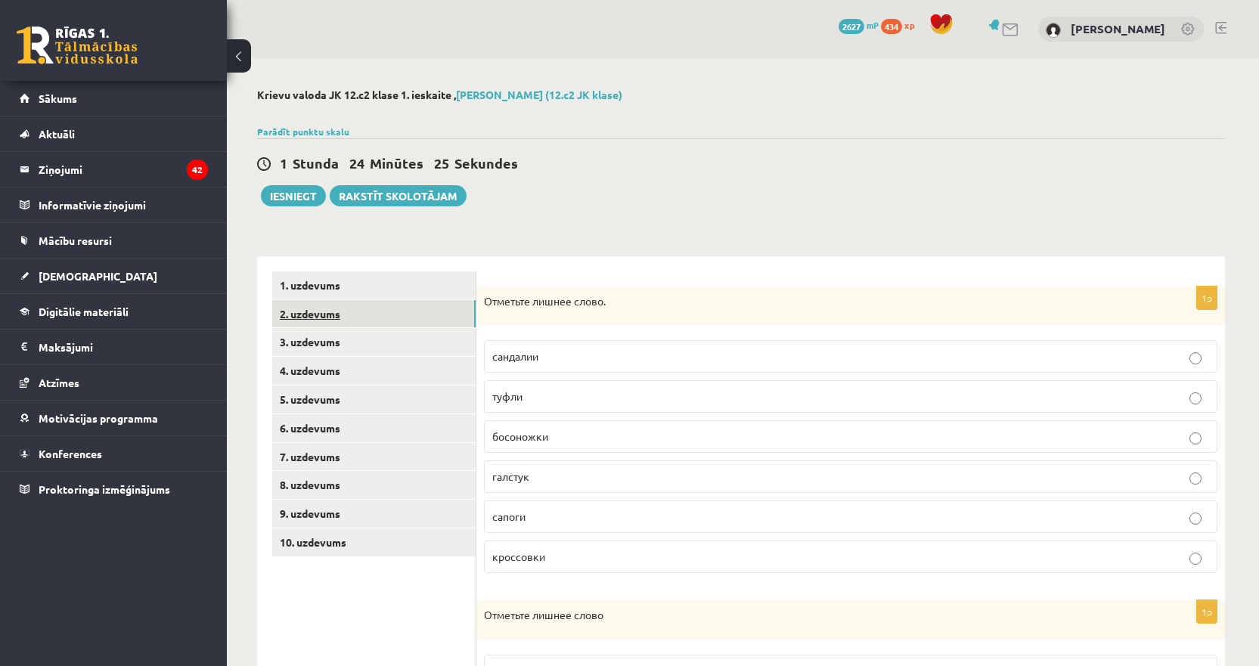
click at [309, 309] on link "2. uzdevums" at bounding box center [373, 314] width 203 height 28
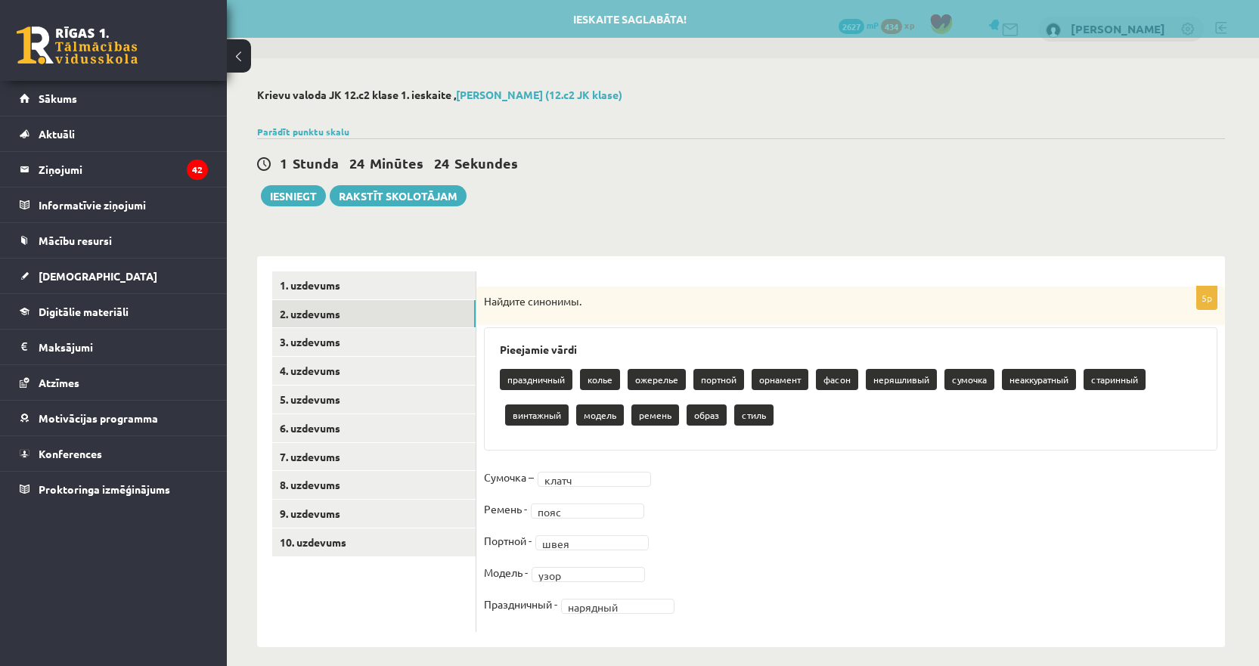
scroll to position [12, 0]
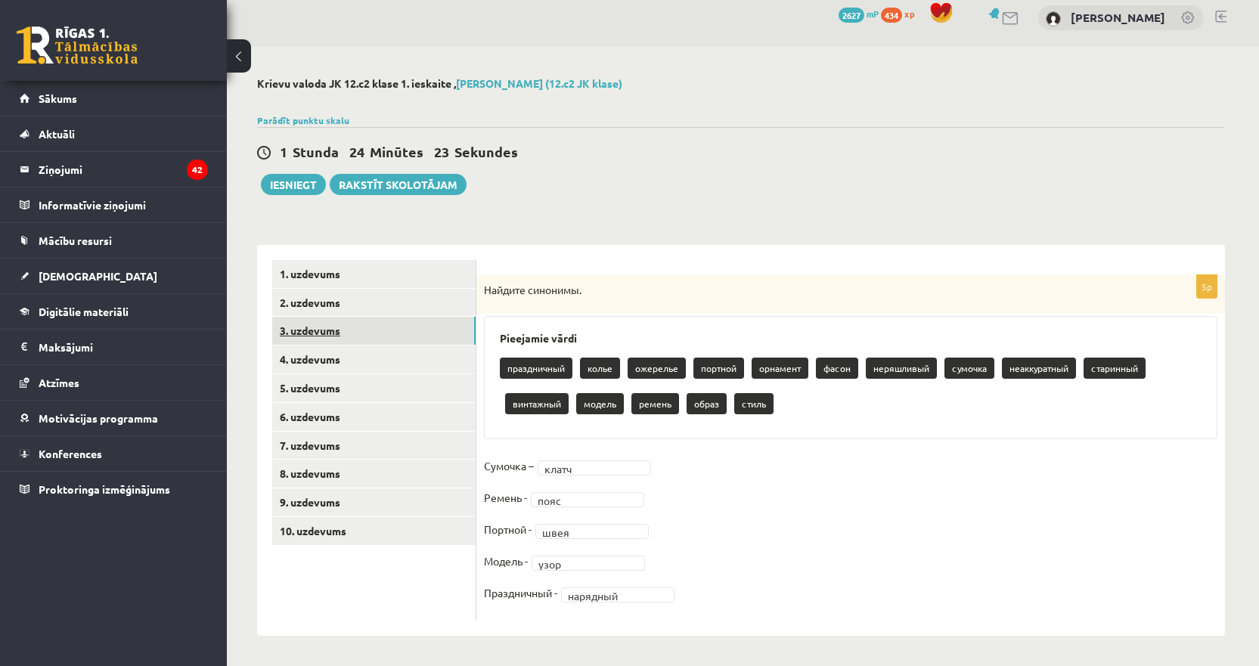
click at [312, 333] on link "3. uzdevums" at bounding box center [373, 331] width 203 height 28
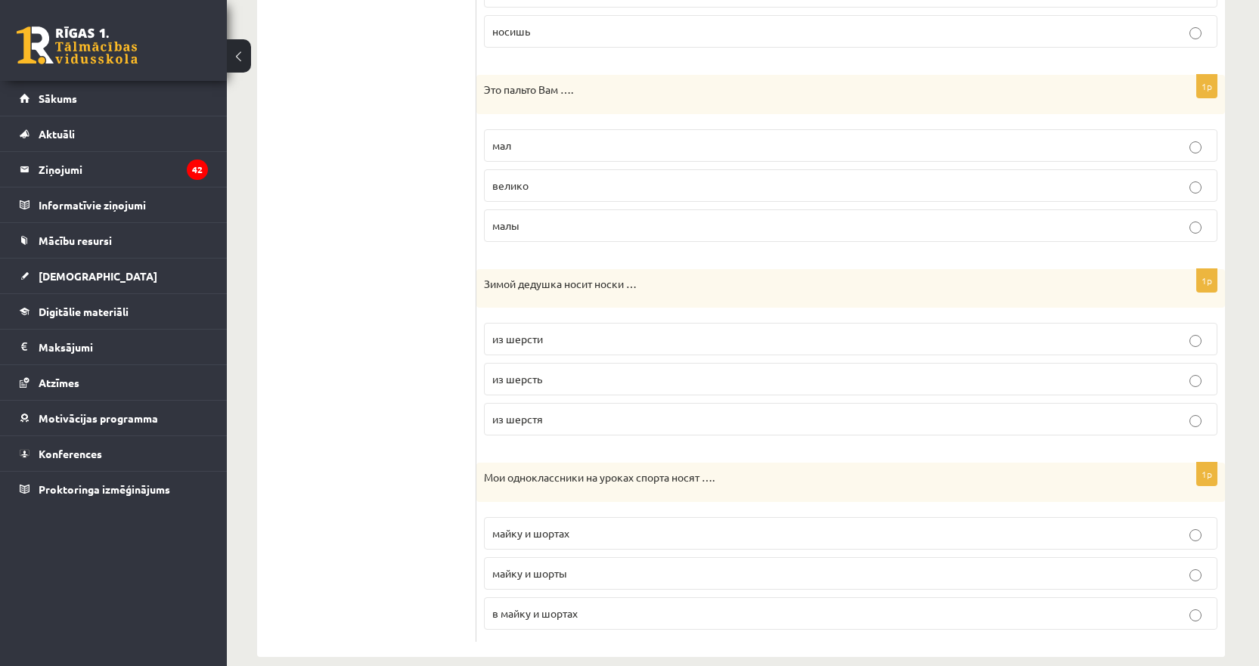
scroll to position [1592, 0]
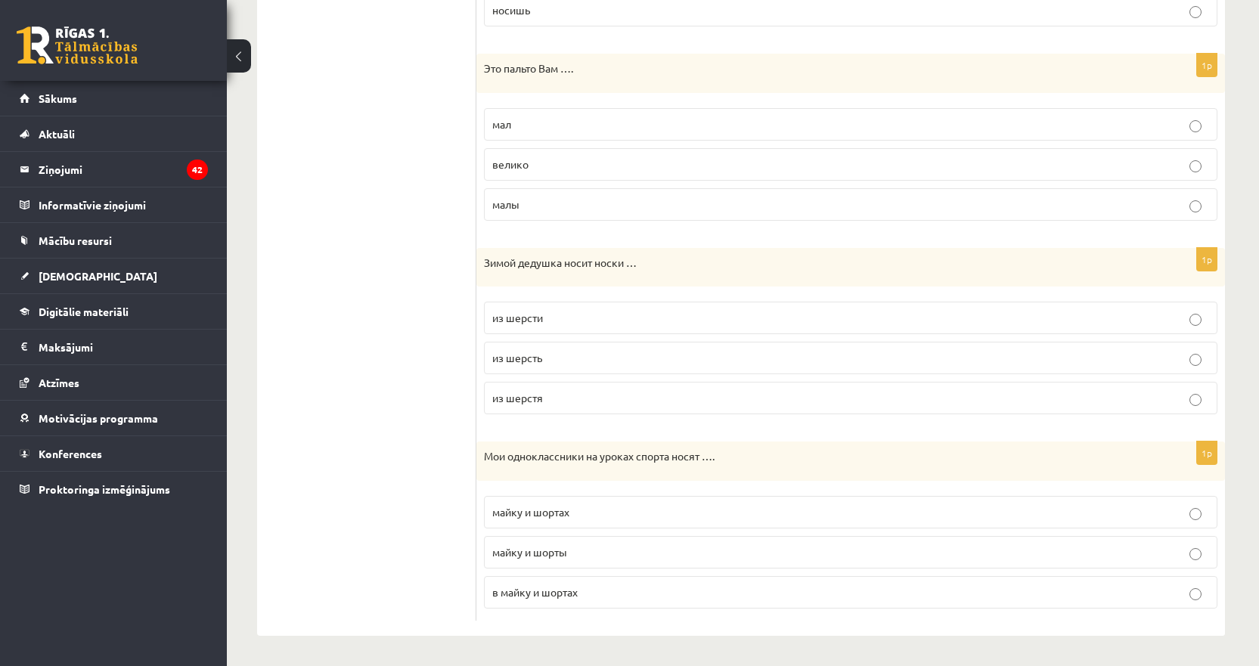
click at [1210, 321] on label "из шерсти" at bounding box center [851, 318] width 734 height 33
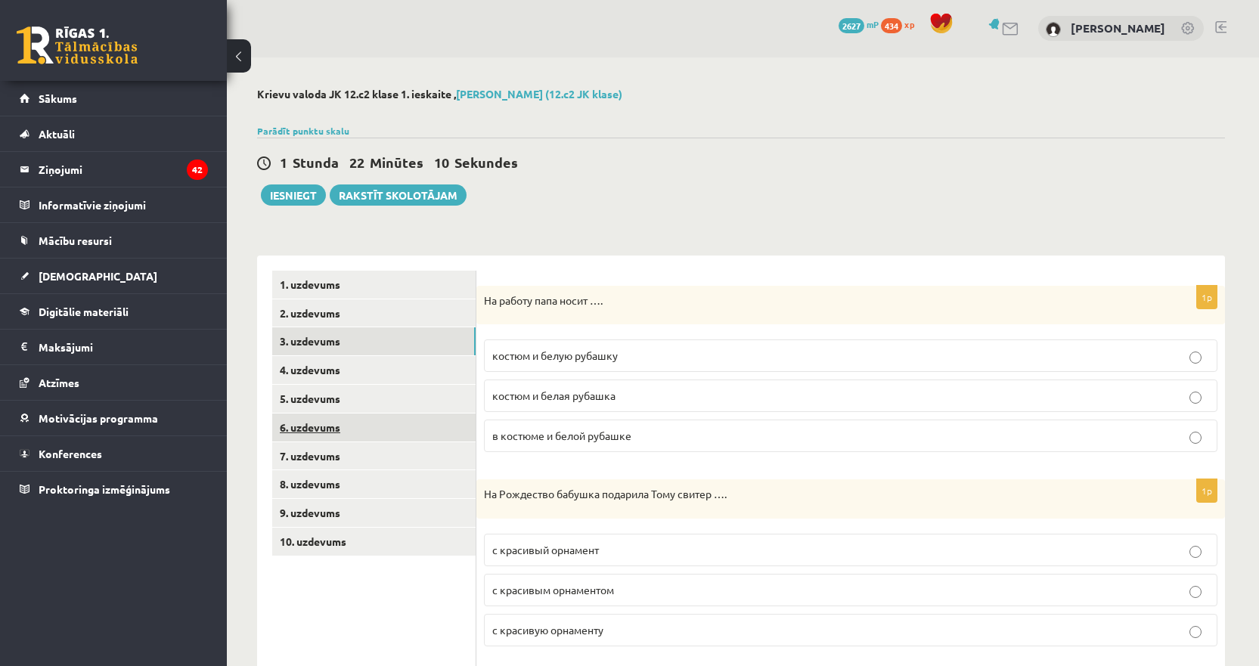
scroll to position [0, 0]
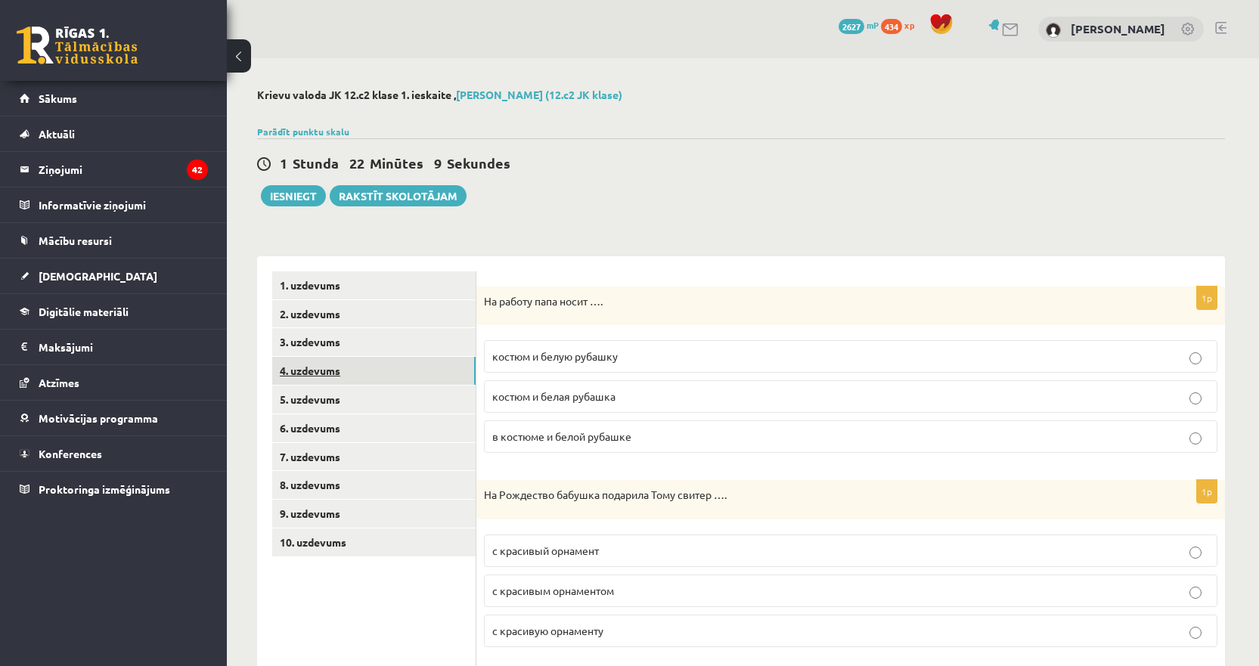
click at [306, 368] on link "4. uzdevums" at bounding box center [373, 371] width 203 height 28
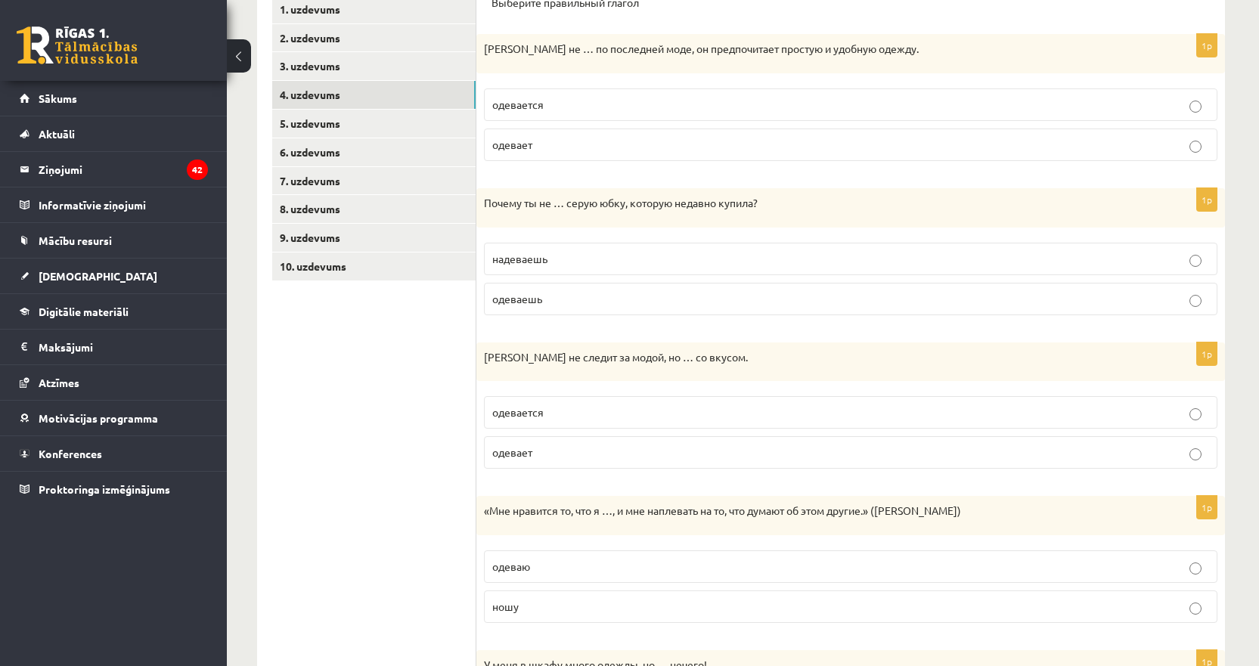
scroll to position [302, 0]
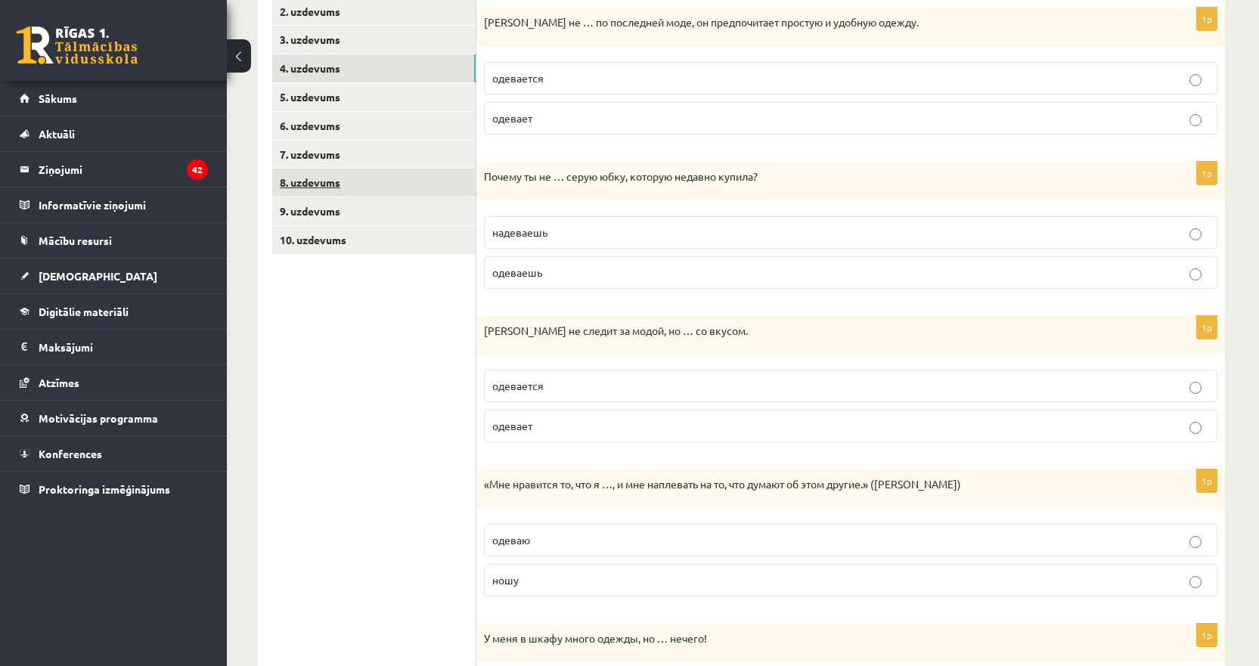
drag, startPoint x: 796, startPoint y: 179, endPoint x: 466, endPoint y: 185, distance: 330.5
click at [467, 185] on div "**********" at bounding box center [741, 366] width 968 height 824
click at [598, 196] on div "Почему ты не … серую юбку, которую недавно купила?" at bounding box center [850, 181] width 749 height 39
click at [842, 168] on div "Почему ты не … серую юбку, которую недавно купила?" at bounding box center [850, 181] width 749 height 39
click at [780, 172] on p "Почему ты не … серую юбку, которую недавно купила?" at bounding box center [813, 176] width 658 height 15
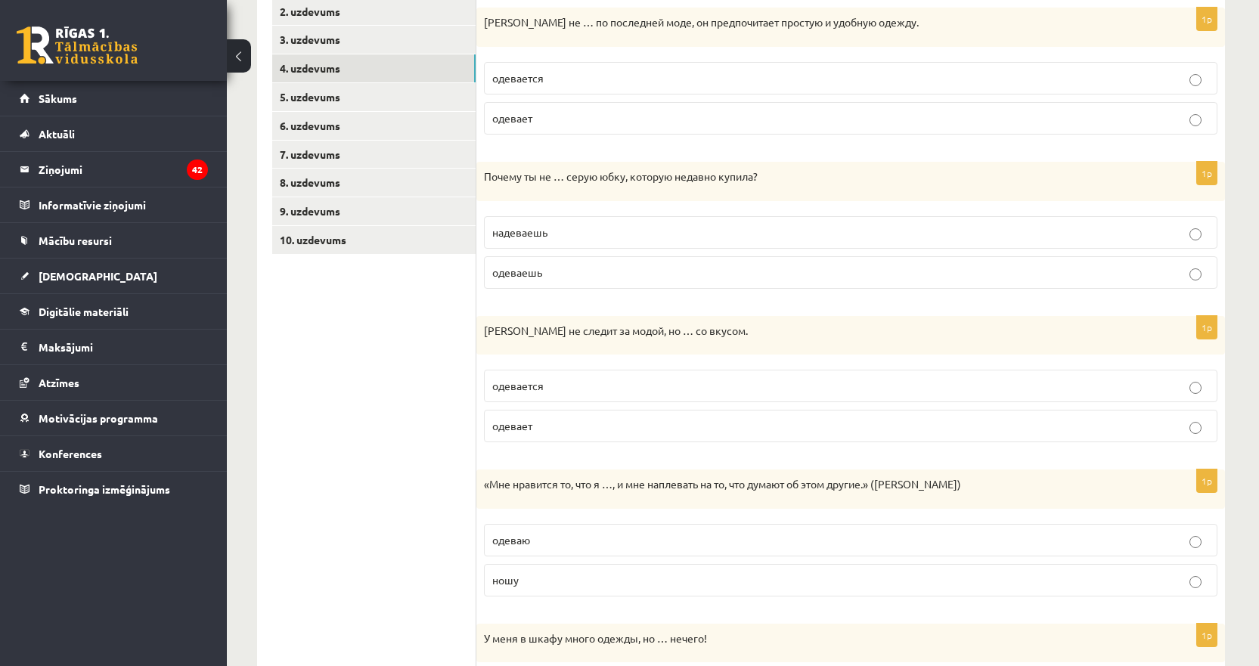
click at [762, 174] on p "Почему ты не … серую юбку, которую недавно купила?" at bounding box center [813, 176] width 658 height 15
click at [758, 343] on div "Ивар не следит за модой, но … со вкусом." at bounding box center [850, 335] width 749 height 39
drag, startPoint x: 768, startPoint y: 175, endPoint x: 474, endPoint y: 188, distance: 293.7
click at [474, 188] on div "**********" at bounding box center [741, 366] width 968 height 824
click at [824, 333] on p "Ивар не следит за модой, но … со вкусом." at bounding box center [813, 331] width 658 height 15
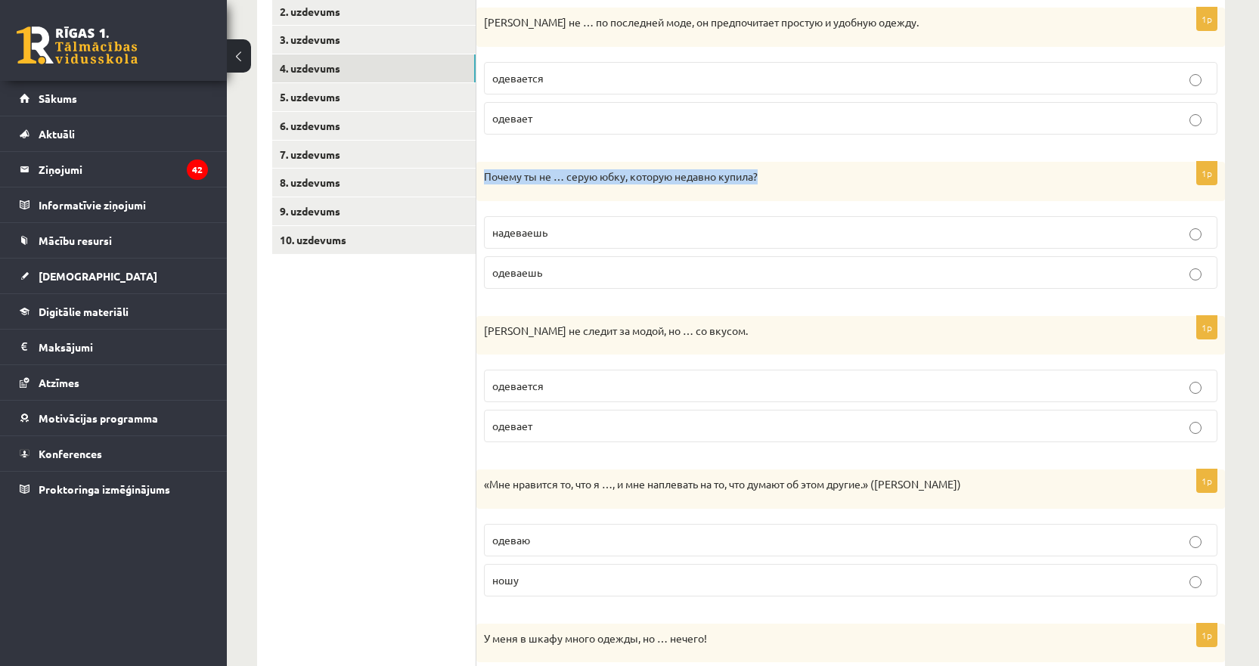
drag, startPoint x: 765, startPoint y: 175, endPoint x: 485, endPoint y: 172, distance: 279.1
click at [485, 172] on p "Почему ты не … серую юбку, которую недавно купила?" at bounding box center [813, 176] width 658 height 15
copy p "Почему ты не … серую юбку, которую недавно купила?"
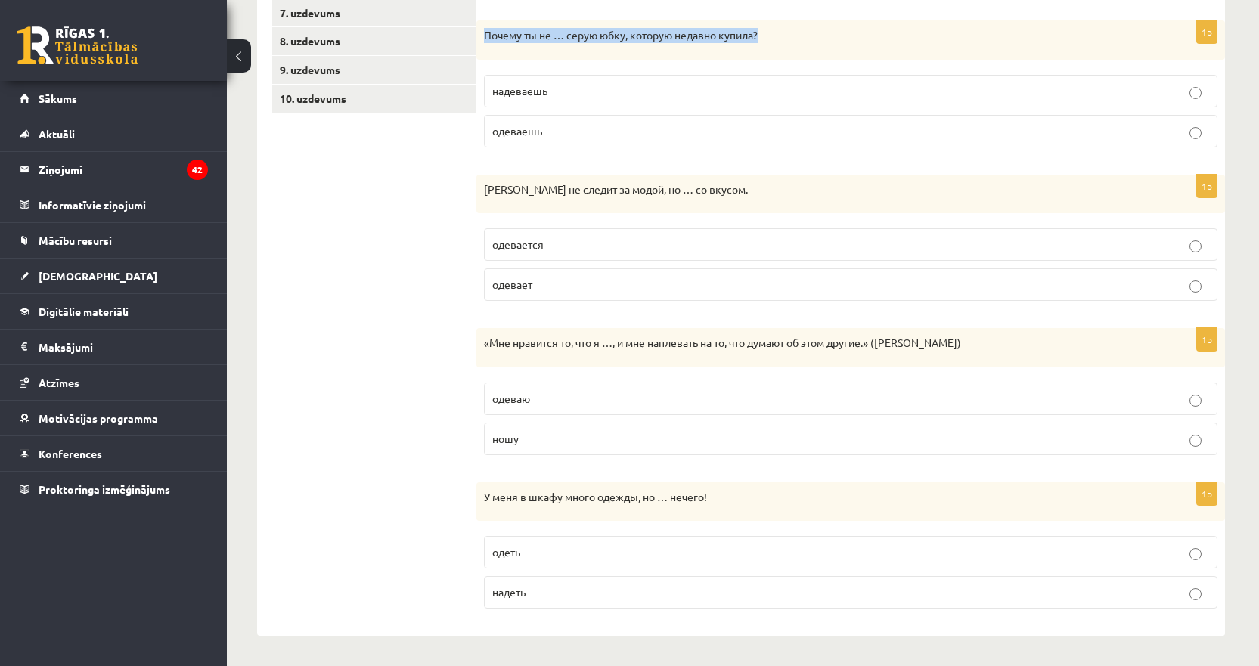
scroll to position [445, 0]
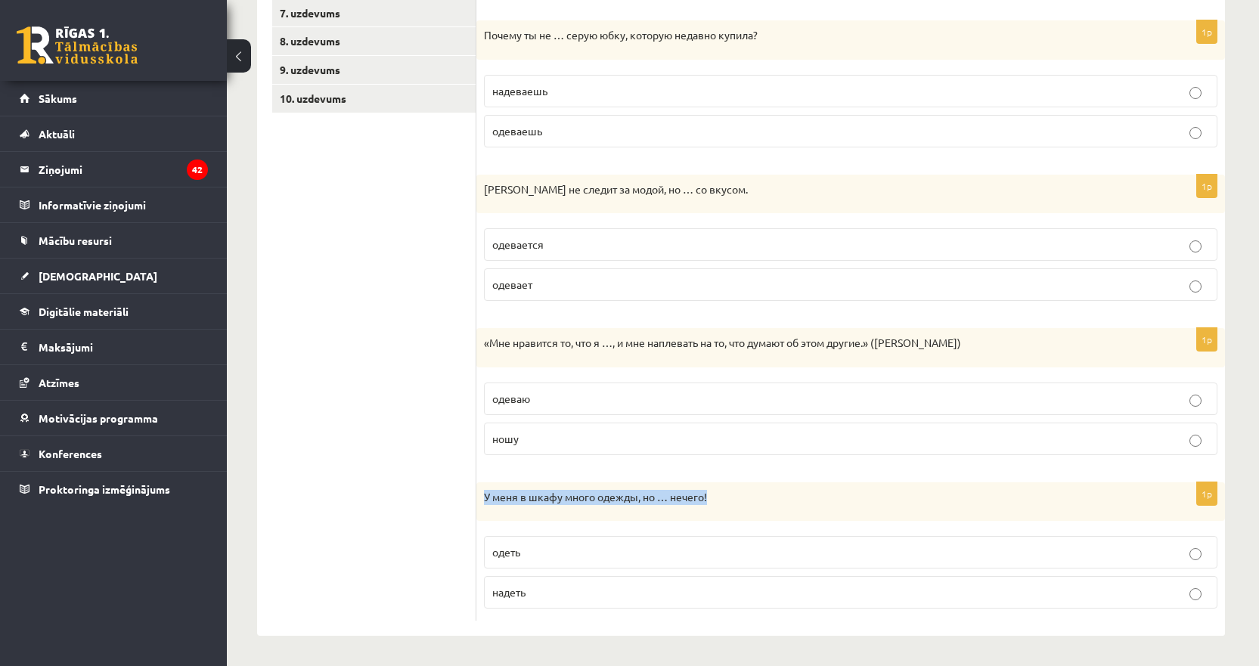
drag, startPoint x: 714, startPoint y: 492, endPoint x: 506, endPoint y: 504, distance: 208.3
click at [496, 506] on div "У меня в шкафу много одежды, но … нечего!" at bounding box center [850, 501] width 749 height 39
copy p "меня в шкафу много одежды, но … нечего!"
click at [393, 544] on ul "1. uzdevums 2. uzdevums 3. uzdevums 4. uzdevums 5. uzdevums 6. uzdevums 7. uzde…" at bounding box center [374, 225] width 204 height 794
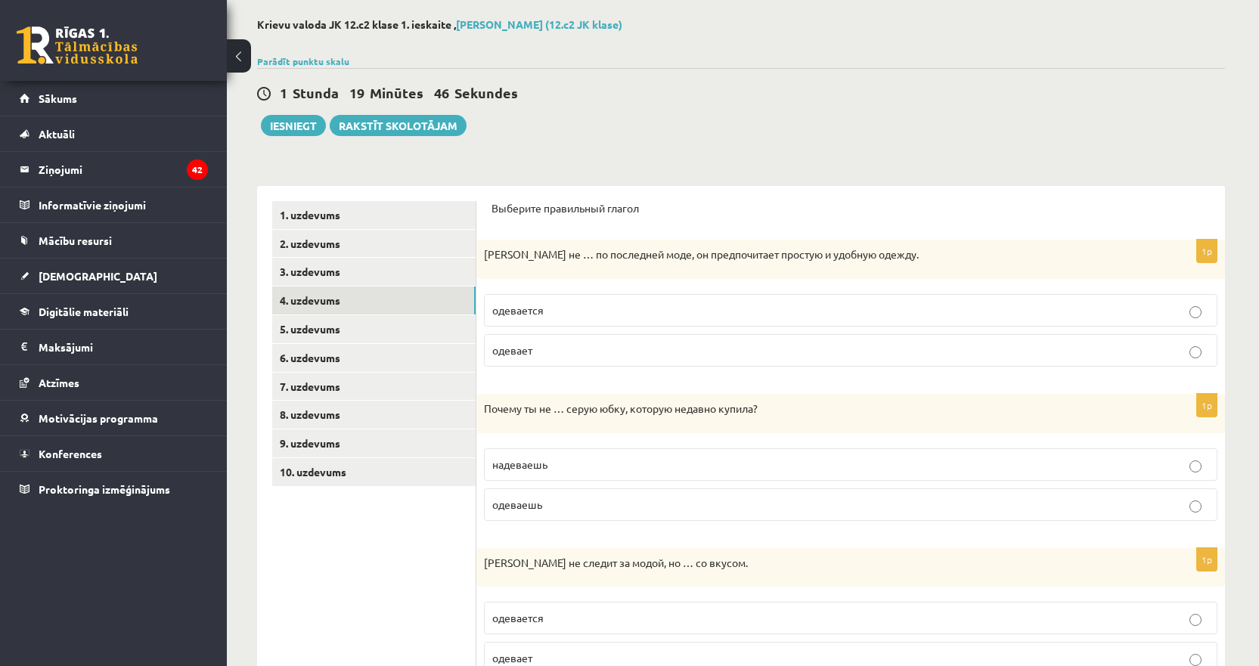
scroll to position [67, 0]
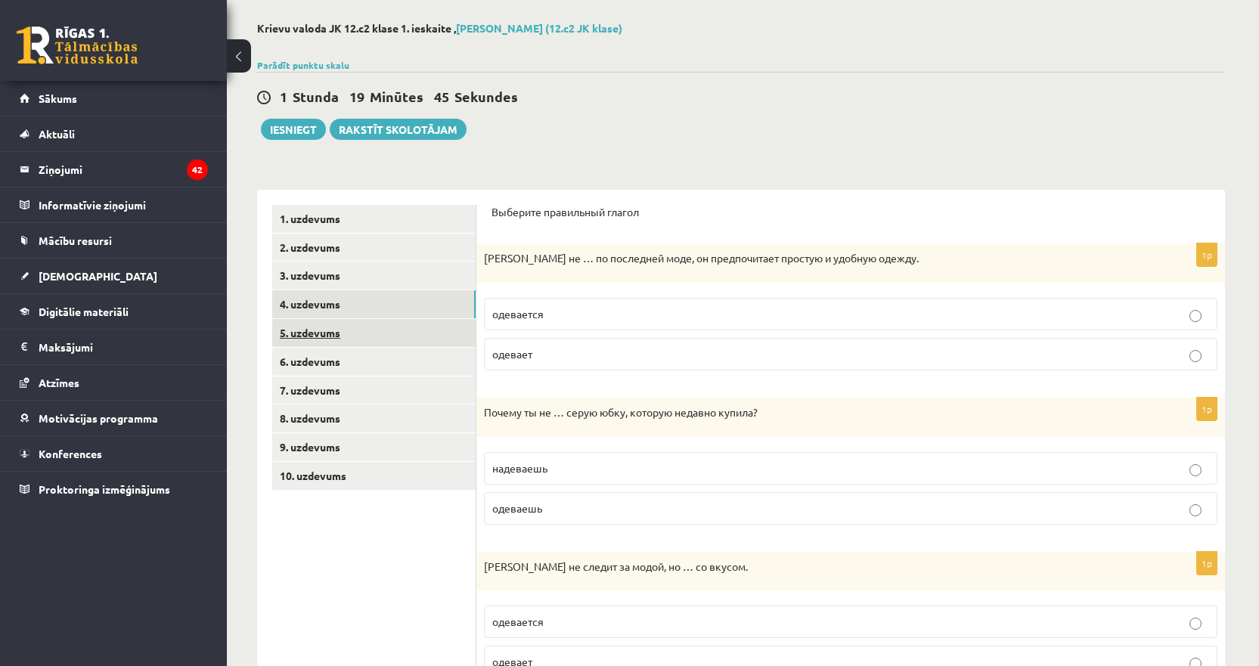
click at [329, 328] on link "5. uzdevums" at bounding box center [373, 333] width 203 height 28
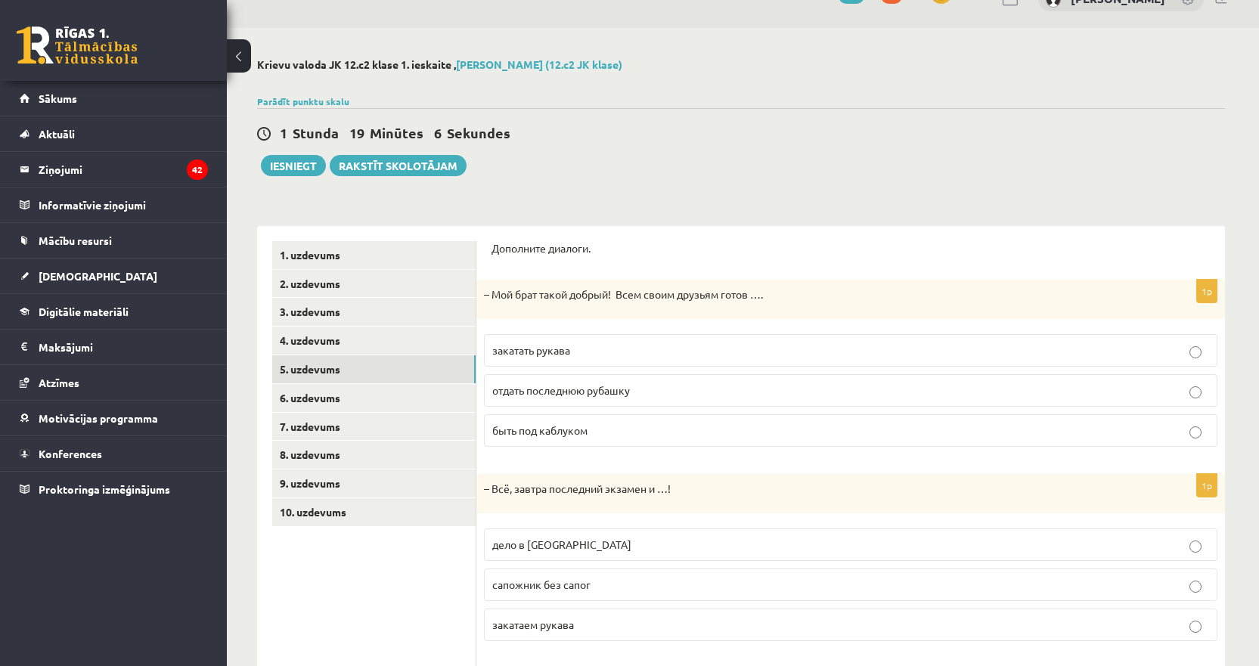
scroll to position [257, 0]
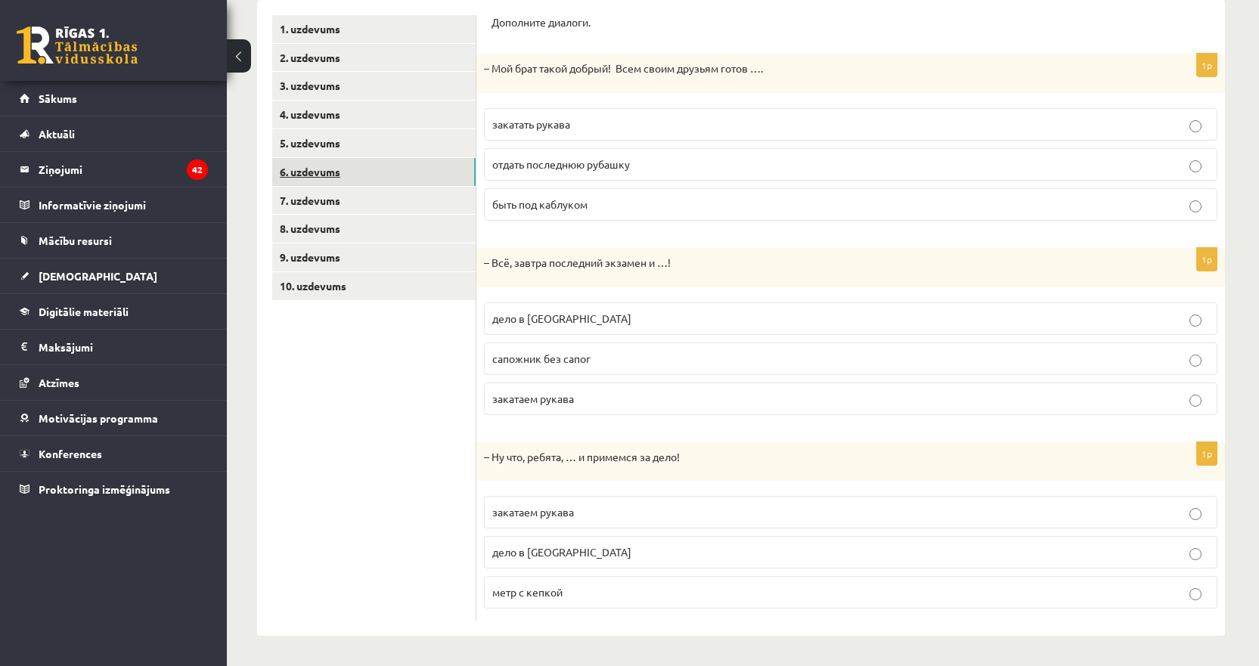
click at [327, 176] on link "6. uzdevums" at bounding box center [373, 172] width 203 height 28
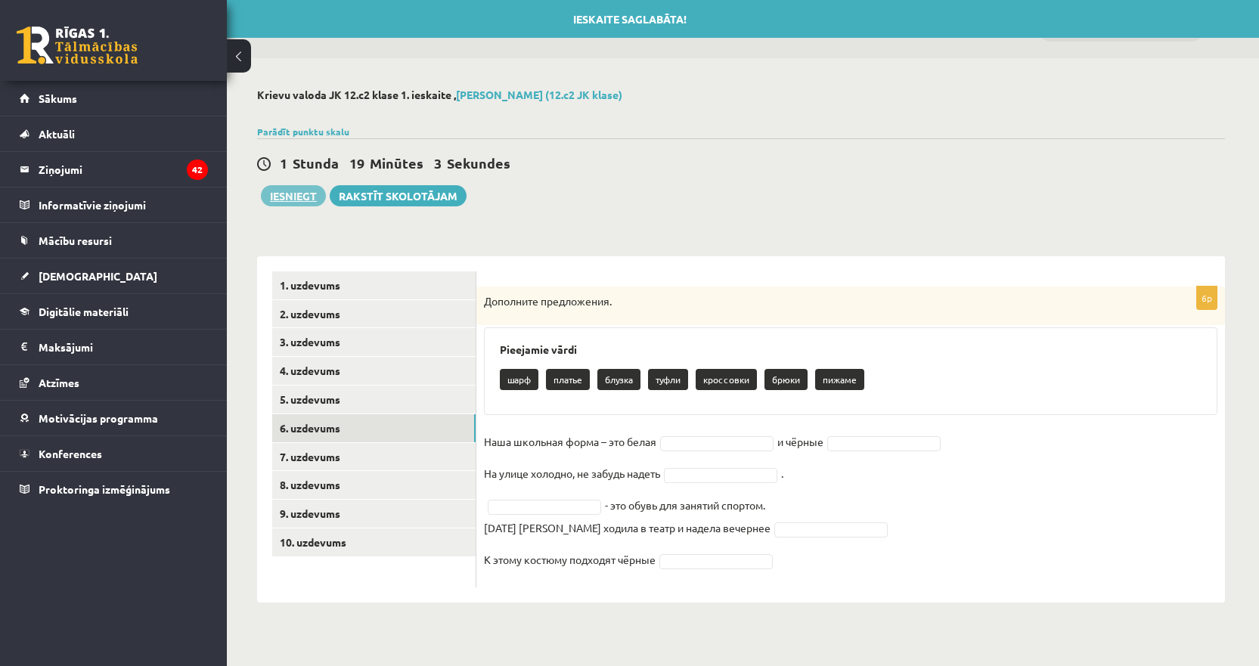
scroll to position [0, 0]
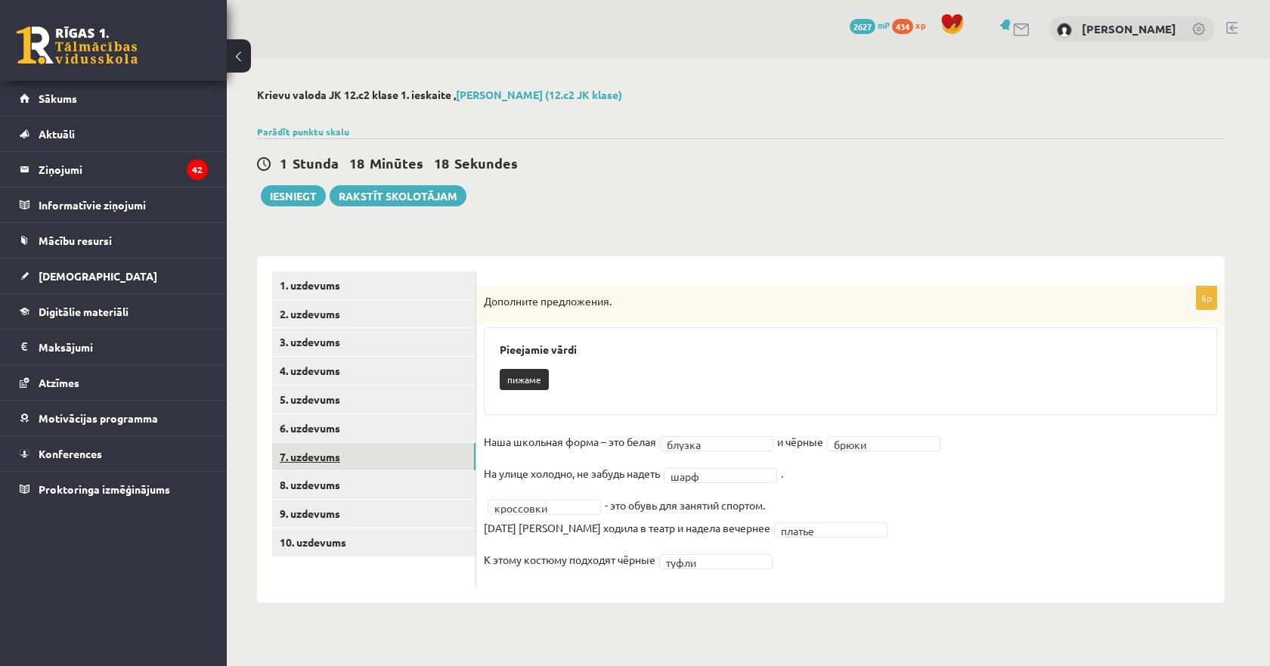
click at [298, 448] on link "7. uzdevums" at bounding box center [373, 457] width 203 height 28
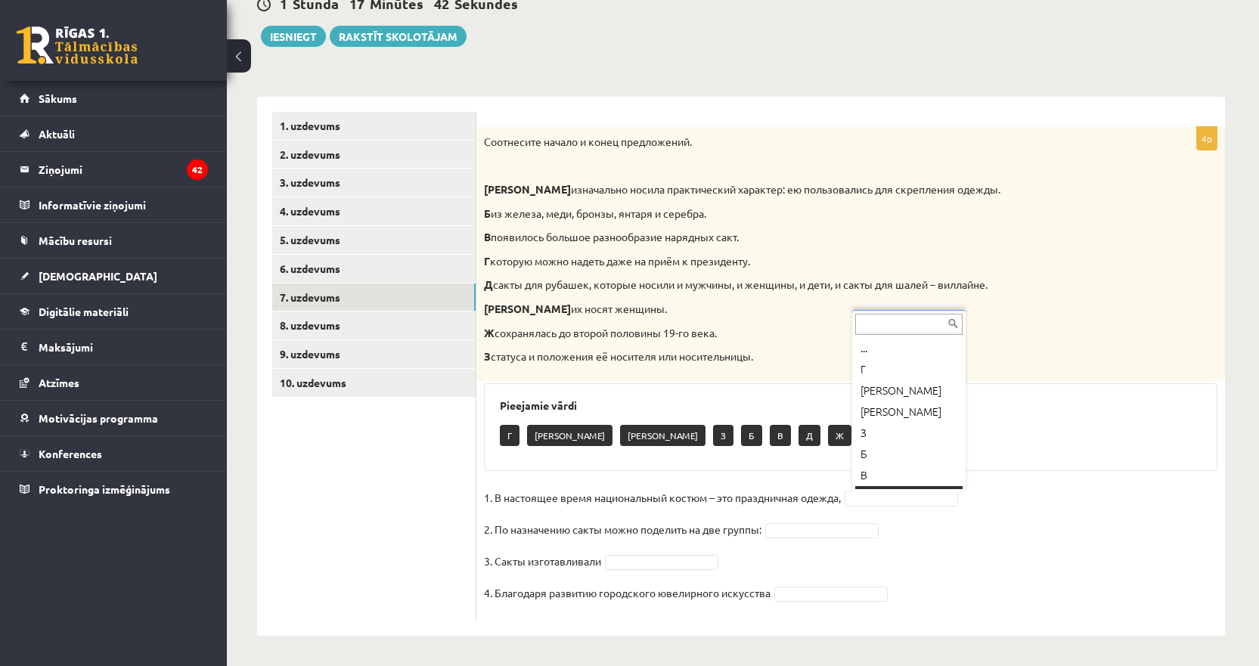
scroll to position [18, 0]
drag, startPoint x: 906, startPoint y: 349, endPoint x: 897, endPoint y: 386, distance: 38.9
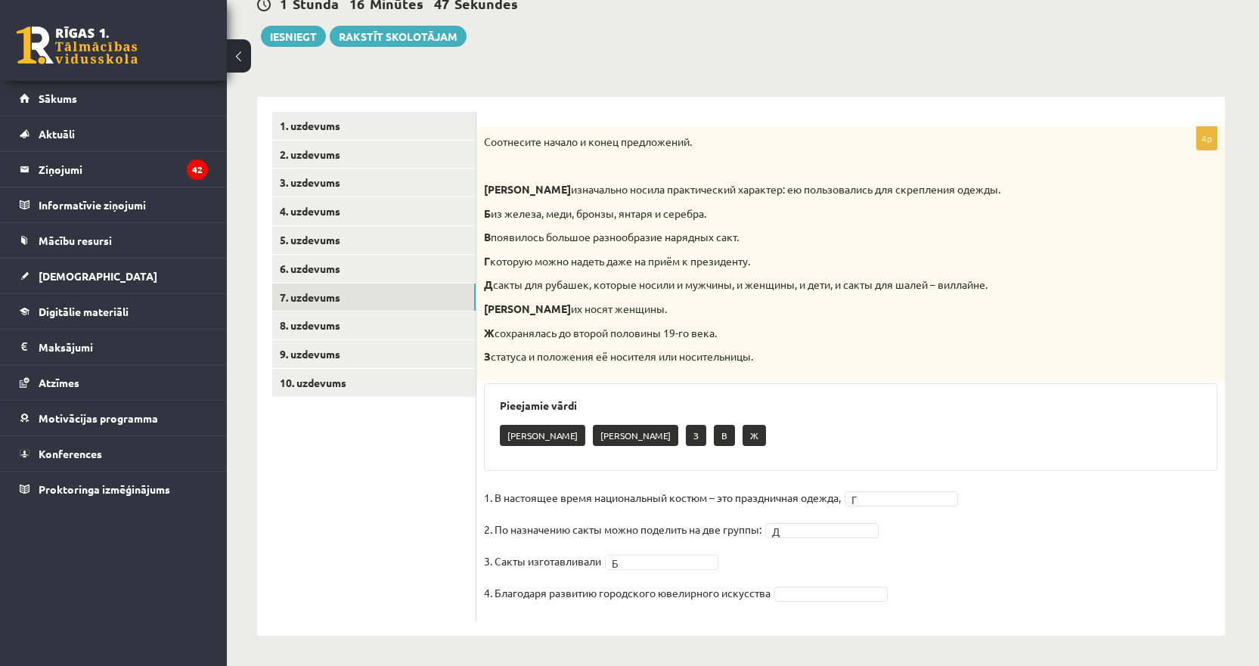
click at [1058, 548] on fieldset "1. В настоящее время национальный костюм – это праздничная одежда, Г * 2. По на…" at bounding box center [851, 549] width 734 height 127
click at [309, 327] on link "8. uzdevums" at bounding box center [373, 326] width 203 height 28
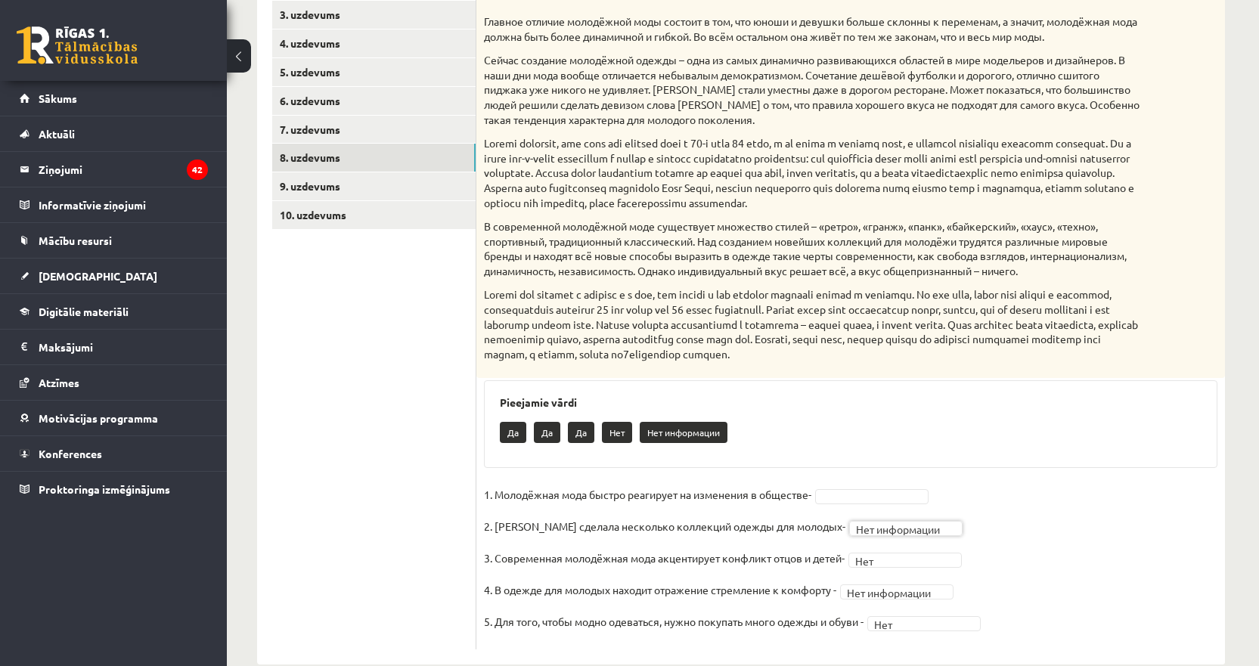
scroll to position [357, 0]
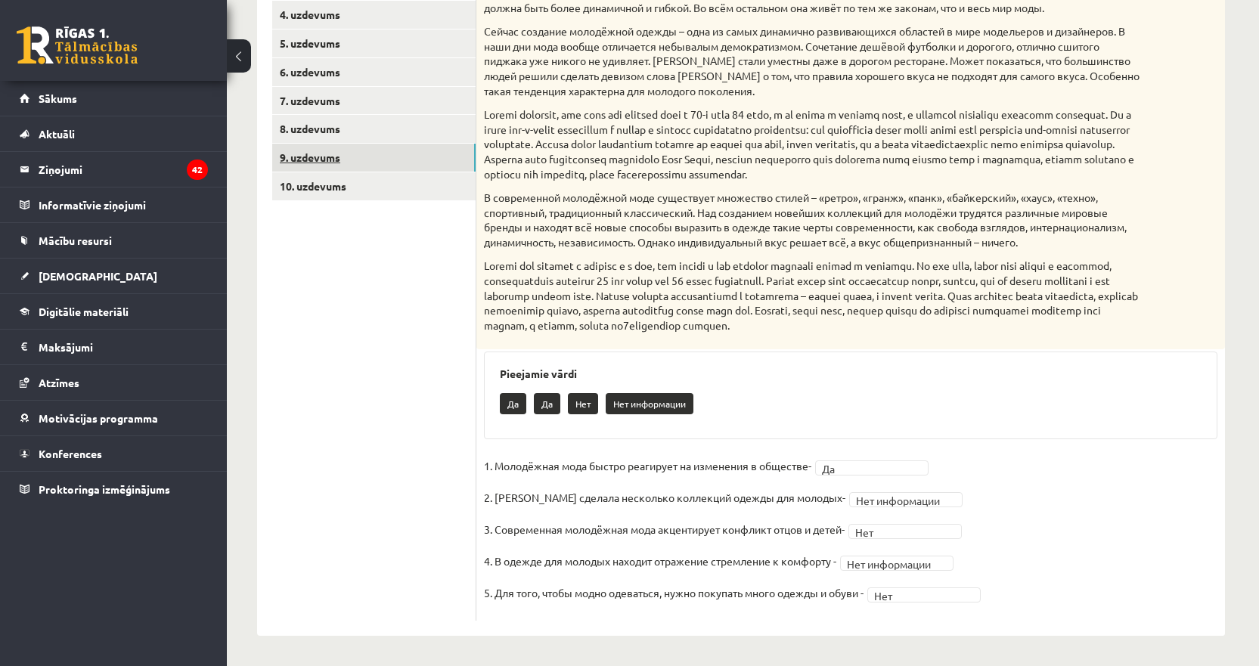
click at [304, 157] on link "9. uzdevums" at bounding box center [373, 158] width 203 height 28
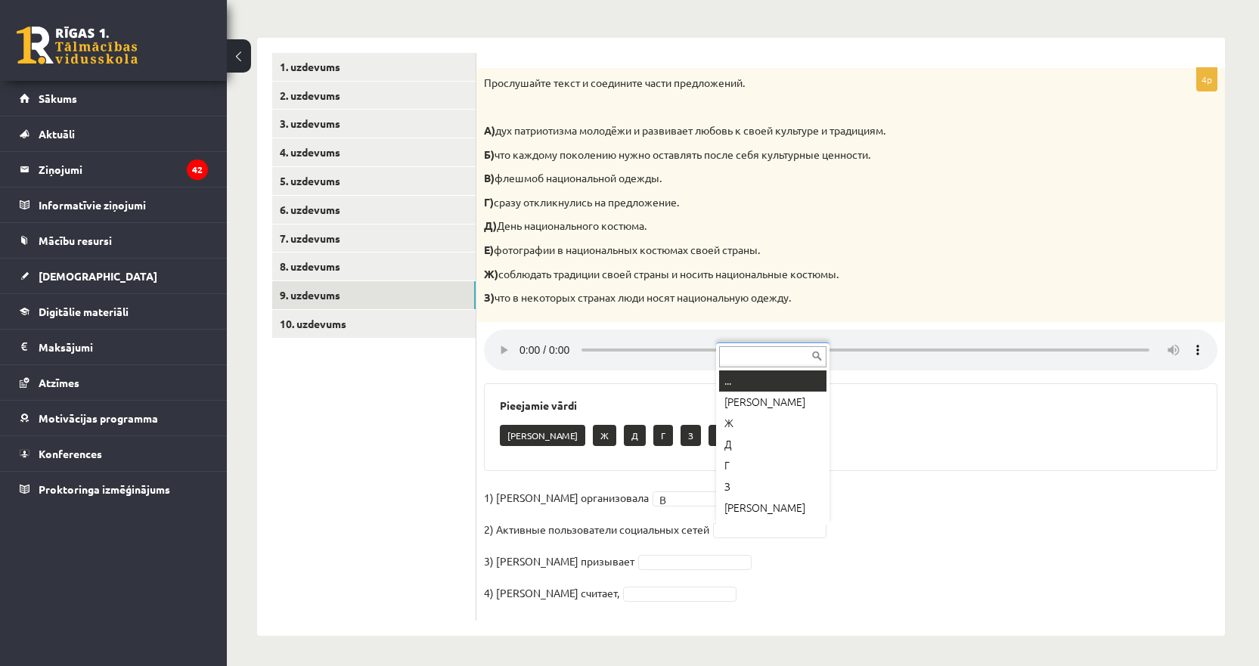
scroll to position [18, 0]
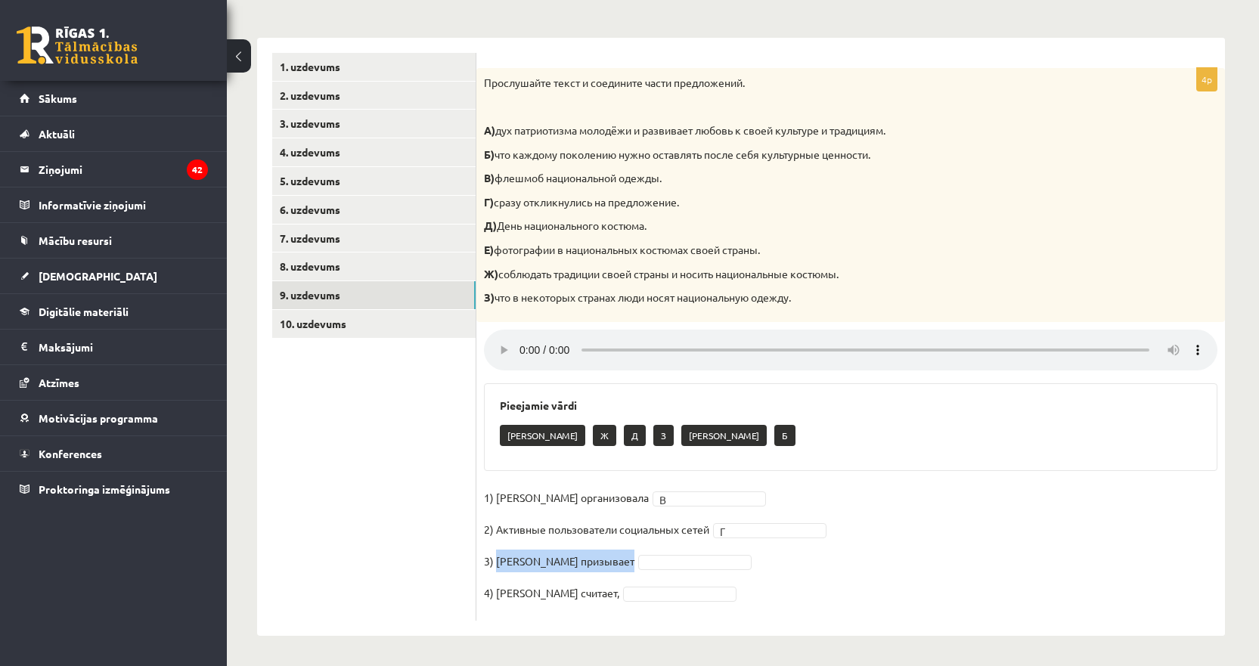
drag, startPoint x: 628, startPoint y: 560, endPoint x: 495, endPoint y: 563, distance: 132.4
click at [495, 563] on p "3) Мухаббат Саби призывает" at bounding box center [559, 561] width 150 height 23
copy p "Мухаббат Саби призывает"
click at [967, 548] on fieldset "1) Мухаббат Саби организовала В * 2) Активные пользователи социальных сетей Г *…" at bounding box center [851, 549] width 734 height 127
click at [947, 510] on fieldset "1) Мухаббат Саби организовала В * 2) Активные пользователи социальных сетей Г *…" at bounding box center [851, 549] width 734 height 127
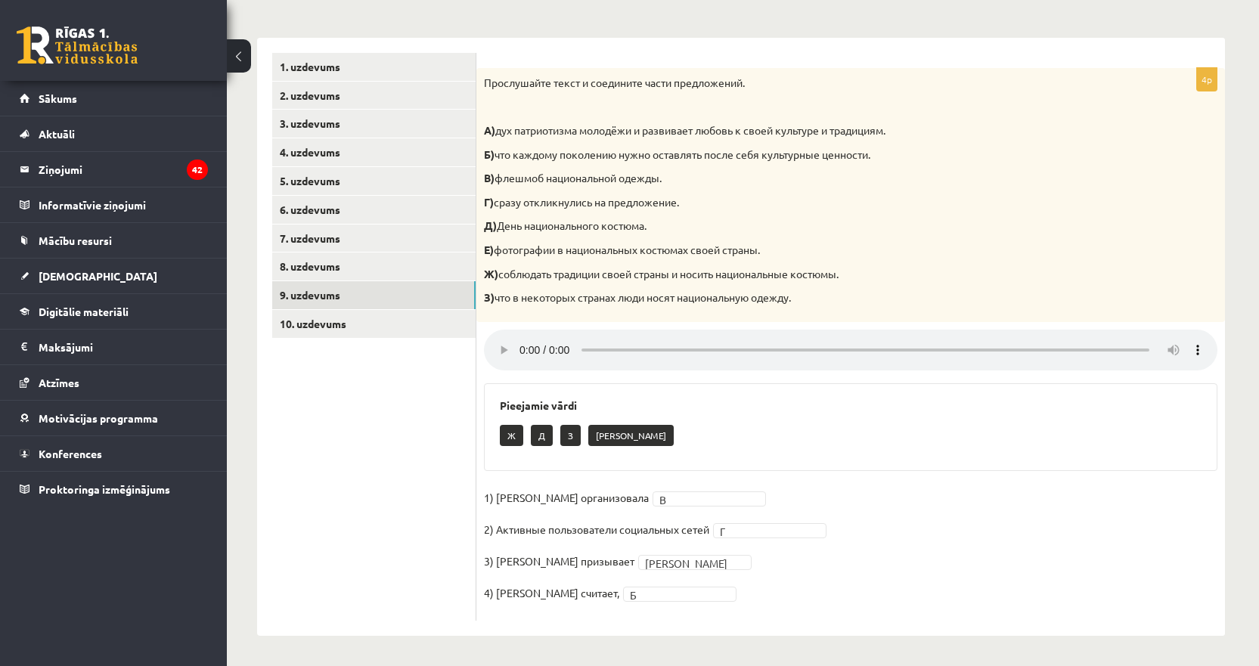
click at [1023, 553] on fieldset "1) Мухаббат Саби организовала В * 2) Активные пользователи социальных сетей Г *…" at bounding box center [851, 549] width 734 height 127
click at [290, 316] on link "10. uzdevums" at bounding box center [373, 324] width 203 height 28
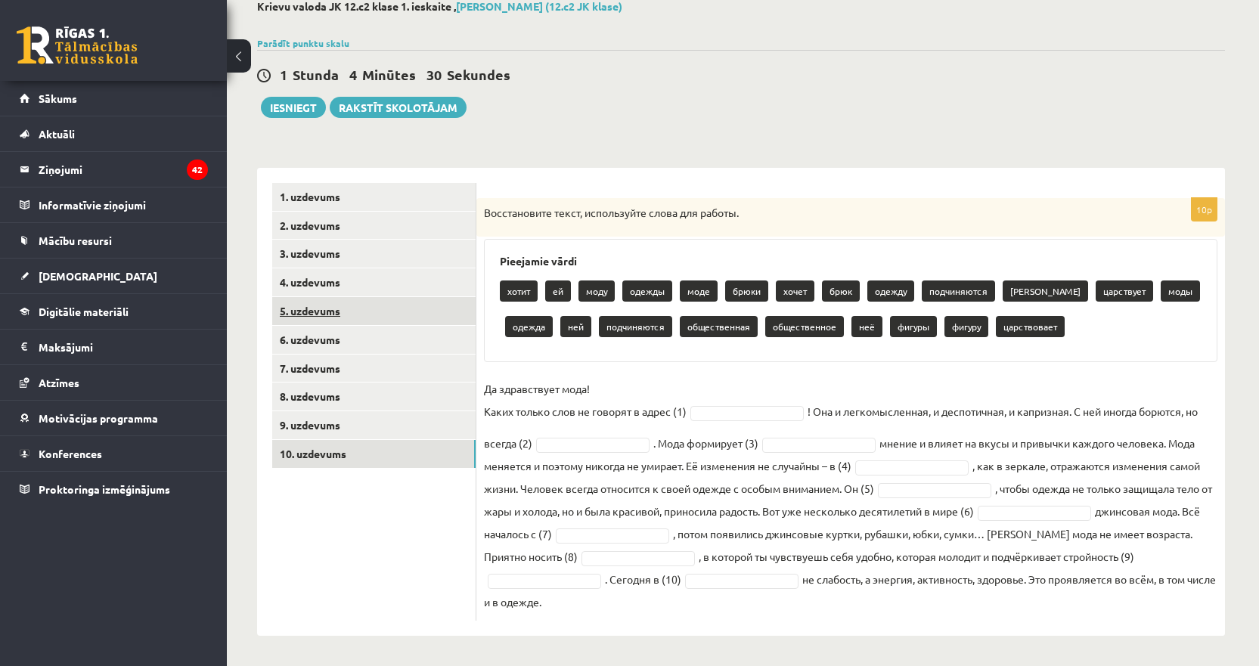
scroll to position [89, 0]
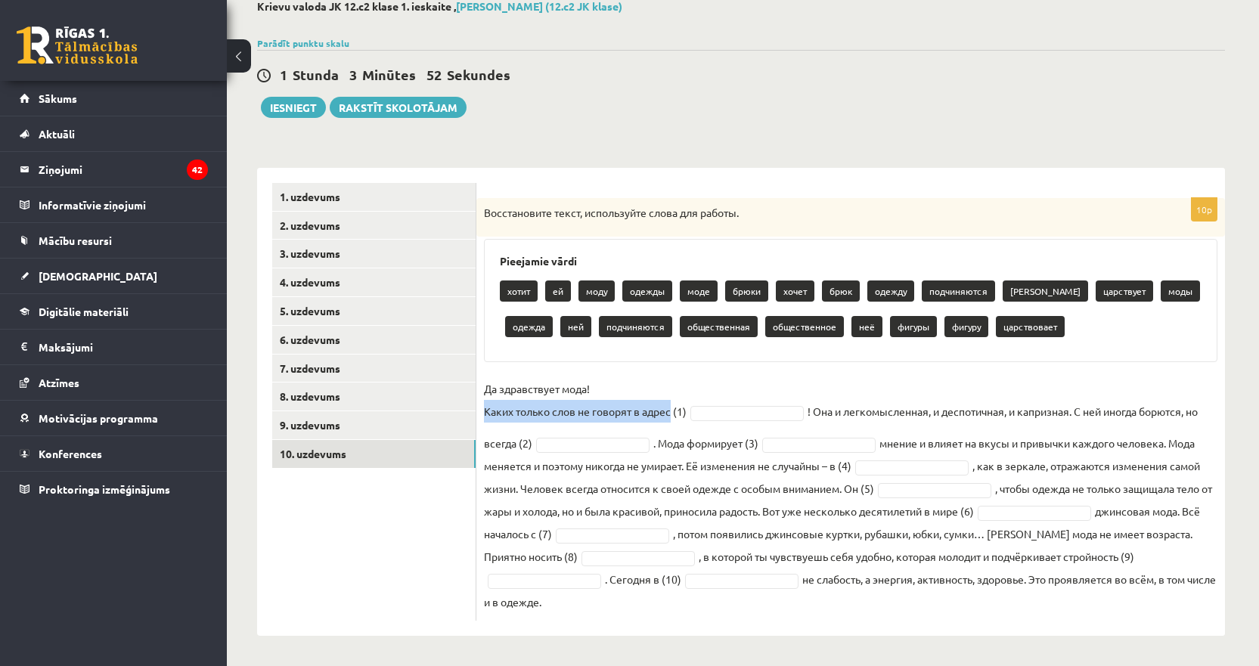
drag, startPoint x: 672, startPoint y: 409, endPoint x: 487, endPoint y: 413, distance: 184.6
click at [487, 413] on p "Да здравствует мода! Каких только слов не говорят в адрес (1)" at bounding box center [585, 399] width 203 height 45
copy p "Каких только слов не говорят в адрес"
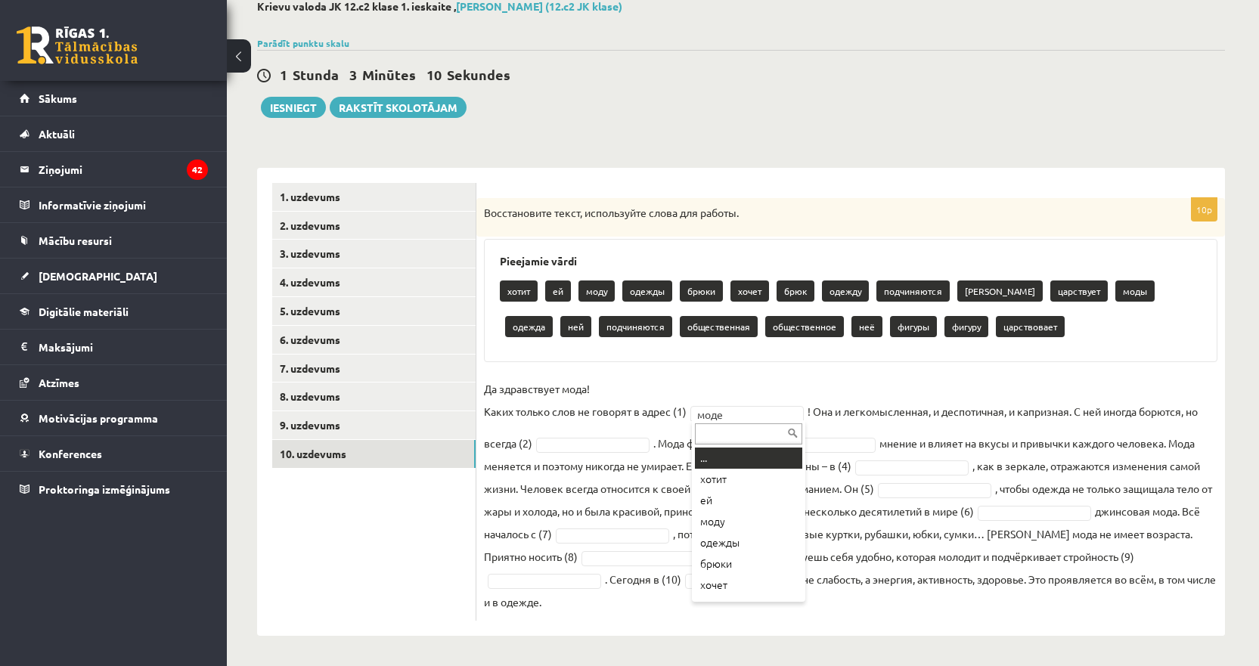
drag, startPoint x: 733, startPoint y: 406, endPoint x: 699, endPoint y: 414, distance: 34.1
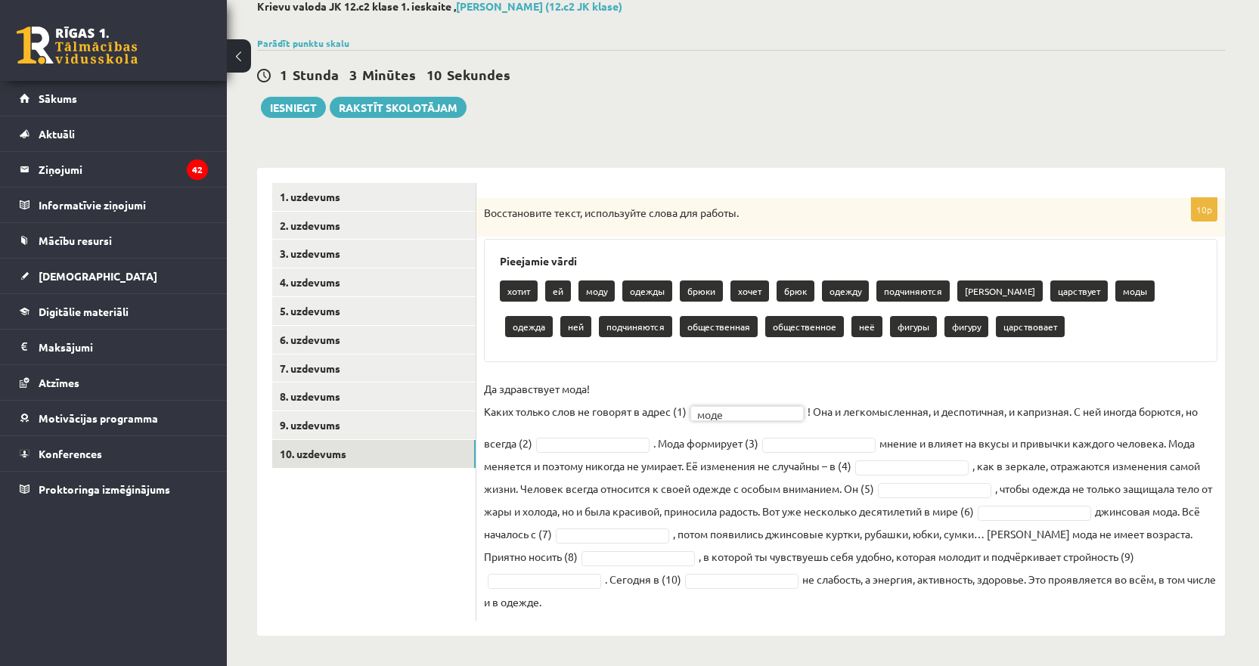
drag, startPoint x: 753, startPoint y: 383, endPoint x: 716, endPoint y: 394, distance: 38.8
drag, startPoint x: 487, startPoint y: 411, endPoint x: 731, endPoint y: 420, distance: 244.4
click at [728, 418] on fieldset "Да здравствует мода! Каких только слов не говорят в адрес (1) моде **** ! Она и…" at bounding box center [851, 495] width 734 height 236
drag, startPoint x: 827, startPoint y: 370, endPoint x: 844, endPoint y: 383, distance: 21.5
click at [828, 370] on div "10p Восстановите текст, используйте слова для работы. Pieejamie vārdi хотит ей …" at bounding box center [850, 409] width 749 height 423
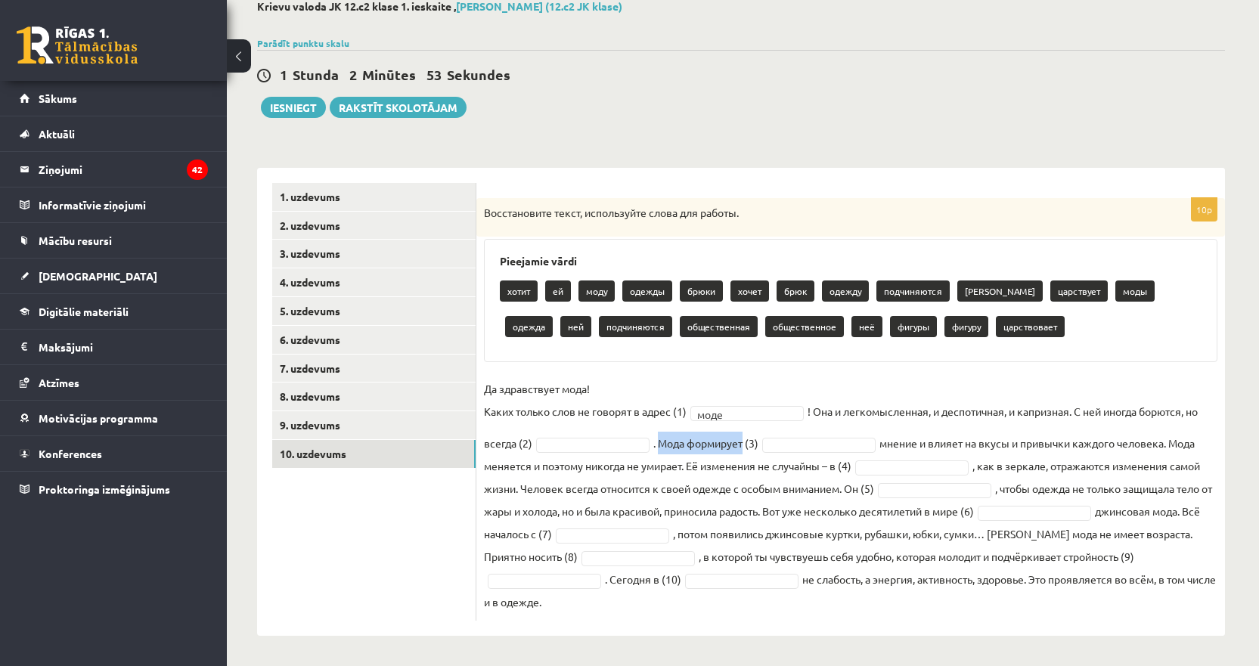
drag, startPoint x: 747, startPoint y: 439, endPoint x: 661, endPoint y: 434, distance: 86.4
click at [661, 434] on fieldset "Да здравствует мода! Каких только слов не говорят в адрес (1) моде **** ! Она и…" at bounding box center [851, 495] width 734 height 236
click at [1125, 410] on fieldset "Да здравствует мода! Каких только слов не говорят в адрес (1) моде **** ! Она и…" at bounding box center [851, 495] width 734 height 236
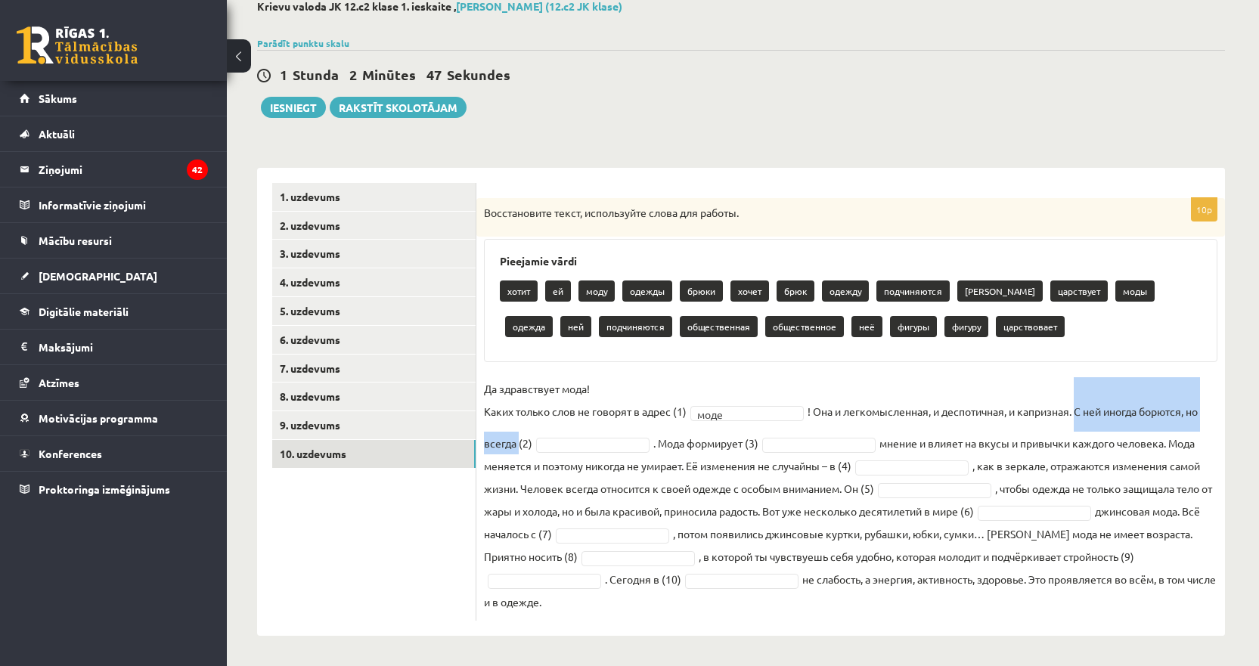
drag, startPoint x: 1080, startPoint y: 408, endPoint x: 528, endPoint y: 436, distance: 552.7
click at [526, 436] on fieldset "Да здравствует мода! Каких только слов не говорят в адрес (1) моде **** ! Она и…" at bounding box center [851, 495] width 734 height 236
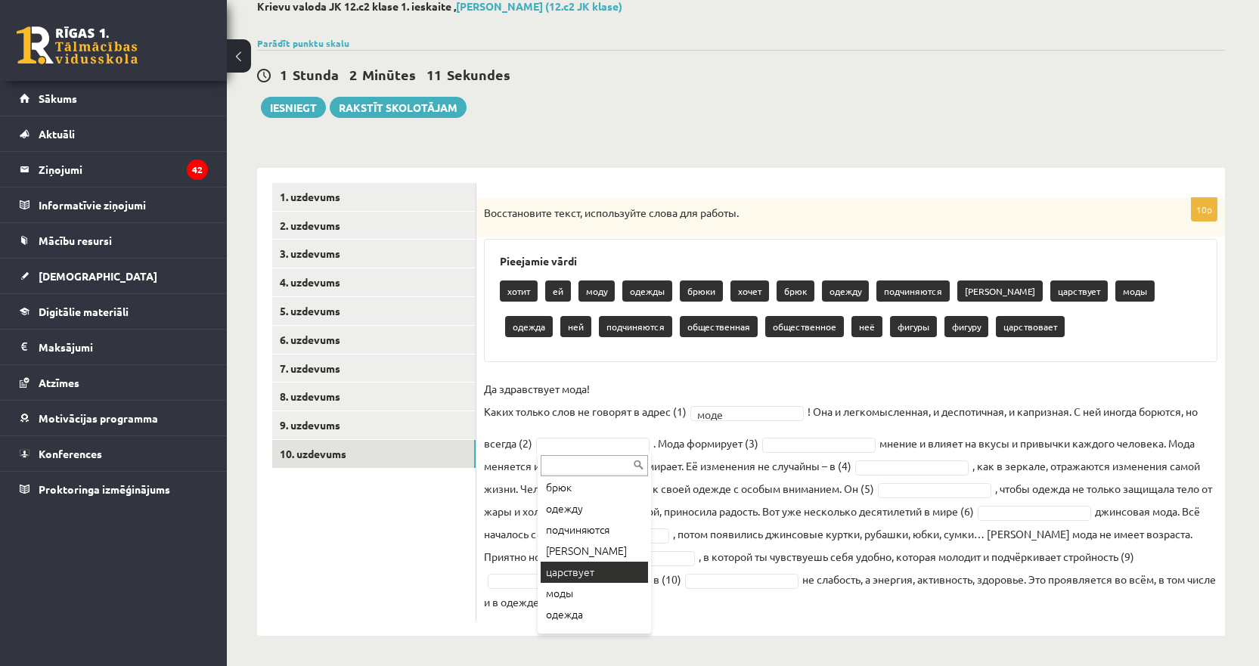
scroll to position [151, 0]
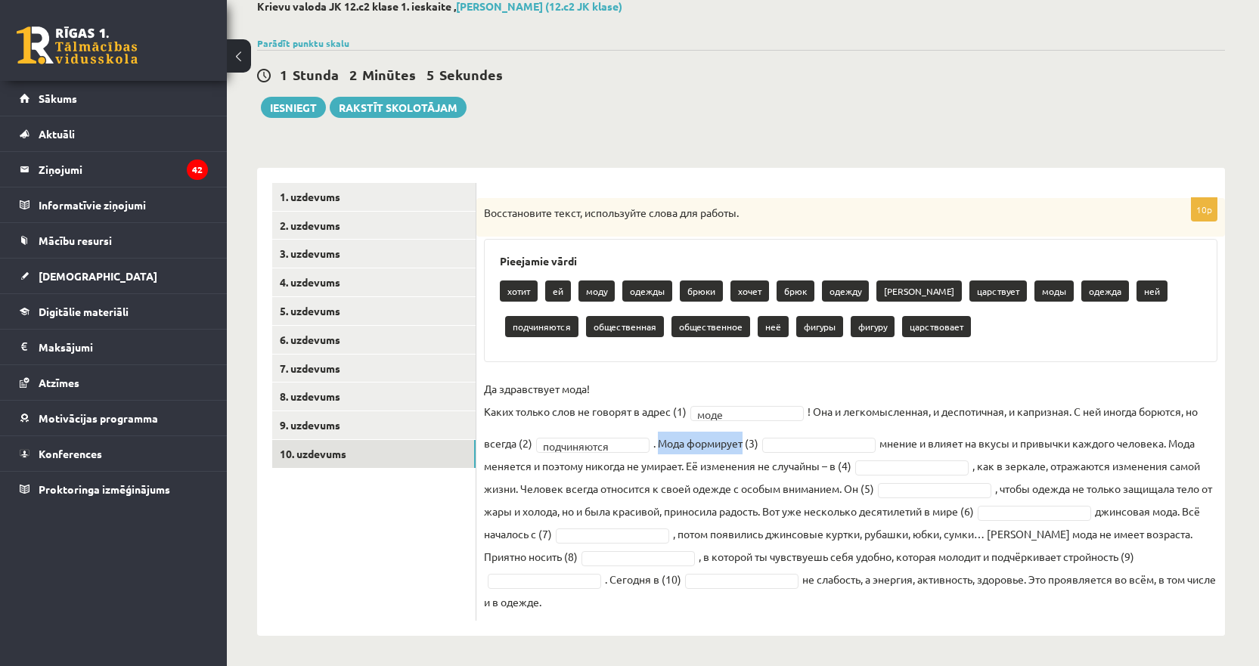
drag, startPoint x: 748, startPoint y: 445, endPoint x: 660, endPoint y: 451, distance: 87.9
click at [660, 451] on fieldset "**********" at bounding box center [851, 495] width 734 height 236
click at [1102, 355] on div "Pieejamie vārdi хотит ей моду одежды брюки хочет брюк одежду брюков царствует м…" at bounding box center [851, 300] width 734 height 123
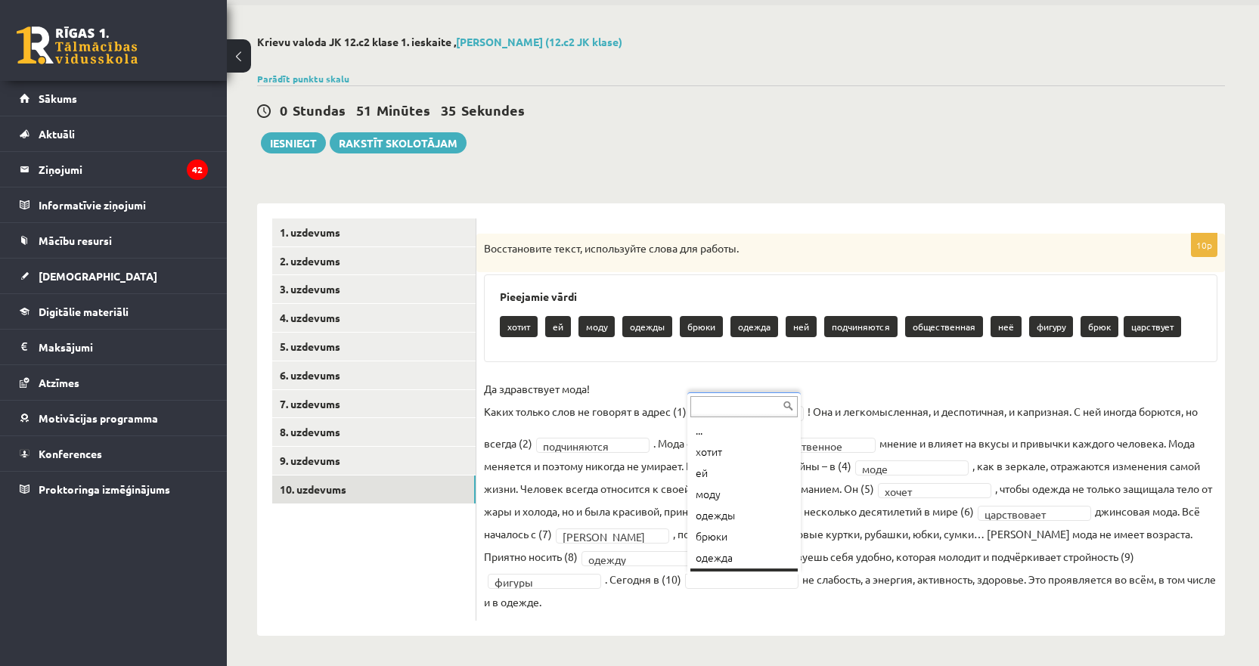
scroll to position [18, 0]
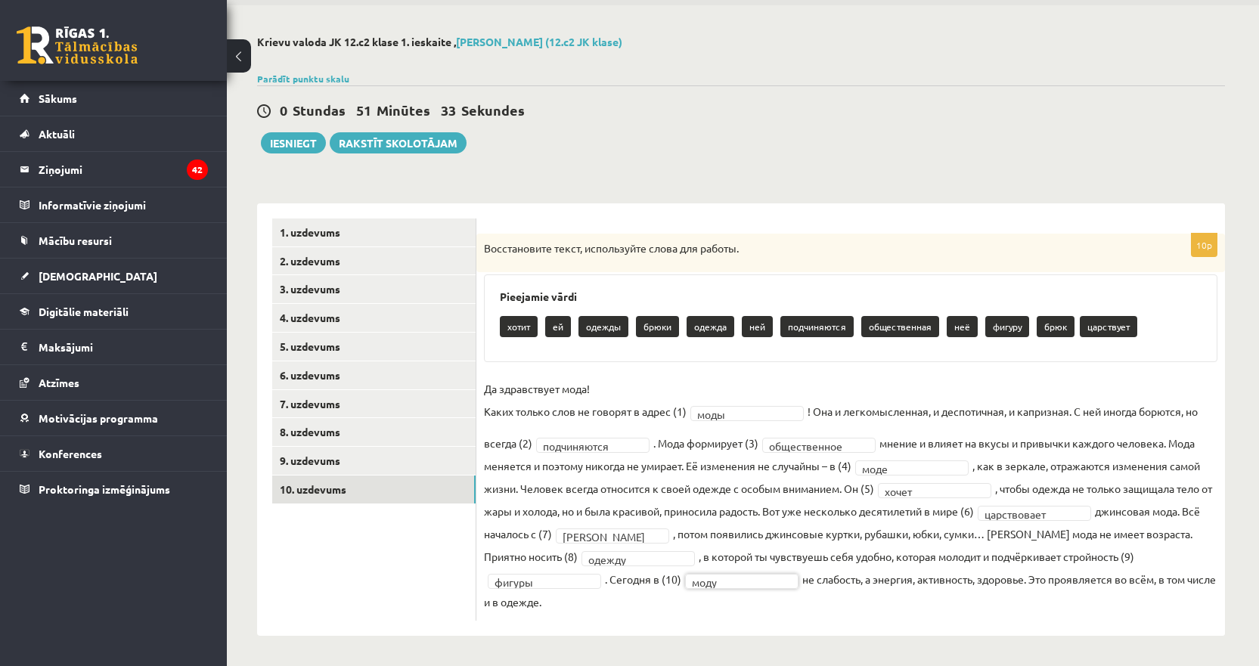
click at [724, 612] on fieldset "**********" at bounding box center [851, 495] width 734 height 236
click at [327, 467] on link "9. uzdevums" at bounding box center [373, 461] width 203 height 28
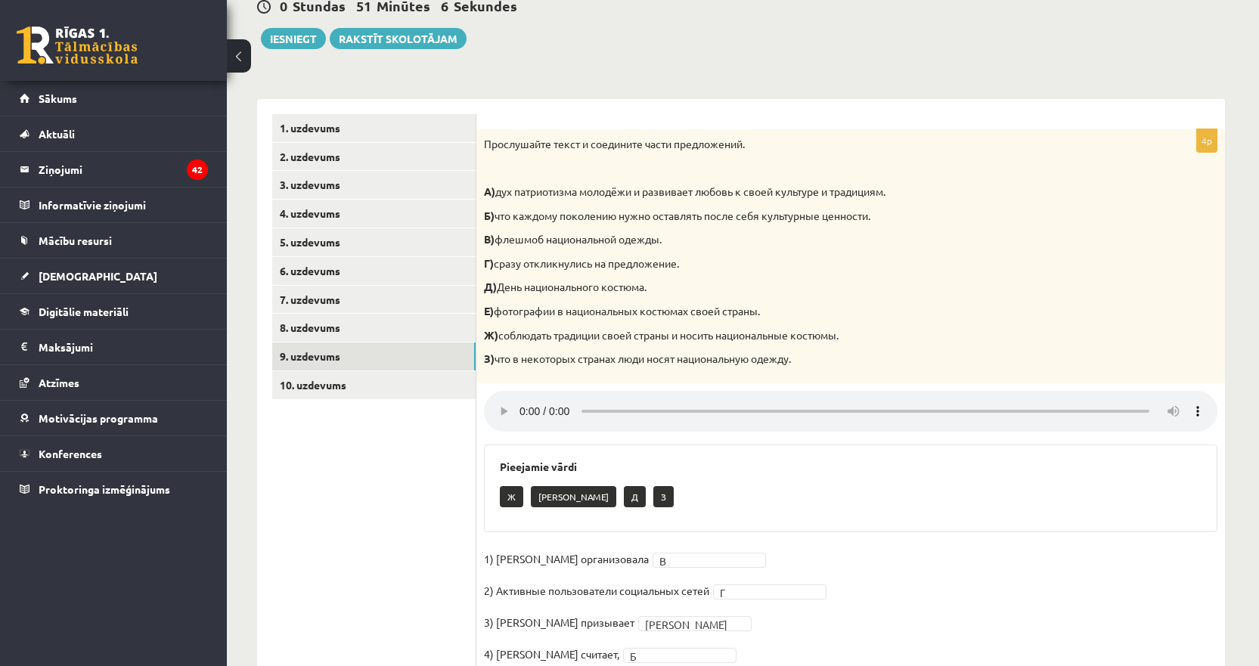
scroll to position [220, 0]
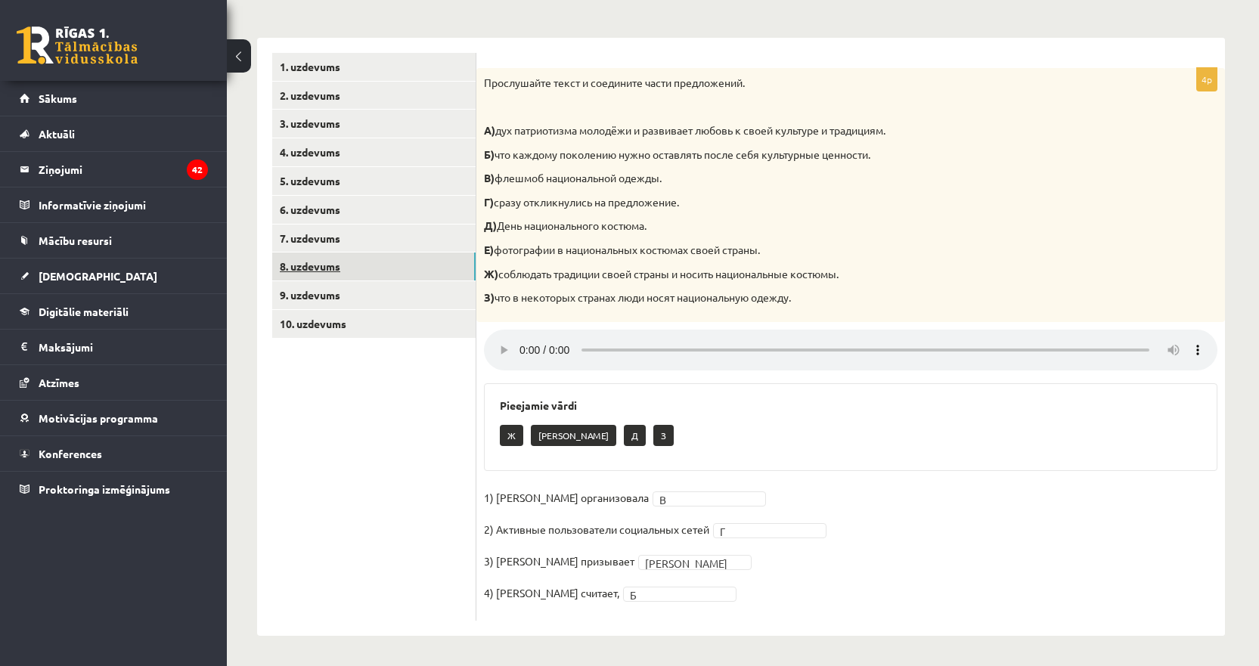
click at [294, 259] on link "8. uzdevums" at bounding box center [373, 267] width 203 height 28
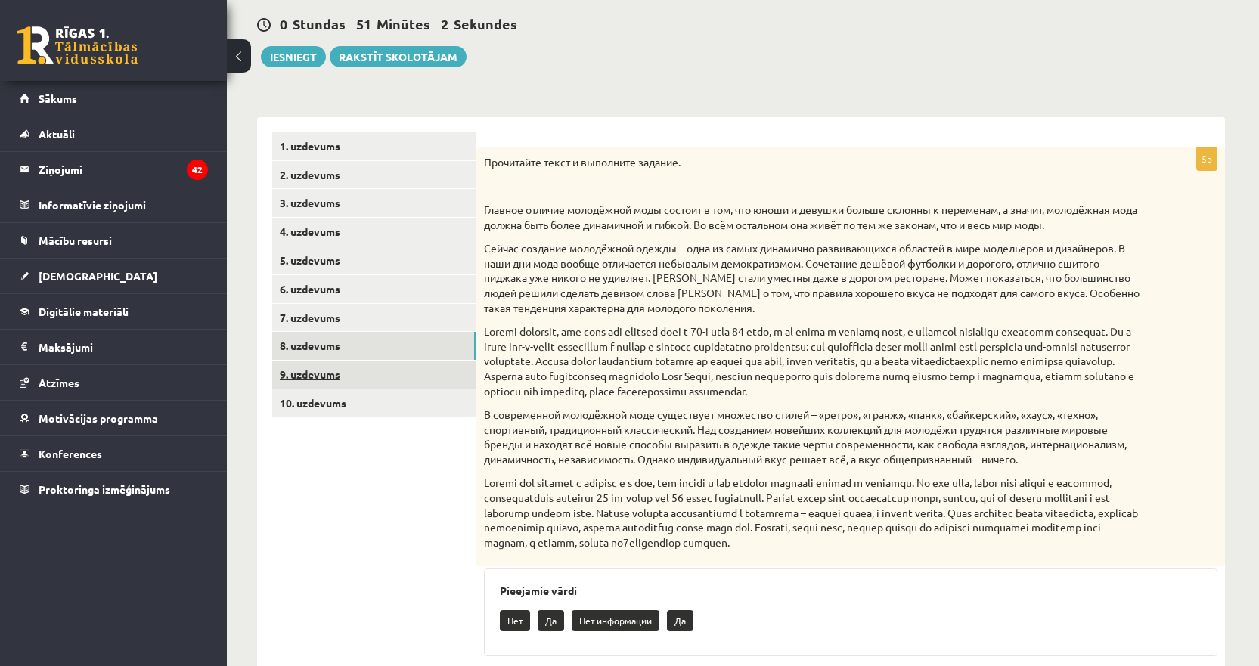
scroll to position [54, 0]
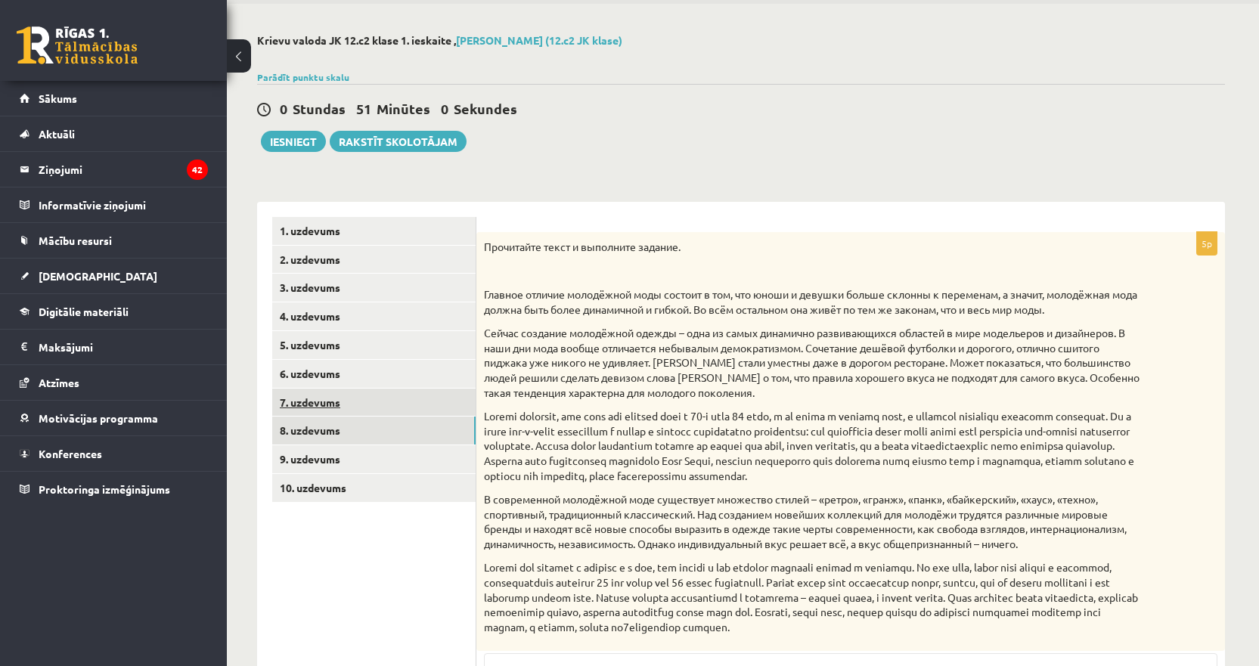
click at [312, 395] on link "7. uzdevums" at bounding box center [373, 403] width 203 height 28
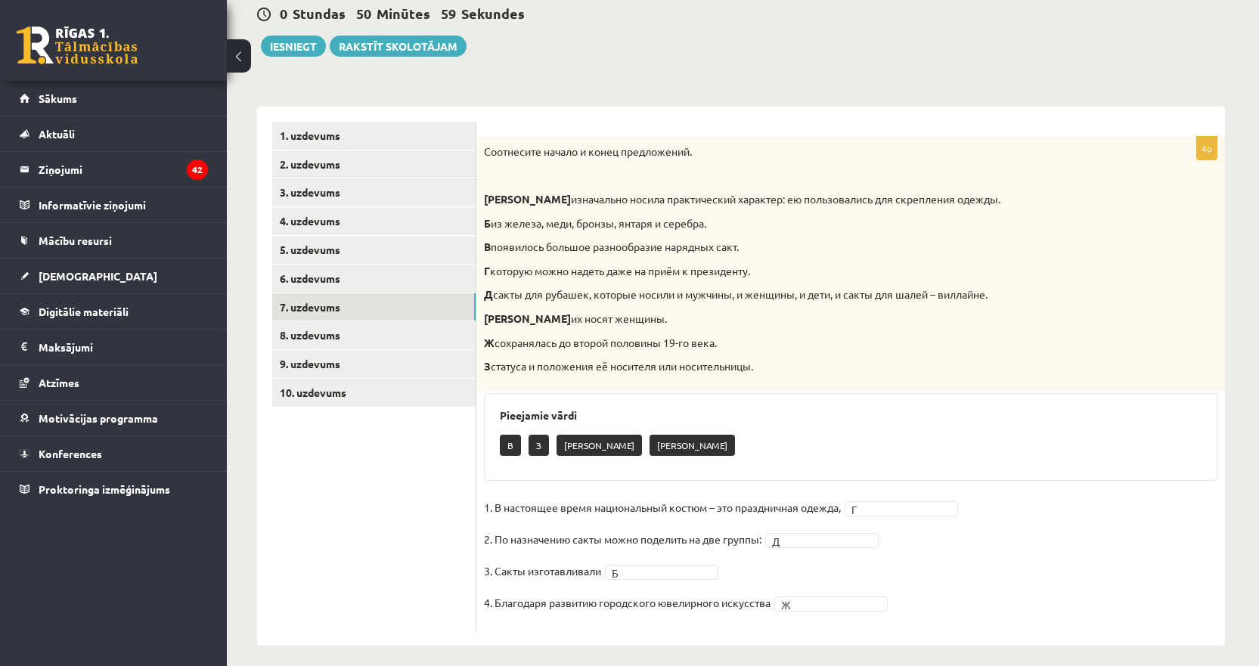
scroll to position [160, 0]
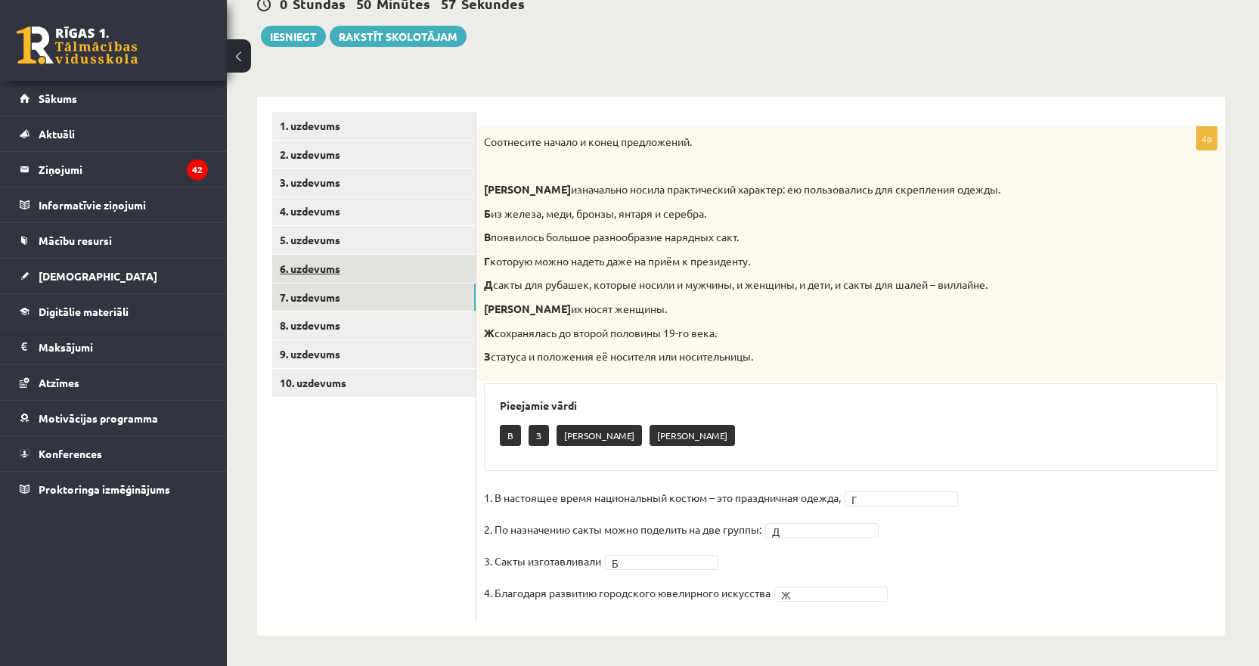
click at [317, 273] on link "6. uzdevums" at bounding box center [373, 269] width 203 height 28
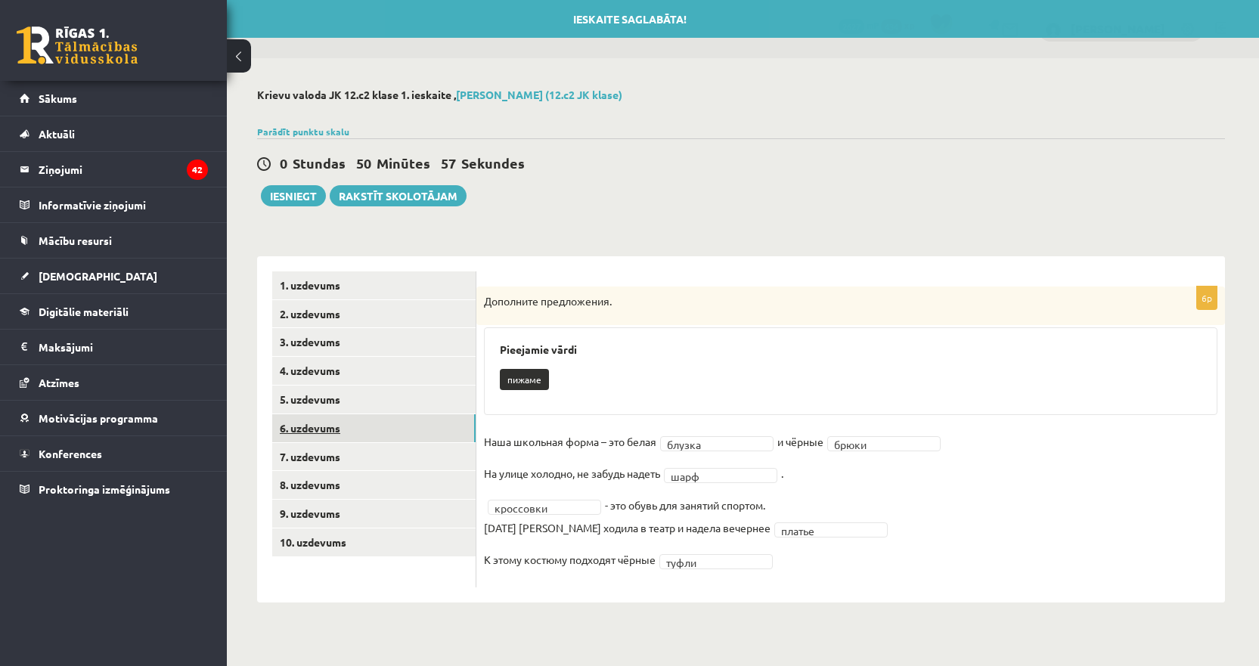
scroll to position [0, 0]
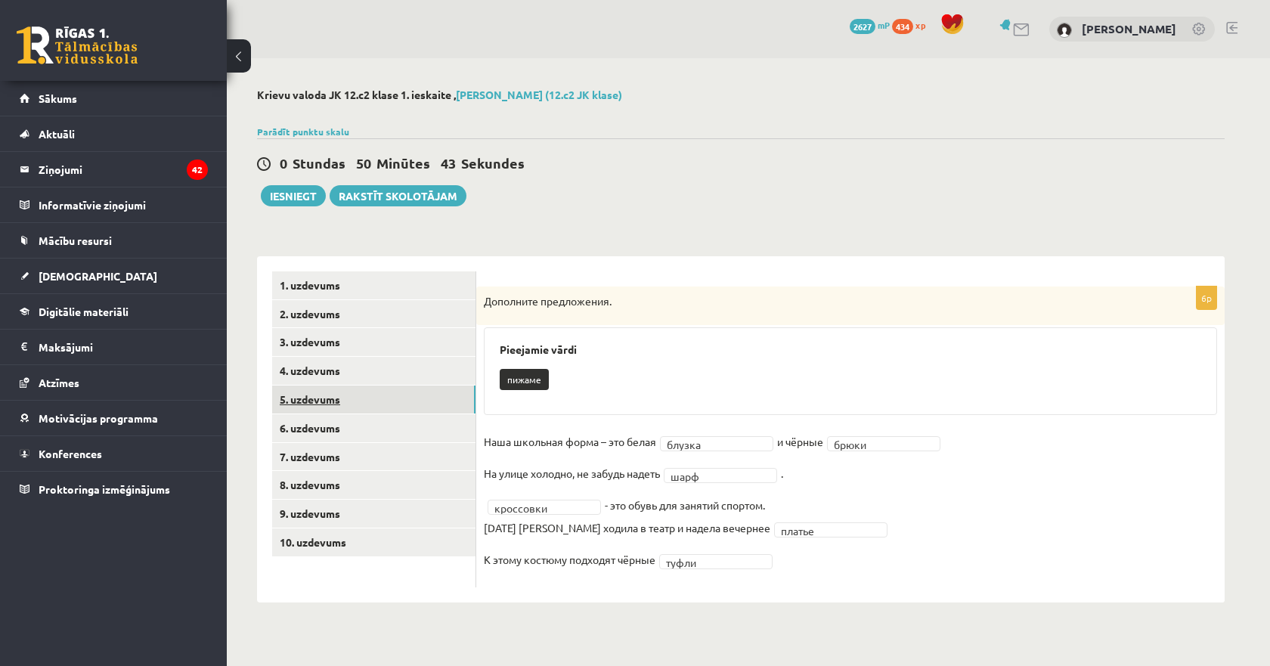
click at [301, 407] on link "5. uzdevums" at bounding box center [373, 400] width 203 height 28
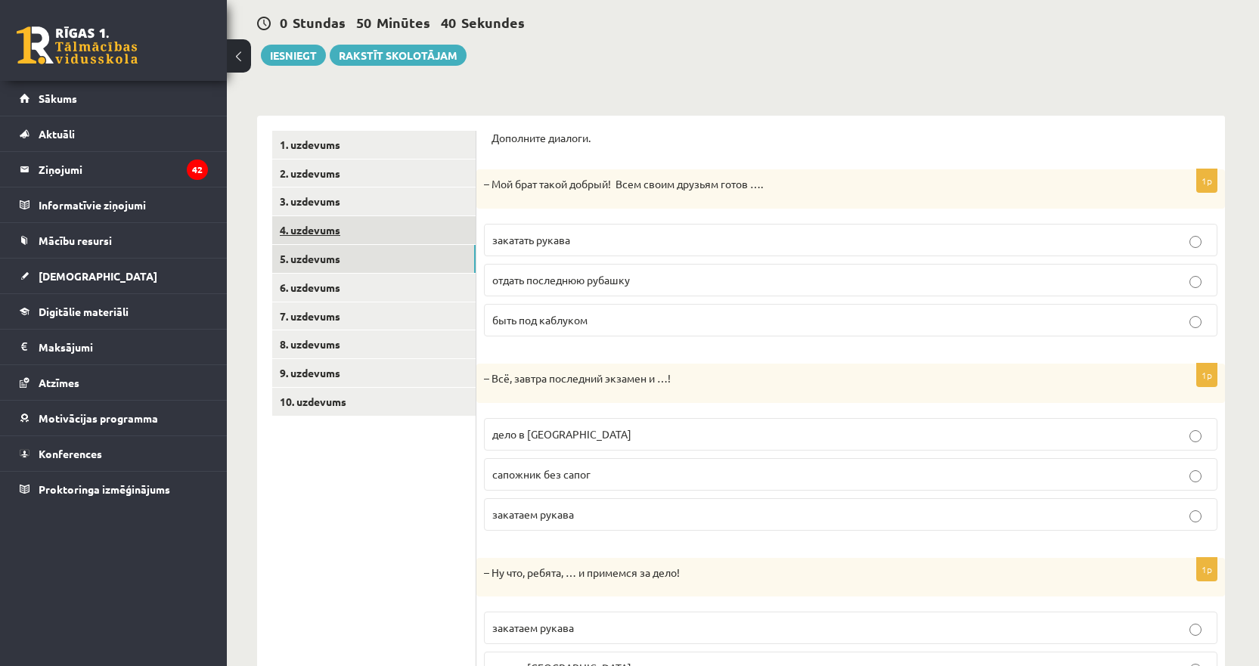
scroll to position [30, 0]
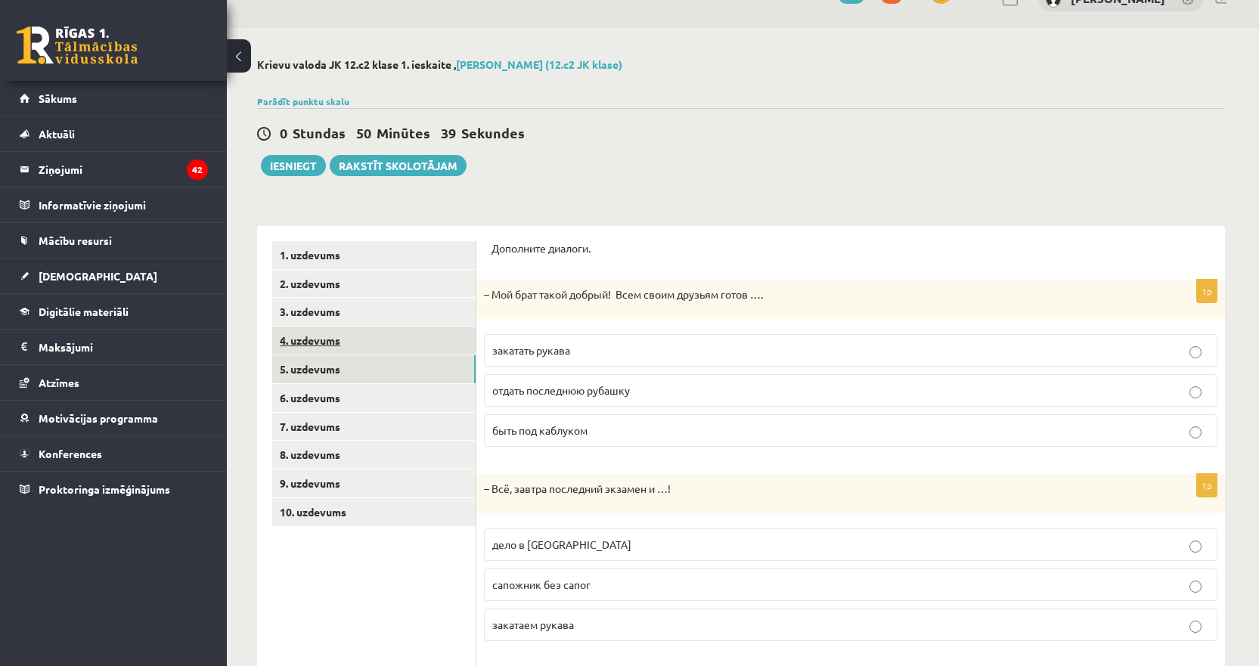
click at [332, 340] on link "4. uzdevums" at bounding box center [373, 341] width 203 height 28
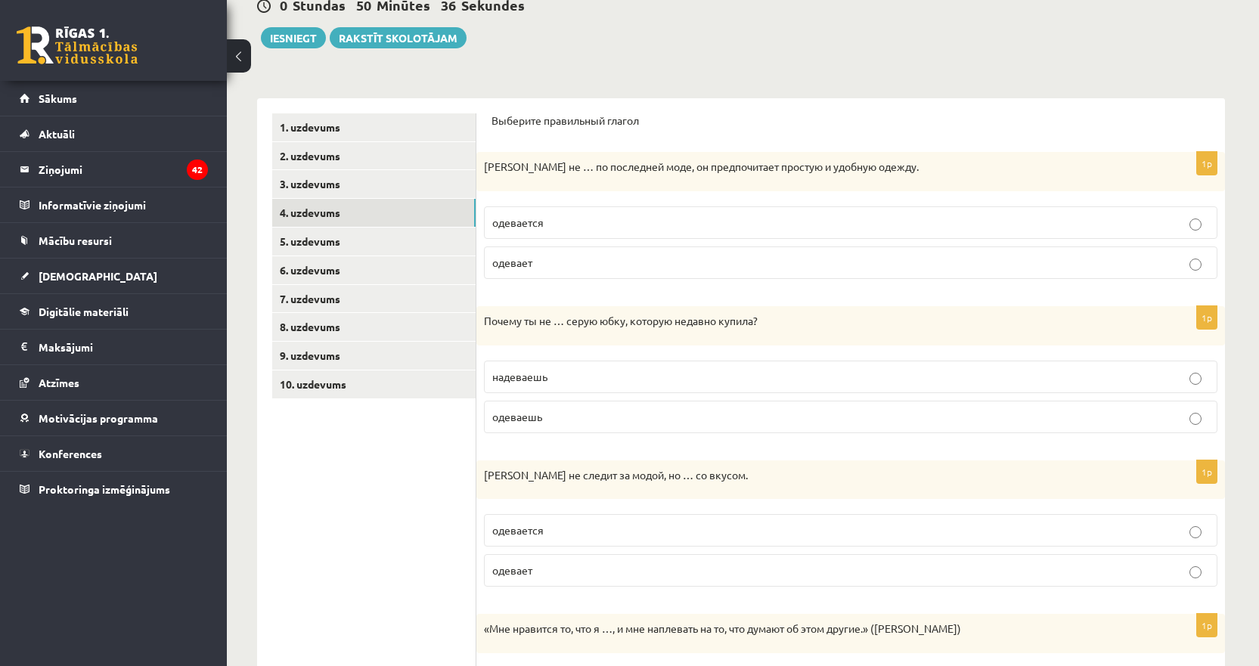
scroll to position [0, 0]
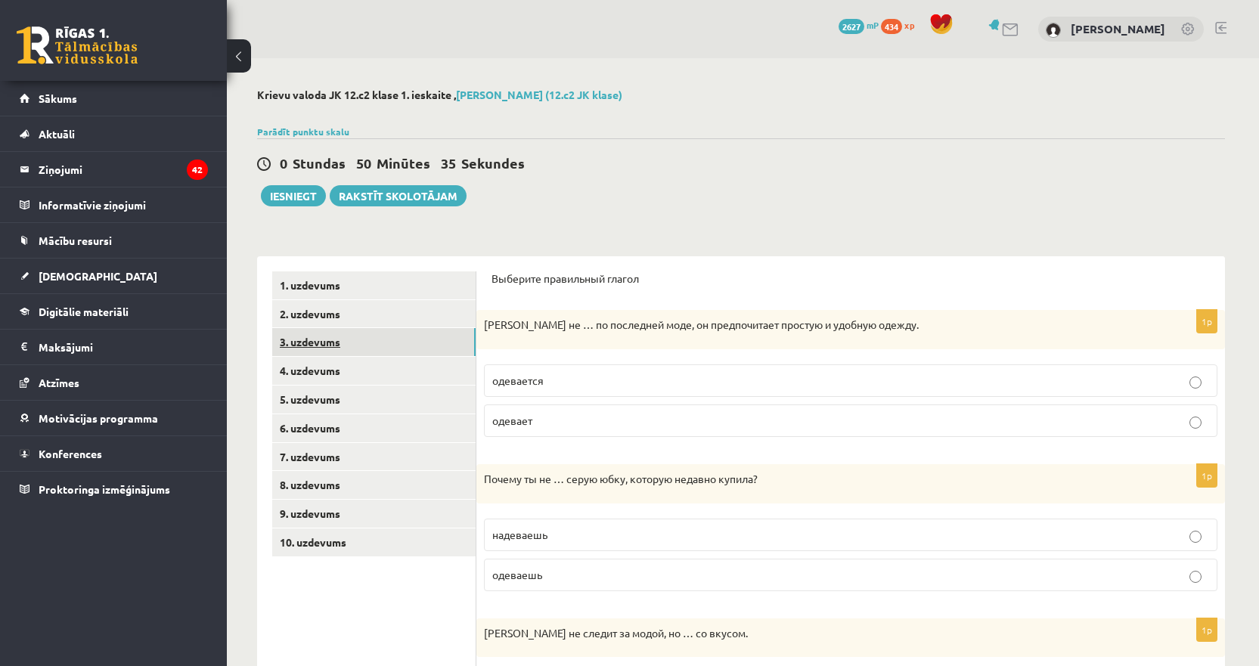
click at [359, 343] on link "3. uzdevums" at bounding box center [373, 342] width 203 height 28
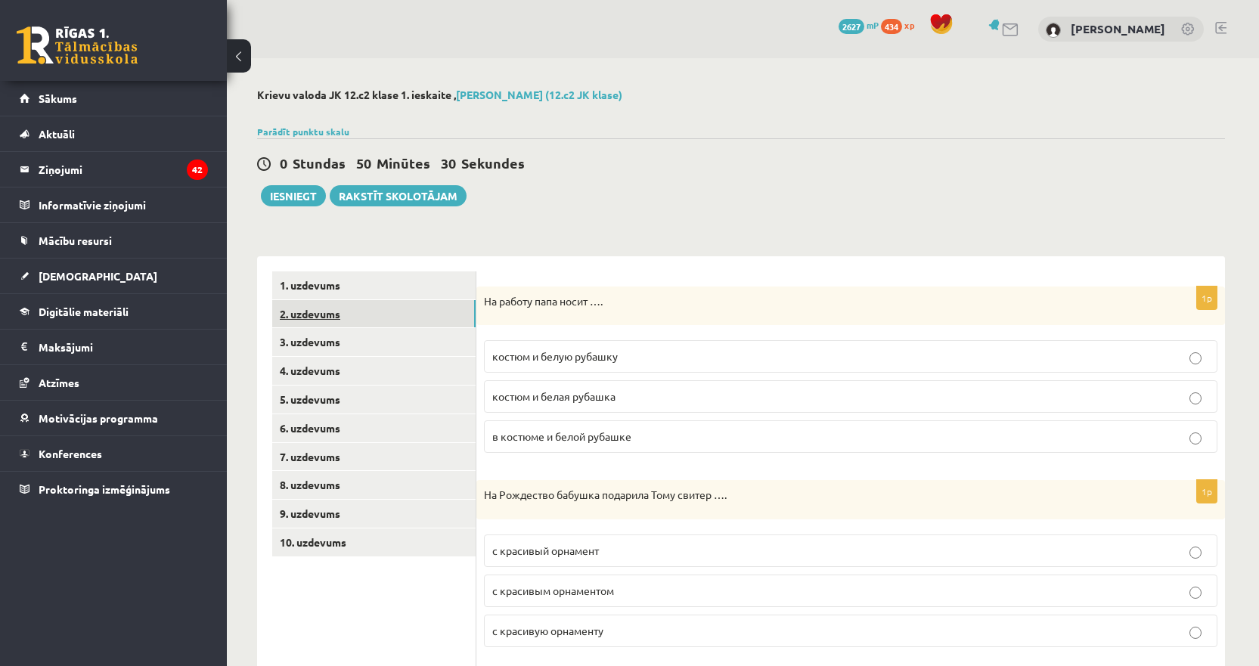
click at [322, 318] on link "2. uzdevums" at bounding box center [373, 314] width 203 height 28
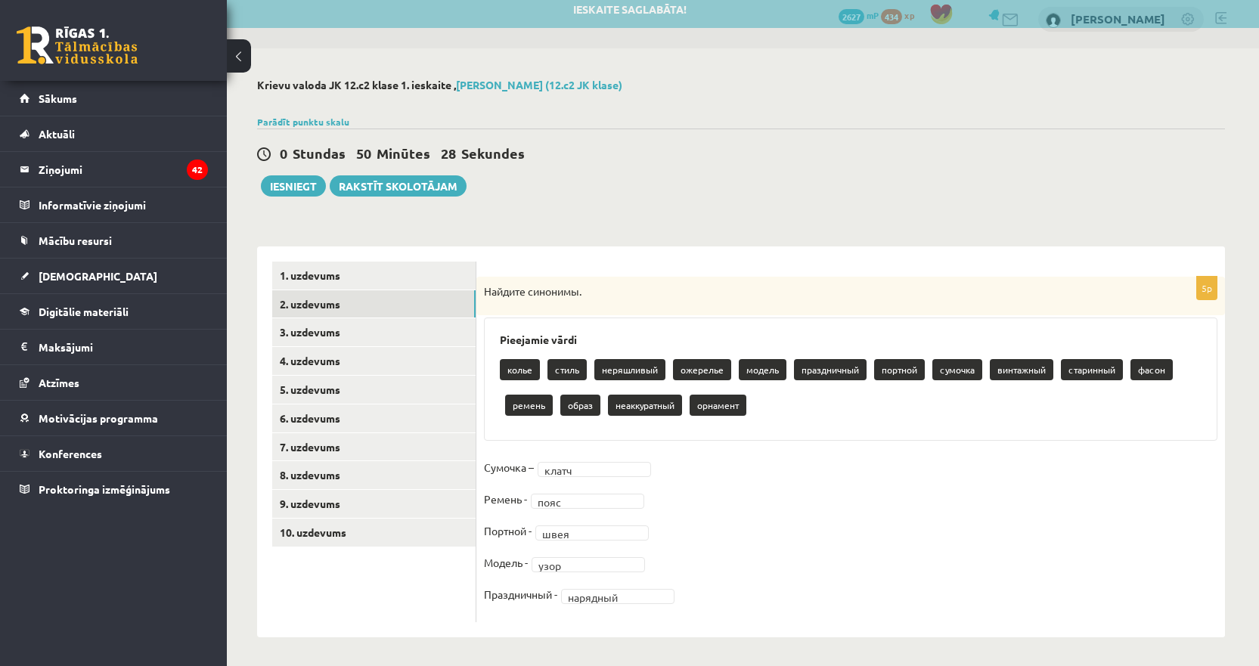
scroll to position [12, 0]
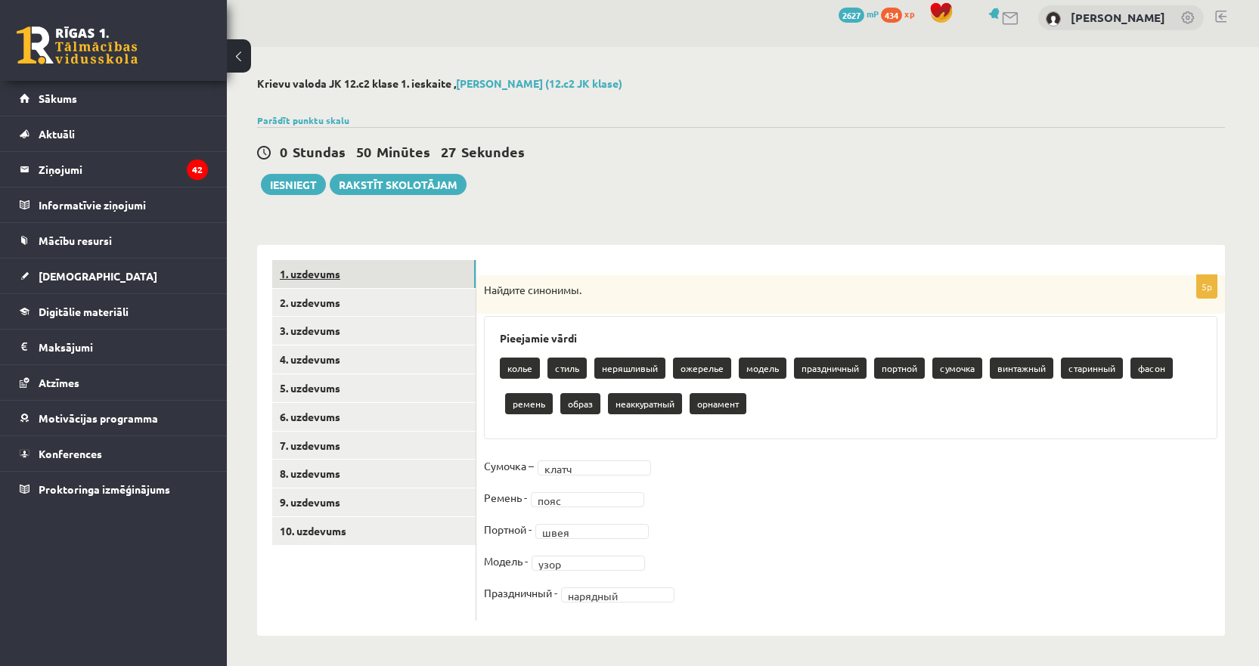
click at [314, 268] on link "1. uzdevums" at bounding box center [373, 274] width 203 height 28
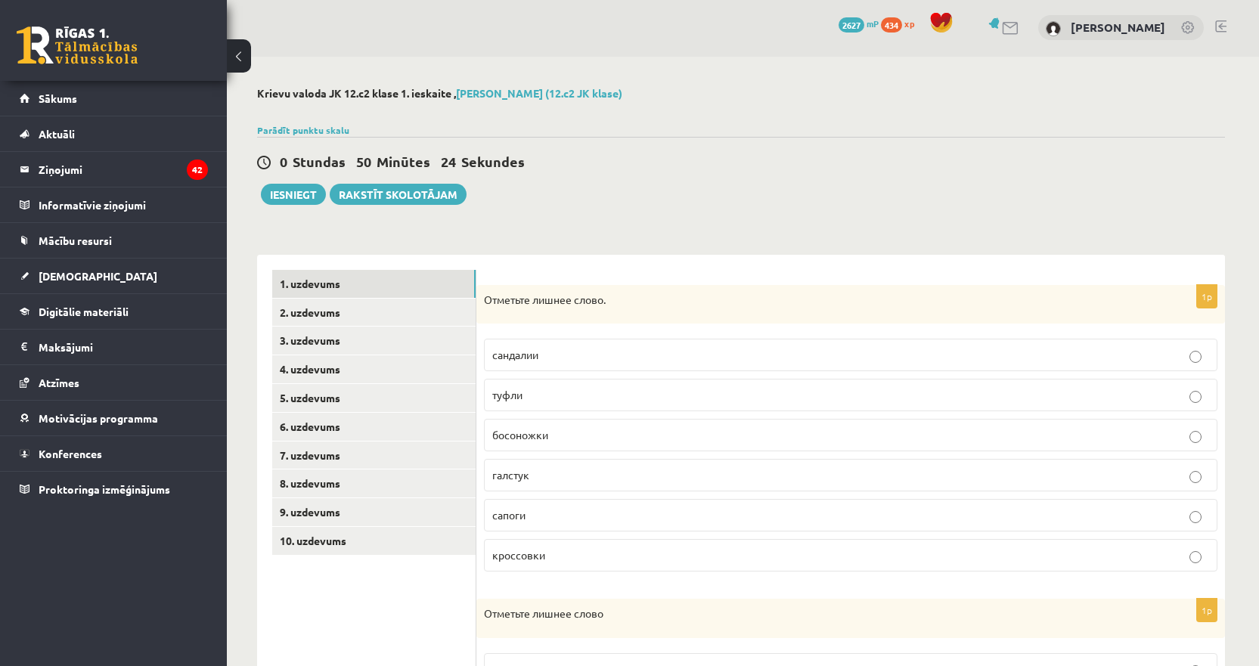
scroll to position [0, 0]
click at [278, 195] on button "Iesniegt" at bounding box center [293, 195] width 65 height 21
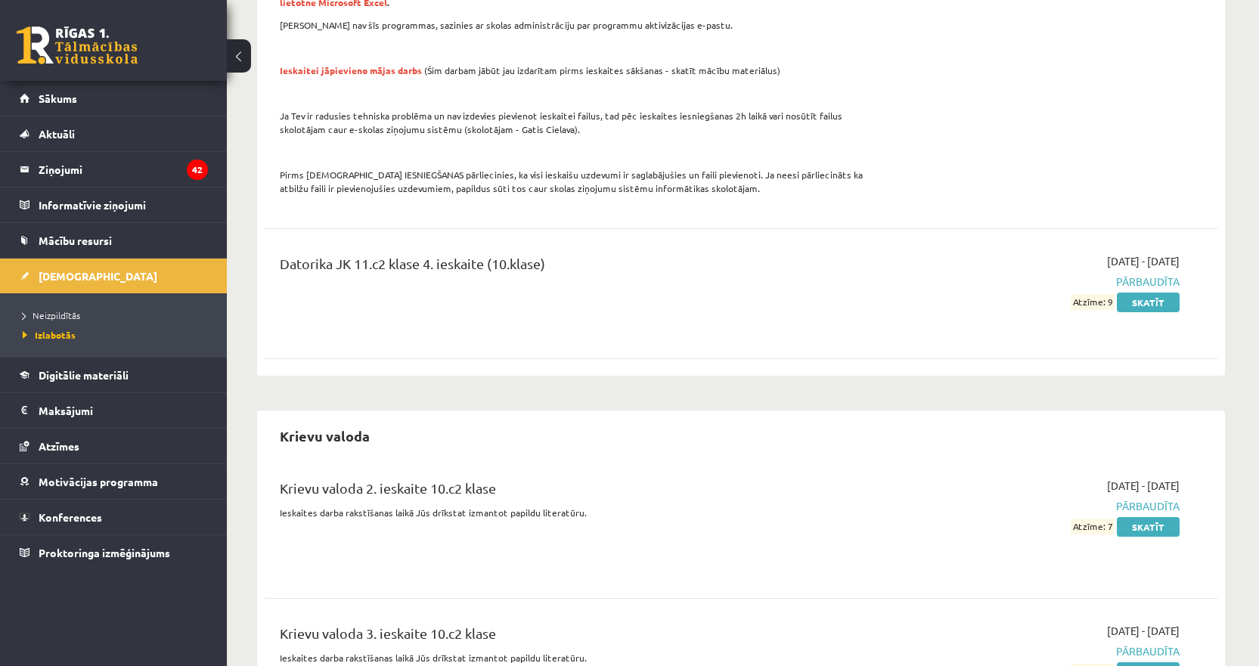
scroll to position [907, 0]
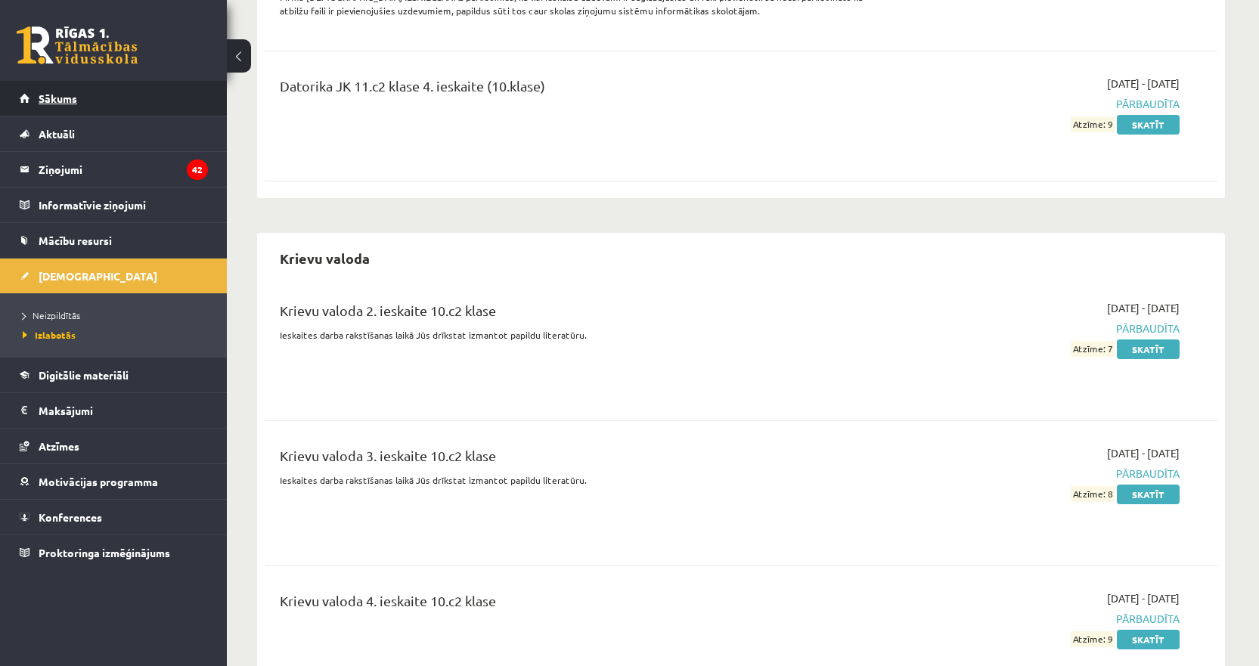
click at [67, 100] on span "Sākums" at bounding box center [58, 98] width 39 height 14
